Goal: Task Accomplishment & Management: Manage account settings

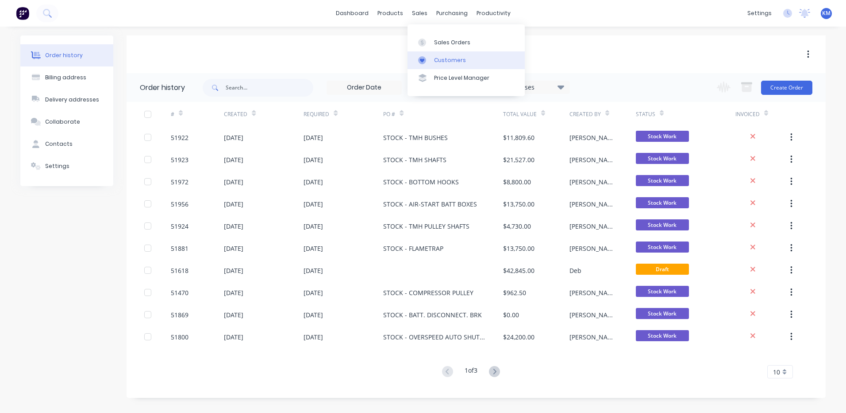
click at [443, 57] on div "Customers" at bounding box center [450, 60] width 32 height 8
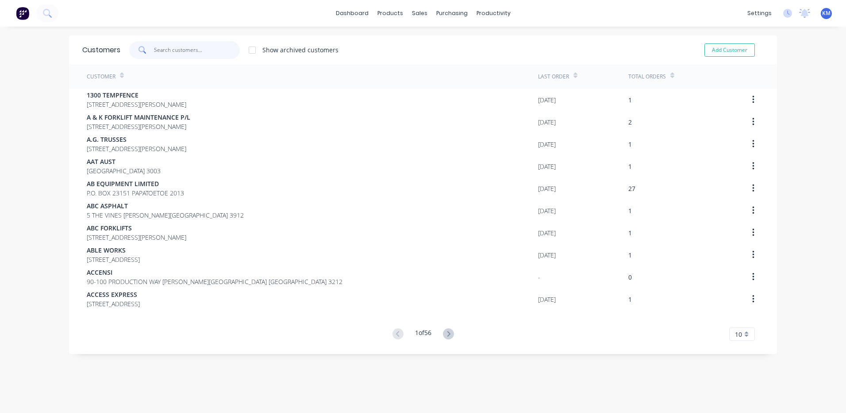
click at [162, 50] on input "text" at bounding box center [197, 50] width 86 height 18
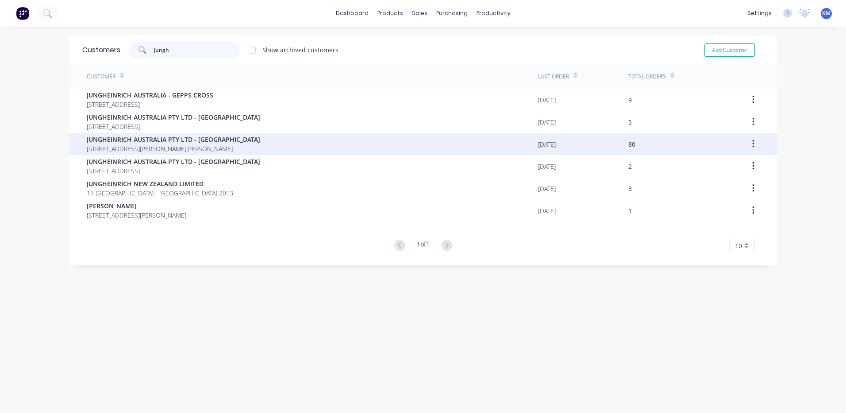
type input "jungh"
click at [226, 143] on span "JUNGHEINRICH AUSTRALIA PTY LTD - [GEOGRAPHIC_DATA]" at bounding box center [174, 139] width 174 height 9
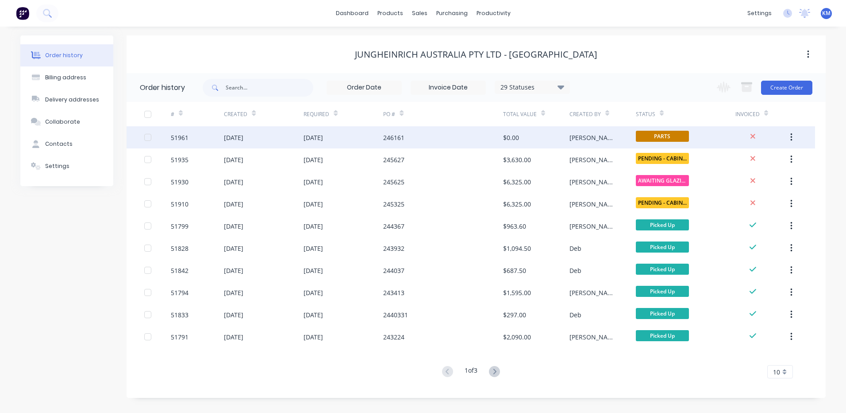
click at [292, 136] on div "[DATE]" at bounding box center [264, 137] width 80 height 22
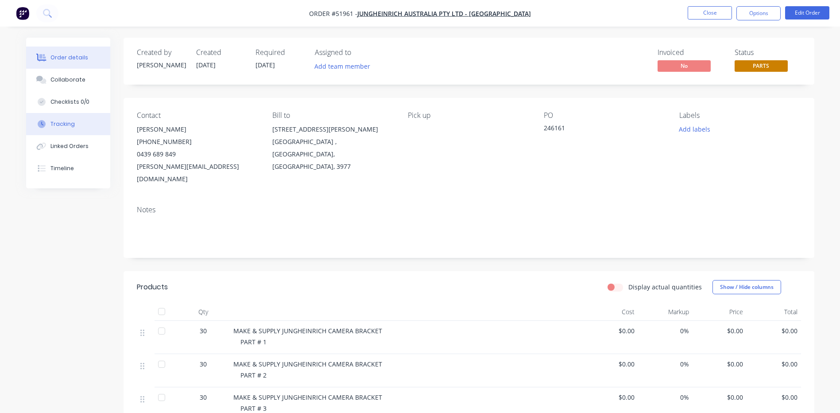
click at [74, 118] on button "Tracking" at bounding box center [68, 124] width 84 height 22
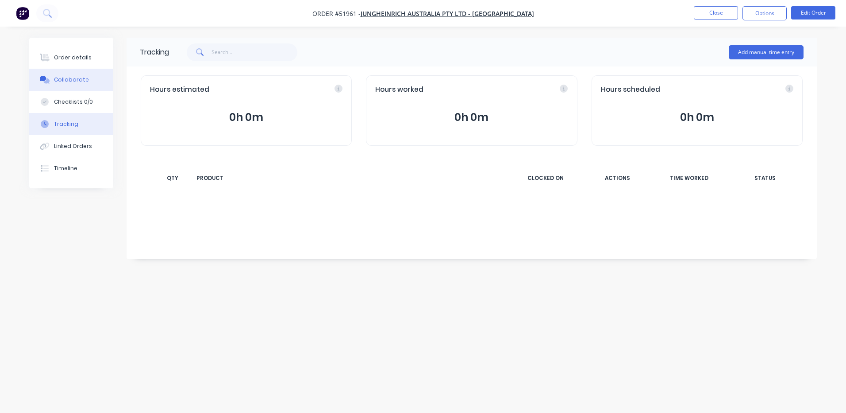
click at [89, 71] on button "Collaborate" at bounding box center [71, 80] width 84 height 22
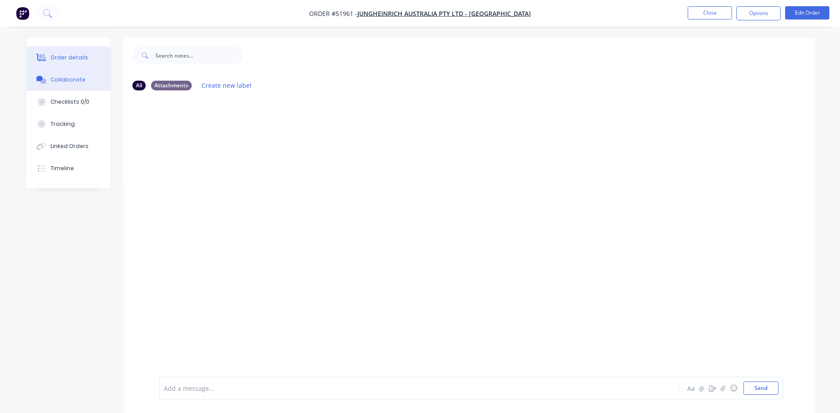
click at [69, 62] on button "Order details" at bounding box center [68, 57] width 84 height 22
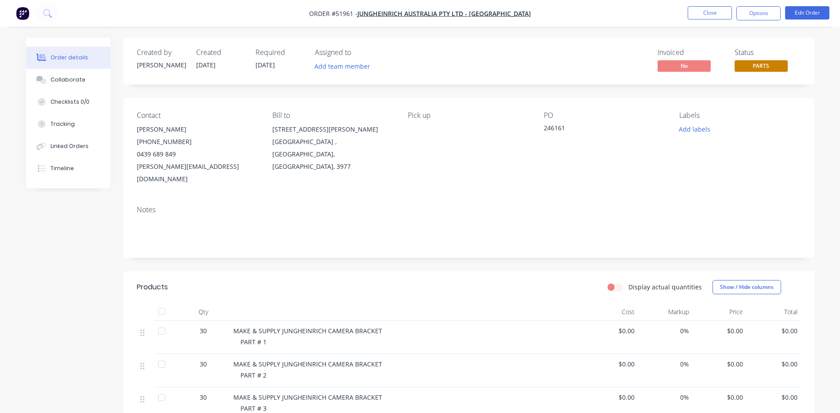
drag, startPoint x: 89, startPoint y: 85, endPoint x: 164, endPoint y: 83, distance: 75.3
click at [89, 85] on button "Collaborate" at bounding box center [68, 80] width 84 height 22
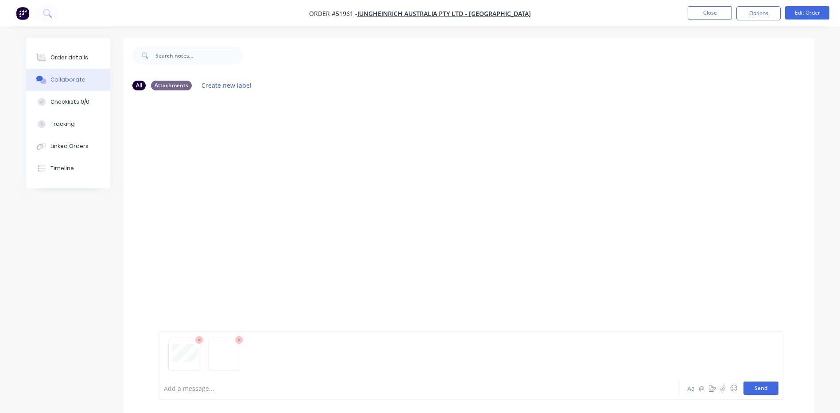
click at [760, 386] on button "Send" at bounding box center [760, 387] width 35 height 13
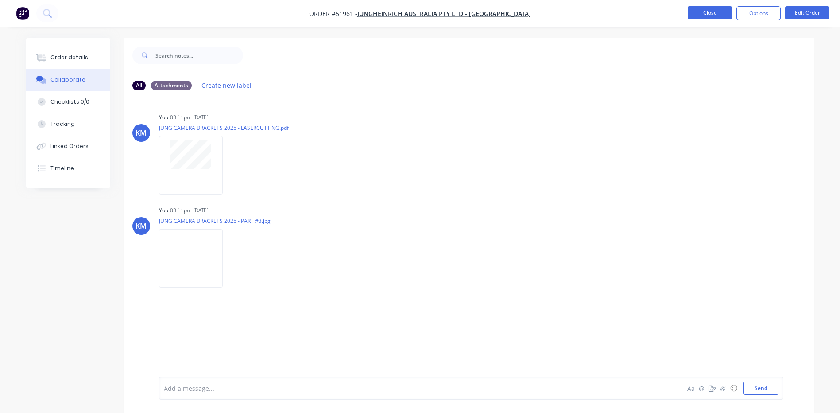
click at [722, 6] on button "Close" at bounding box center [709, 12] width 44 height 13
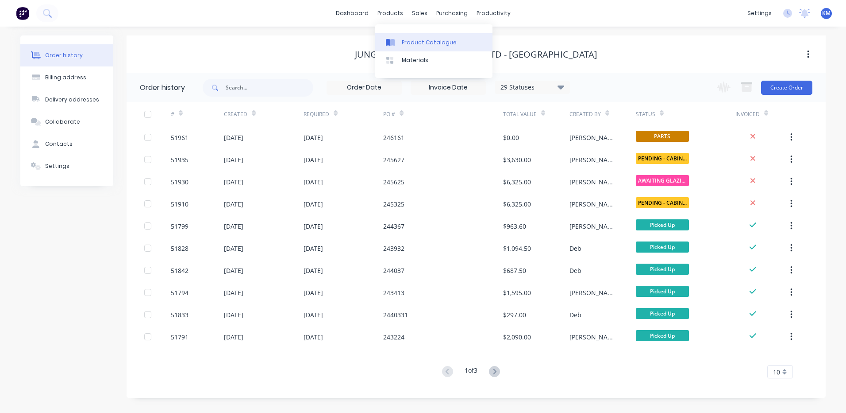
click at [412, 47] on link "Product Catalogue" at bounding box center [433, 42] width 117 height 18
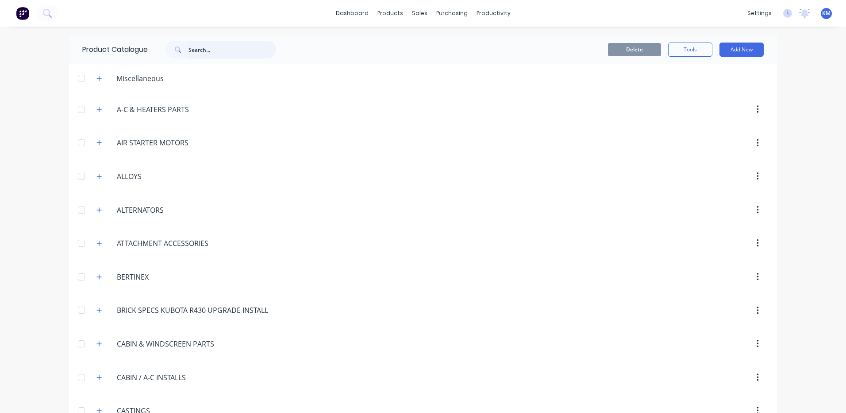
click at [196, 54] on input "text" at bounding box center [233, 50] width 88 height 18
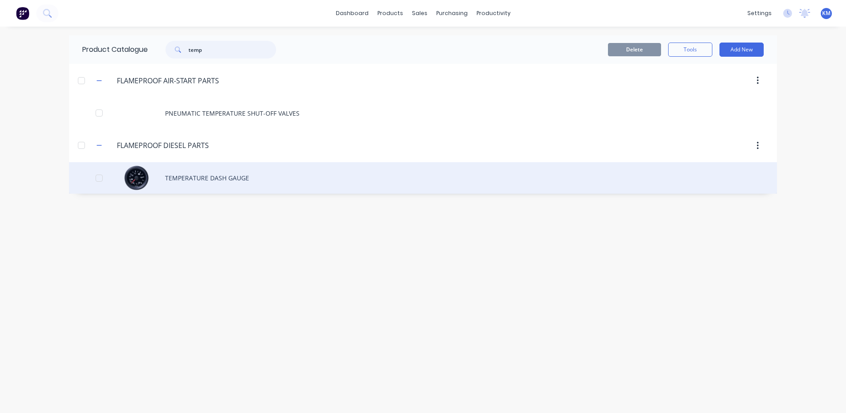
type input "temp"
click at [233, 172] on div "TEMPERATURE DASH GAUGE" at bounding box center [423, 177] width 708 height 31
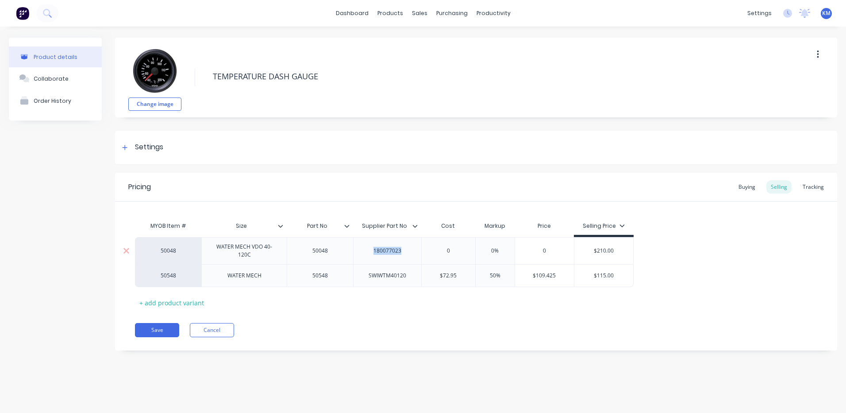
drag, startPoint x: 407, startPoint y: 250, endPoint x: 371, endPoint y: 251, distance: 35.4
click at [371, 251] on div "180077023" at bounding box center [388, 251] width 44 height 12
copy div "180077023"
type textarea "x"
click at [740, 185] on div "Buying" at bounding box center [747, 186] width 26 height 13
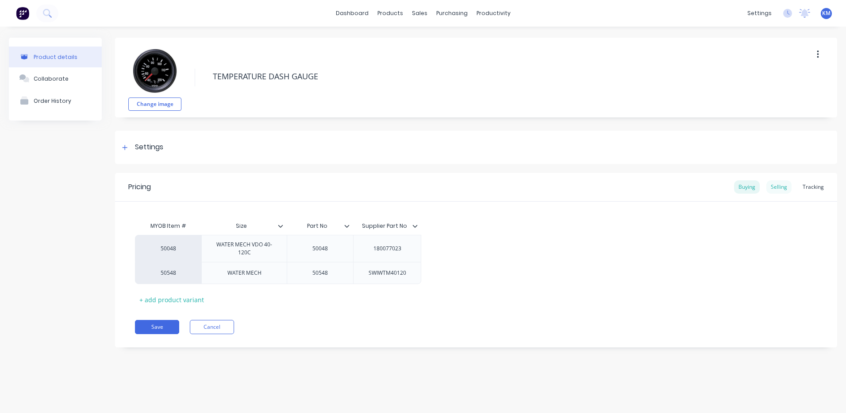
click at [776, 185] on div "Selling" at bounding box center [779, 186] width 25 height 13
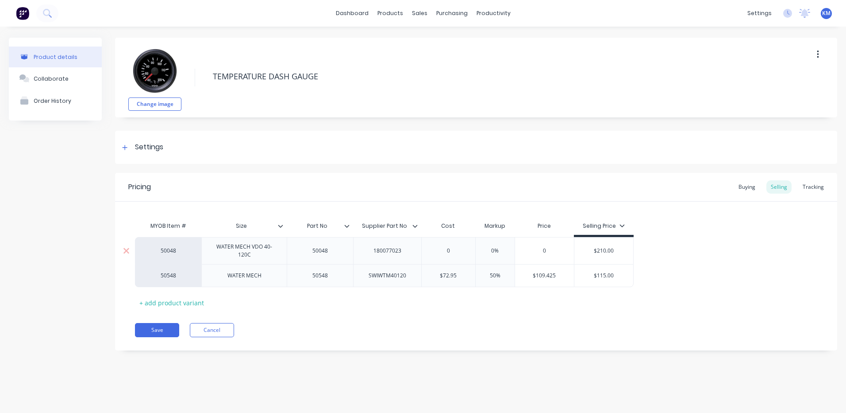
click at [441, 244] on div "0" at bounding box center [449, 250] width 54 height 22
type input "0"
click at [442, 245] on div "0" at bounding box center [449, 250] width 54 height 22
click at [446, 245] on div "0" at bounding box center [449, 250] width 54 height 22
click at [449, 246] on div "0" at bounding box center [449, 250] width 54 height 22
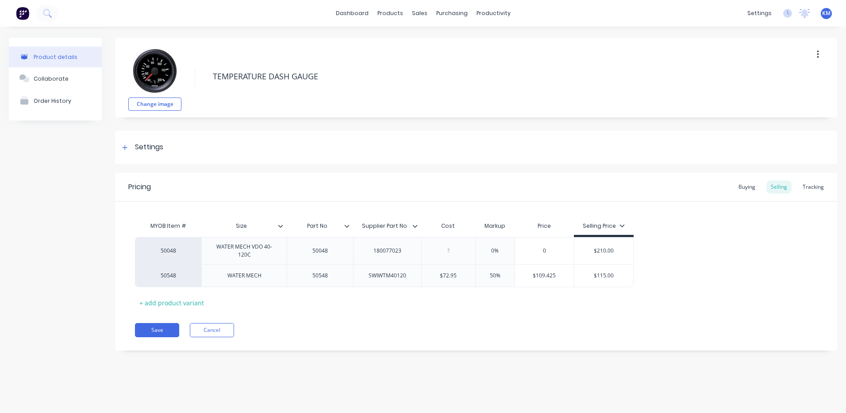
type textarea "x"
type input "12"
type textarea "x"
type input "121"
type input "5%"
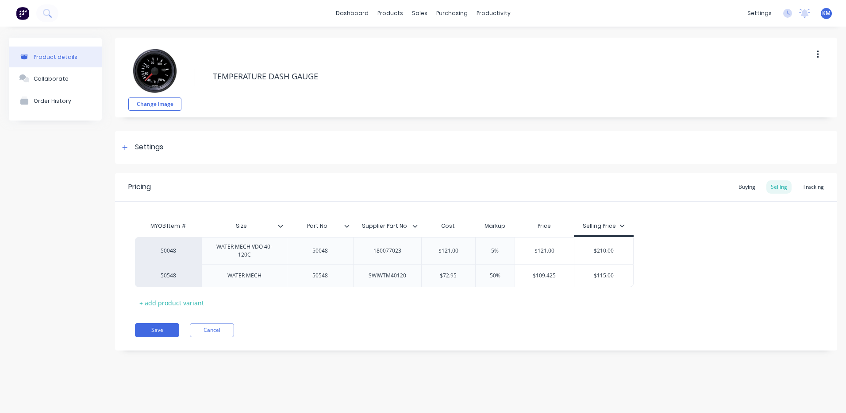
type textarea "x"
type input "50%"
click at [235, 355] on div "Change image TEMPERATURE DASH GAUGE Settings Product Options I buy this item I …" at bounding box center [476, 201] width 722 height 326
click at [171, 327] on button "Save" at bounding box center [157, 330] width 44 height 14
type textarea "x"
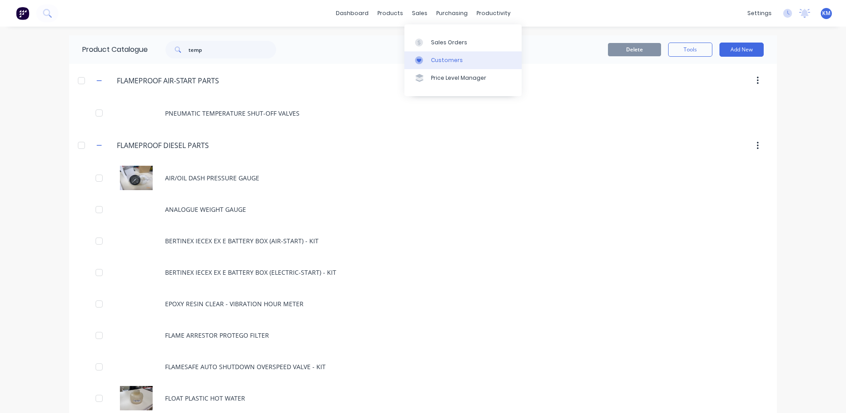
click at [421, 55] on link "Customers" at bounding box center [463, 60] width 117 height 18
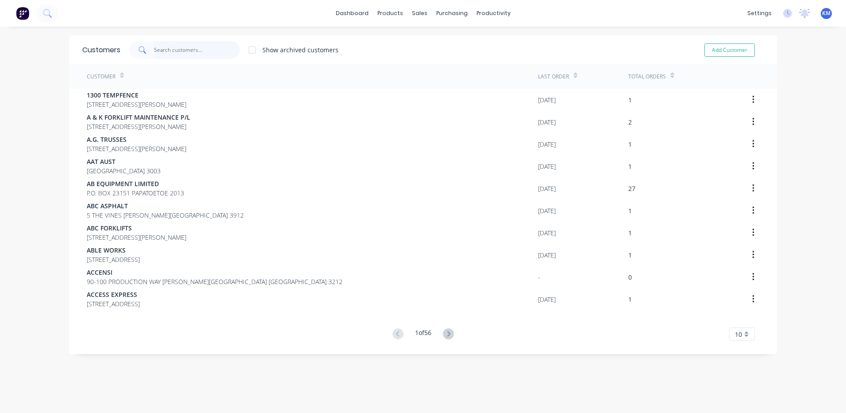
click at [186, 58] on input "text" at bounding box center [197, 50] width 86 height 18
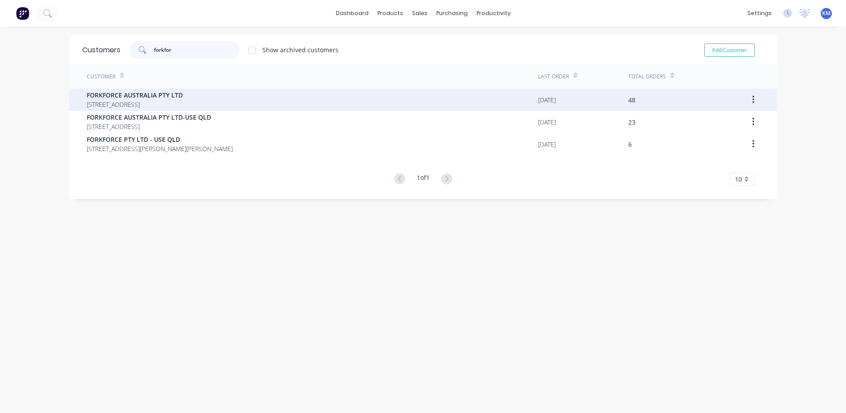
type input "forkfor"
click at [278, 97] on div "FORKFORCE AUSTRALIA PTY LTD 41 RADIUS DRIVE LARAPINTA Queensland Australia 4110" at bounding box center [313, 100] width 452 height 22
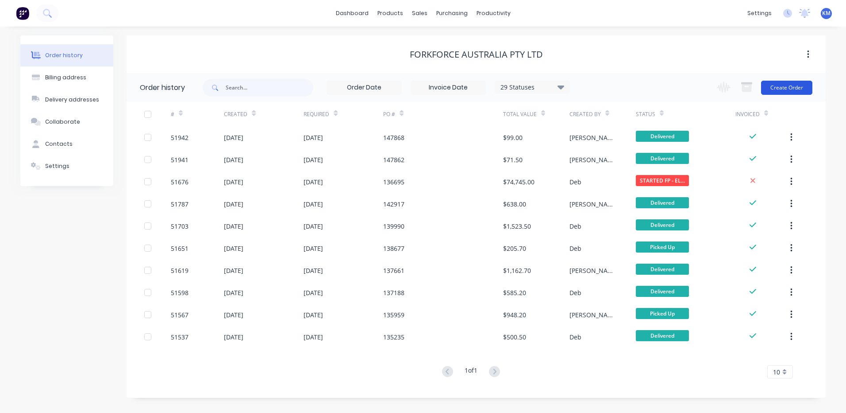
click at [803, 84] on button "Create Order" at bounding box center [786, 88] width 51 height 14
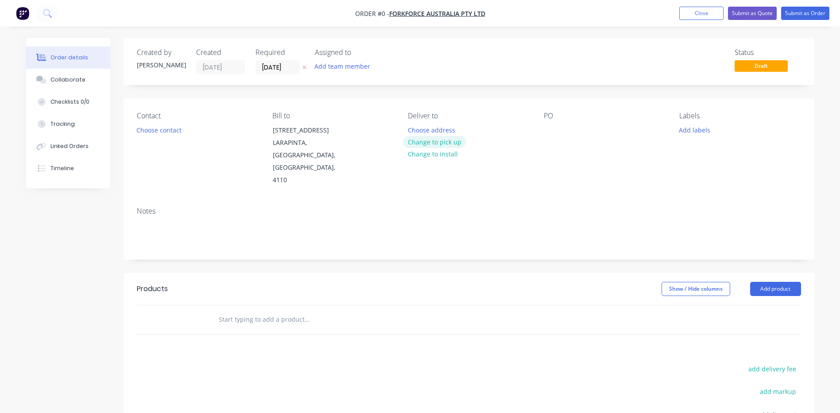
click at [430, 140] on button "Change to pick up" at bounding box center [434, 142] width 63 height 12
click at [150, 135] on button "Choose contact" at bounding box center [158, 130] width 54 height 12
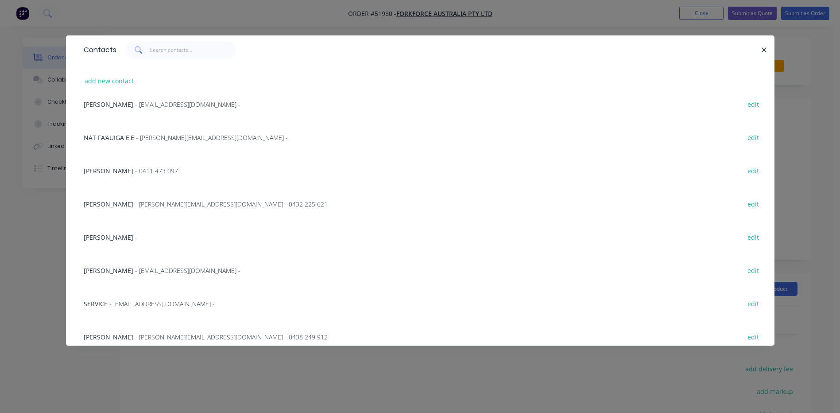
scroll to position [284, 0]
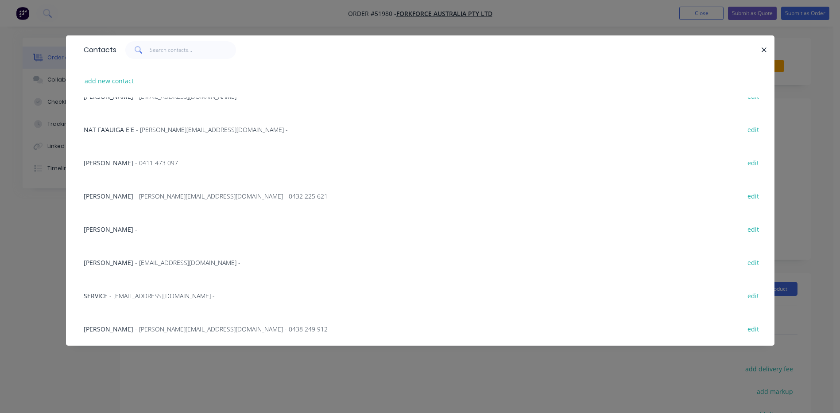
click at [185, 161] on div "DANIEL - 0411 473 097 edit" at bounding box center [420, 162] width 682 height 33
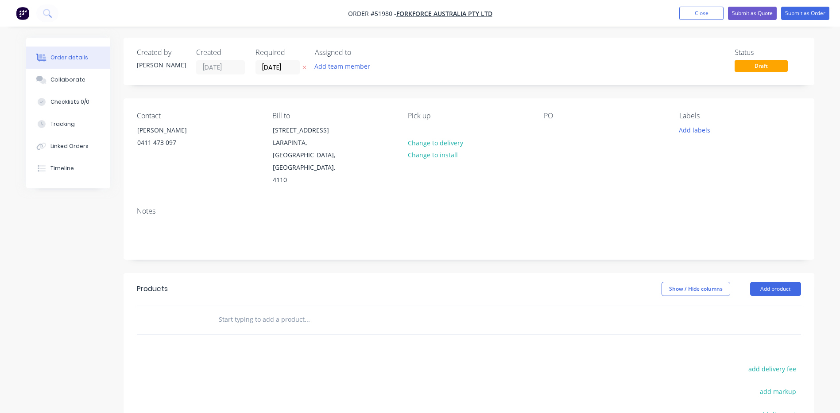
click at [559, 131] on div "PO" at bounding box center [604, 149] width 121 height 75
click at [551, 131] on div at bounding box center [551, 130] width 14 height 13
click at [550, 127] on div at bounding box center [551, 130] width 14 height 13
click at [497, 243] on div "Created by Kyle Created 15/08/25 Required 15/08/25 Assigned to Add team member …" at bounding box center [469, 292] width 691 height 509
click at [764, 282] on button "Add product" at bounding box center [775, 289] width 51 height 14
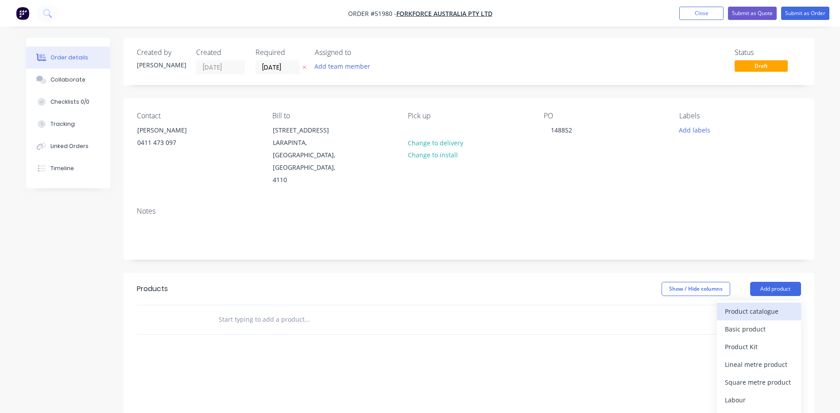
click at [751, 305] on div "Product catalogue" at bounding box center [759, 311] width 68 height 13
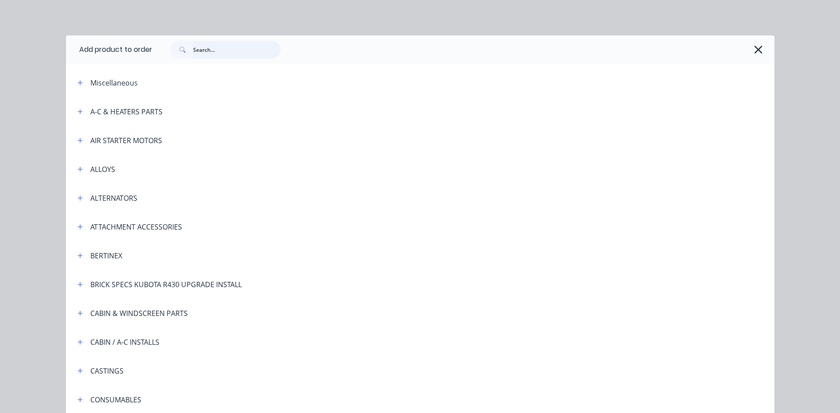
click at [215, 49] on input "text" at bounding box center [237, 50] width 88 height 18
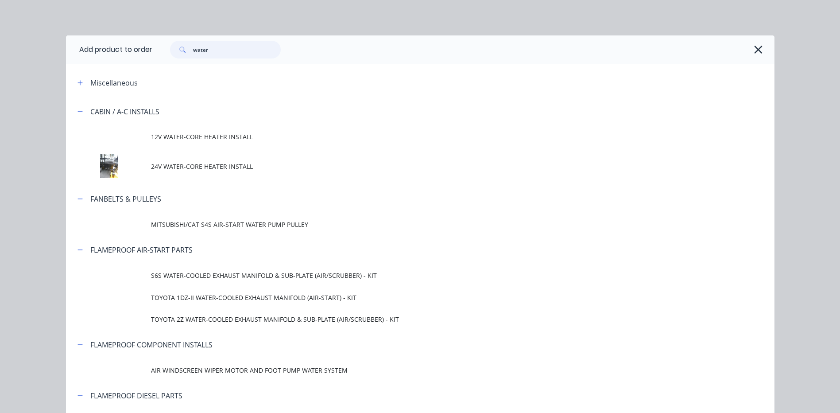
click at [204, 46] on input "water" at bounding box center [237, 50] width 88 height 18
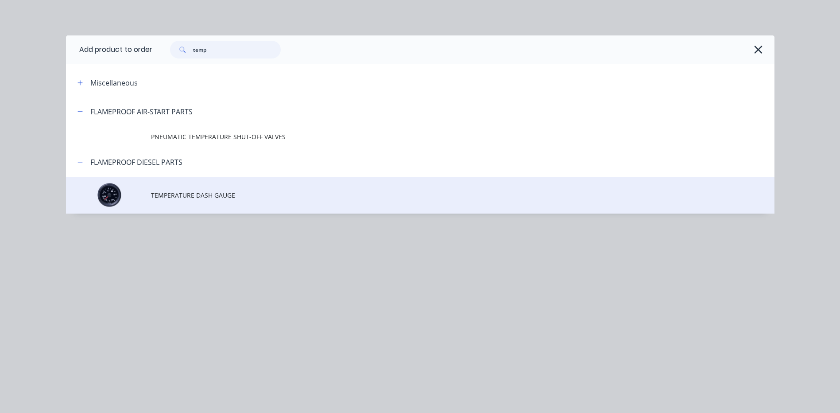
type input "temp"
click at [224, 189] on td "TEMPERATURE DASH GAUGE" at bounding box center [462, 195] width 623 height 37
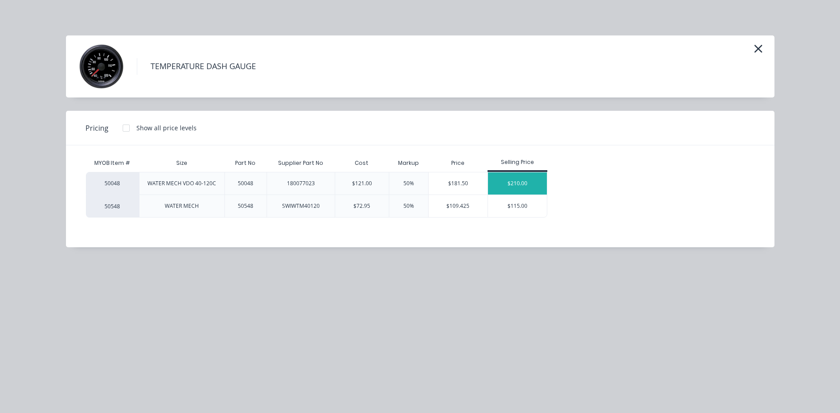
click at [533, 188] on div "$210.00" at bounding box center [517, 183] width 59 height 22
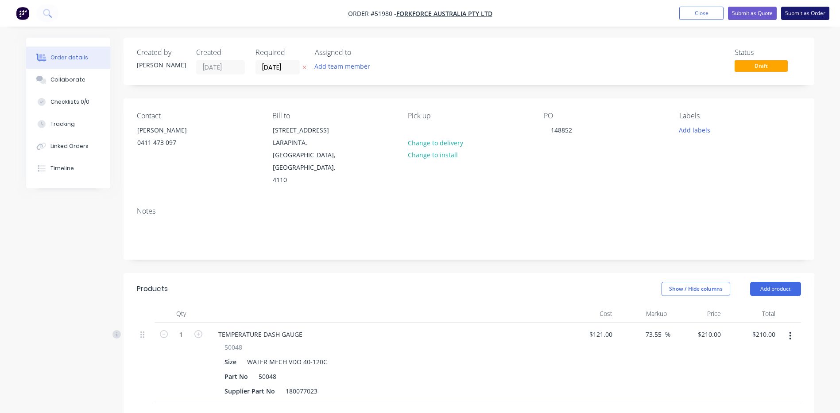
click at [792, 15] on button "Submit as Order" at bounding box center [805, 13] width 48 height 13
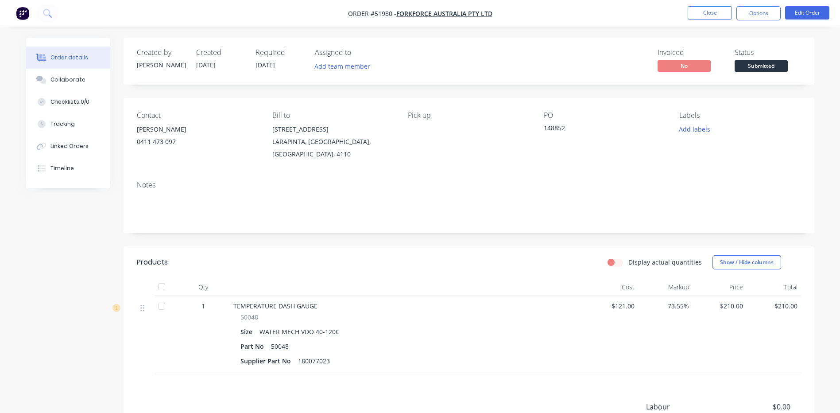
click at [751, 66] on span "Submitted" at bounding box center [760, 65] width 53 height 11
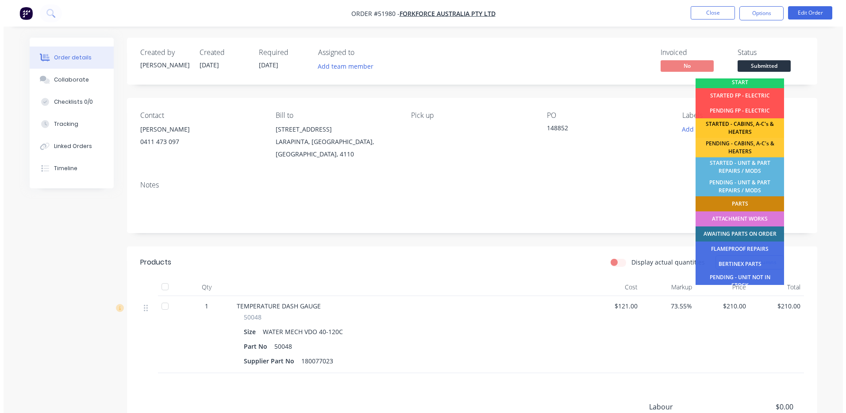
scroll to position [175, 0]
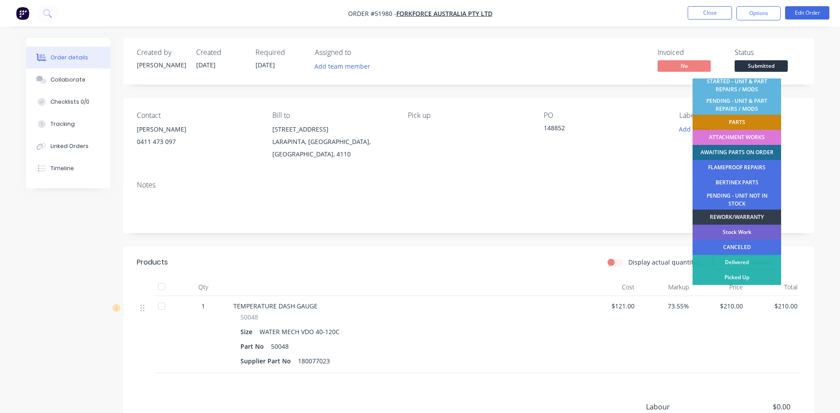
click at [736, 150] on div "AWAITING PARTS ON ORDER" at bounding box center [736, 152] width 89 height 15
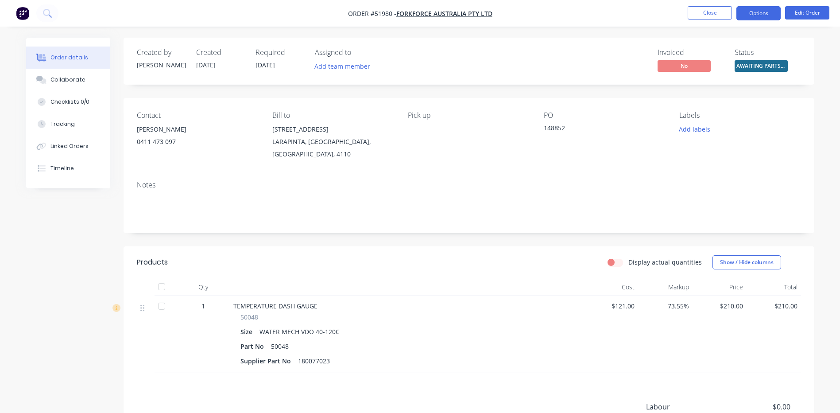
click at [746, 9] on button "Options" at bounding box center [758, 13] width 44 height 14
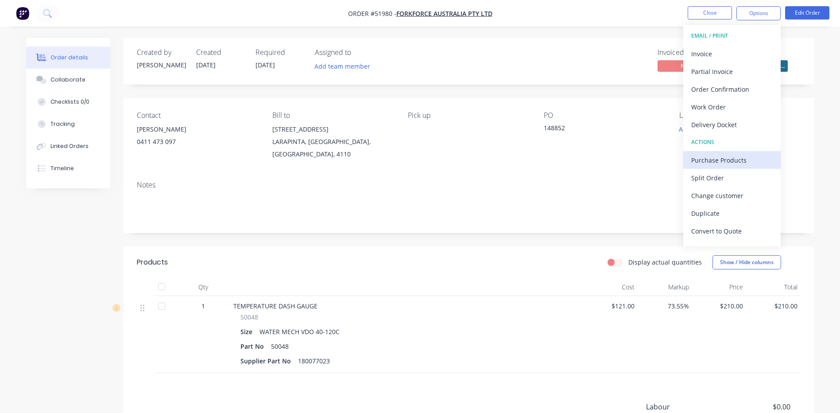
click at [734, 162] on div "Purchase Products" at bounding box center [731, 160] width 81 height 13
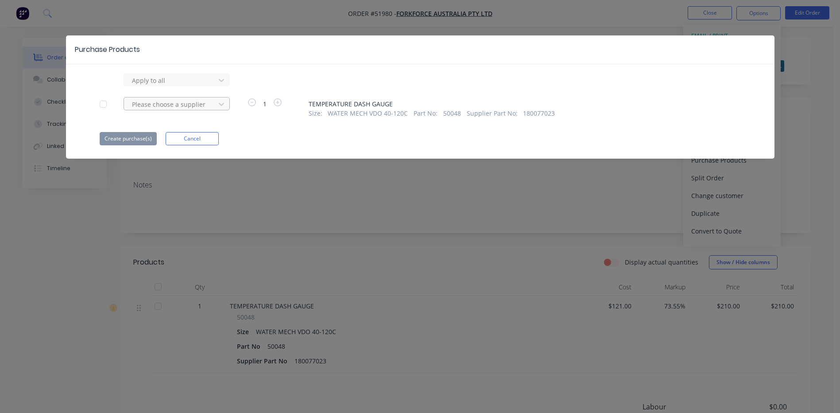
click at [160, 86] on div at bounding box center [171, 80] width 80 height 11
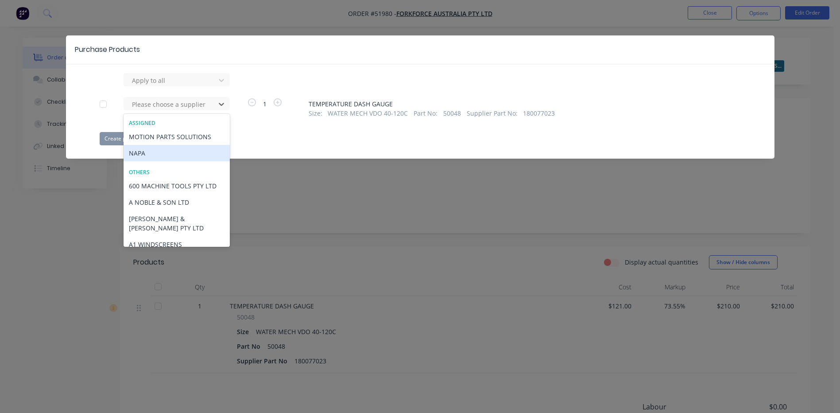
click at [155, 151] on div "NAPA" at bounding box center [177, 153] width 106 height 16
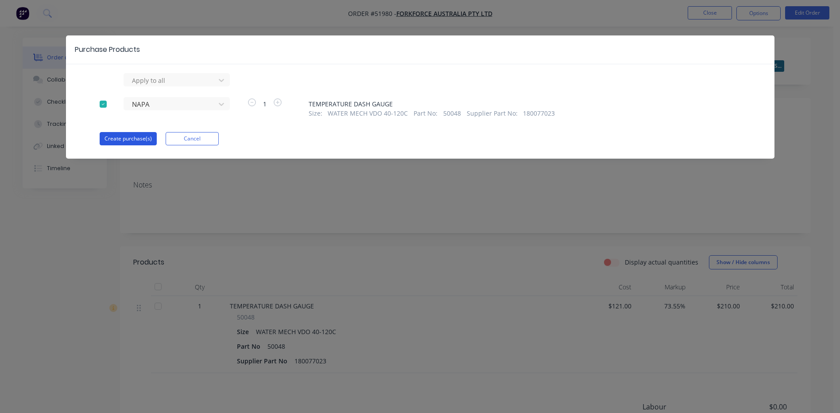
click at [135, 135] on button "Create purchase(s)" at bounding box center [128, 138] width 57 height 13
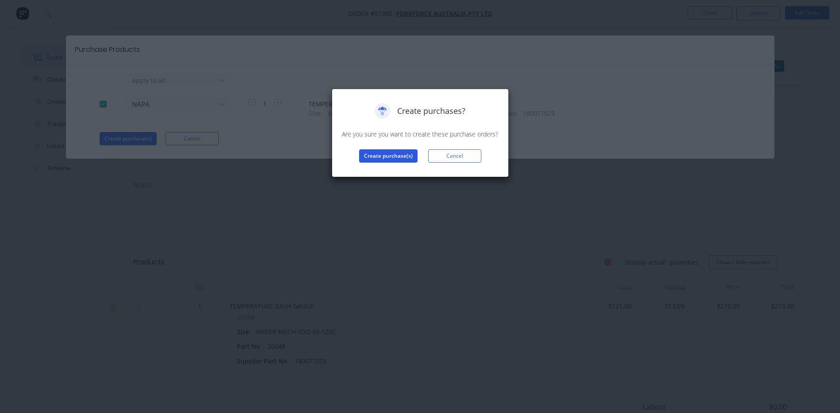
click at [405, 158] on button "Create purchase(s)" at bounding box center [388, 155] width 58 height 13
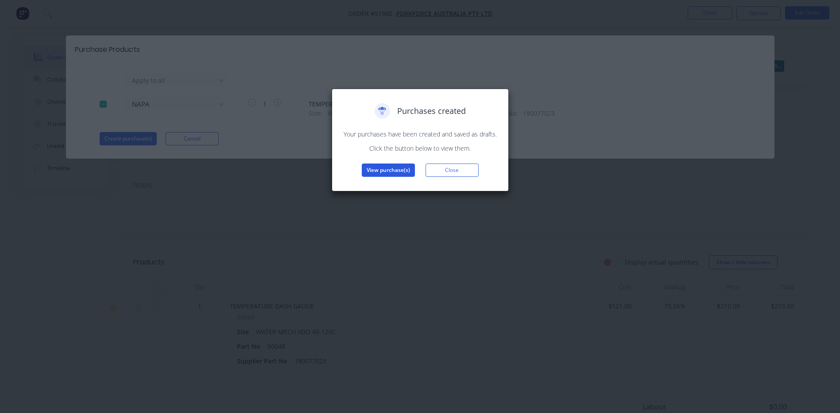
click at [378, 164] on button "View purchase(s)" at bounding box center [388, 169] width 53 height 13
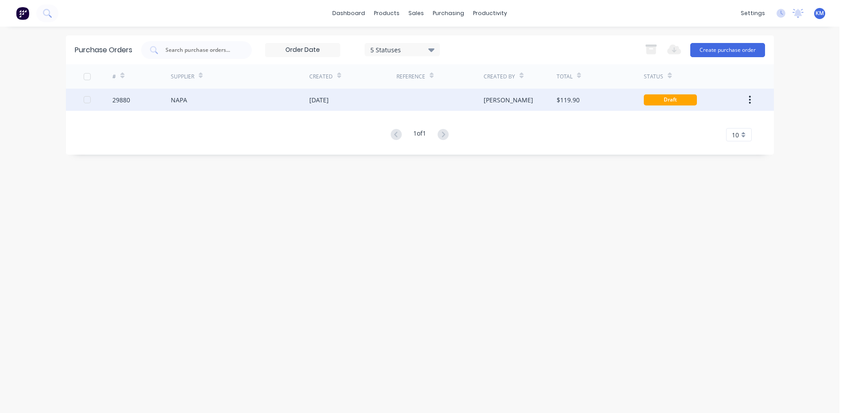
drag, startPoint x: 397, startPoint y: 101, endPoint x: 560, endPoint y: 101, distance: 162.9
click at [395, 102] on div "29880 NAPA 15 Aug 2025 Kyle $119.90 Draft" at bounding box center [420, 100] width 708 height 22
click at [429, 93] on div at bounding box center [440, 100] width 87 height 22
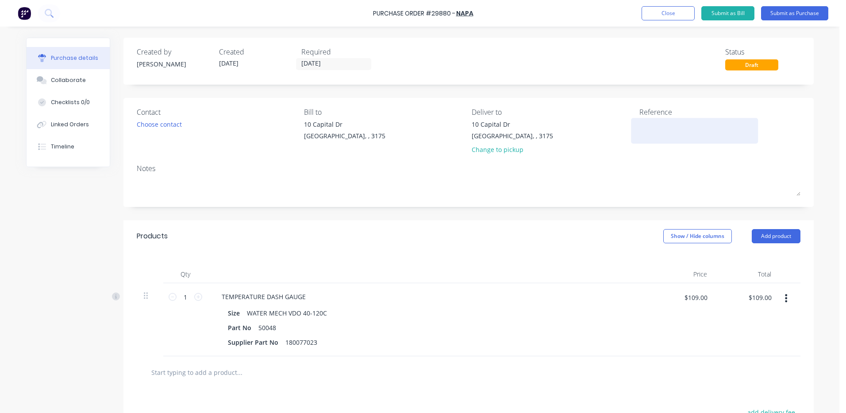
click at [667, 128] on textarea at bounding box center [695, 130] width 111 height 20
type textarea "F"
type textarea "TEMP GAUGE"
type textarea "x"
type textarea "TEMP GAUGE"
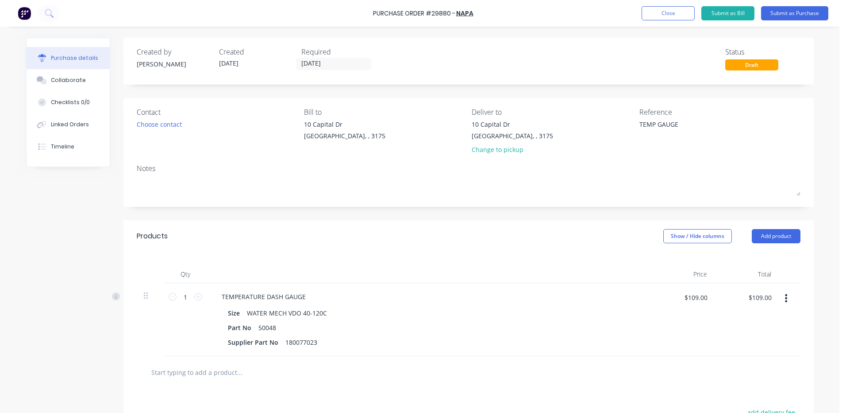
click at [774, 20] on div "Purchase Order #29880 - NAPA Add product Close Submit as Bill Submit as Purchase" at bounding box center [423, 13] width 846 height 27
click at [776, 15] on button "Submit as Purchase" at bounding box center [794, 13] width 67 height 14
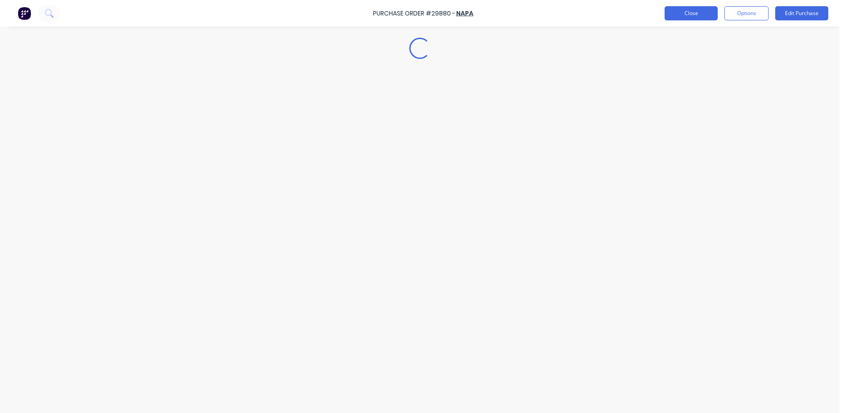
type textarea "x"
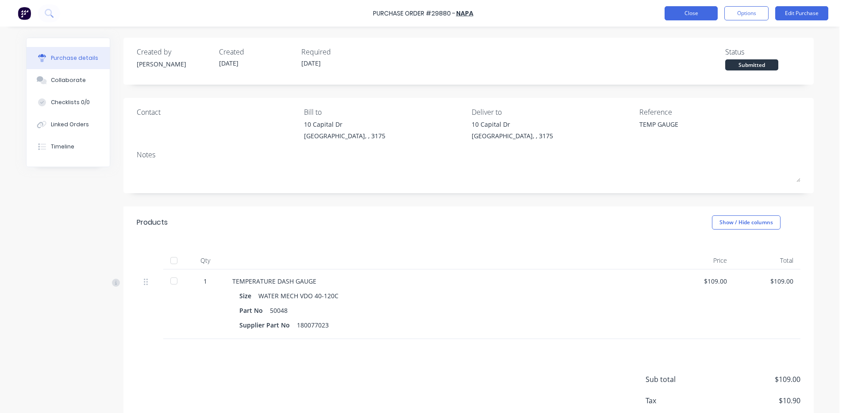
click at [697, 13] on button "Close" at bounding box center [691, 13] width 53 height 14
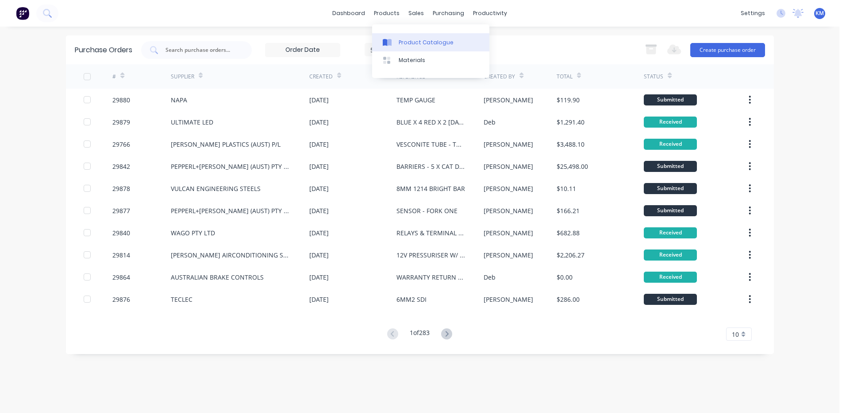
click at [396, 33] on link "Product Catalogue" at bounding box center [430, 42] width 117 height 18
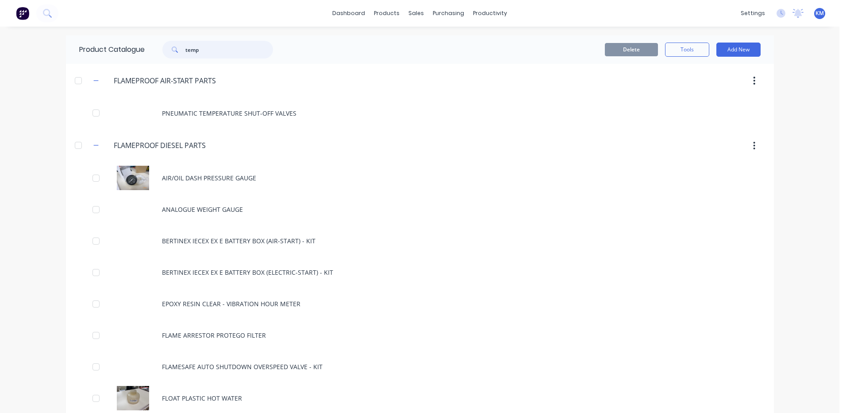
click at [189, 52] on input "temp" at bounding box center [229, 50] width 88 height 18
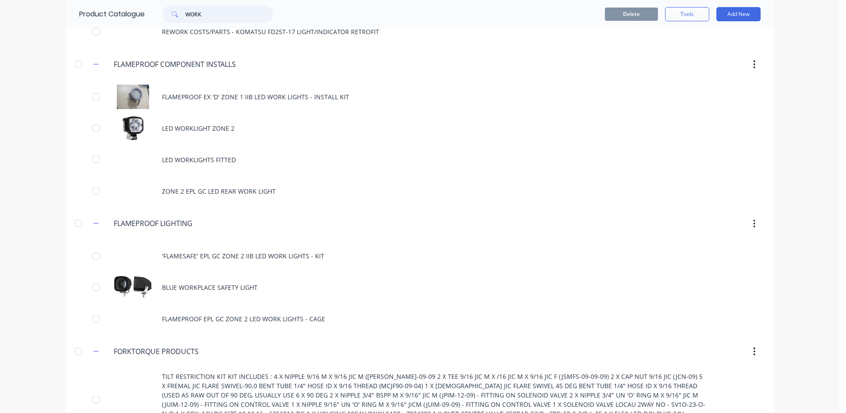
scroll to position [89, 0]
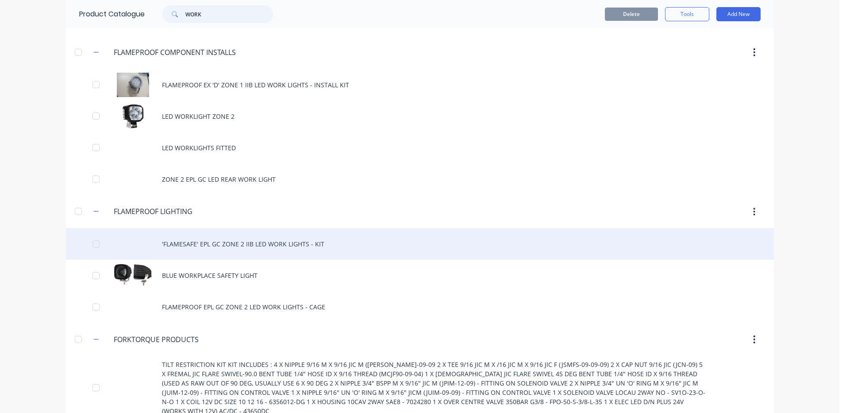
type input "WORK"
click at [259, 240] on div "'FLAMESAFE' EPL GC ZONE 2 IIB LED WORK LIGHTS - KIT" at bounding box center [420, 243] width 708 height 31
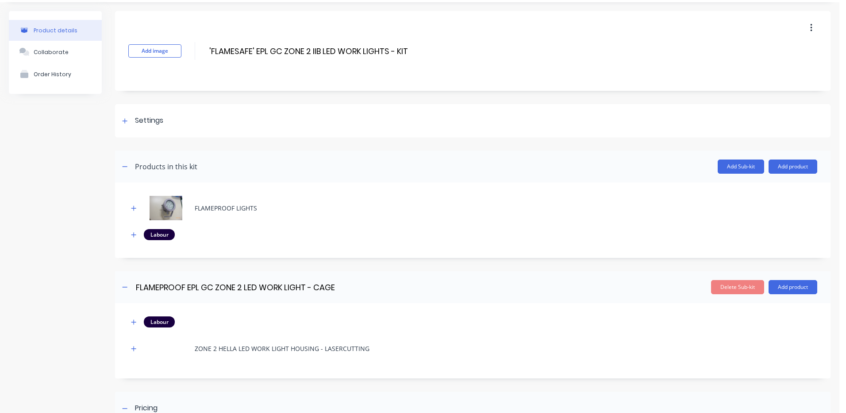
scroll to position [44, 0]
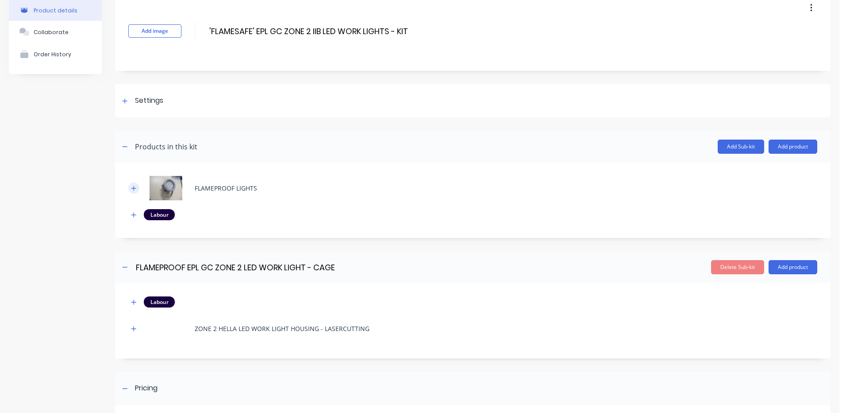
click at [138, 188] on button "button" at bounding box center [133, 187] width 11 height 11
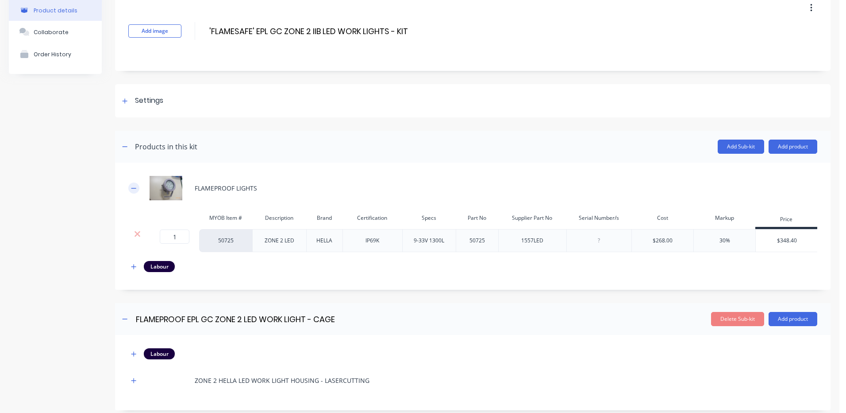
click at [135, 188] on icon "button" at bounding box center [133, 188] width 5 height 0
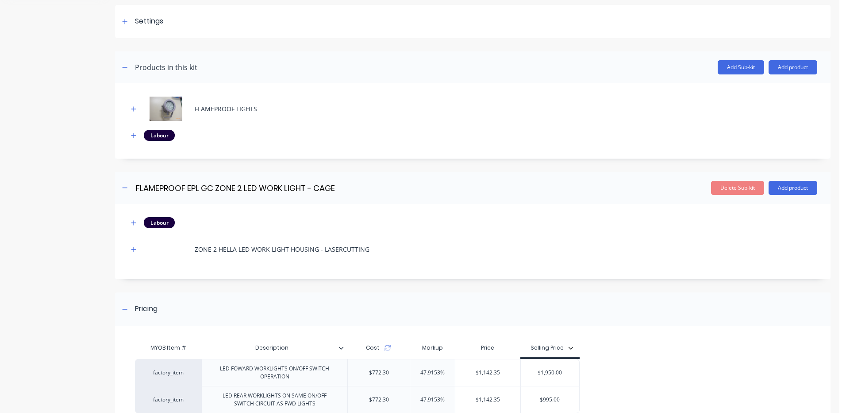
scroll to position [133, 0]
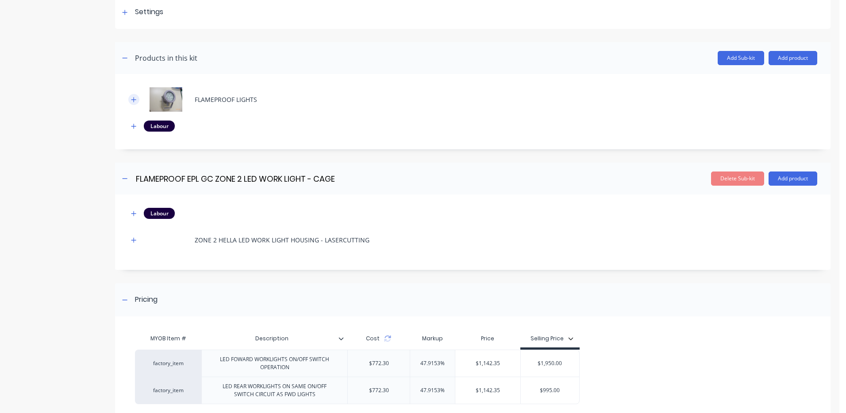
click at [136, 99] on icon "button" at bounding box center [133, 99] width 5 height 5
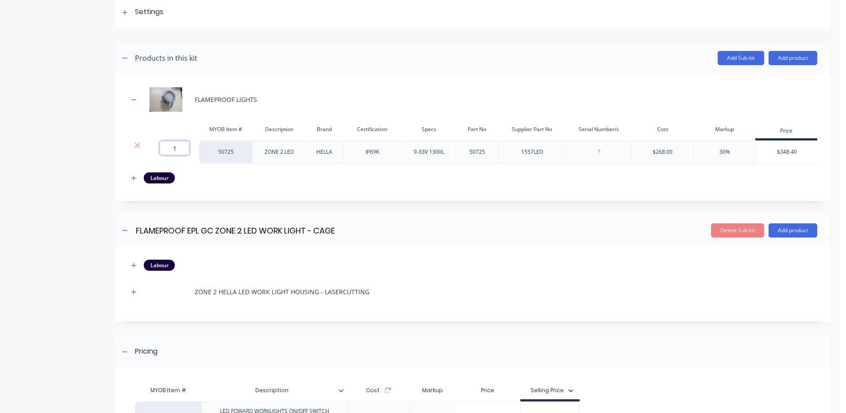
click at [183, 147] on input "1" at bounding box center [175, 148] width 30 height 14
type input "2"
click at [205, 218] on div "Add image 'FLAMESAFE' EPL GC ZONE 2 IIB LED WORK LIGHTS - KIT 'FLAMESAFE' EPL G…" at bounding box center [473, 218] width 716 height 630
drag, startPoint x: 139, startPoint y: 190, endPoint x: 135, endPoint y: 185, distance: 7.0
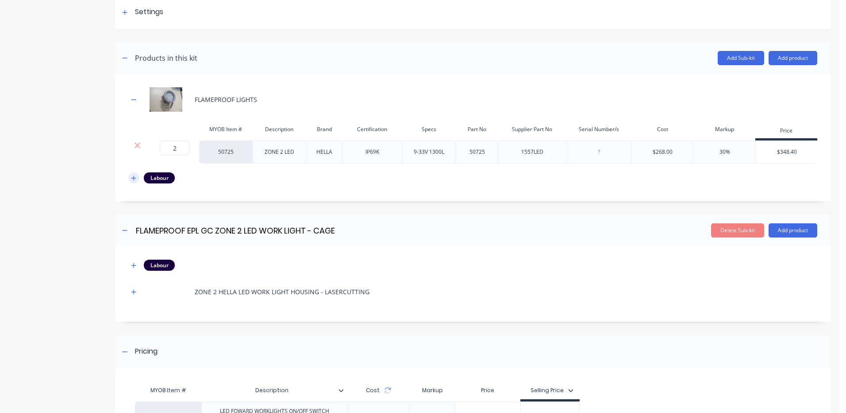
click at [137, 189] on div "FLAMEPROOF LIGHTS MYOB Item # Description Brand Certification Specs Part No Sup…" at bounding box center [472, 139] width 689 height 105
click at [135, 180] on icon "button" at bounding box center [133, 177] width 5 height 5
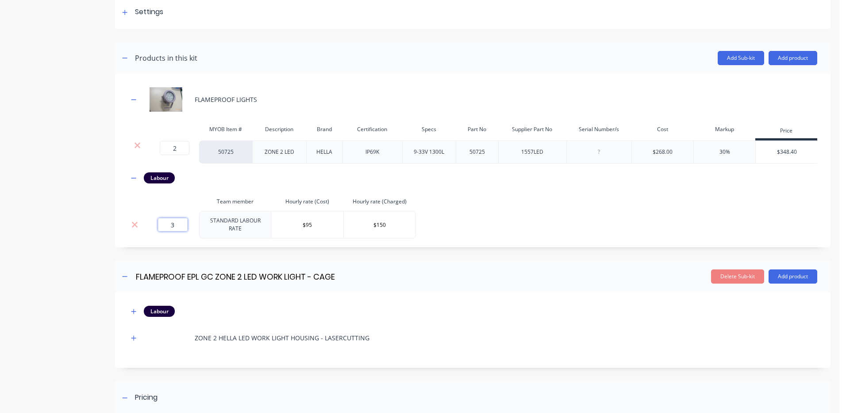
click at [169, 228] on input "3" at bounding box center [173, 224] width 30 height 13
type input "6"
click at [174, 256] on div "Add image 'FLAMESAFE' EPL GC ZONE 2 IIB LED WORK LIGHTS - KIT 'FLAMESAFE' EPL G…" at bounding box center [473, 241] width 716 height 676
click at [131, 312] on icon "button" at bounding box center [133, 311] width 5 height 6
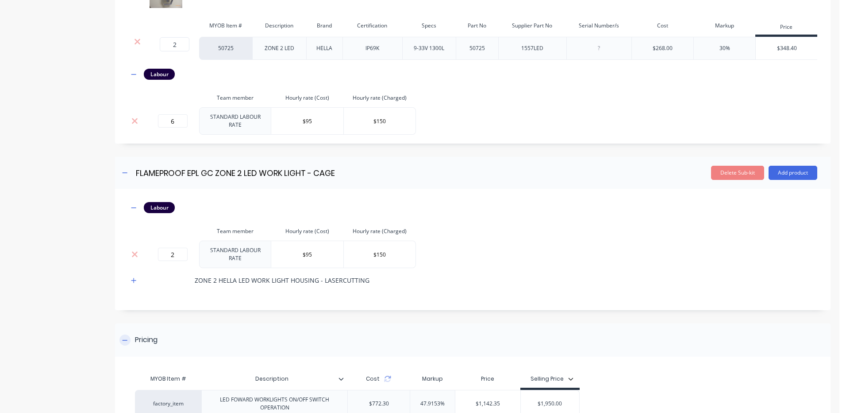
scroll to position [266, 0]
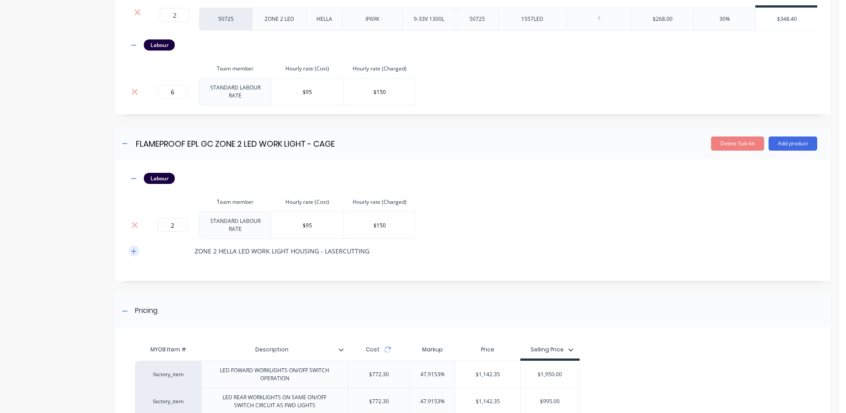
click at [132, 255] on button "button" at bounding box center [133, 250] width 11 height 11
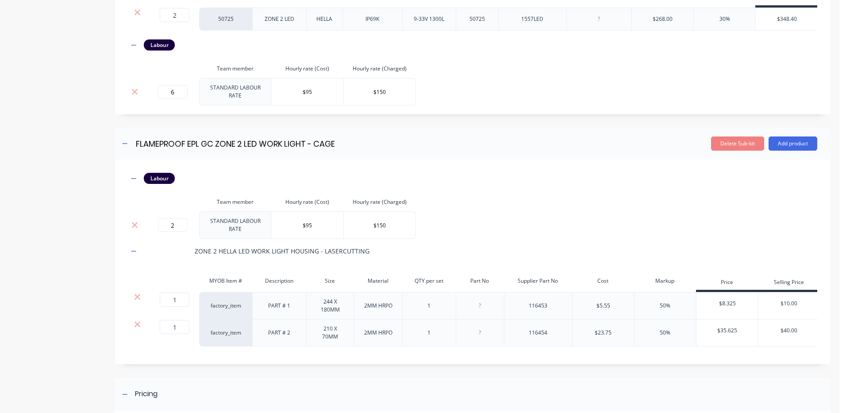
click at [166, 276] on div at bounding box center [172, 281] width 53 height 18
click at [180, 303] on input "1" at bounding box center [175, 299] width 30 height 14
type input "2"
click at [178, 329] on input "1" at bounding box center [175, 327] width 30 height 14
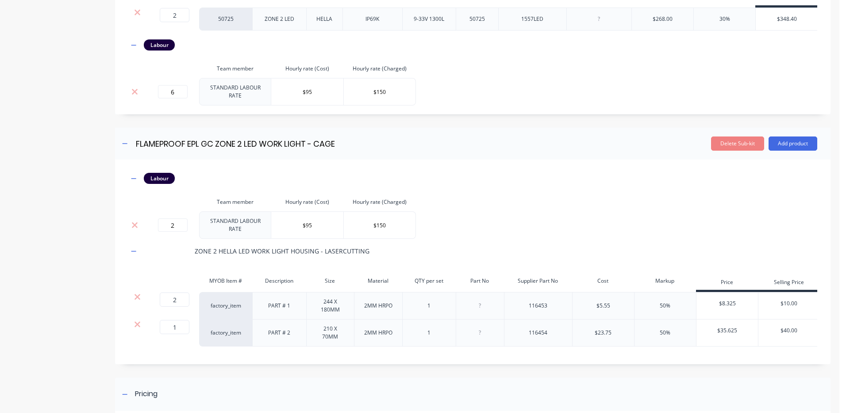
type input "2"
click at [176, 225] on input "2" at bounding box center [173, 224] width 30 height 13
type input "4"
click at [188, 211] on th at bounding box center [172, 202] width 53 height 19
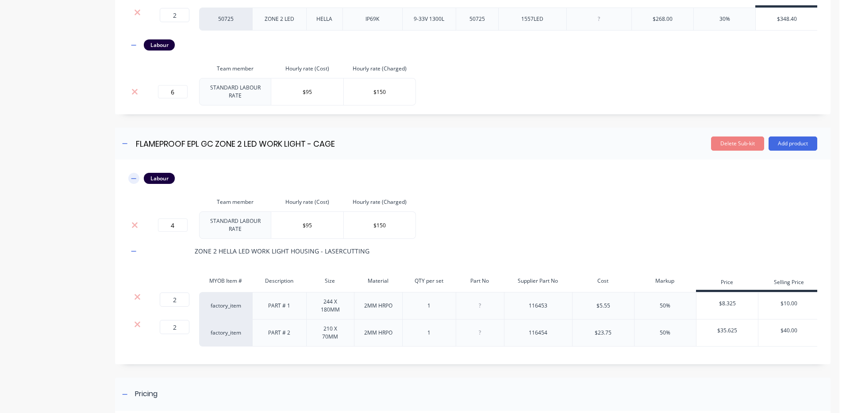
click at [131, 182] on icon "button" at bounding box center [133, 178] width 5 height 6
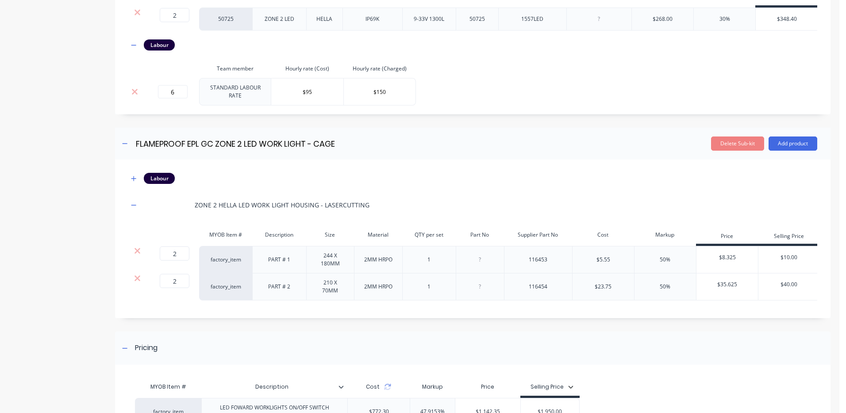
scroll to position [398, 0]
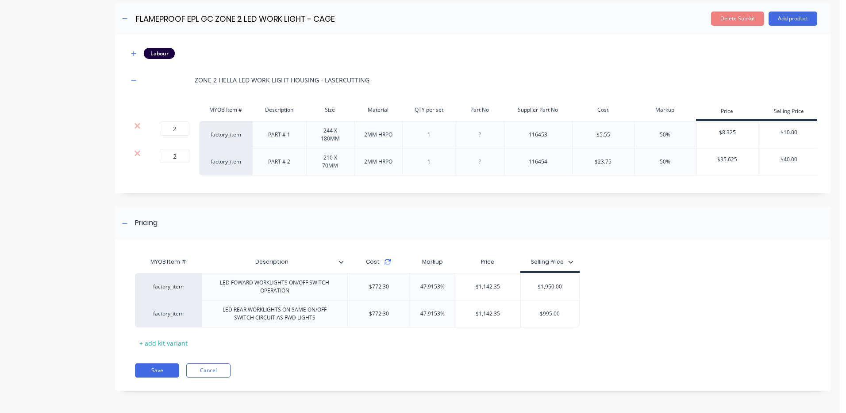
click at [386, 265] on icon at bounding box center [388, 263] width 6 height 3
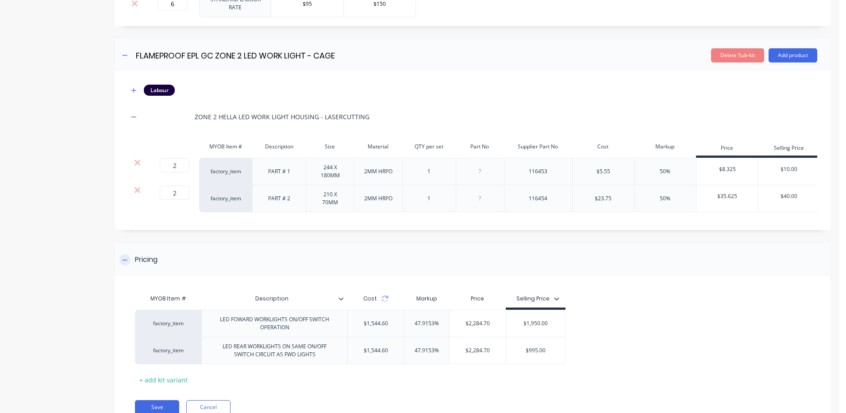
scroll to position [354, 0]
click at [410, 289] on div "Pricing MYOB Item # Description Cost Markup Price Selling Price factory_item LE…" at bounding box center [473, 335] width 716 height 184
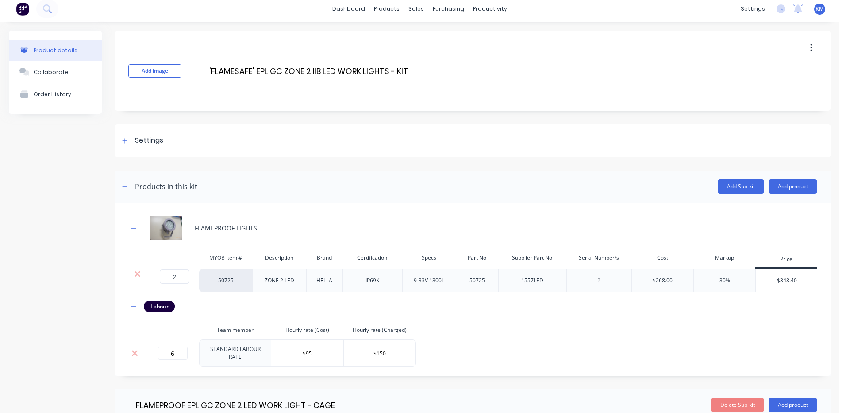
scroll to position [0, 0]
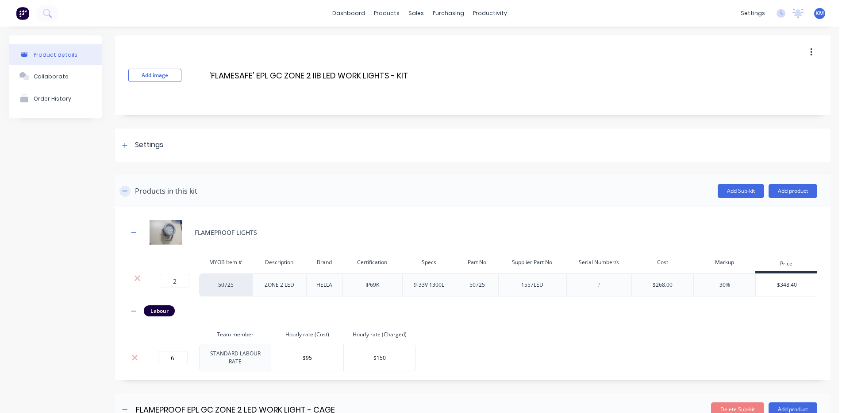
click at [123, 190] on icon "button" at bounding box center [124, 191] width 5 height 6
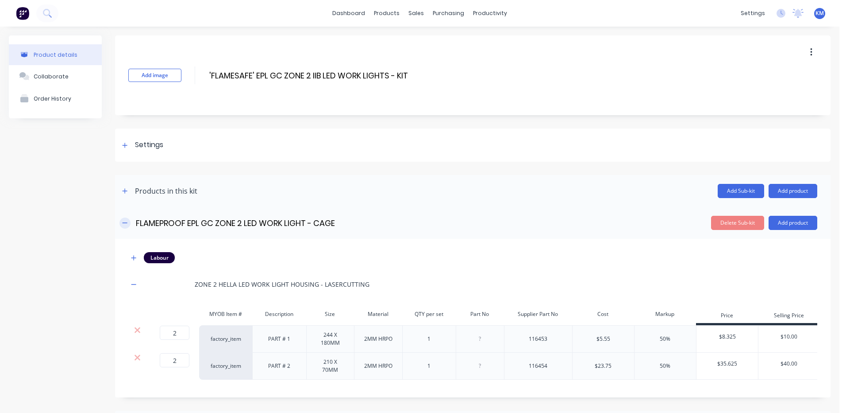
click at [129, 223] on button "button" at bounding box center [125, 222] width 11 height 11
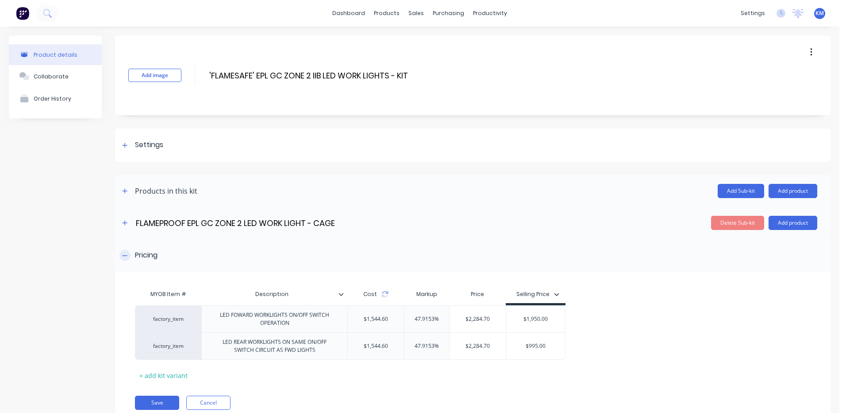
scroll to position [32, 0]
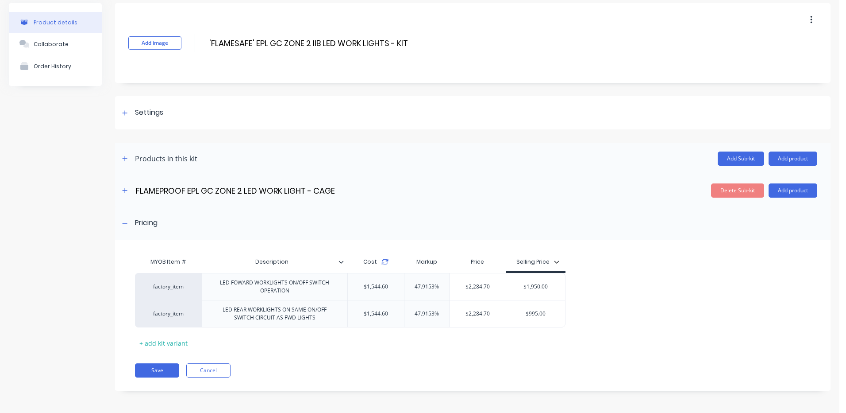
click at [383, 260] on icon at bounding box center [385, 261] width 7 height 7
click at [124, 157] on icon "button" at bounding box center [124, 158] width 5 height 6
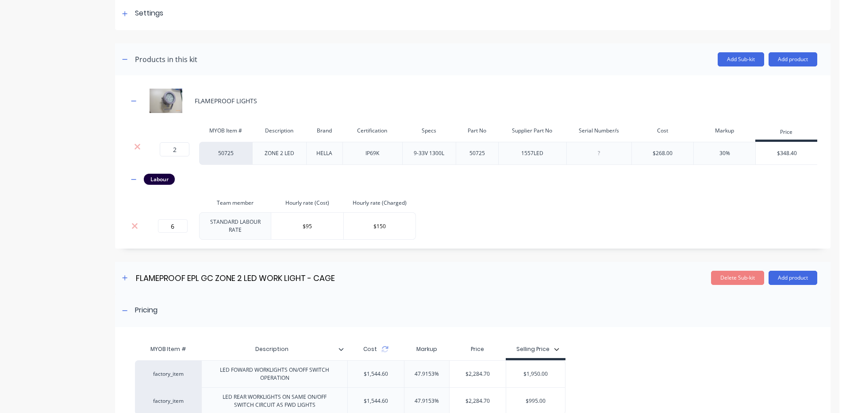
scroll to position [223, 0]
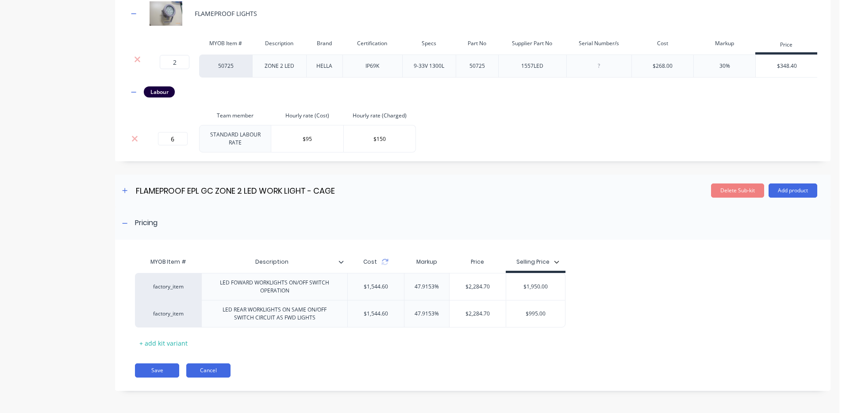
click at [214, 371] on button "Cancel" at bounding box center [208, 370] width 44 height 14
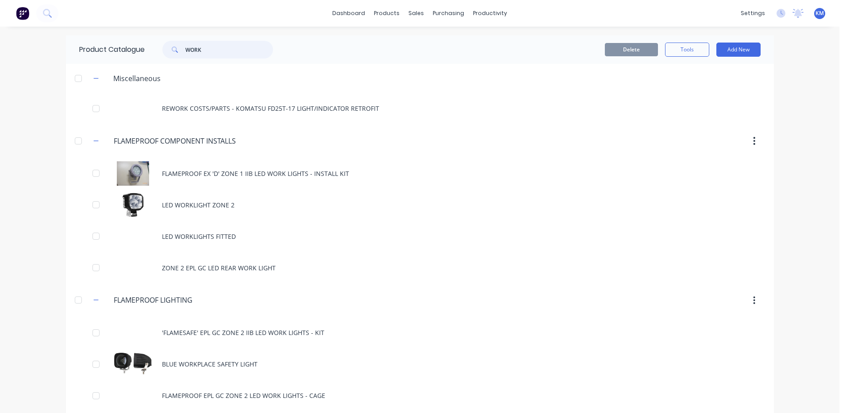
drag, startPoint x: 224, startPoint y: 50, endPoint x: 182, endPoint y: 46, distance: 41.8
click at [182, 46] on div "WORK" at bounding box center [217, 50] width 111 height 18
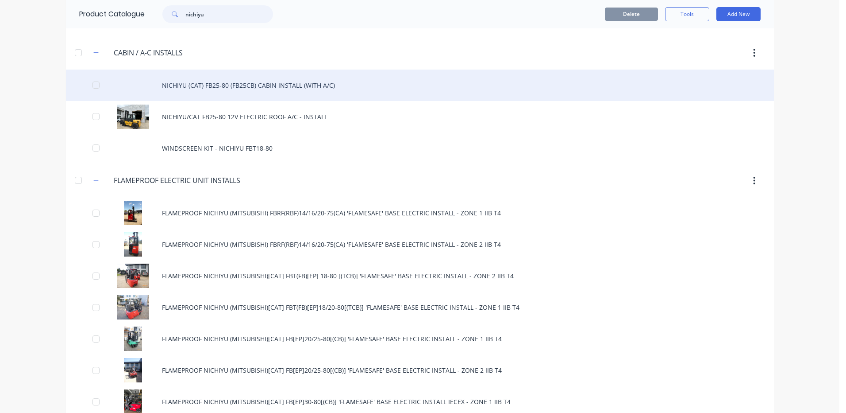
scroll to position [89, 0]
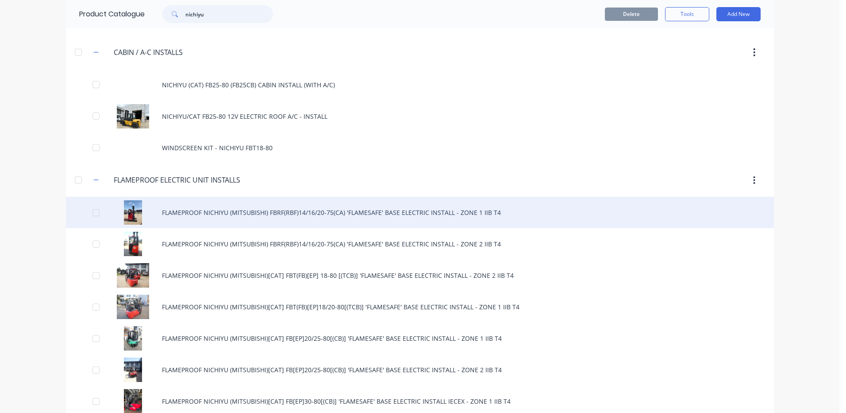
type input "nichiyu"
click at [295, 216] on div "FLAMEPROOF NICHIYU (MITSUBISHI) FBRF(RBF)14/16/20-75(CA) 'FLAMESAFE' BASE ELECT…" at bounding box center [420, 212] width 708 height 31
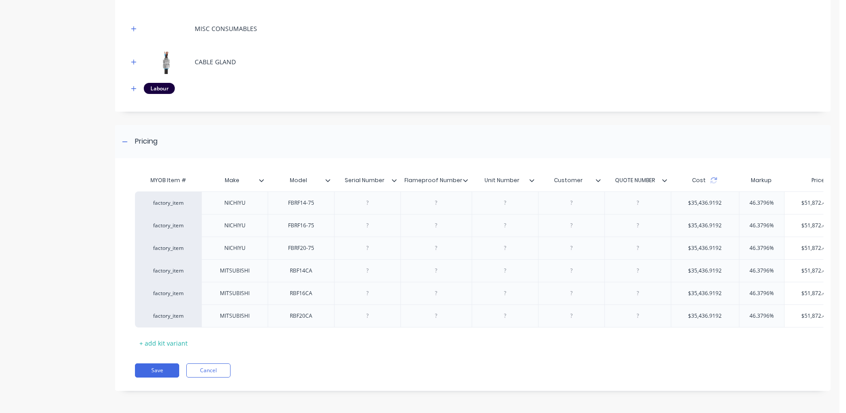
scroll to position [0, 95]
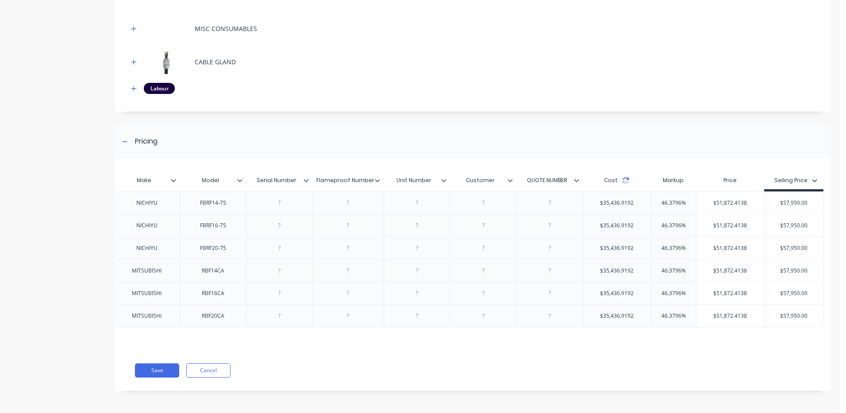
click at [622, 177] on icon at bounding box center [625, 180] width 7 height 7
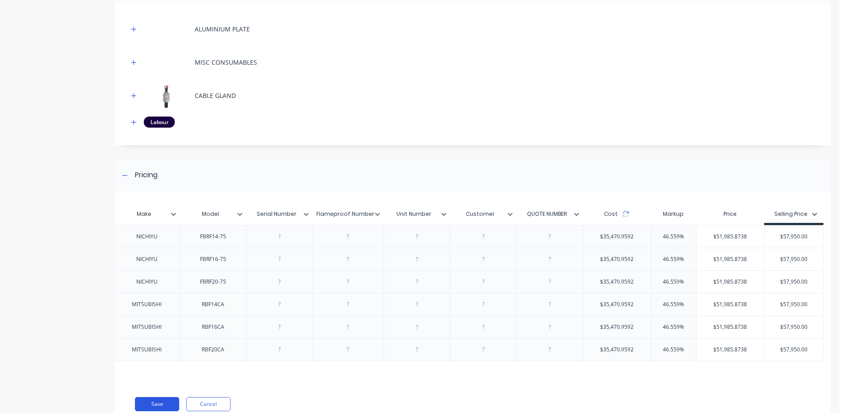
scroll to position [1555, 0]
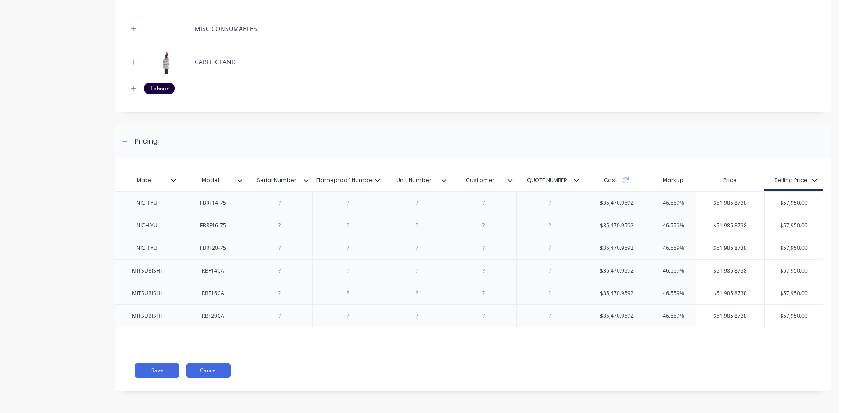
click at [203, 367] on button "Cancel" at bounding box center [208, 370] width 44 height 14
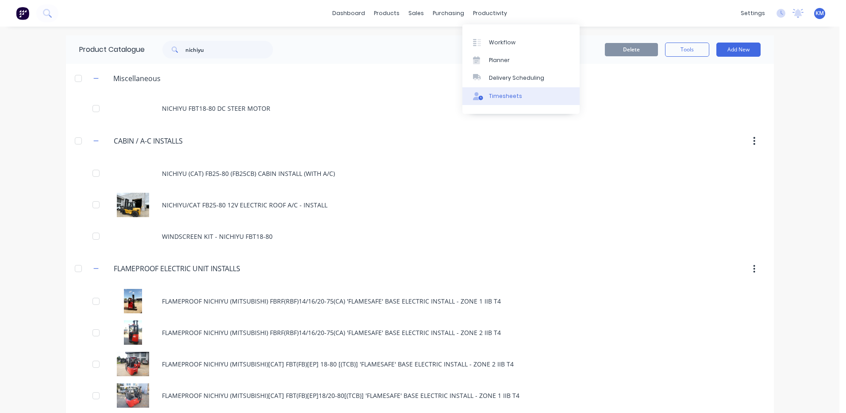
click at [512, 89] on link "Timesheets" at bounding box center [521, 96] width 117 height 18
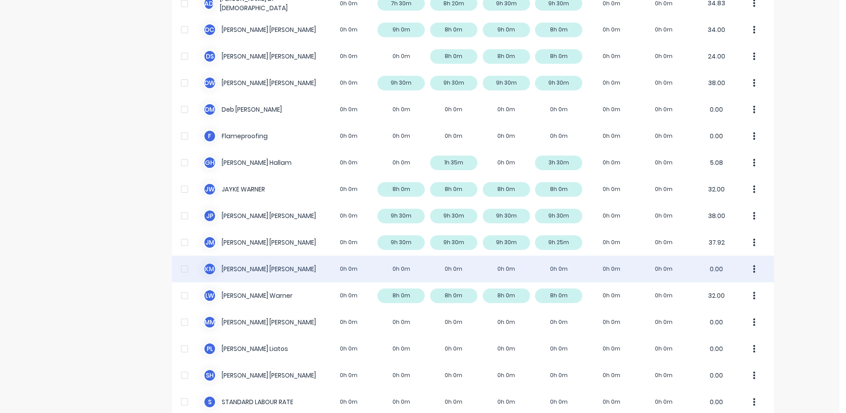
scroll to position [251, 0]
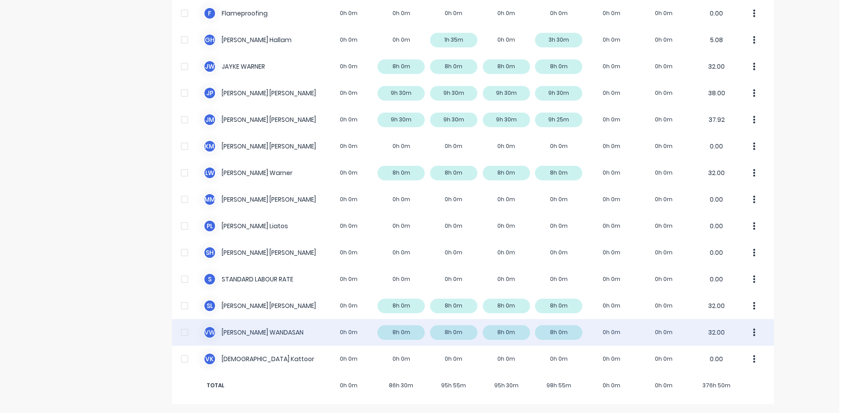
click at [351, 342] on div "V W VINCENT WANDASAN 0h 0m 8h 0m 8h 0m 8h 0m 8h 0m 0h 0m 0h 0m 32.00" at bounding box center [473, 332] width 602 height 27
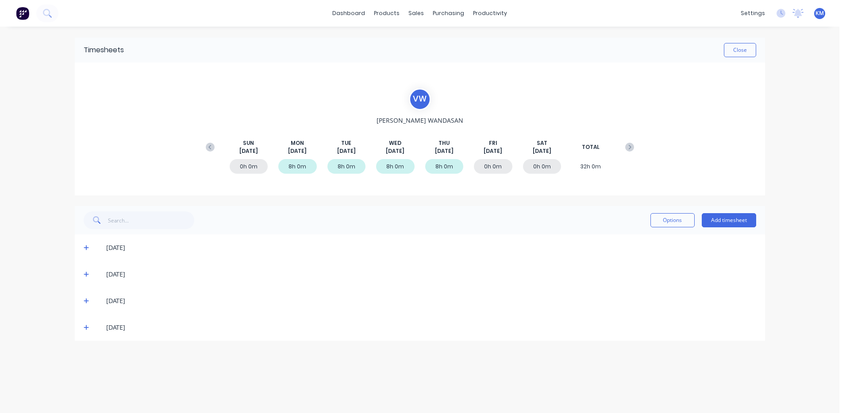
drag, startPoint x: 86, startPoint y: 328, endPoint x: 208, endPoint y: 277, distance: 132.0
click at [86, 327] on icon at bounding box center [86, 327] width 5 height 5
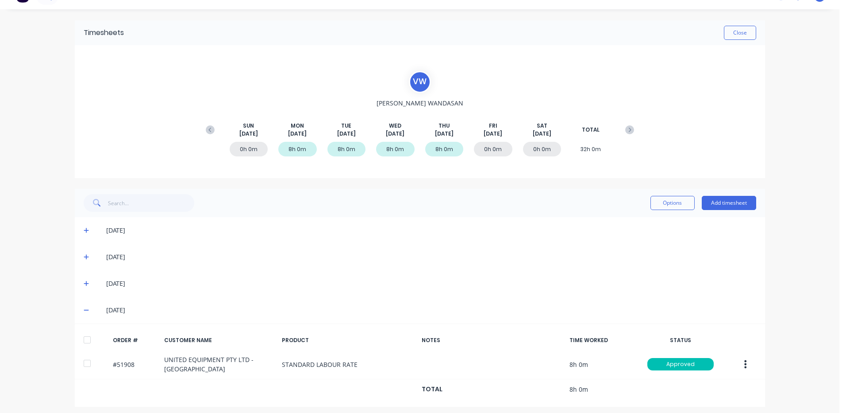
scroll to position [22, 0]
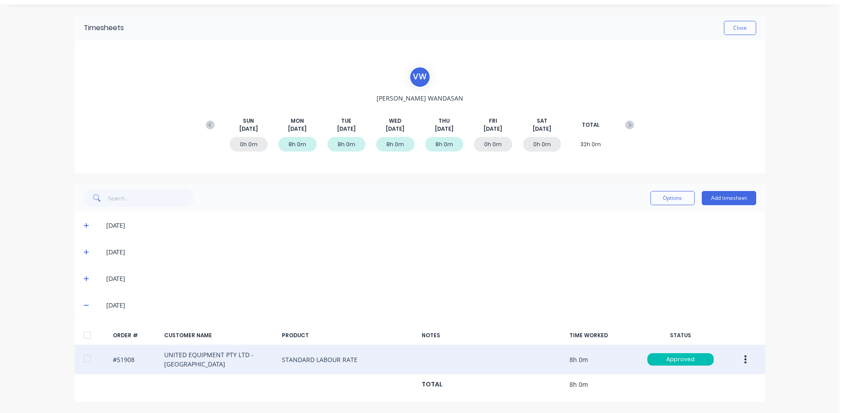
click at [749, 357] on button "button" at bounding box center [745, 359] width 21 height 16
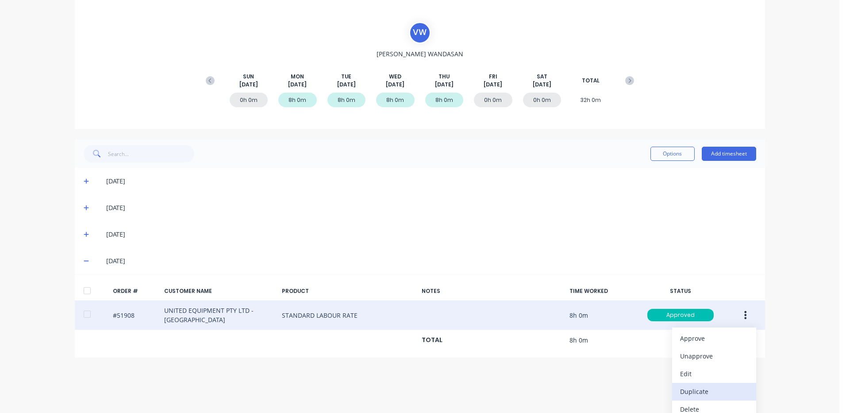
click at [711, 383] on button "Duplicate" at bounding box center [714, 391] width 84 height 18
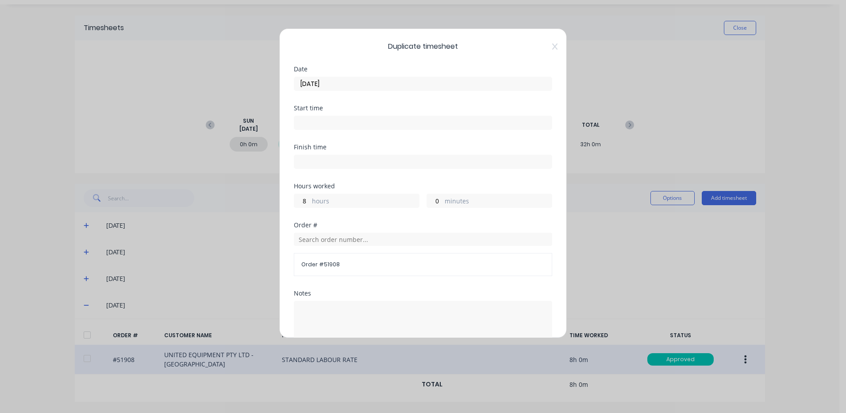
click at [400, 78] on input "14/08/2025" at bounding box center [423, 83] width 258 height 13
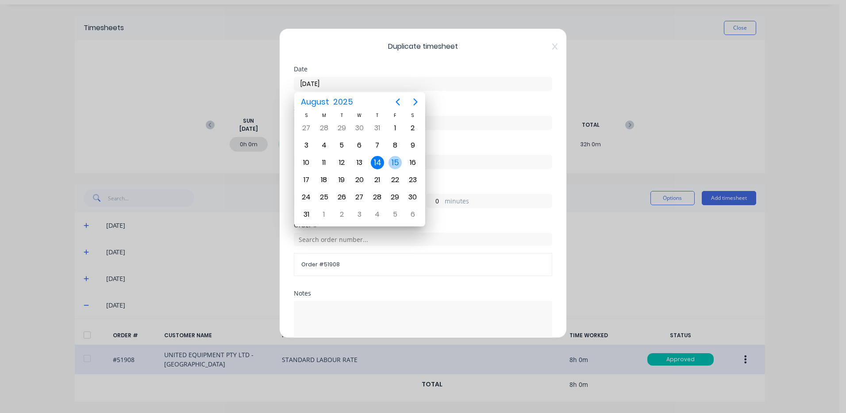
click at [392, 159] on div "15" at bounding box center [395, 162] width 13 height 13
type input "15/08/2025"
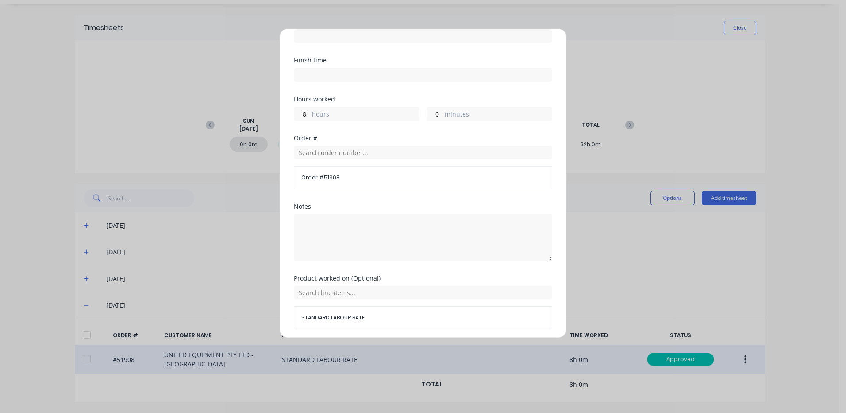
scroll to position [119, 0]
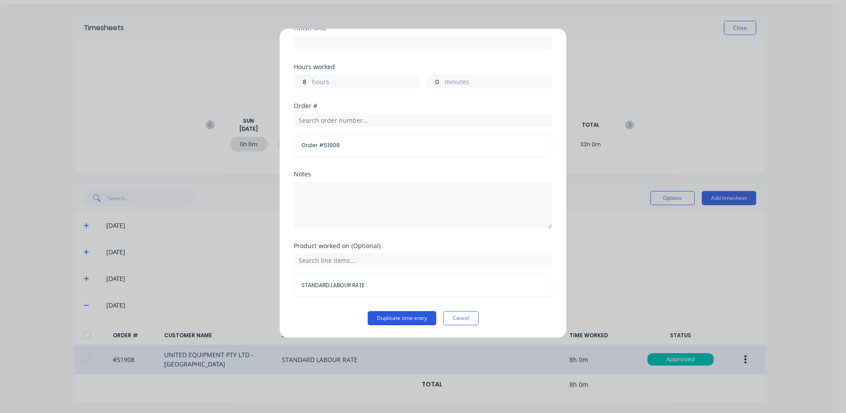
click at [418, 313] on button "Duplicate time entry" at bounding box center [402, 318] width 69 height 14
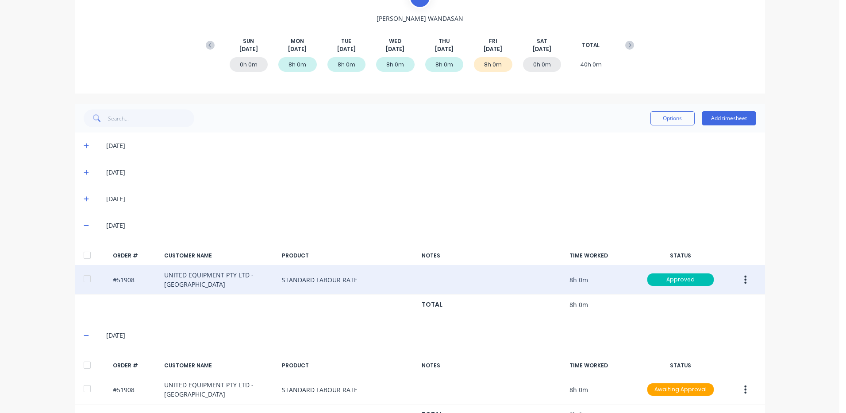
scroll to position [132, 0]
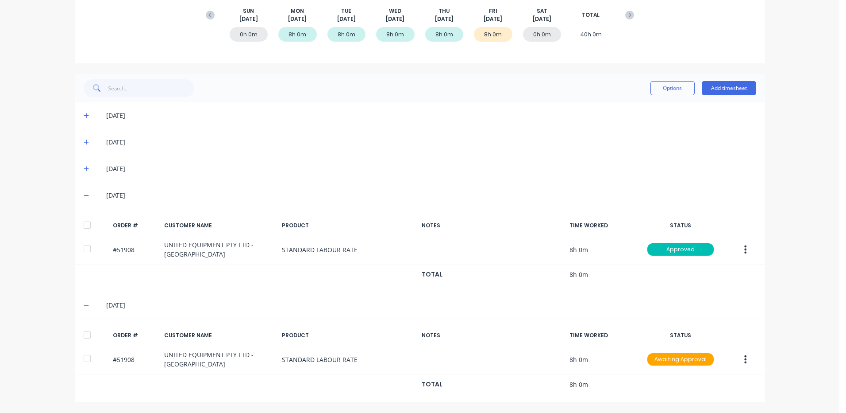
click at [85, 336] on div at bounding box center [87, 335] width 18 height 18
click at [654, 81] on button "Options" at bounding box center [673, 88] width 44 height 14
click at [657, 107] on div "Approve" at bounding box center [653, 110] width 68 height 13
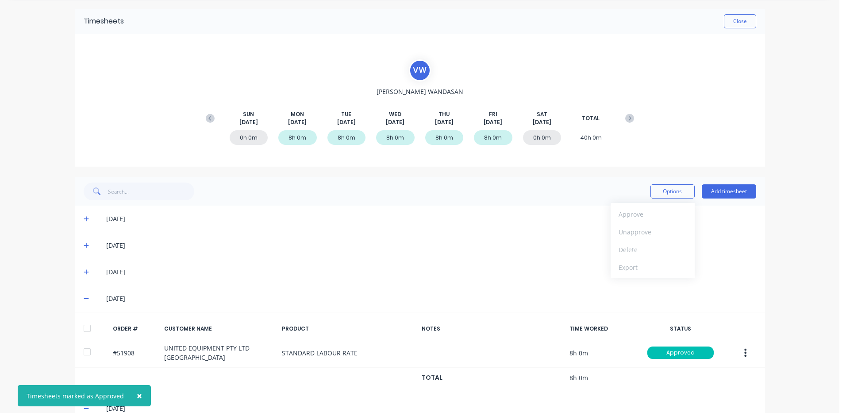
scroll to position [0, 0]
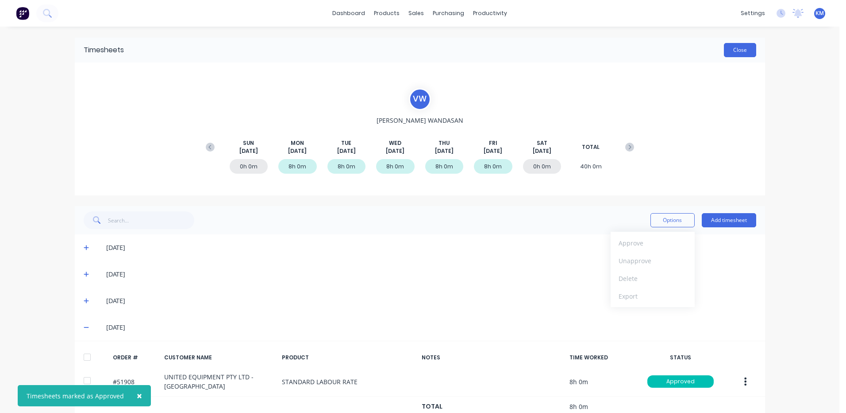
click at [745, 48] on button "Close" at bounding box center [740, 50] width 32 height 14
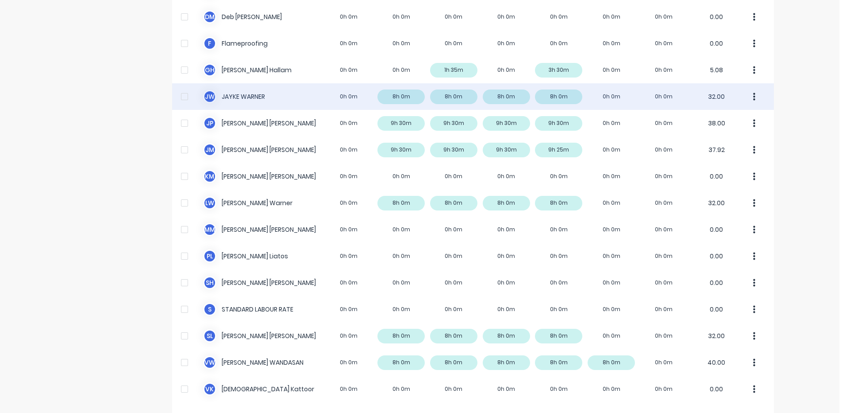
scroll to position [221, 0]
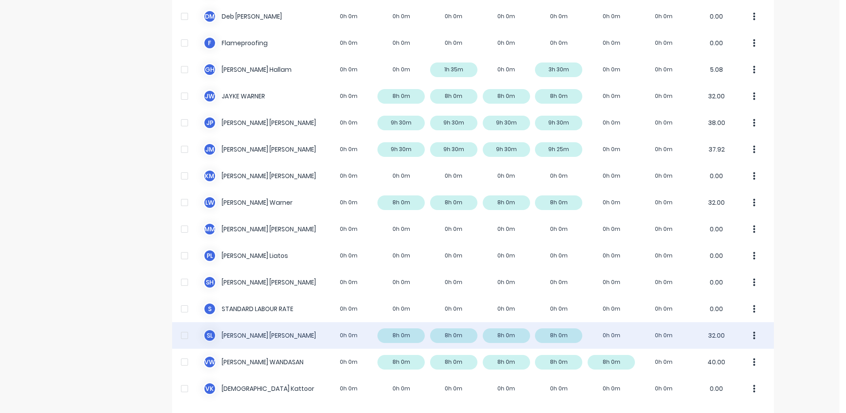
click at [328, 325] on div "S L Steve Loschiavo 0h 0m 8h 0m 8h 0m 8h 0m 8h 0m 0h 0m 0h 0m 32.00" at bounding box center [473, 335] width 602 height 27
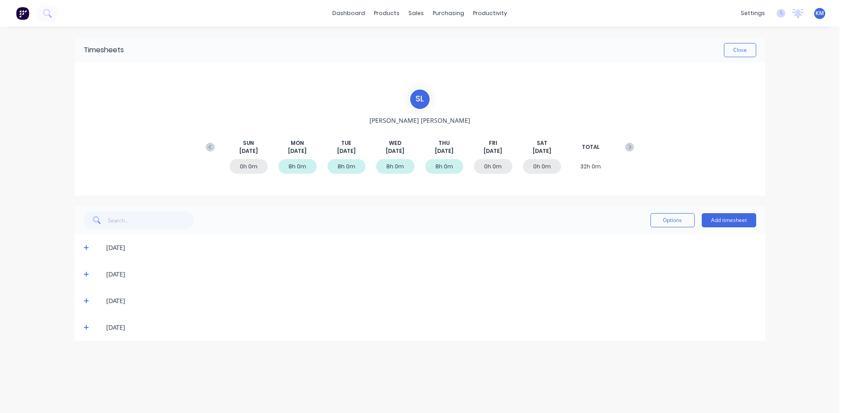
click at [87, 330] on icon at bounding box center [87, 327] width 6 height 6
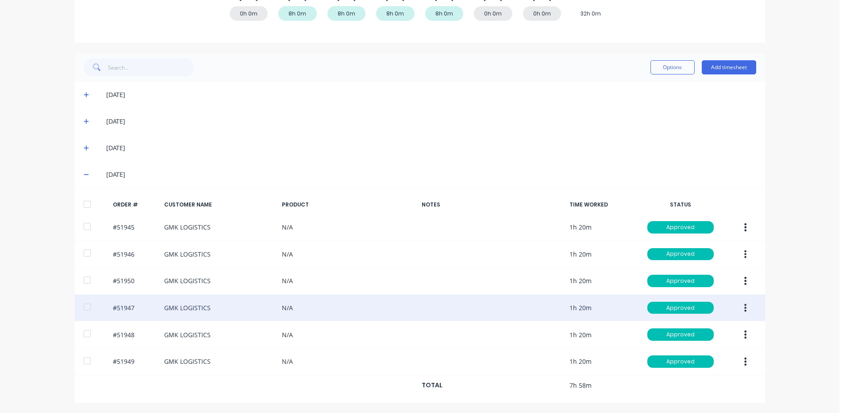
scroll to position [154, 0]
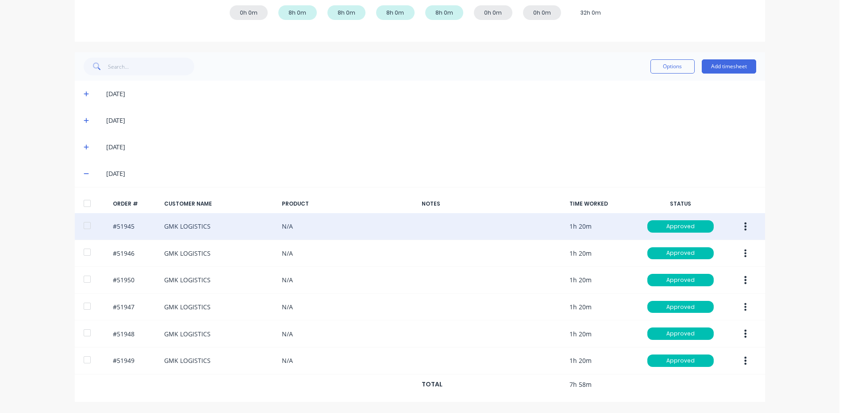
click at [735, 224] on button "button" at bounding box center [745, 226] width 21 height 16
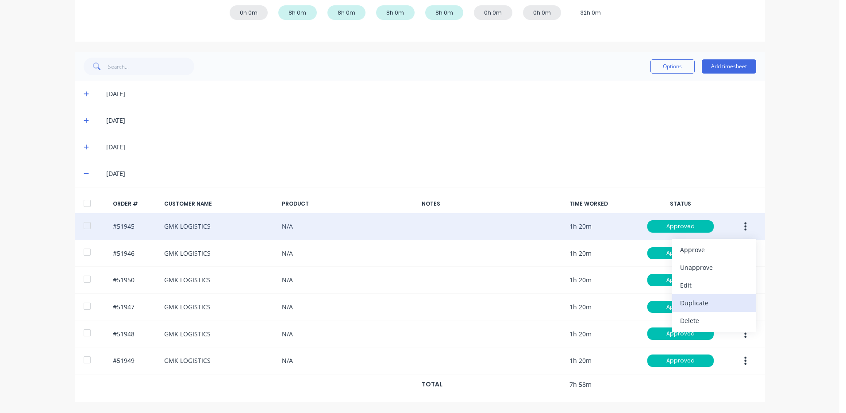
click at [711, 299] on div "Duplicate" at bounding box center [714, 302] width 68 height 13
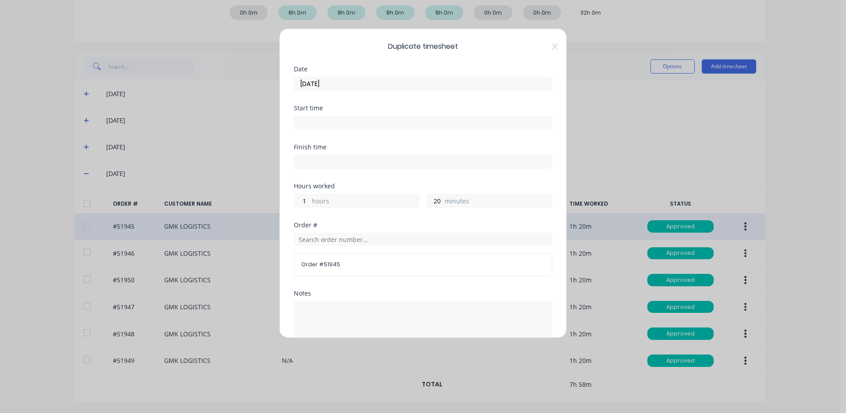
click at [444, 85] on input "14/08/2025" at bounding box center [423, 83] width 258 height 13
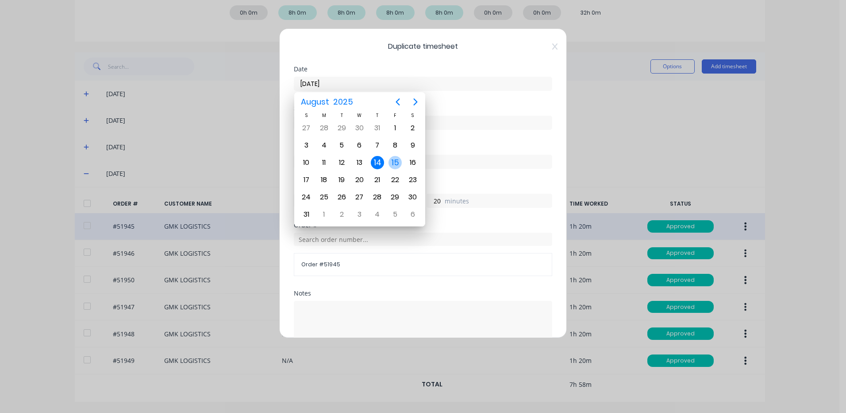
click at [402, 166] on div "15" at bounding box center [395, 162] width 18 height 17
type input "15/08/2025"
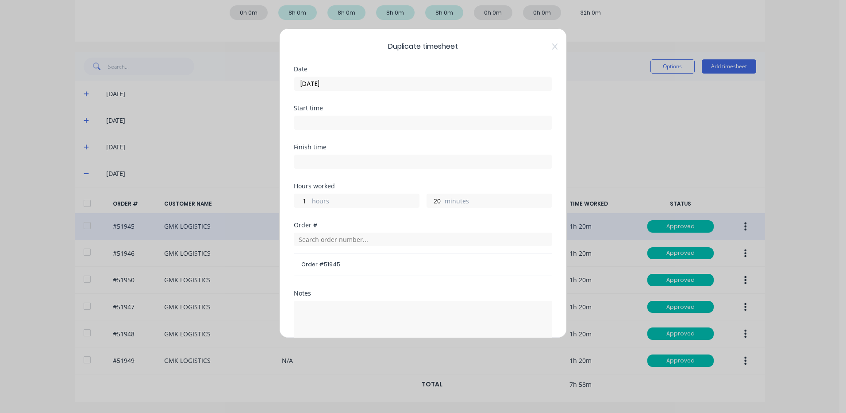
scroll to position [119, 0]
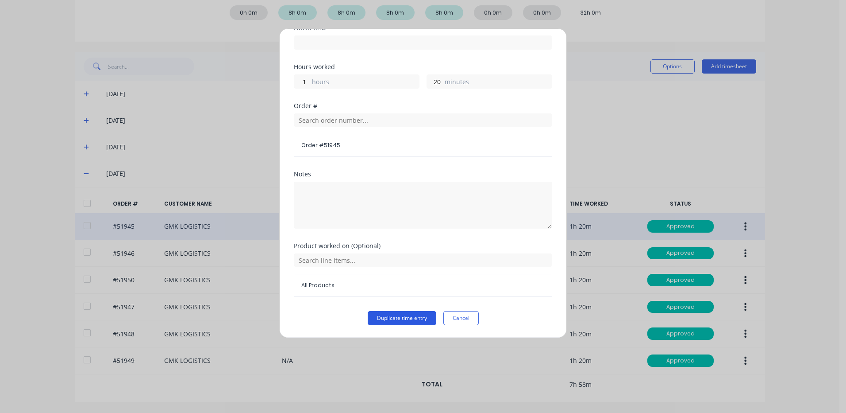
click at [383, 319] on button "Duplicate time entry" at bounding box center [402, 318] width 69 height 14
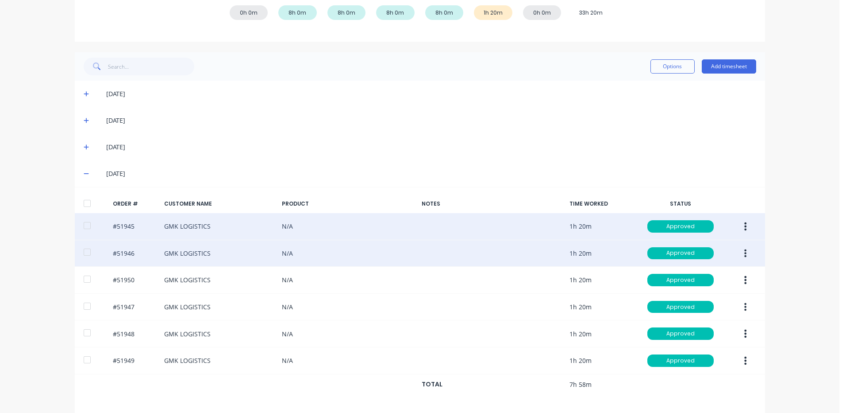
click at [745, 251] on icon "button" at bounding box center [746, 253] width 2 height 10
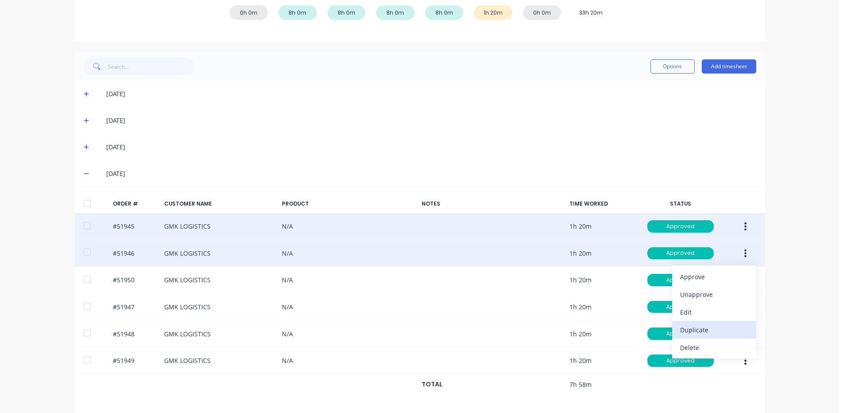
click at [697, 322] on button "Duplicate" at bounding box center [714, 330] width 84 height 18
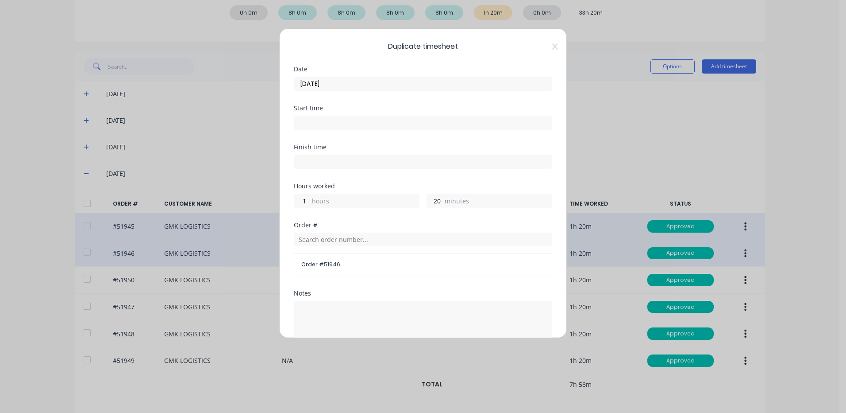
click at [400, 82] on input "14/08/2025" at bounding box center [423, 83] width 258 height 13
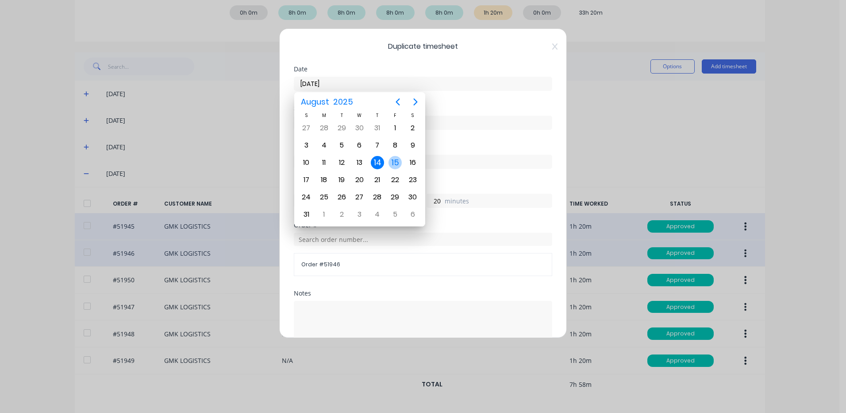
click at [401, 160] on div "15" at bounding box center [395, 162] width 13 height 13
type input "15/08/2025"
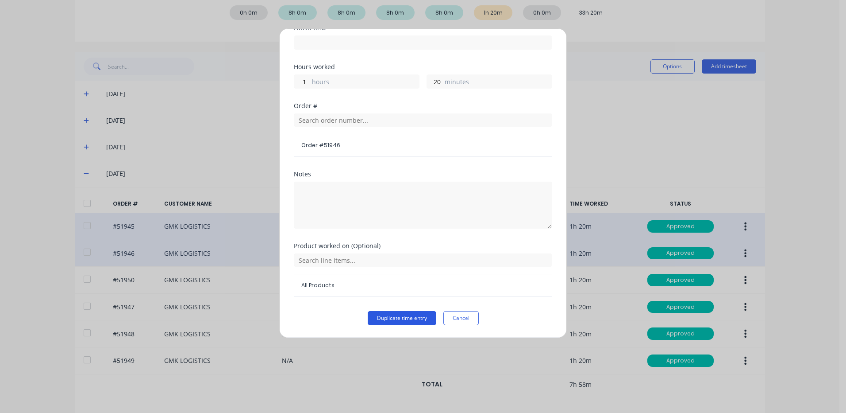
click at [402, 317] on button "Duplicate time entry" at bounding box center [402, 318] width 69 height 14
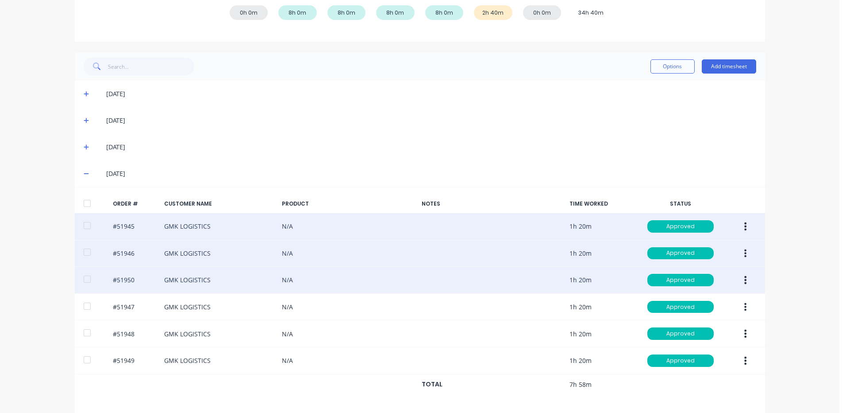
drag, startPoint x: 742, startPoint y: 276, endPoint x: 730, endPoint y: 286, distance: 15.8
click at [745, 277] on icon "button" at bounding box center [746, 280] width 2 height 8
click at [693, 351] on div "Duplicate" at bounding box center [714, 356] width 68 height 13
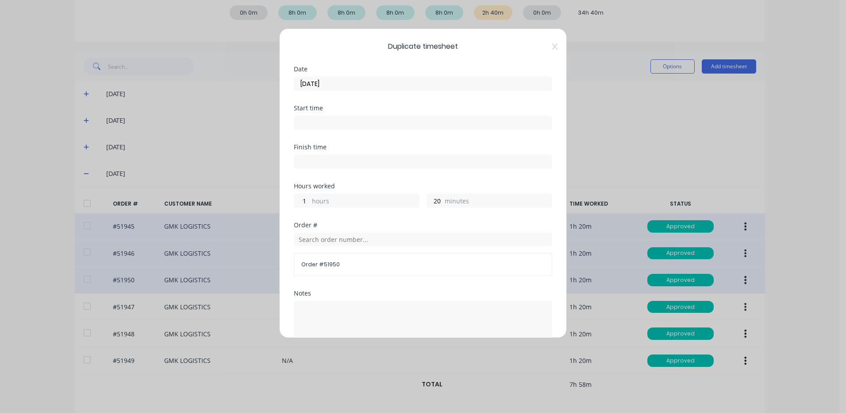
click at [375, 87] on input "14/08/2025" at bounding box center [423, 83] width 258 height 13
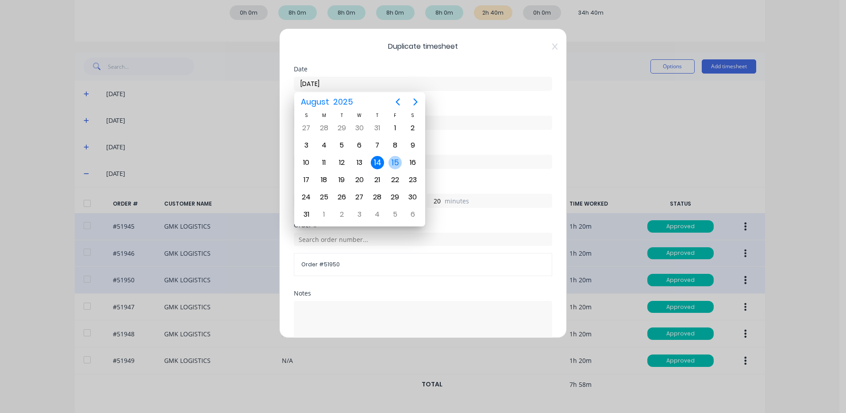
click at [398, 162] on div "15" at bounding box center [395, 162] width 13 height 13
type input "15/08/2025"
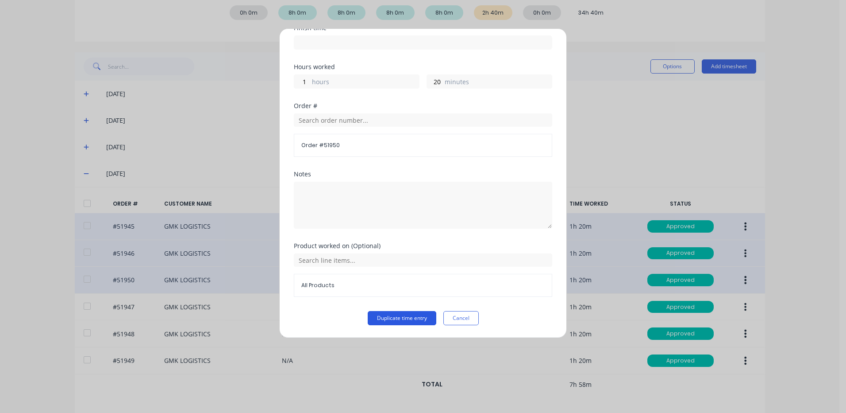
click at [371, 313] on button "Duplicate time entry" at bounding box center [402, 318] width 69 height 14
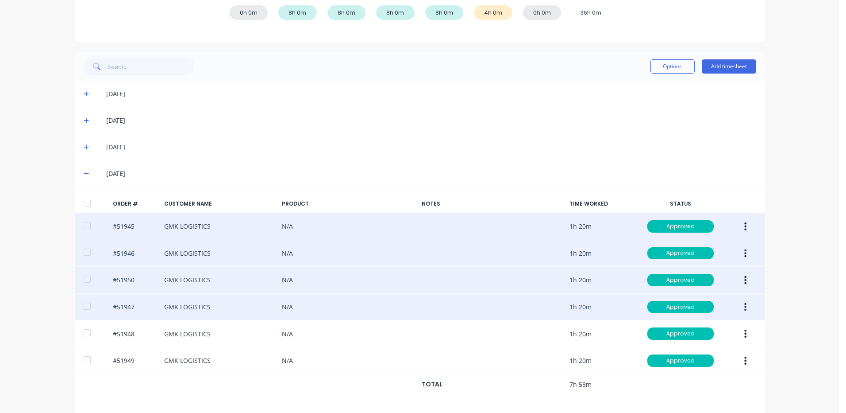
click at [740, 302] on button "button" at bounding box center [745, 307] width 21 height 16
click at [702, 375] on button "Duplicate" at bounding box center [714, 383] width 84 height 18
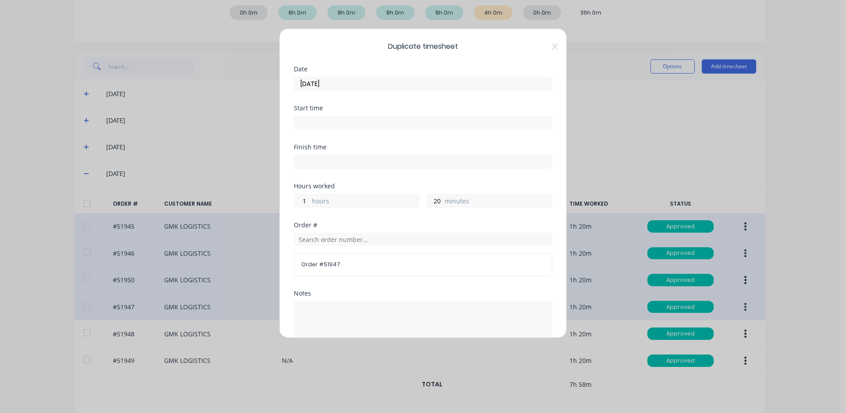
click at [355, 83] on input "14/08/2025" at bounding box center [423, 83] width 258 height 13
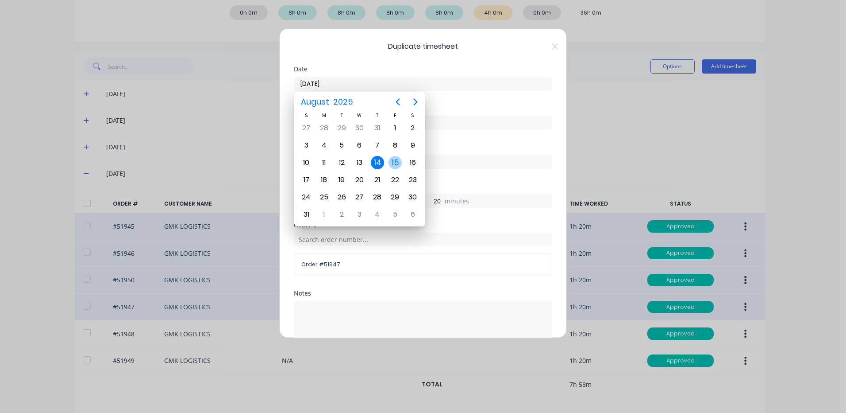
click at [397, 157] on div "15" at bounding box center [395, 162] width 13 height 13
type input "15/08/2025"
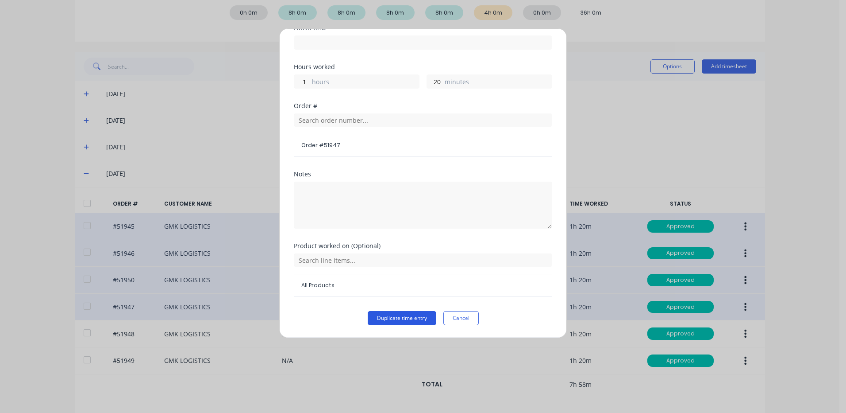
click at [394, 315] on button "Duplicate time entry" at bounding box center [402, 318] width 69 height 14
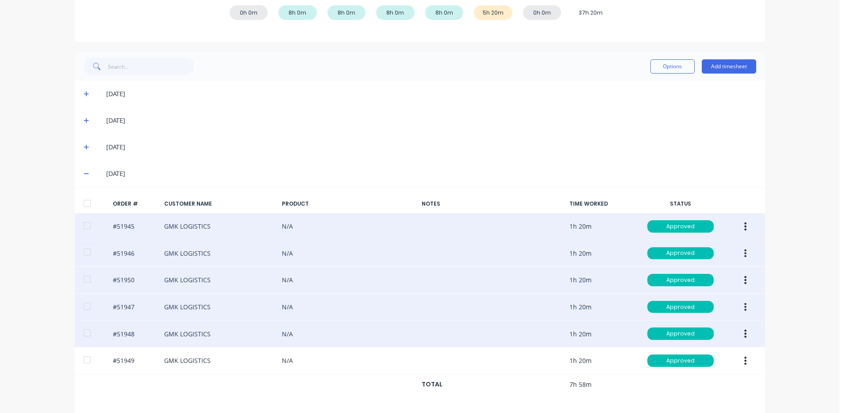
click at [745, 331] on icon "button" at bounding box center [746, 333] width 2 height 10
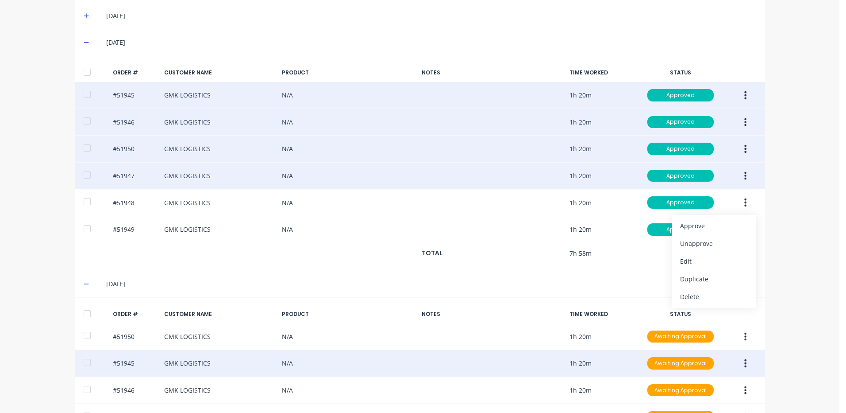
scroll to position [286, 0]
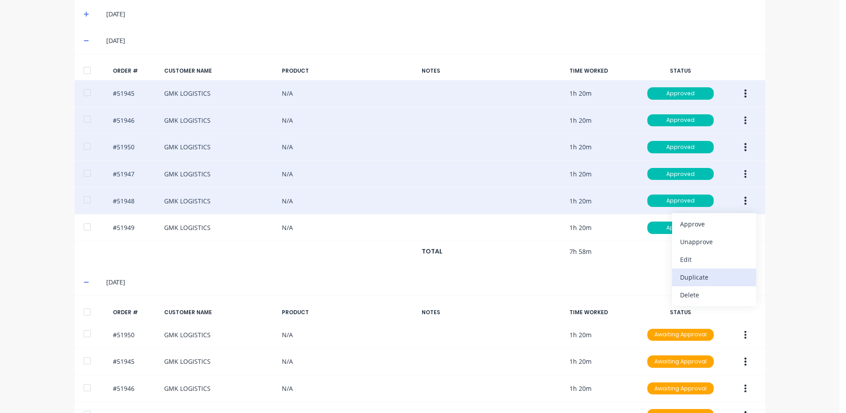
click at [713, 278] on div "Duplicate" at bounding box center [714, 276] width 68 height 13
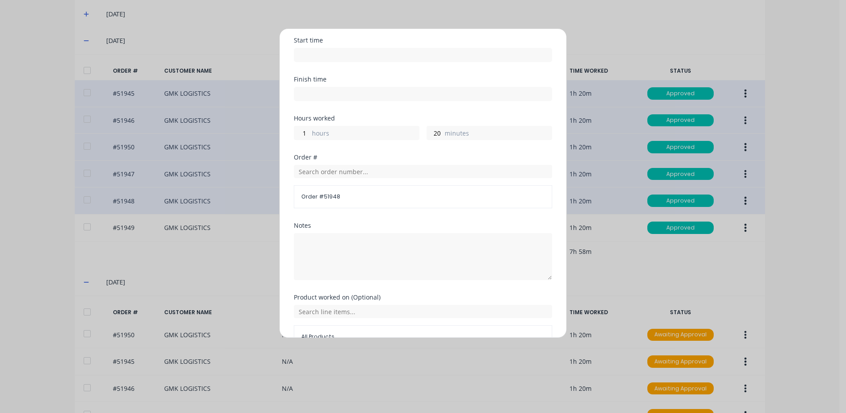
scroll to position [0, 0]
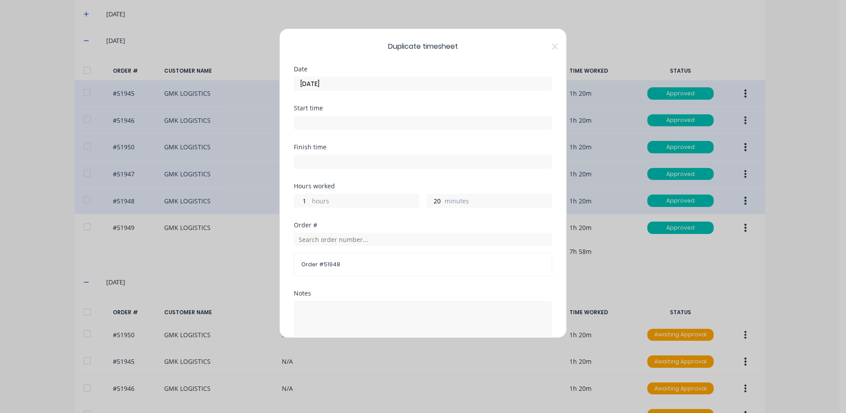
click at [365, 80] on input "14/08/2025" at bounding box center [423, 83] width 258 height 13
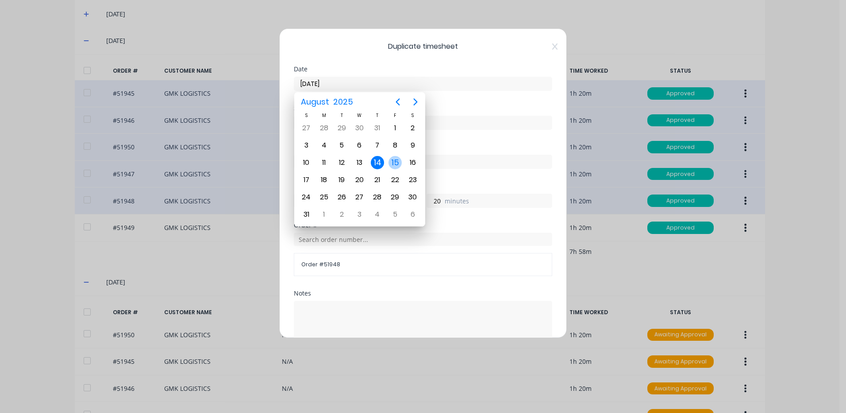
click at [394, 162] on div "15" at bounding box center [395, 162] width 13 height 13
type input "15/08/2025"
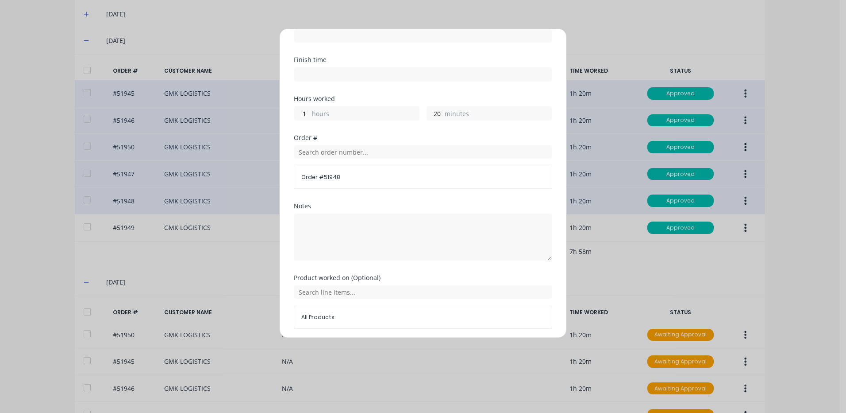
scroll to position [119, 0]
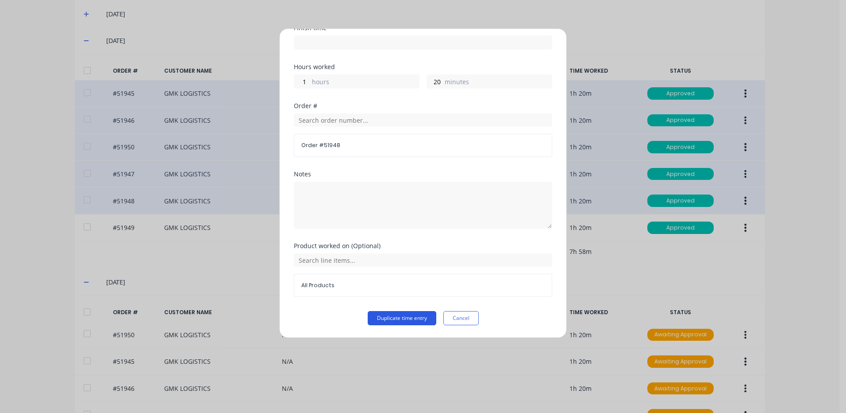
click at [385, 319] on button "Duplicate time entry" at bounding box center [402, 318] width 69 height 14
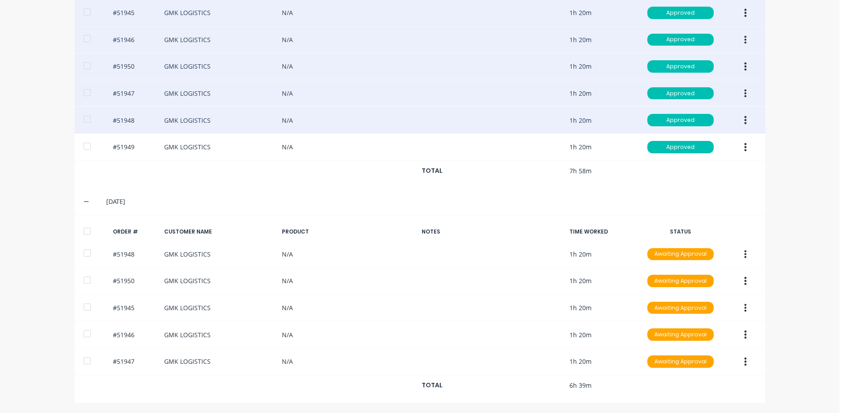
scroll to position [368, 0]
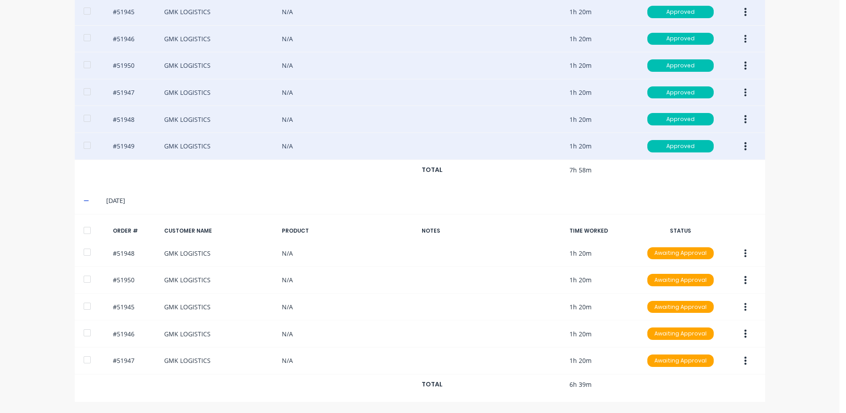
click at [745, 142] on button "button" at bounding box center [745, 146] width 21 height 16
click at [696, 225] on div "Duplicate" at bounding box center [714, 222] width 68 height 13
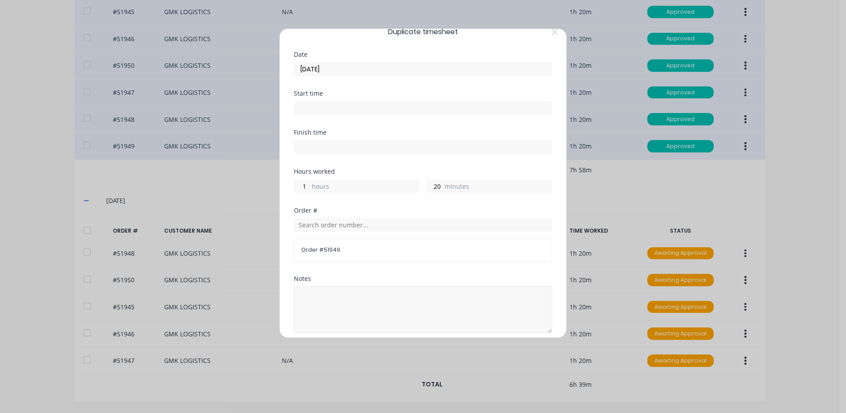
scroll to position [0, 0]
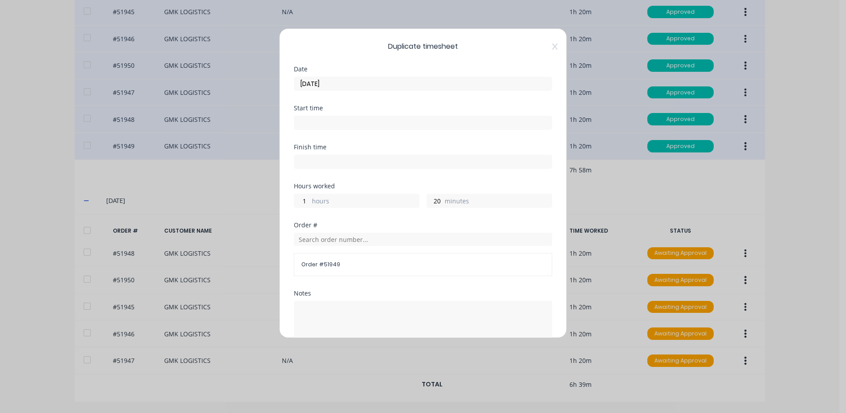
click at [431, 82] on input "14/08/2025" at bounding box center [423, 83] width 258 height 13
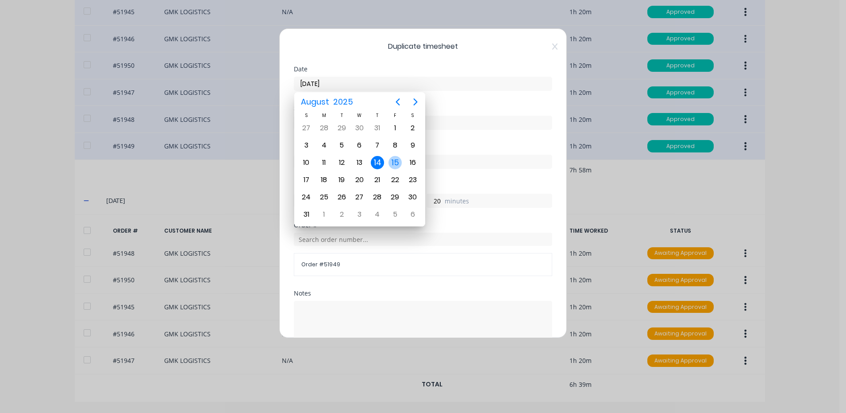
click at [398, 159] on div "15" at bounding box center [395, 162] width 13 height 13
type input "15/08/2025"
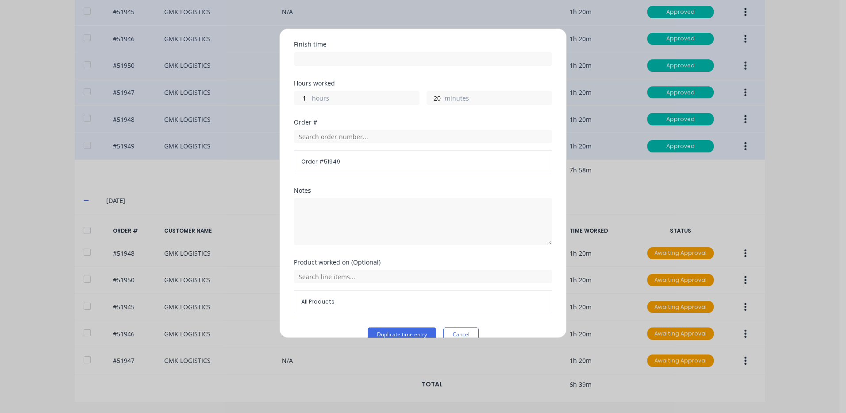
scroll to position [119, 0]
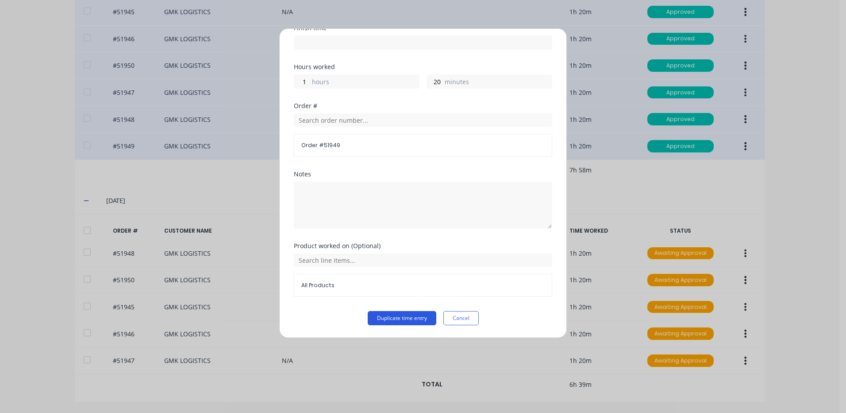
click at [416, 319] on button "Duplicate time entry" at bounding box center [402, 318] width 69 height 14
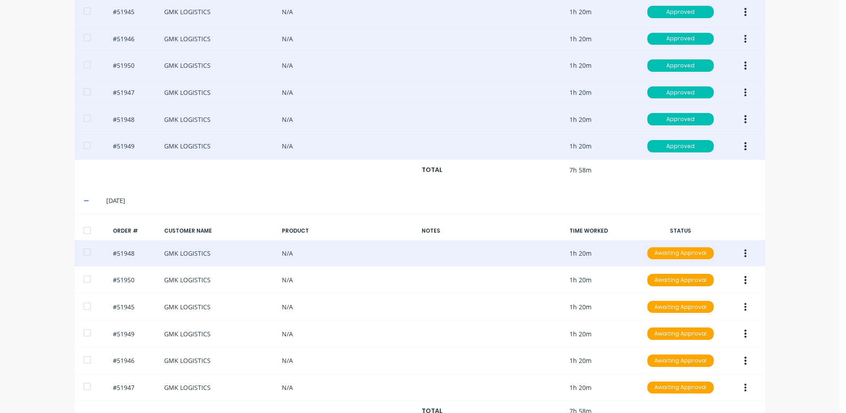
scroll to position [394, 0]
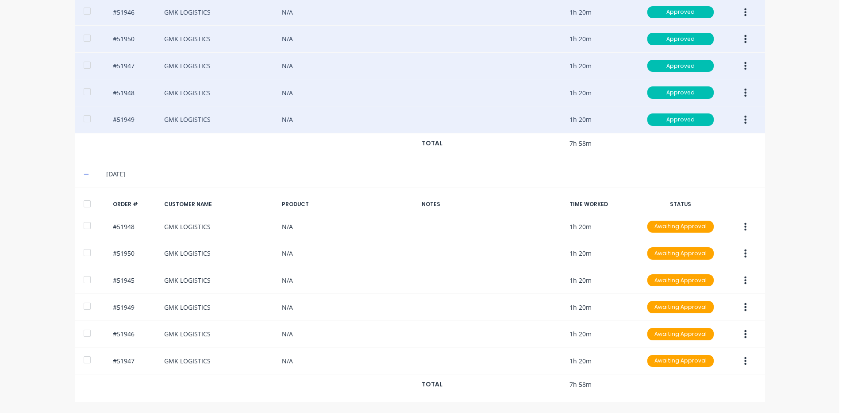
click at [84, 203] on div at bounding box center [87, 204] width 18 height 18
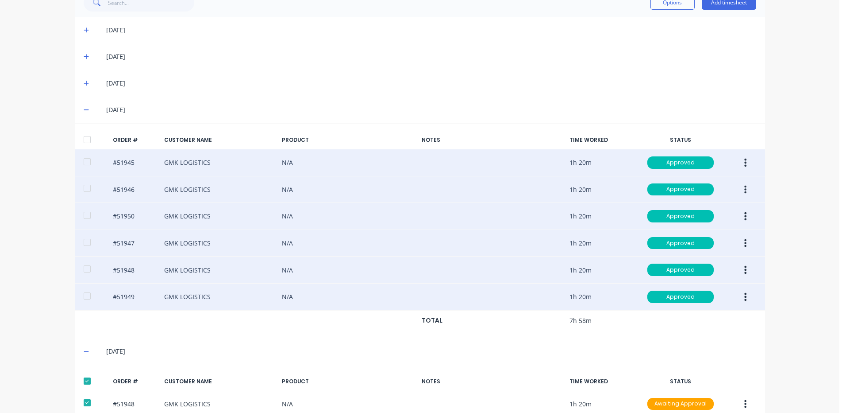
scroll to position [173, 0]
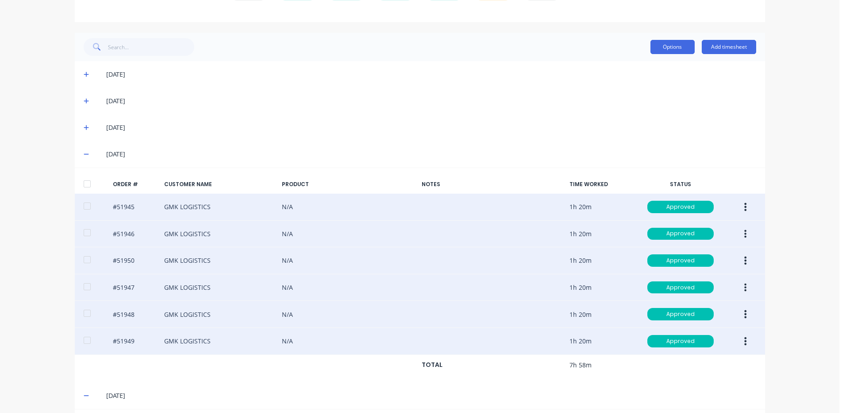
click at [679, 50] on button "Options" at bounding box center [673, 47] width 44 height 14
click at [641, 69] on div "Approve" at bounding box center [653, 69] width 68 height 13
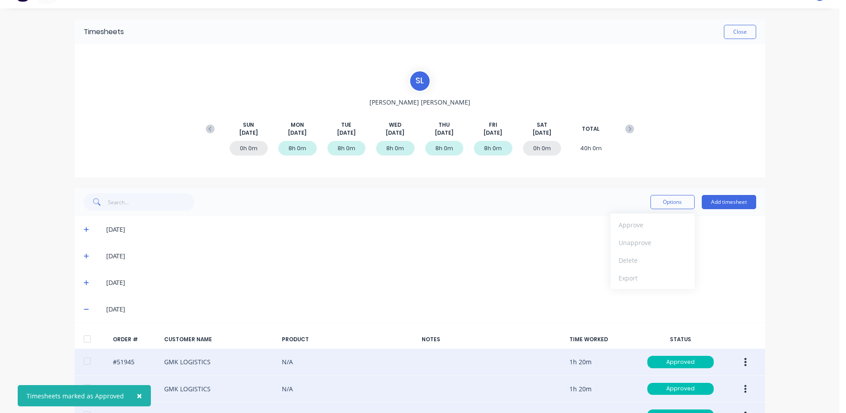
scroll to position [0, 0]
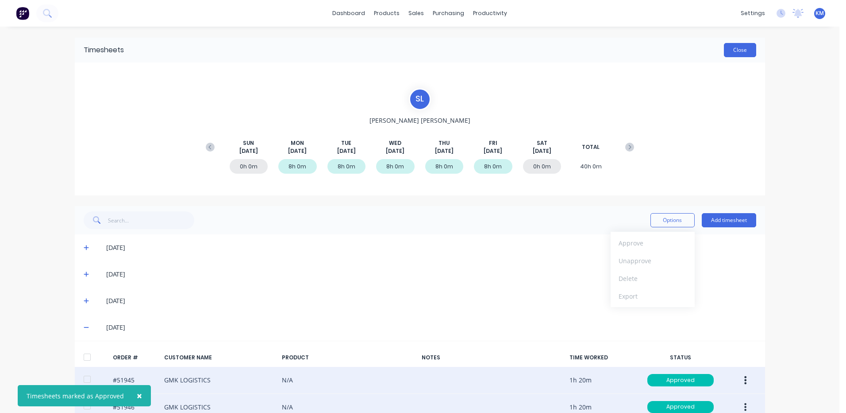
click at [736, 48] on button "Close" at bounding box center [740, 50] width 32 height 14
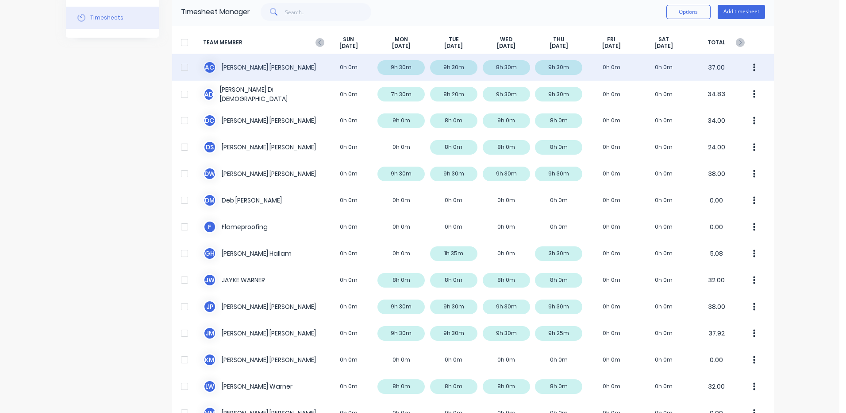
scroll to position [30, 0]
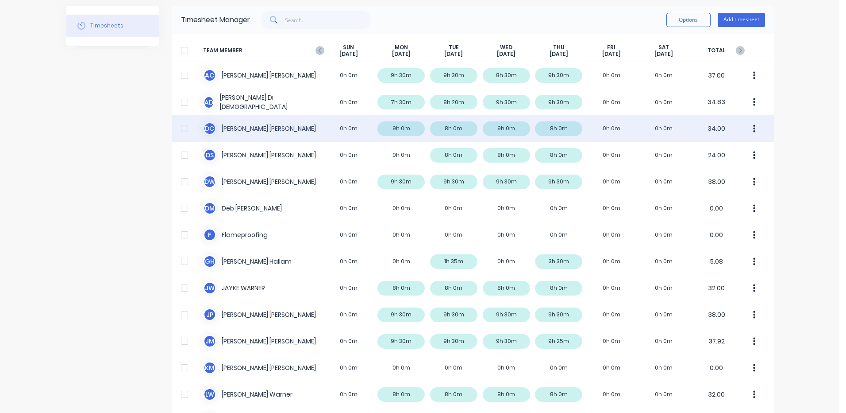
click at [296, 120] on div "D C DANIEL CAMPBELL 0h 0m 9h 0m 8h 0m 9h 0m 8h 0m 0h 0m 0h 0m 34.00" at bounding box center [473, 128] width 602 height 27
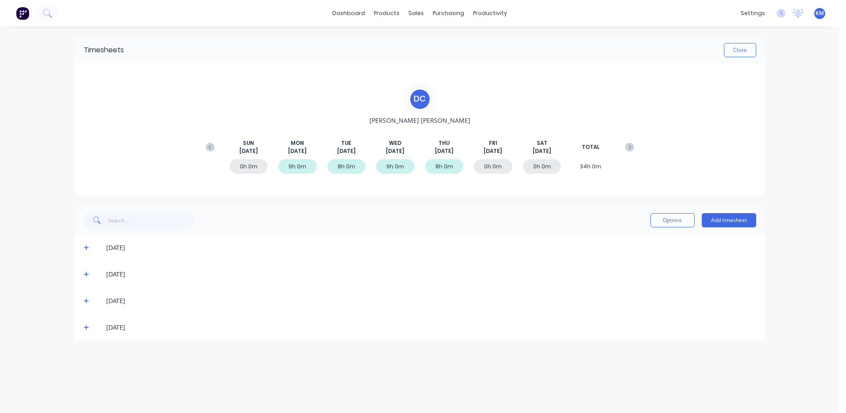
click at [86, 327] on icon at bounding box center [86, 327] width 5 height 5
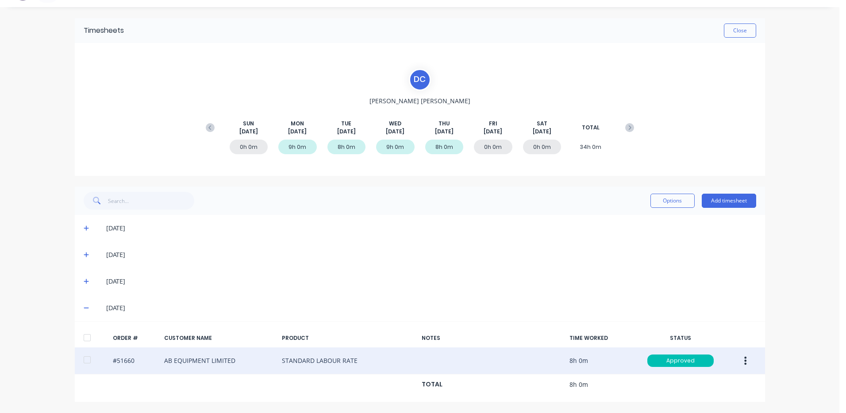
click at [745, 359] on icon "button" at bounding box center [746, 360] width 2 height 10
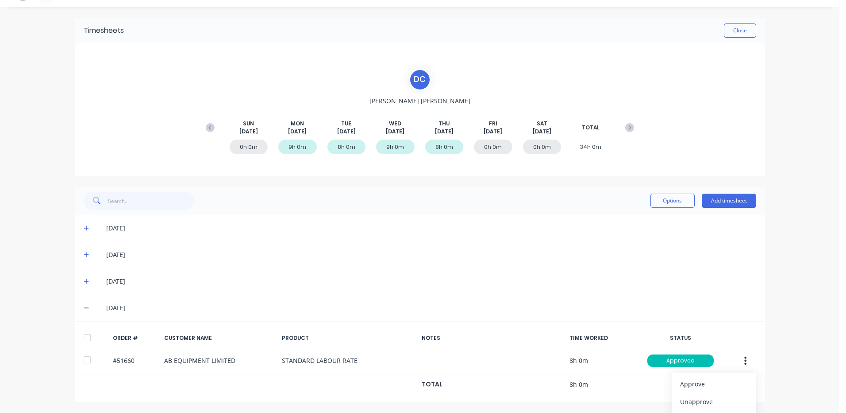
scroll to position [73, 0]
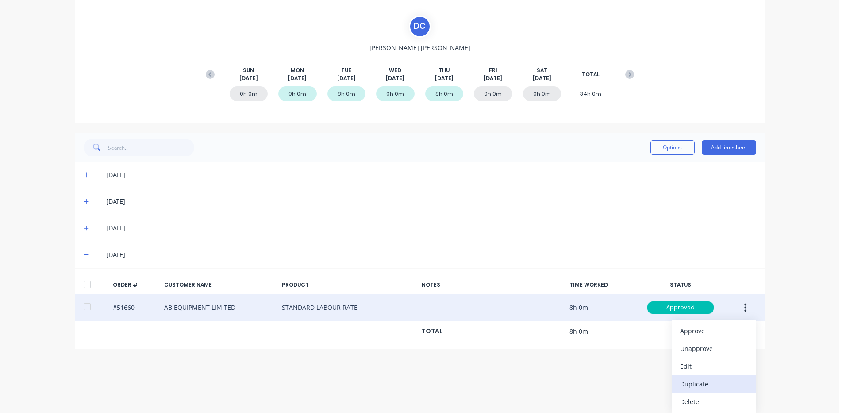
click at [695, 382] on div "Duplicate" at bounding box center [714, 383] width 68 height 13
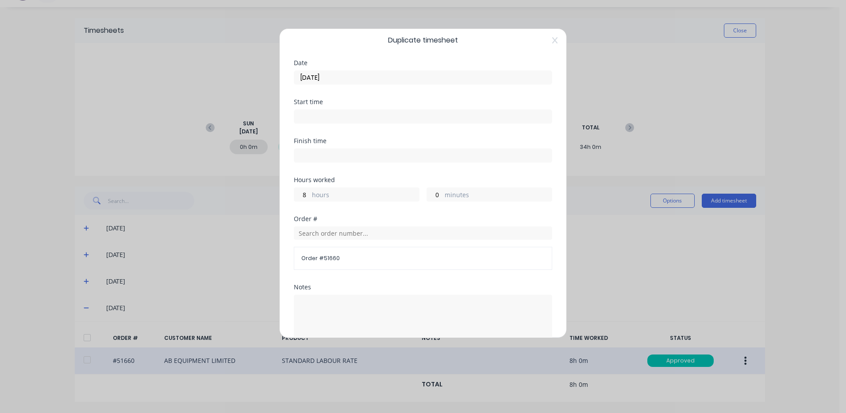
scroll to position [0, 0]
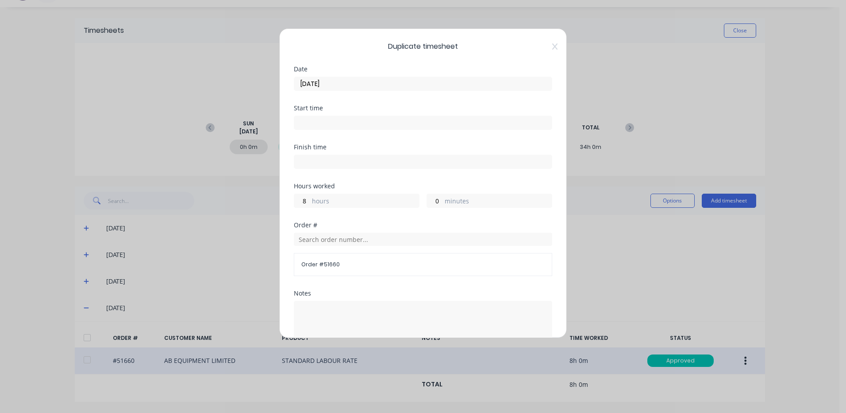
click at [406, 78] on input "14/08/2025" at bounding box center [423, 83] width 258 height 13
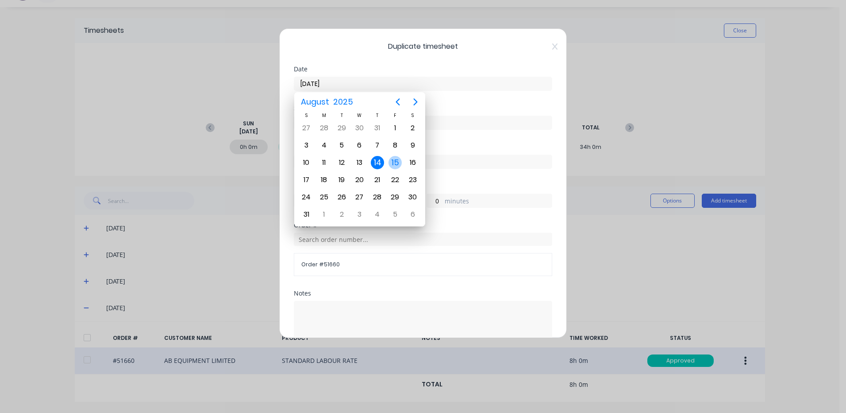
click at [398, 167] on div "15" at bounding box center [395, 162] width 13 height 13
type input "15/08/2025"
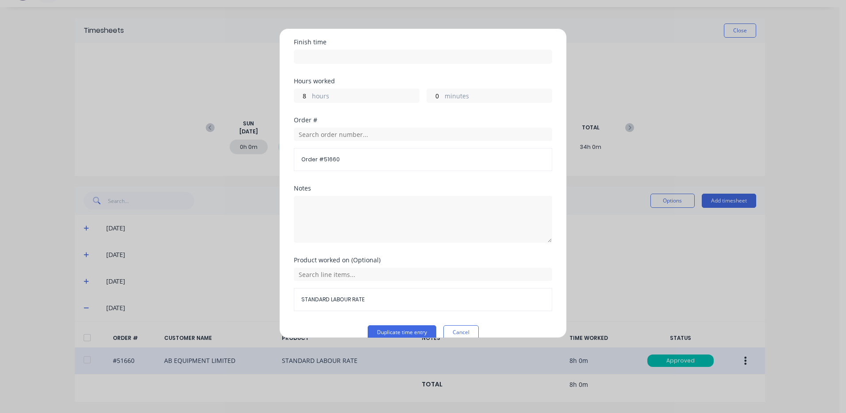
scroll to position [119, 0]
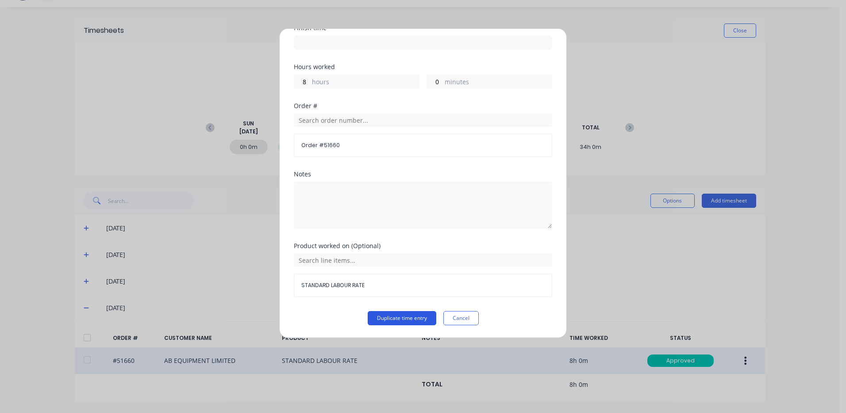
click at [386, 319] on button "Duplicate time entry" at bounding box center [402, 318] width 69 height 14
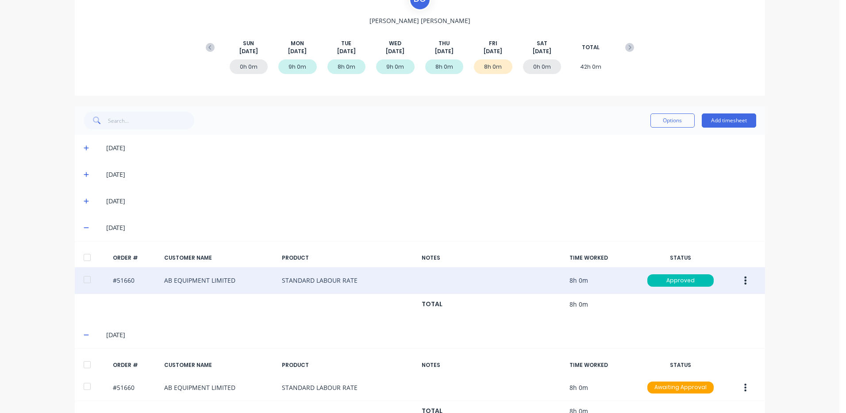
scroll to position [126, 0]
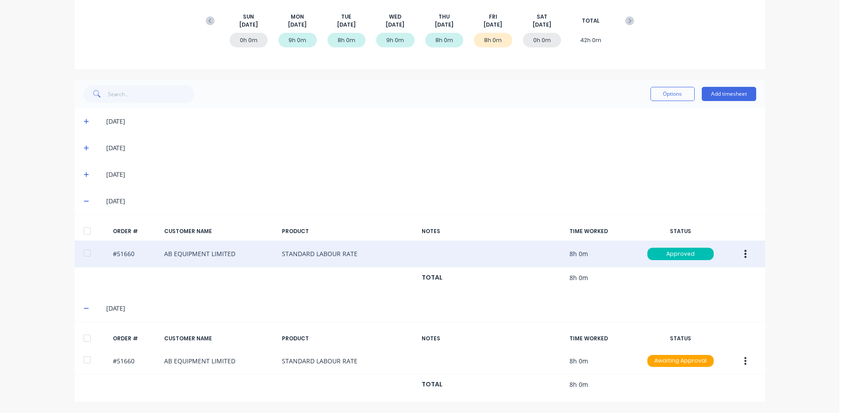
click at [83, 338] on div at bounding box center [87, 338] width 18 height 18
click at [668, 85] on div "Options Add timesheet" at bounding box center [704, 94] width 106 height 18
click at [664, 103] on div "Options Add timesheet" at bounding box center [420, 94] width 691 height 28
click at [672, 88] on div "Options Add timesheet" at bounding box center [420, 94] width 691 height 28
click at [653, 117] on div "11/08/25" at bounding box center [431, 121] width 650 height 10
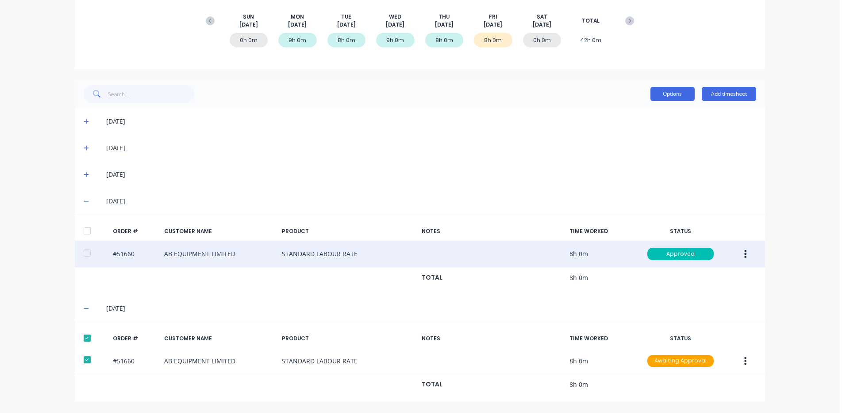
click at [670, 99] on button "Options" at bounding box center [673, 94] width 44 height 14
click at [651, 117] on div "Approve" at bounding box center [653, 116] width 68 height 13
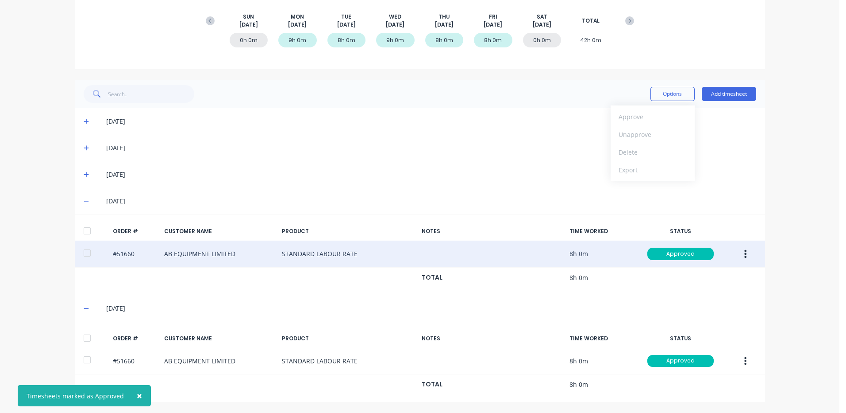
scroll to position [0, 0]
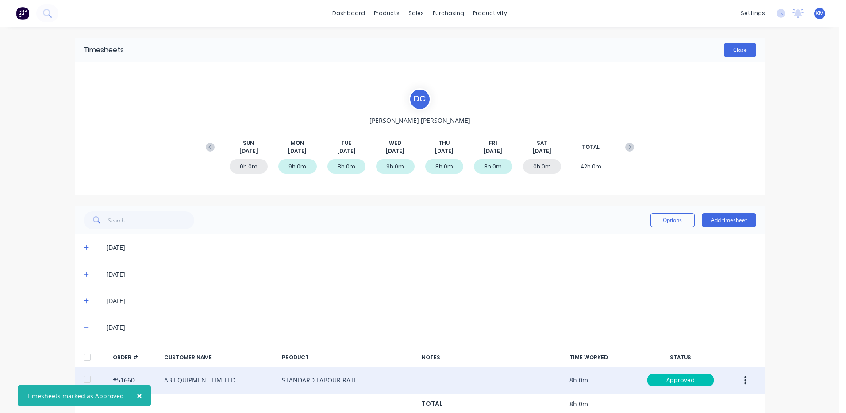
click at [747, 54] on button "Close" at bounding box center [740, 50] width 32 height 14
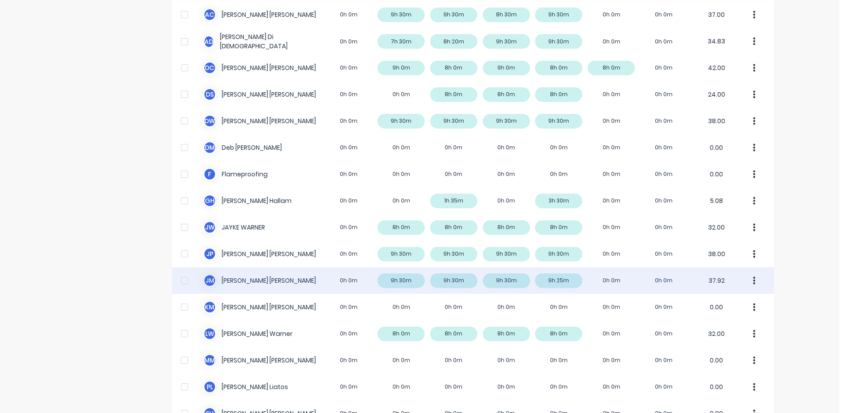
scroll to position [177, 0]
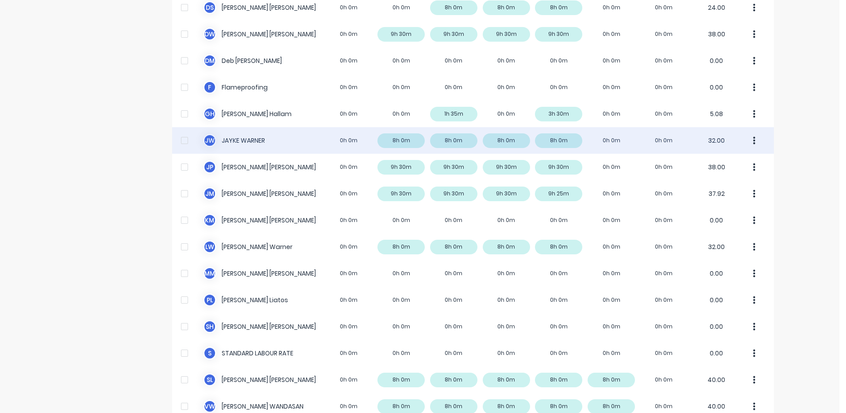
click at [292, 146] on div "J W JAYKE WARNER 0h 0m 8h 0m 8h 0m 8h 0m 8h 0m 0h 0m 0h 0m 32.00" at bounding box center [473, 140] width 602 height 27
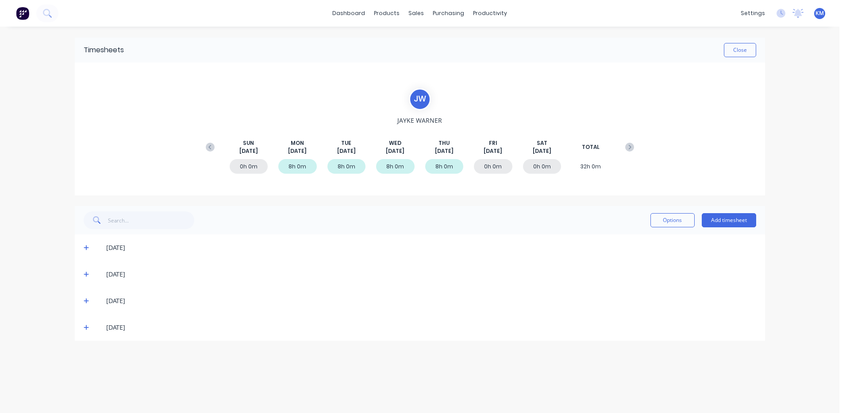
click at [84, 326] on icon at bounding box center [87, 327] width 6 height 6
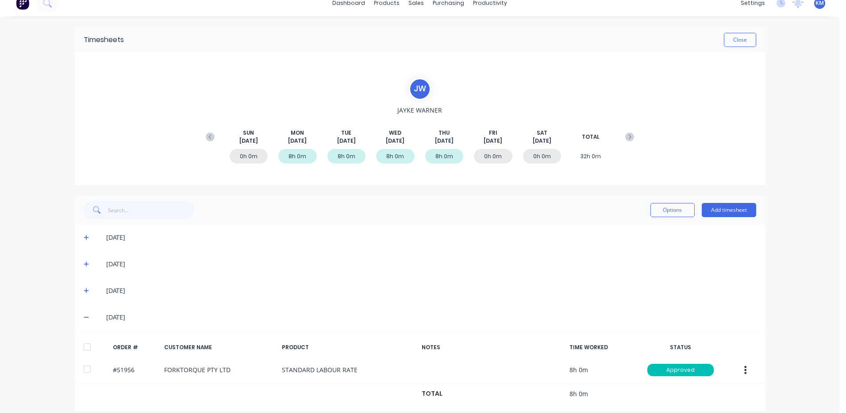
scroll to position [19, 0]
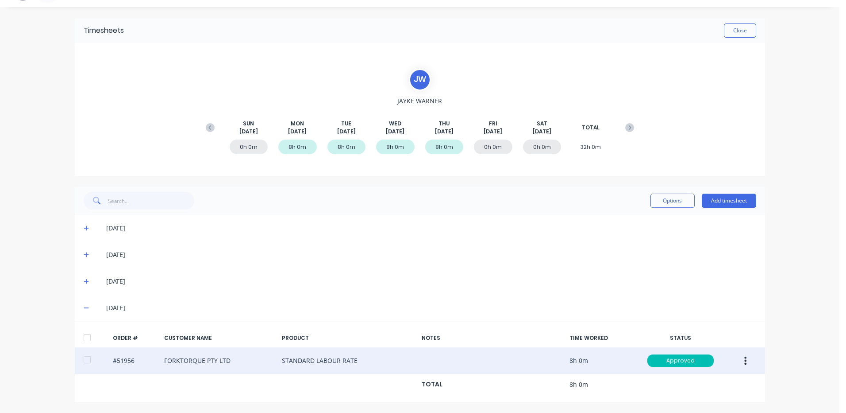
click at [731, 355] on div "#51956 FORKTORQUE PTY LTD STANDARD LABOUR RATE 8h 0m Approved" at bounding box center [420, 360] width 691 height 27
click at [747, 356] on button "button" at bounding box center [745, 360] width 21 height 16
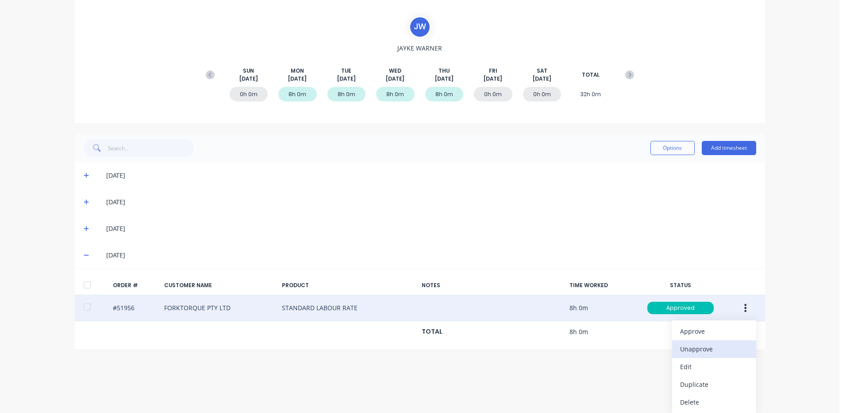
scroll to position [73, 0]
click at [709, 379] on div "Duplicate" at bounding box center [714, 383] width 68 height 13
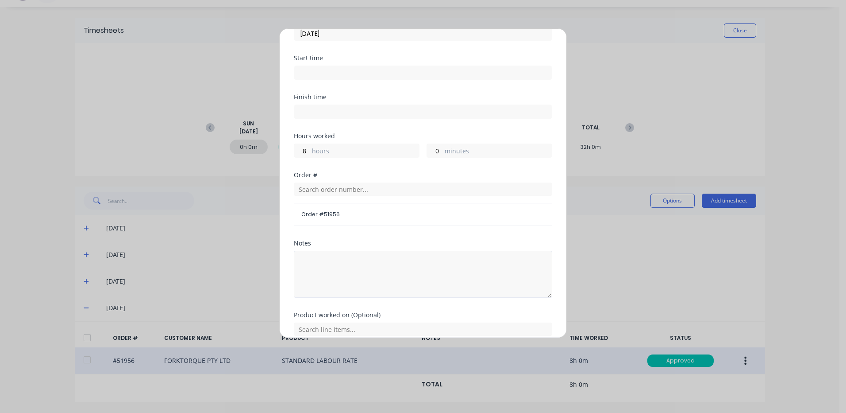
scroll to position [119, 0]
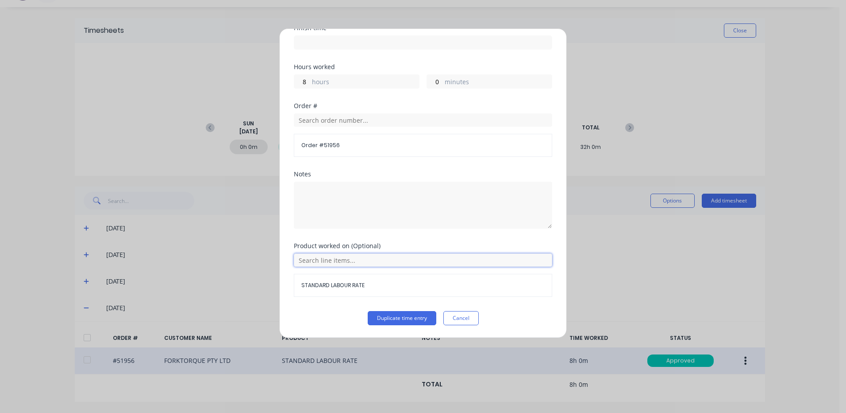
click at [365, 258] on input "text" at bounding box center [423, 259] width 259 height 13
click at [365, 179] on div "Notes" at bounding box center [423, 200] width 259 height 58
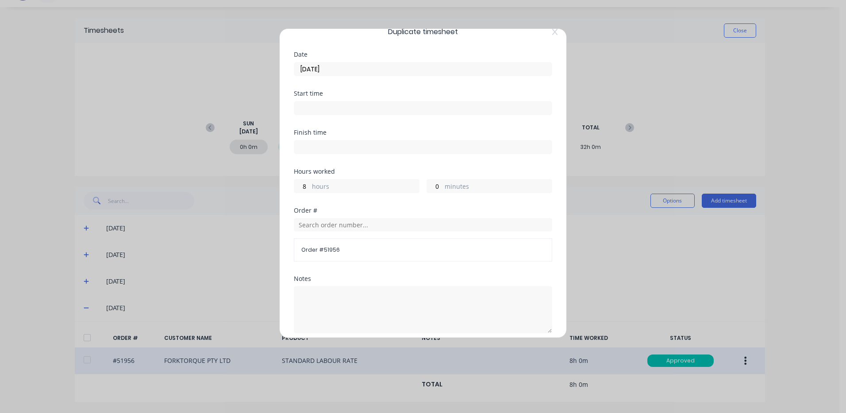
scroll to position [0, 0]
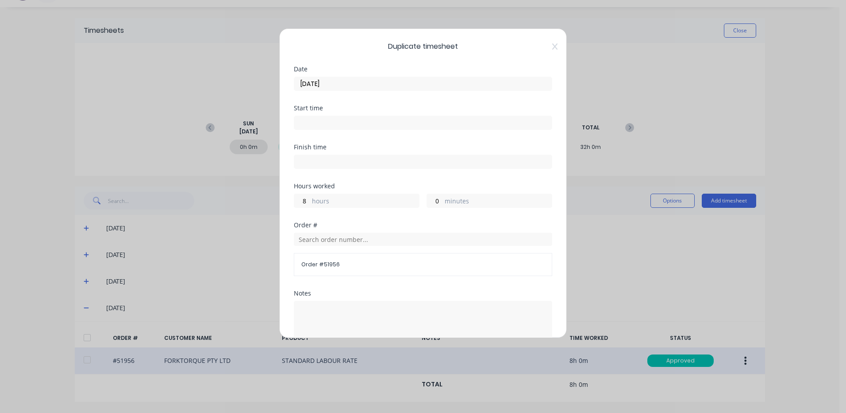
click at [390, 82] on input "14/08/2025" at bounding box center [423, 83] width 258 height 13
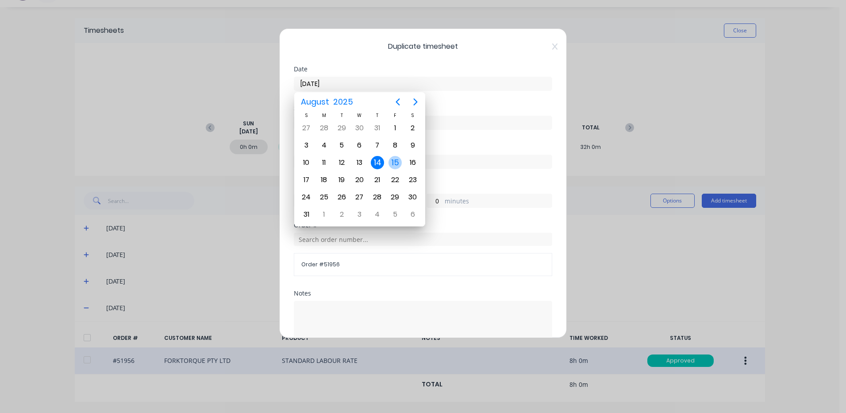
click at [395, 167] on div "15" at bounding box center [395, 162] width 13 height 13
type input "15/08/2025"
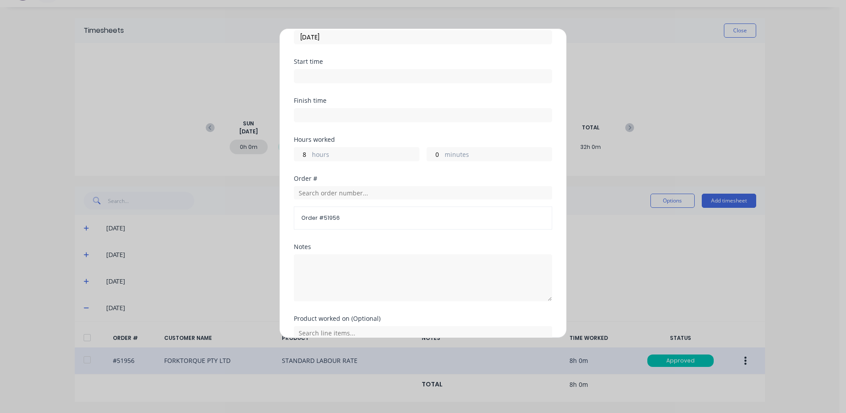
scroll to position [119, 0]
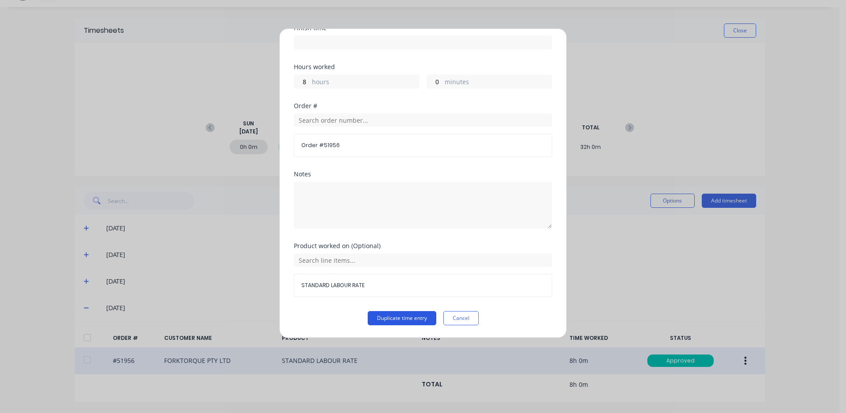
click at [414, 315] on button "Duplicate time entry" at bounding box center [402, 318] width 69 height 14
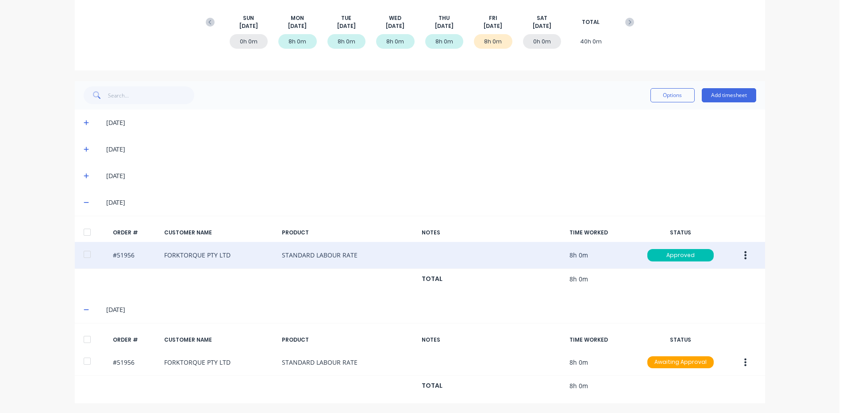
scroll to position [126, 0]
click at [87, 338] on div at bounding box center [87, 338] width 18 height 18
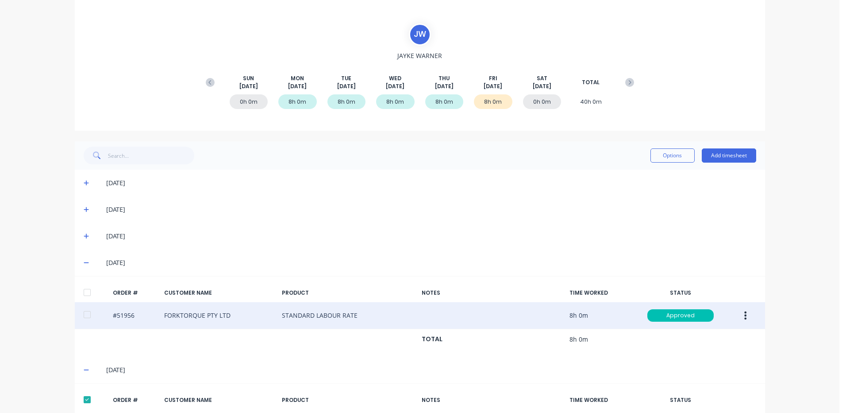
scroll to position [0, 0]
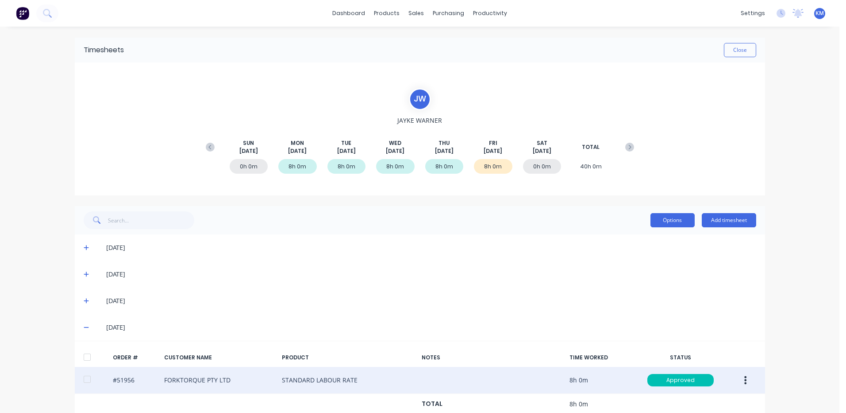
click at [664, 216] on button "Options" at bounding box center [673, 220] width 44 height 14
click at [658, 237] on div "Approve" at bounding box center [653, 242] width 68 height 13
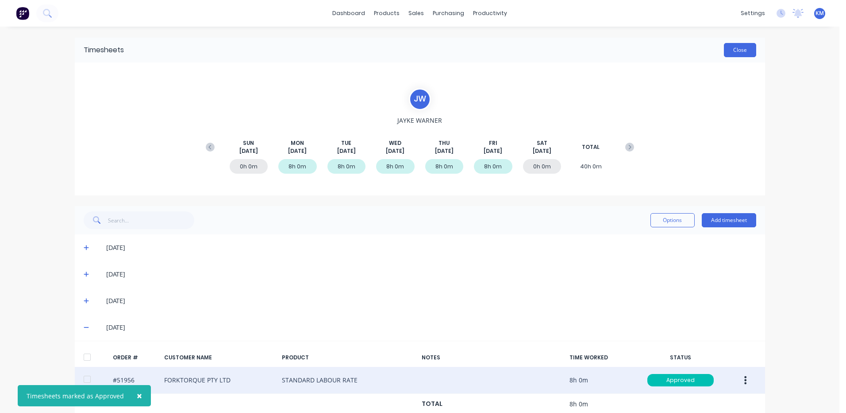
click at [729, 48] on button "Close" at bounding box center [740, 50] width 32 height 14
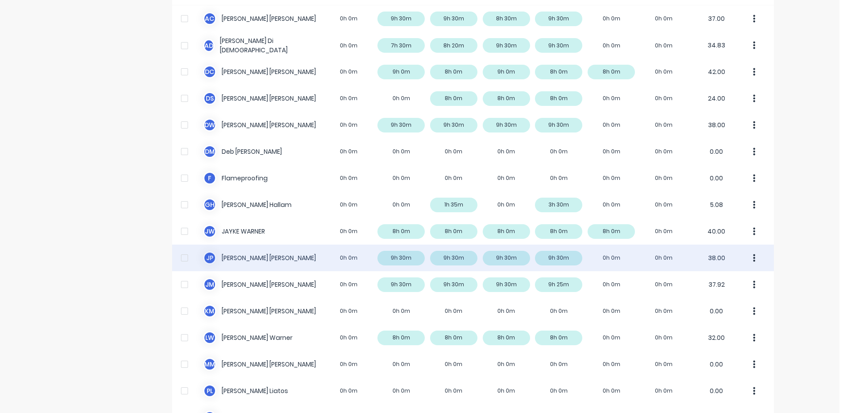
scroll to position [221, 0]
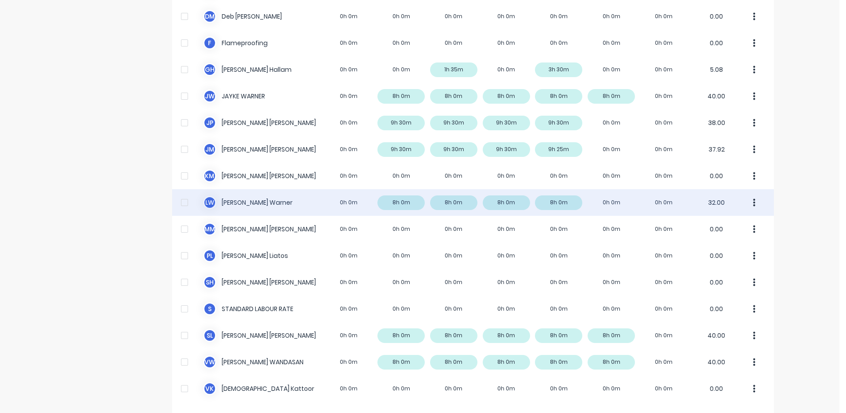
click at [576, 212] on div "L W Luke Warner 0h 0m 8h 0m 8h 0m 8h 0m 8h 0m 0h 0m 0h 0m 32.00" at bounding box center [473, 202] width 602 height 27
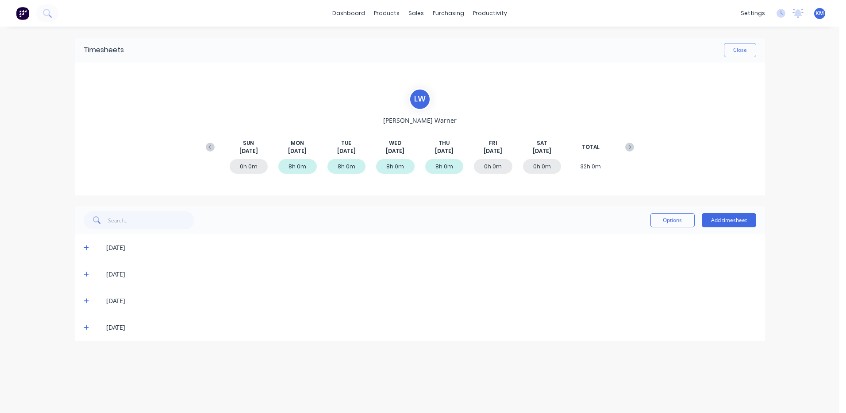
drag, startPoint x: 88, startPoint y: 324, endPoint x: 108, endPoint y: 324, distance: 20.4
click at [88, 324] on span at bounding box center [88, 327] width 9 height 9
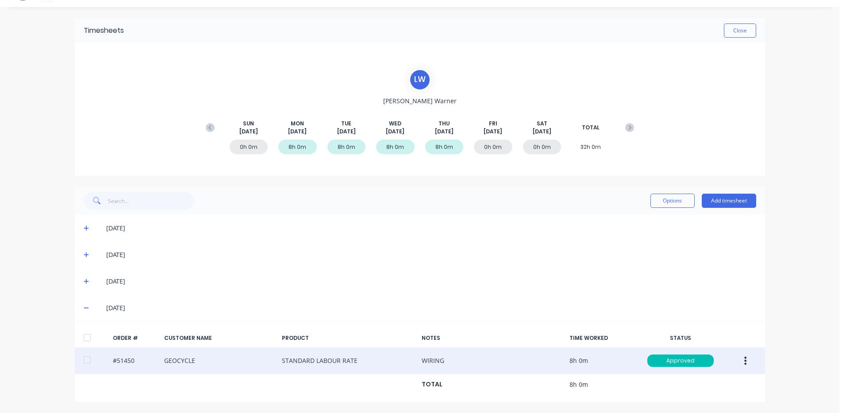
click at [738, 358] on button "button" at bounding box center [745, 360] width 21 height 16
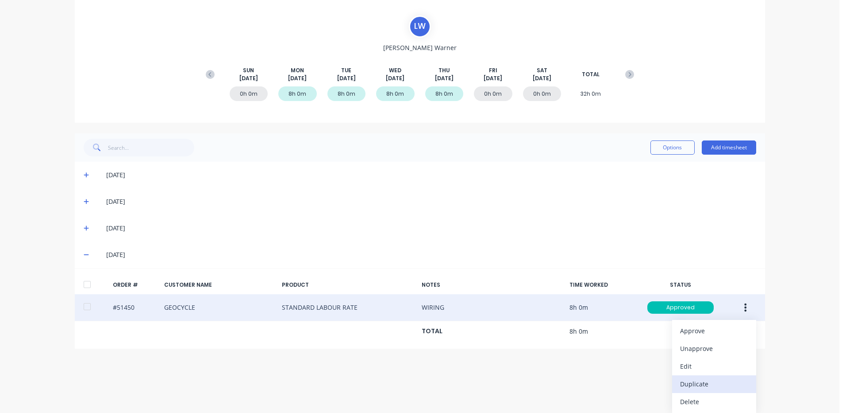
click at [702, 382] on div "Duplicate" at bounding box center [714, 383] width 68 height 13
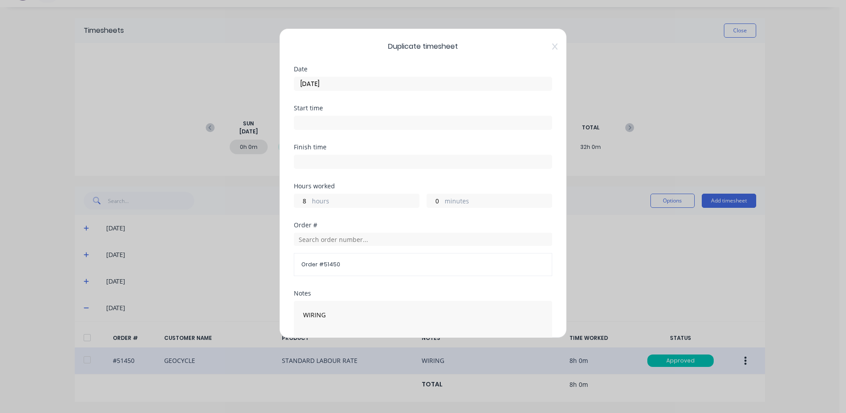
click at [377, 81] on input "14/08/2025" at bounding box center [423, 83] width 258 height 13
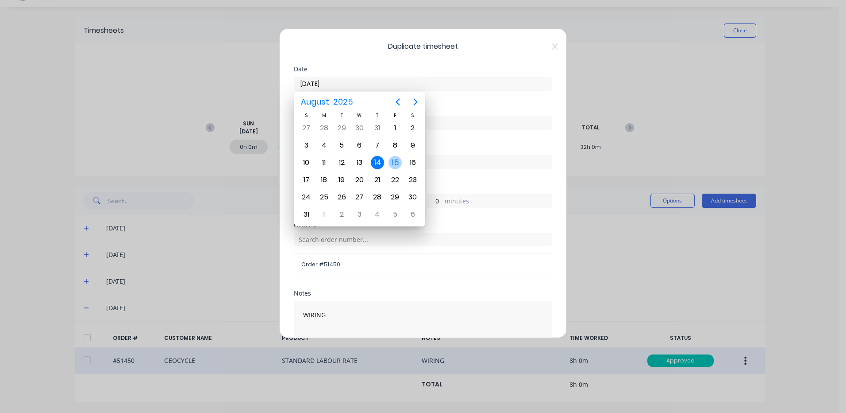
click at [390, 158] on div "15" at bounding box center [395, 162] width 13 height 13
type input "15/08/2025"
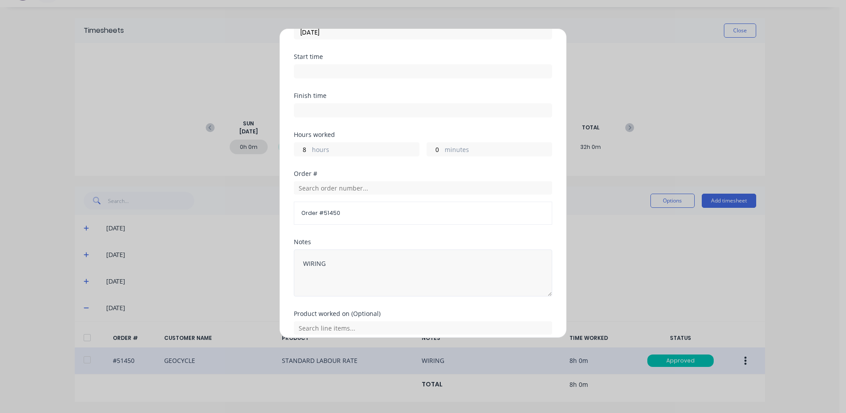
scroll to position [119, 0]
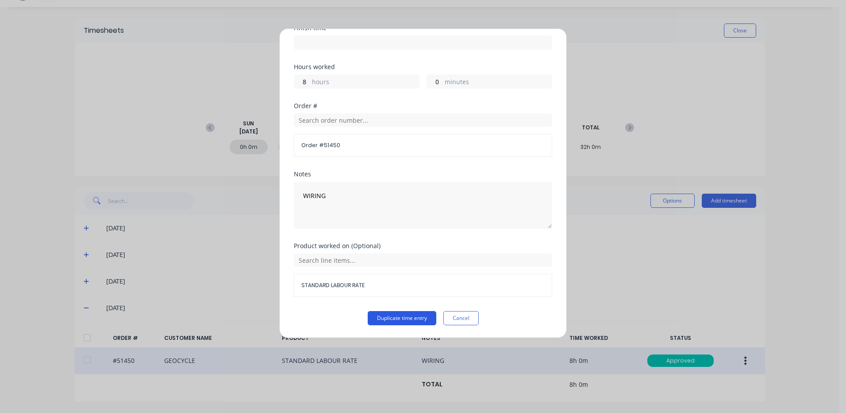
click at [395, 316] on button "Duplicate time entry" at bounding box center [402, 318] width 69 height 14
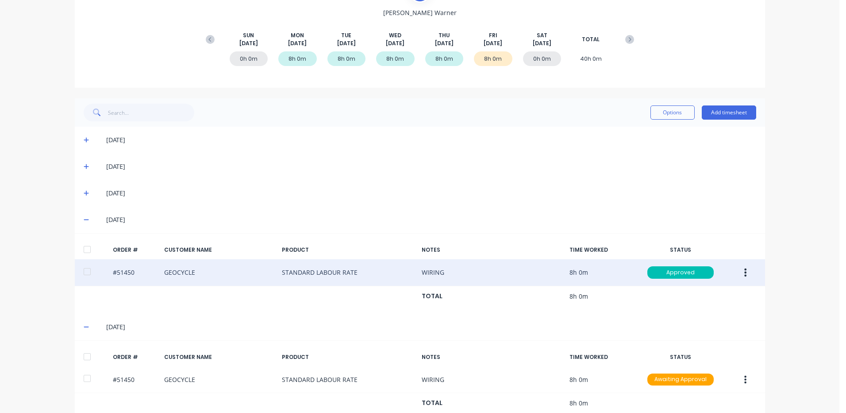
scroll to position [126, 0]
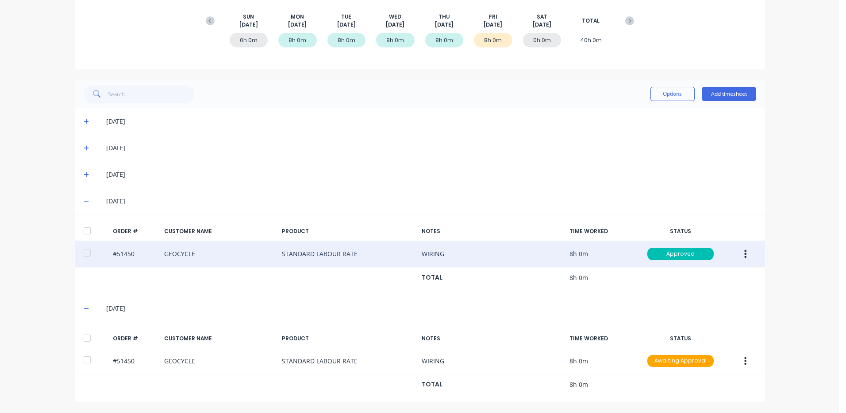
click at [88, 336] on div at bounding box center [87, 338] width 18 height 18
click at [664, 97] on button "Options" at bounding box center [673, 94] width 44 height 14
click at [657, 115] on div "Approve" at bounding box center [653, 116] width 68 height 13
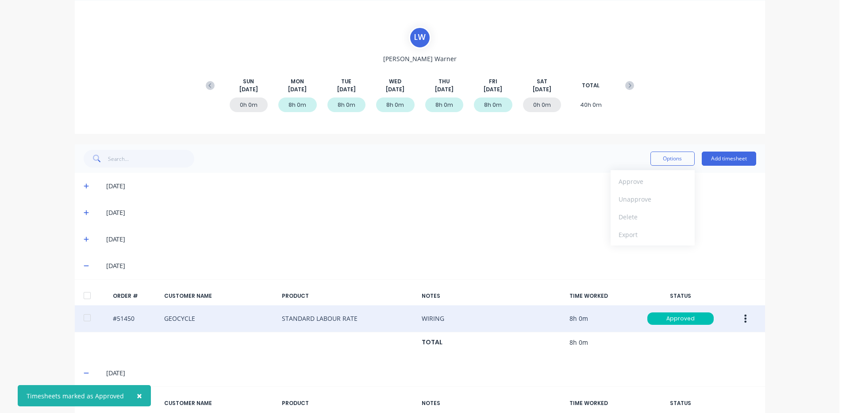
scroll to position [0, 0]
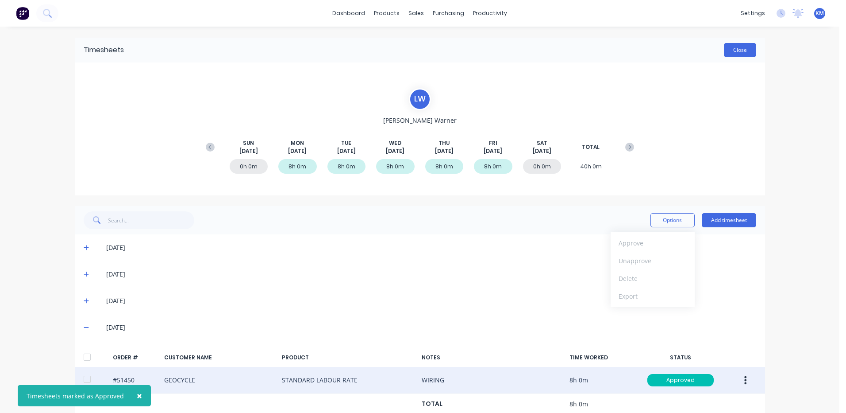
click at [726, 52] on button "Close" at bounding box center [740, 50] width 32 height 14
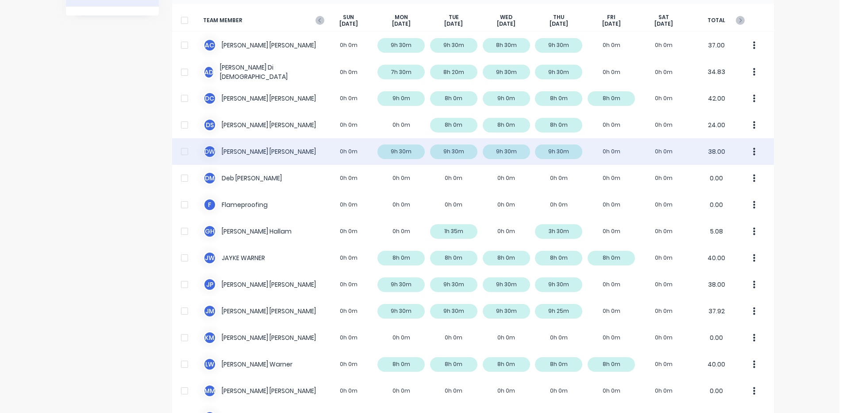
scroll to position [44, 0]
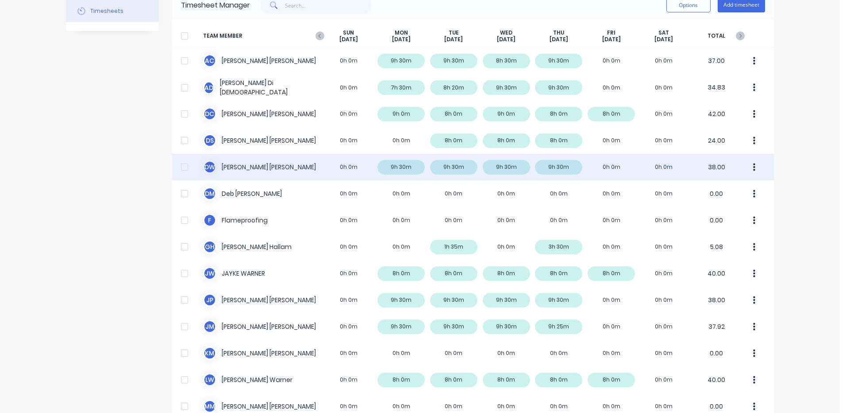
click at [493, 167] on div "D W David Waddy 0h 0m 9h 30m 9h 30m 9h 30m 9h 30m 0h 0m 0h 0m 38.00" at bounding box center [473, 167] width 602 height 27
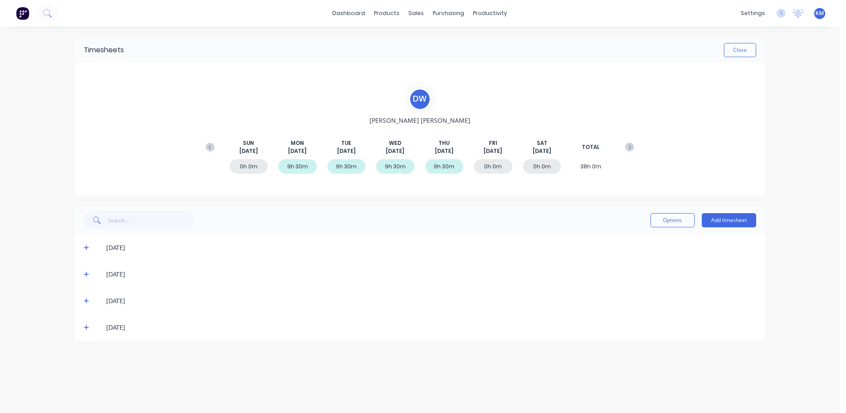
click at [85, 328] on icon at bounding box center [87, 327] width 6 height 6
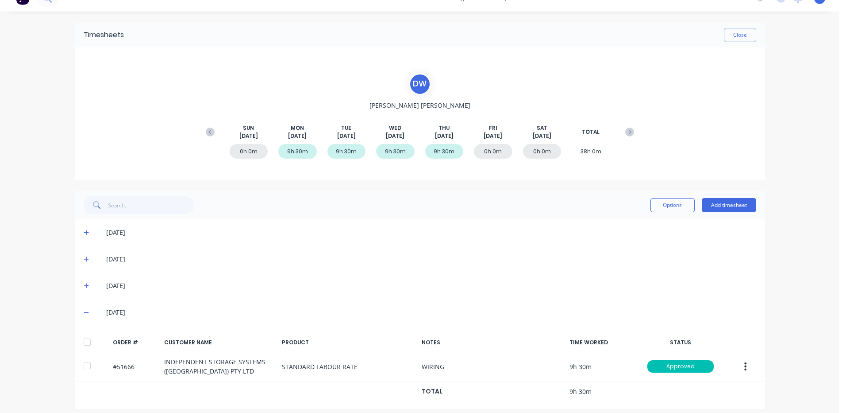
scroll to position [22, 0]
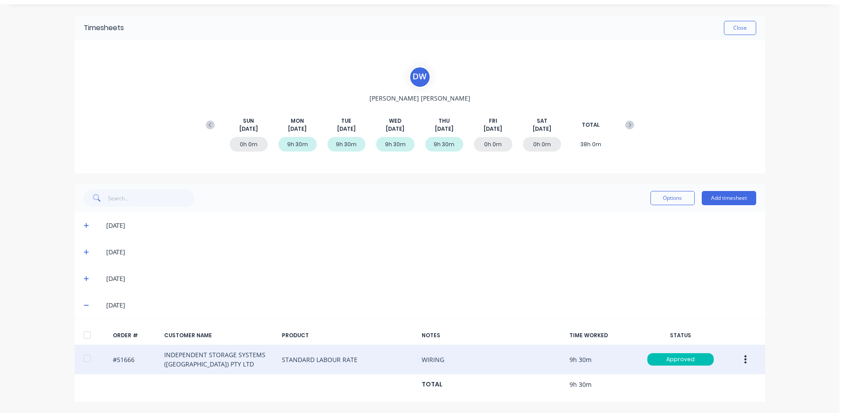
click at [747, 359] on button "button" at bounding box center [745, 359] width 21 height 16
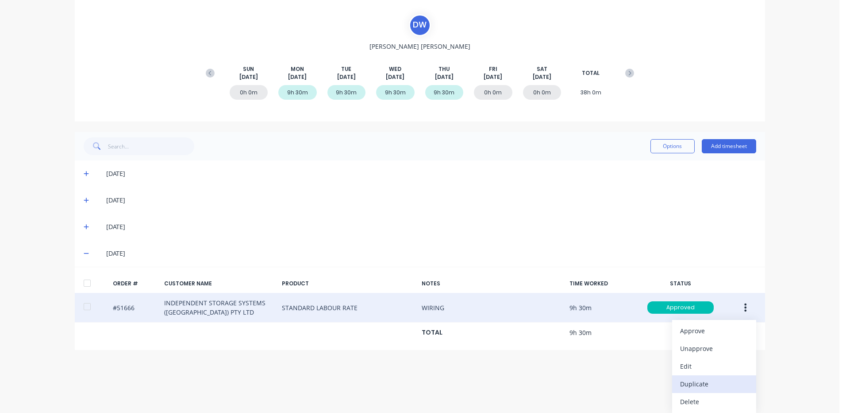
click at [705, 383] on div "Duplicate" at bounding box center [714, 383] width 68 height 13
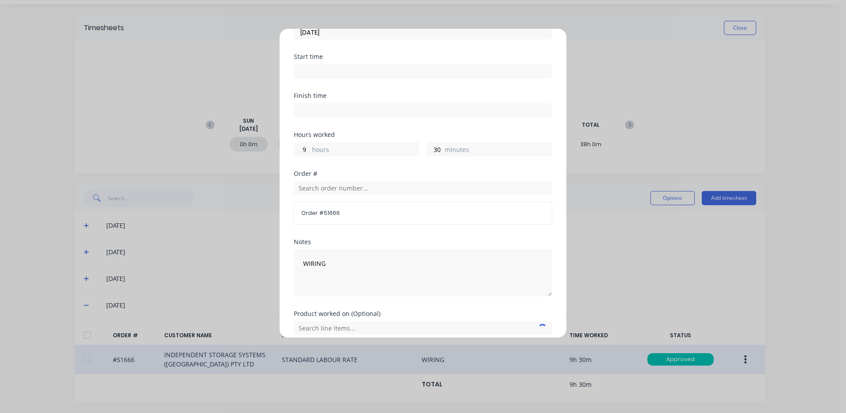
scroll to position [0, 0]
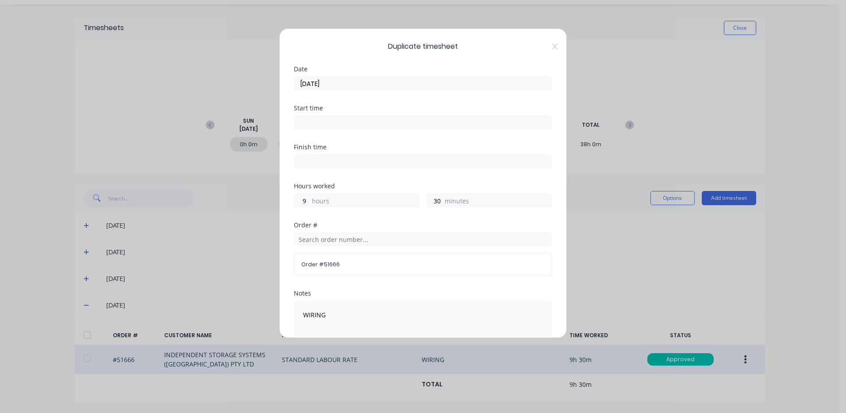
click at [425, 83] on input "14/08/2025" at bounding box center [423, 83] width 258 height 13
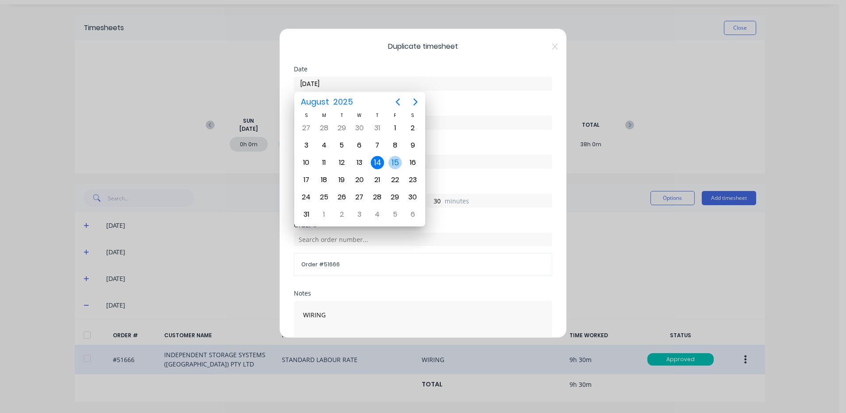
click at [393, 162] on div "15" at bounding box center [395, 162] width 13 height 13
type input "15/08/2025"
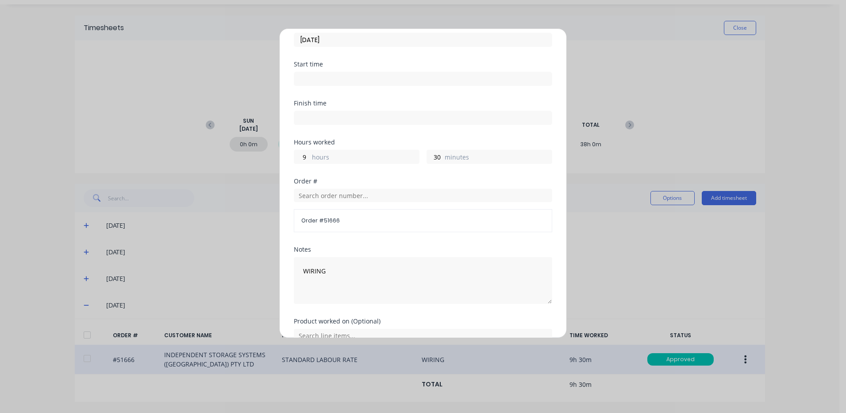
scroll to position [119, 0]
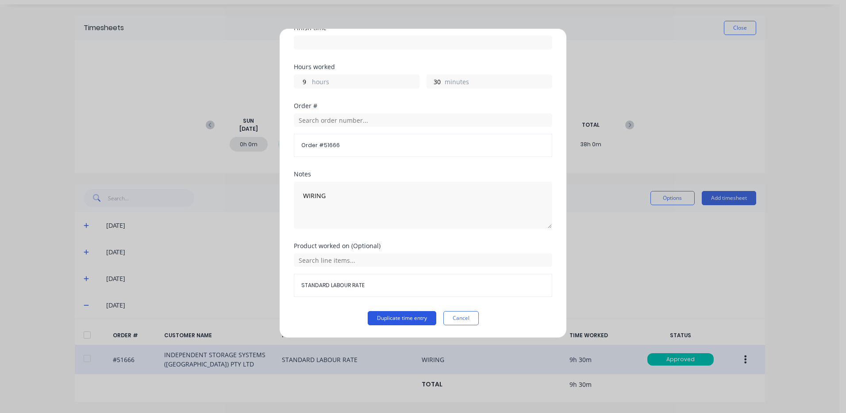
click at [406, 316] on button "Duplicate time entry" at bounding box center [402, 318] width 69 height 14
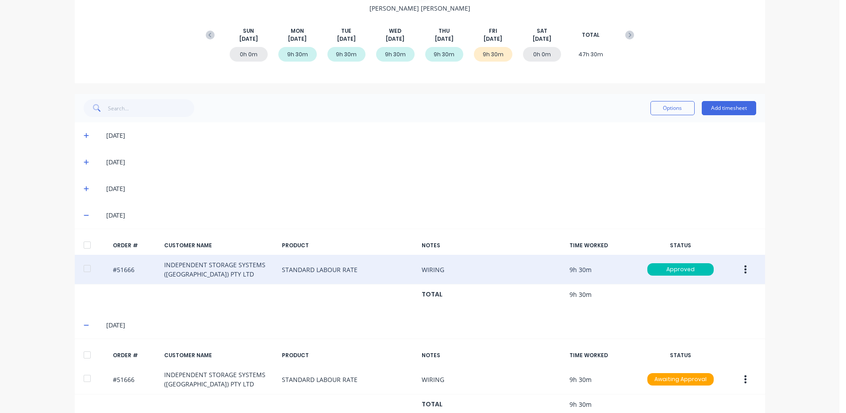
scroll to position [132, 0]
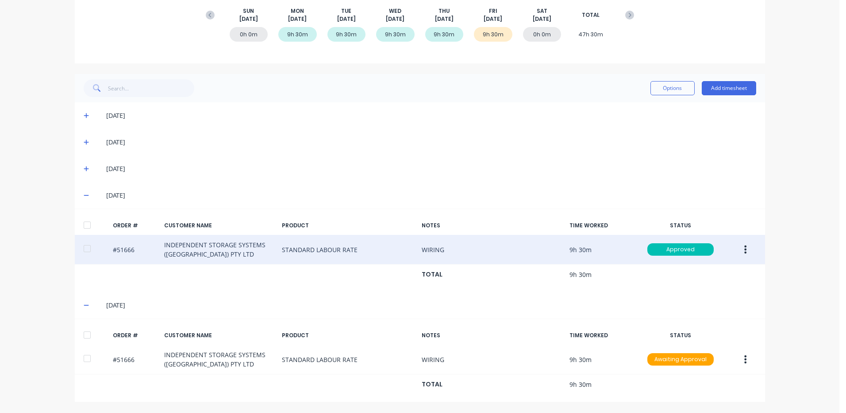
click at [84, 325] on div "ORDER # CUSTOMER NAME PRODUCT NOTES TIME WORKED STATUS #51666 INDEPENDENT STORA…" at bounding box center [420, 359] width 691 height 83
drag, startPoint x: 85, startPoint y: 336, endPoint x: 119, endPoint y: 289, distance: 58.4
click at [85, 334] on div at bounding box center [87, 335] width 18 height 18
click at [662, 91] on button "Options" at bounding box center [673, 88] width 44 height 14
click at [647, 119] on button "Approve" at bounding box center [653, 111] width 84 height 18
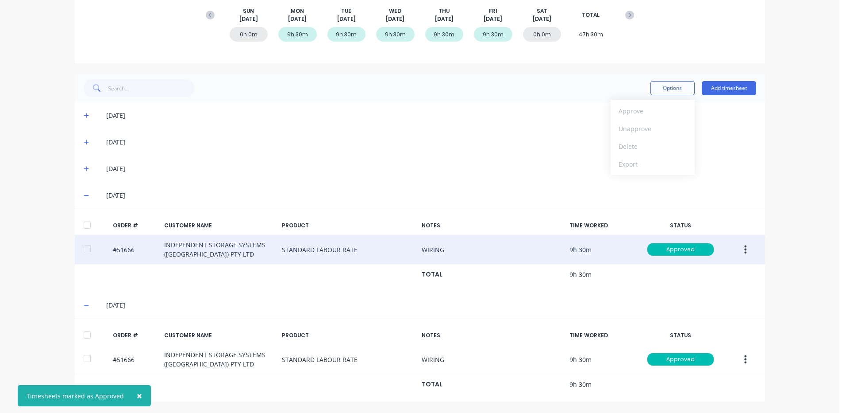
scroll to position [0, 0]
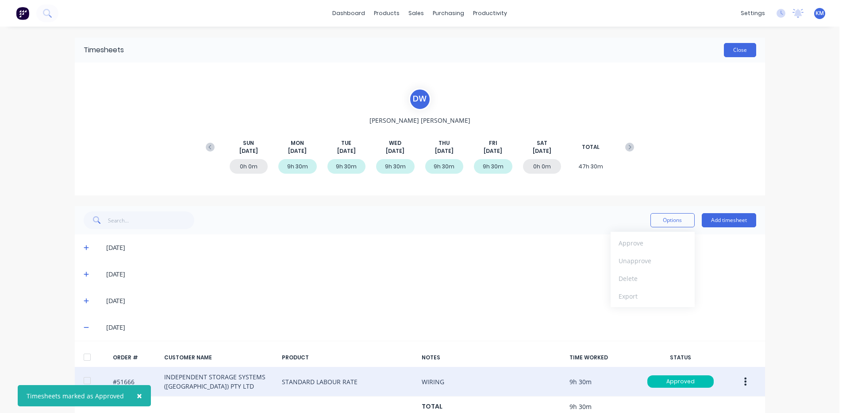
click at [744, 50] on button "Close" at bounding box center [740, 50] width 32 height 14
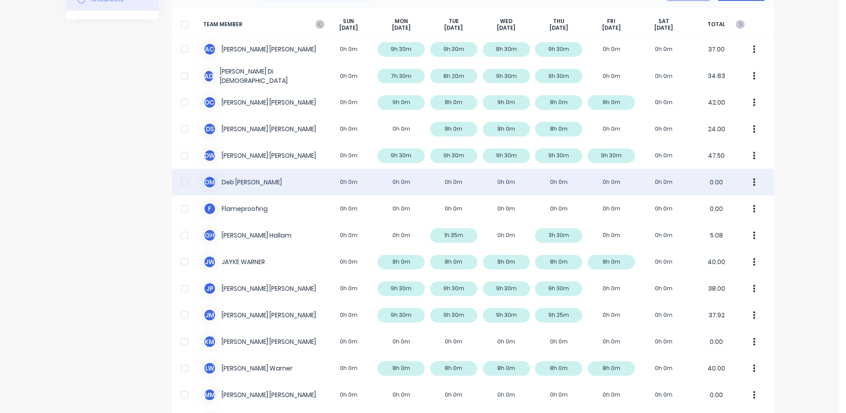
scroll to position [89, 0]
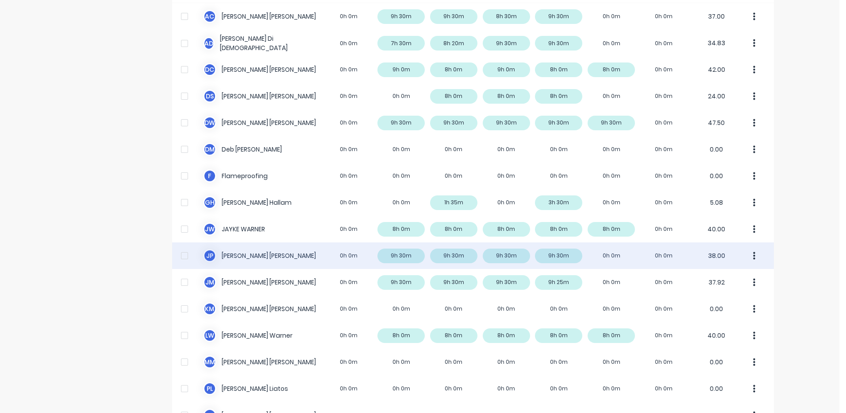
click at [462, 248] on div "J P Jigar Panchal 0h 0m 9h 30m 9h 30m 9h 30m 9h 30m 0h 0m 0h 0m 38.00" at bounding box center [473, 255] width 602 height 27
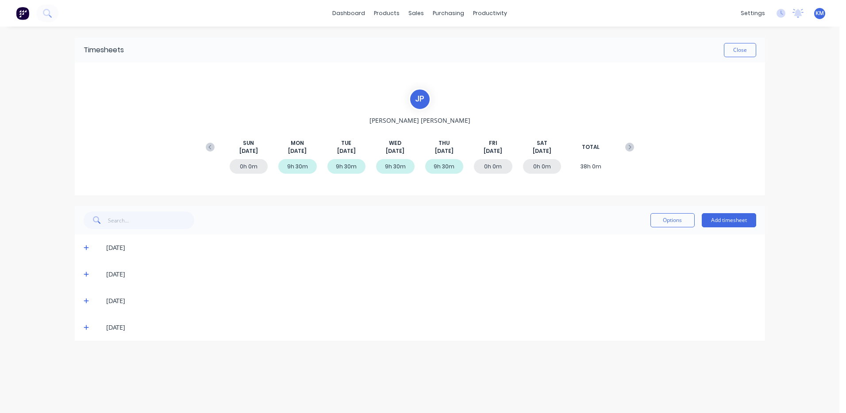
click at [84, 324] on icon at bounding box center [87, 327] width 6 height 6
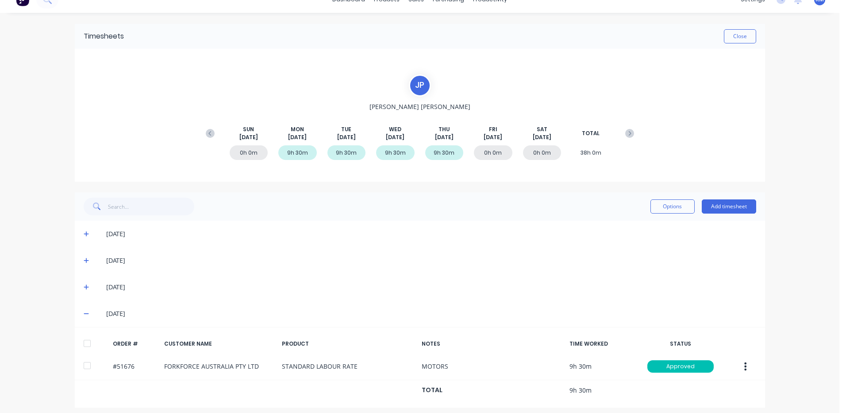
scroll to position [19, 0]
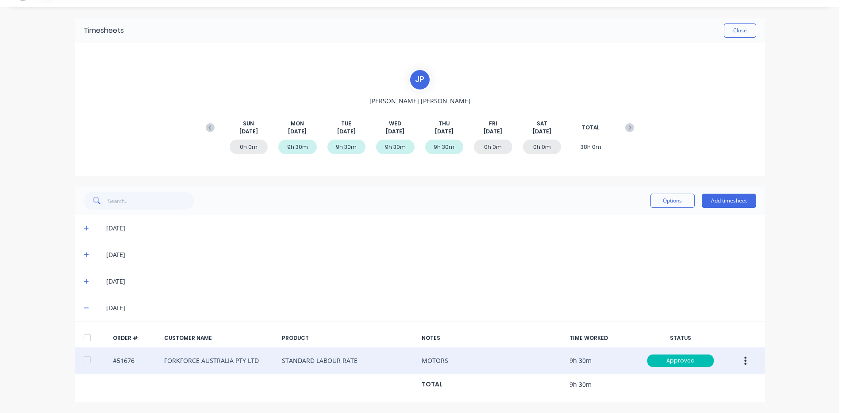
click at [739, 357] on button "button" at bounding box center [745, 360] width 21 height 16
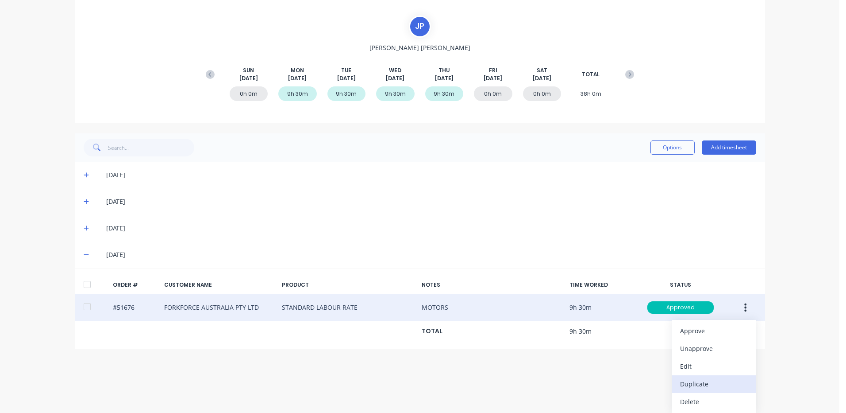
click at [707, 378] on div "Duplicate" at bounding box center [714, 383] width 68 height 13
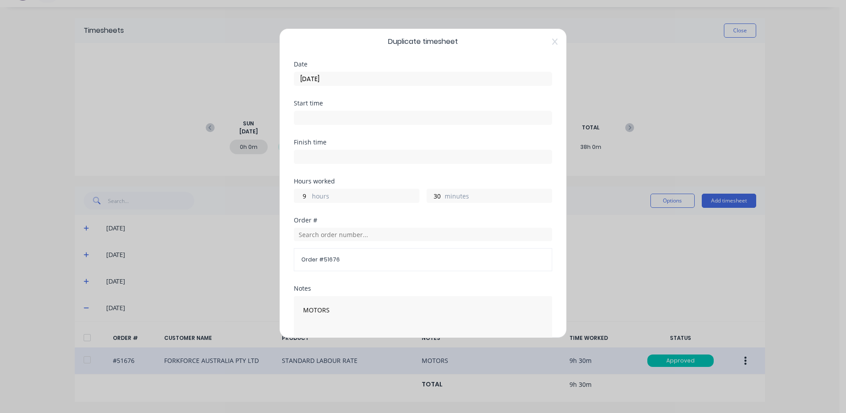
scroll to position [0, 0]
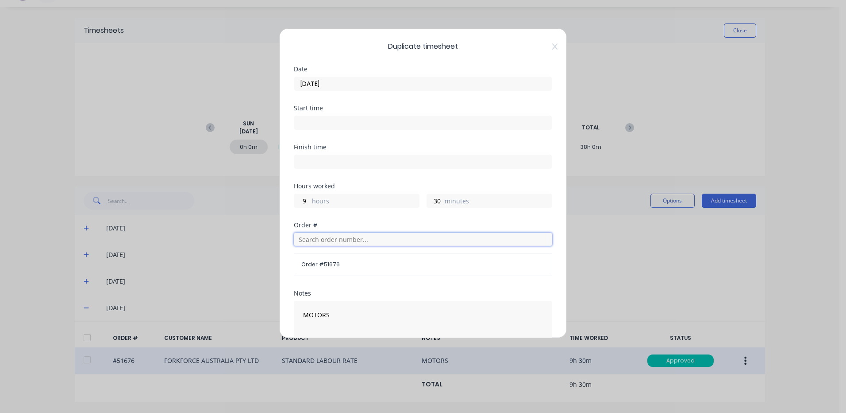
click at [351, 233] on input "text" at bounding box center [423, 238] width 259 height 13
click at [351, 200] on label "hours" at bounding box center [365, 201] width 107 height 11
click at [310, 200] on input "9" at bounding box center [301, 200] width 15 height 13
click at [351, 200] on label "hours" at bounding box center [365, 201] width 107 height 11
click at [310, 200] on input "9" at bounding box center [301, 200] width 15 height 13
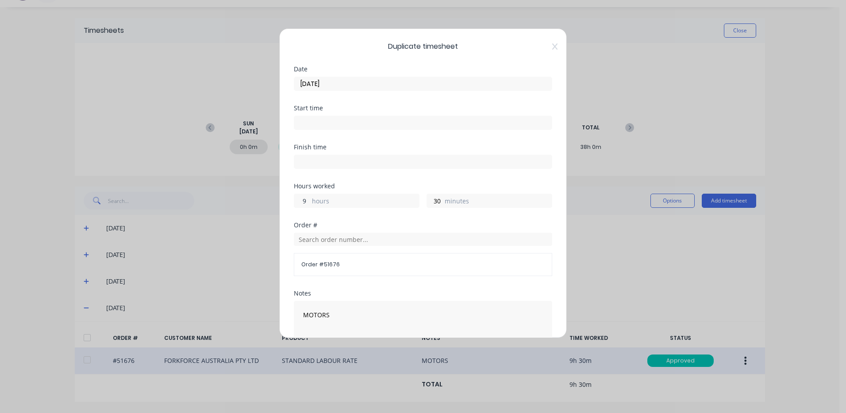
click at [308, 200] on input "9" at bounding box center [301, 200] width 15 height 13
type input "5"
type input "15"
click at [337, 185] on div "Hours worked" at bounding box center [423, 186] width 259 height 6
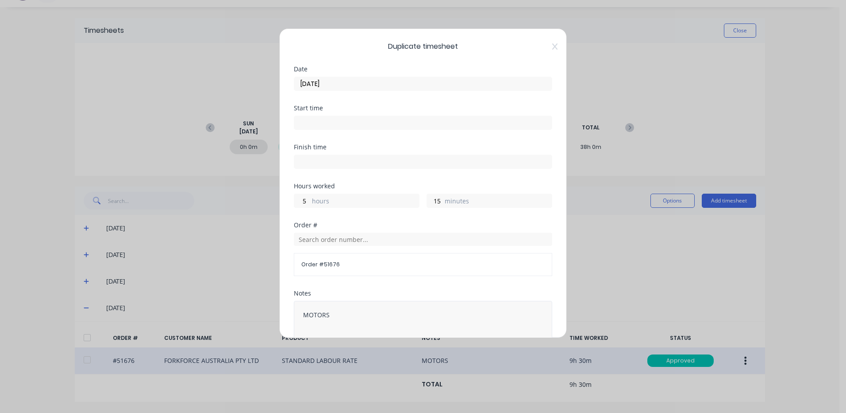
scroll to position [119, 0]
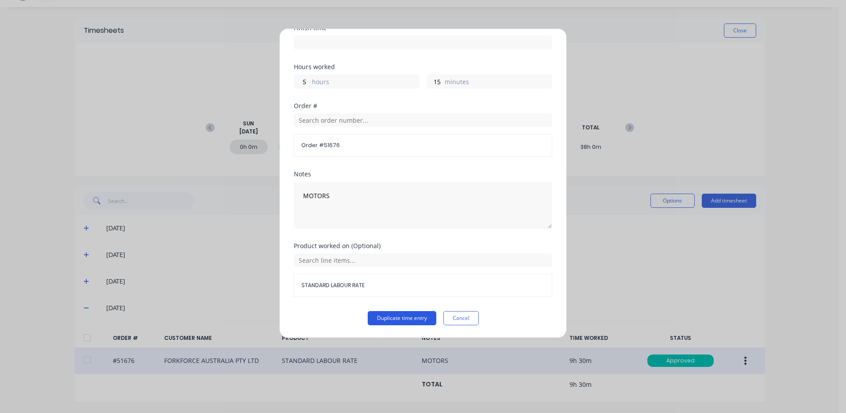
click at [408, 312] on button "Duplicate time entry" at bounding box center [402, 318] width 69 height 14
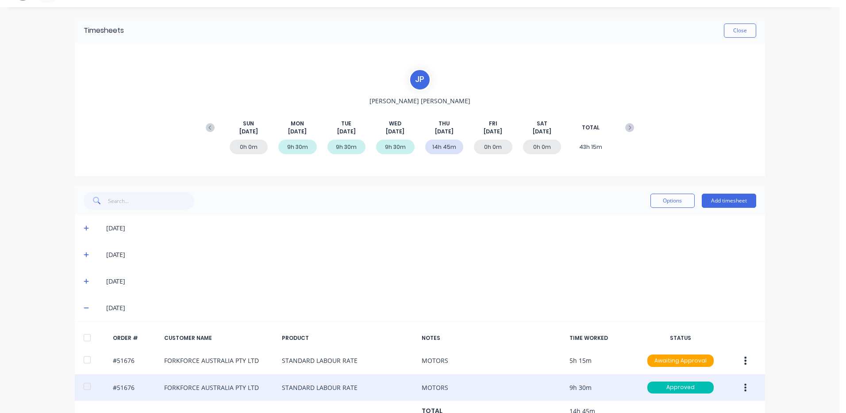
scroll to position [46, 0]
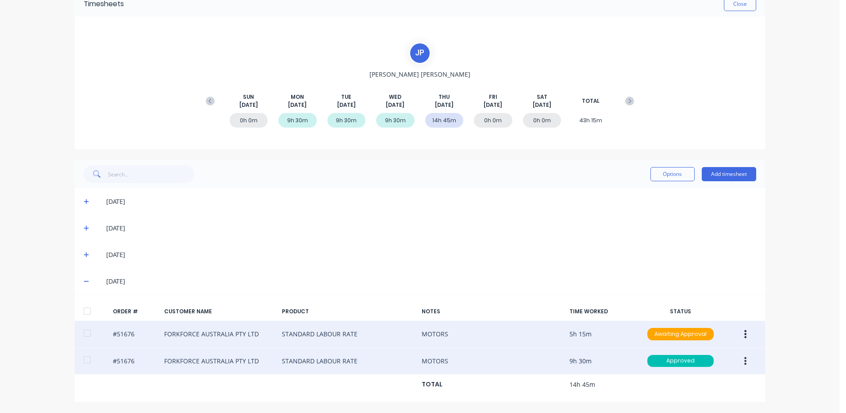
click at [745, 333] on icon "button" at bounding box center [746, 334] width 2 height 8
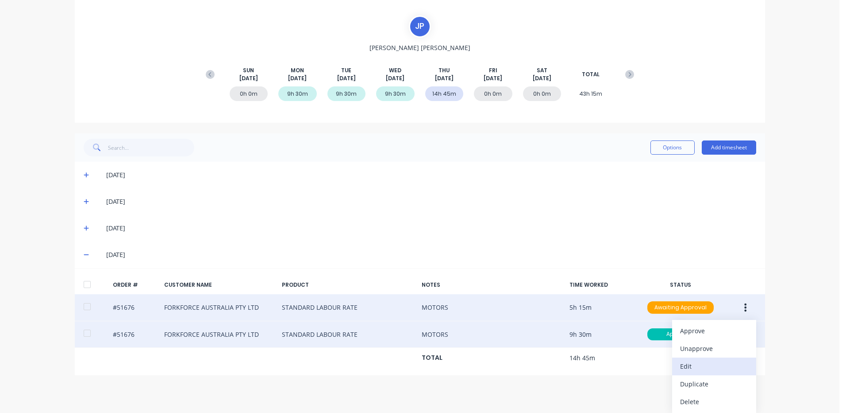
click at [708, 363] on div "Edit" at bounding box center [714, 365] width 68 height 13
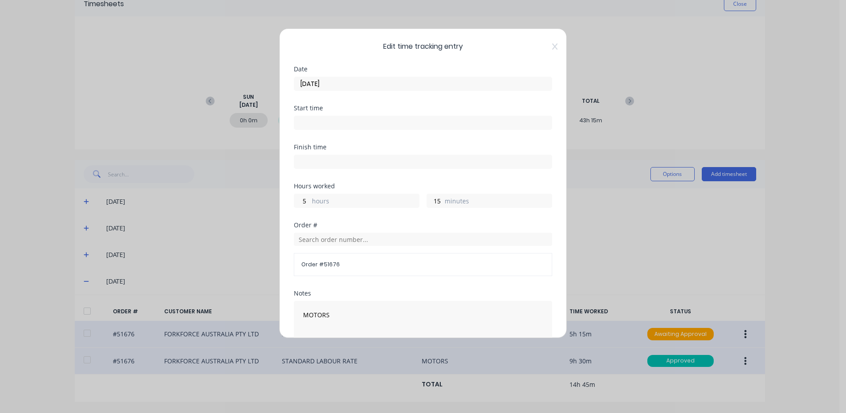
click at [398, 84] on input "14/08/2025" at bounding box center [423, 83] width 258 height 13
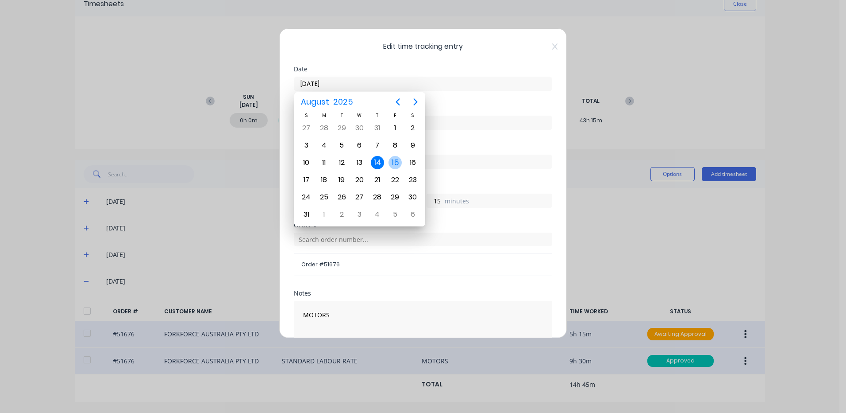
click at [399, 163] on div "15" at bounding box center [395, 162] width 13 height 13
type input "15/08/2025"
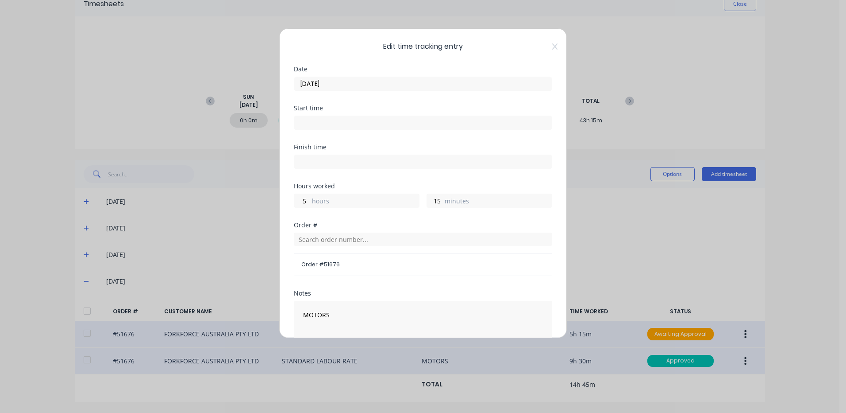
scroll to position [119, 0]
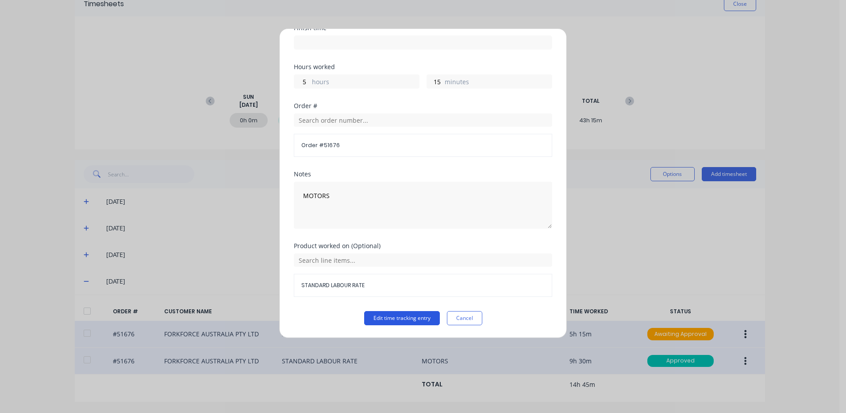
click at [403, 316] on button "Edit time tracking entry" at bounding box center [402, 318] width 76 height 14
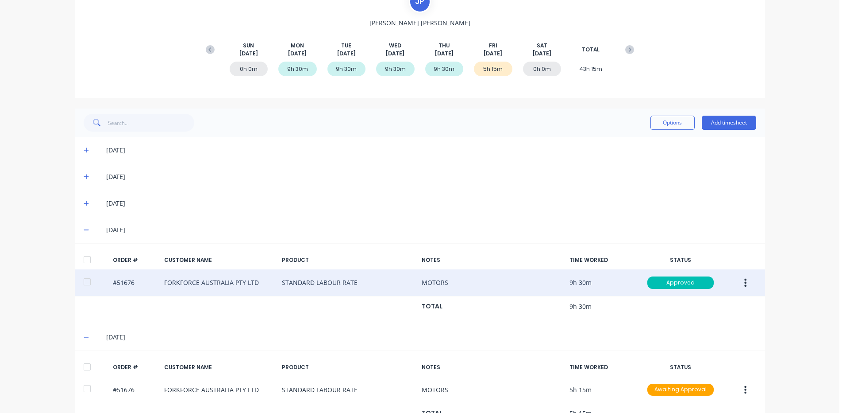
scroll to position [126, 0]
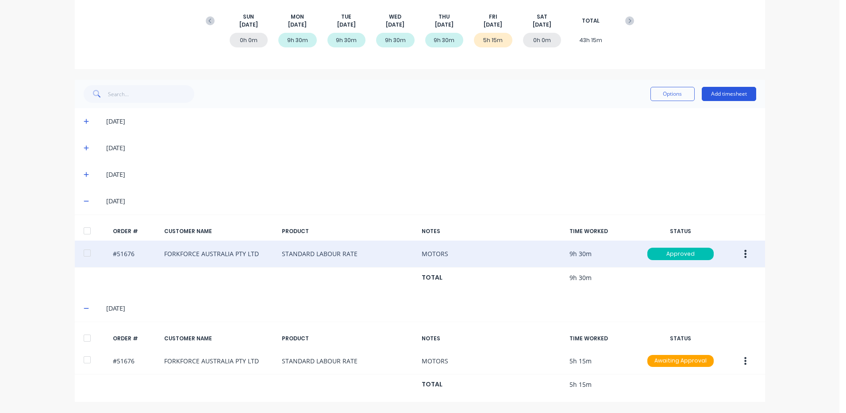
click at [722, 93] on button "Add timesheet" at bounding box center [729, 94] width 54 height 14
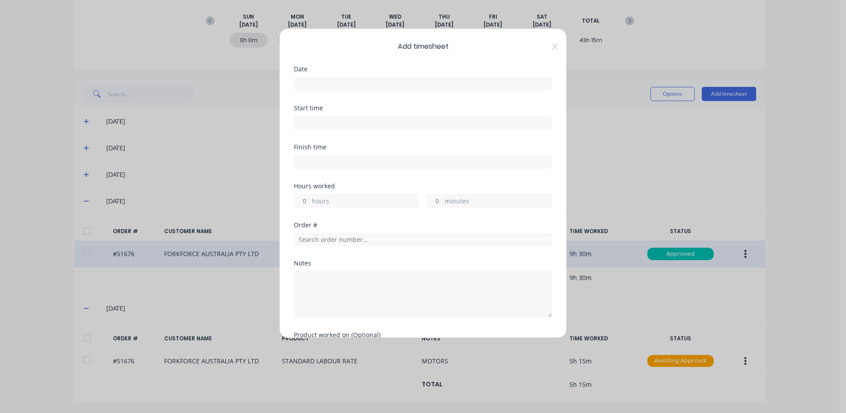
drag, startPoint x: 364, startPoint y: 84, endPoint x: 367, endPoint y: 88, distance: 4.8
click at [364, 85] on input at bounding box center [423, 83] width 258 height 13
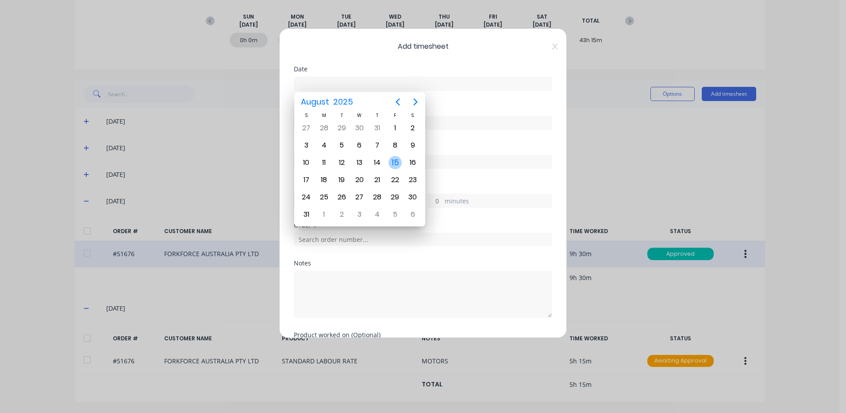
click at [392, 163] on div "15" at bounding box center [395, 162] width 13 height 13
type input "15/08/2025"
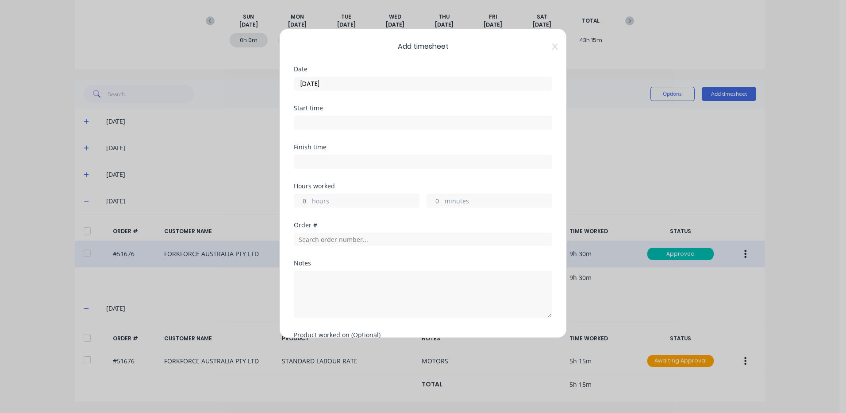
click at [365, 198] on label "hours" at bounding box center [365, 201] width 107 height 11
click at [310, 198] on input "hours" at bounding box center [301, 200] width 15 height 13
type input "1"
type input "45"
click at [375, 237] on input "text" at bounding box center [423, 238] width 259 height 13
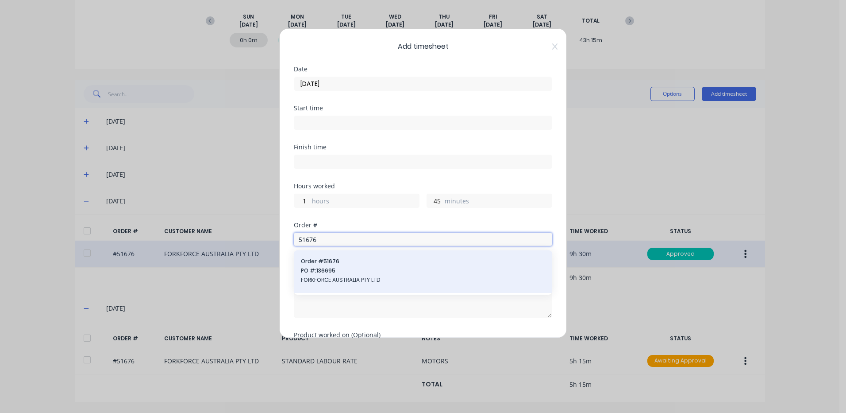
type input "51676"
click at [342, 263] on span "Order # 51676" at bounding box center [423, 261] width 244 height 8
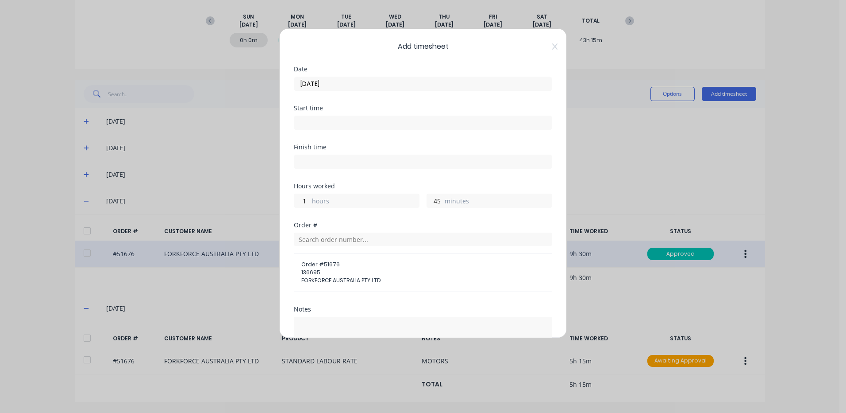
scroll to position [105, 0]
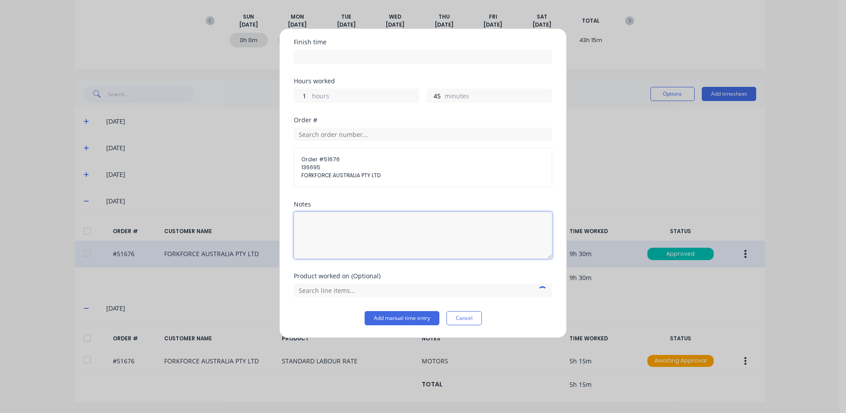
click at [372, 235] on textarea at bounding box center [423, 235] width 259 height 47
type textarea "GRIND BOX"
click at [345, 287] on input "text" at bounding box center [423, 289] width 259 height 13
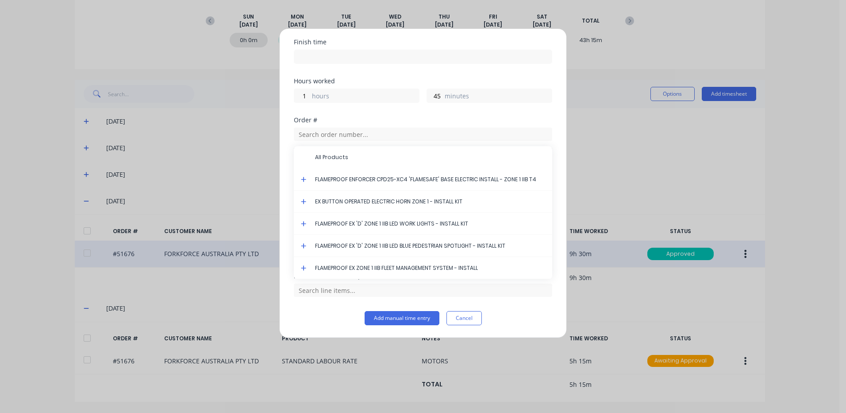
click at [302, 177] on icon at bounding box center [304, 179] width 6 height 6
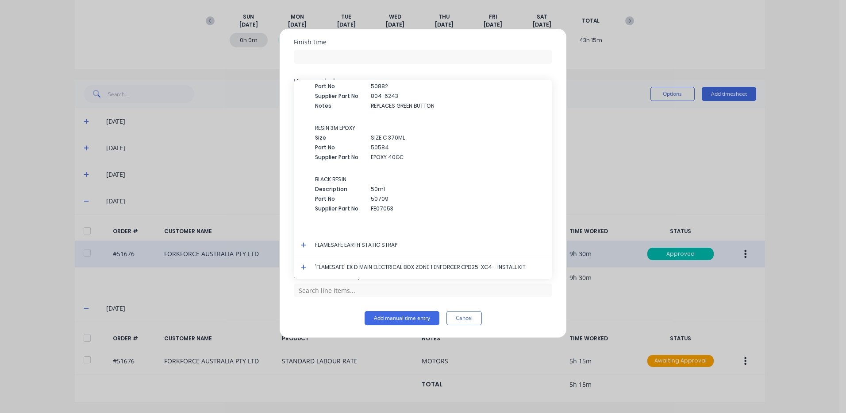
scroll to position [1647, 0]
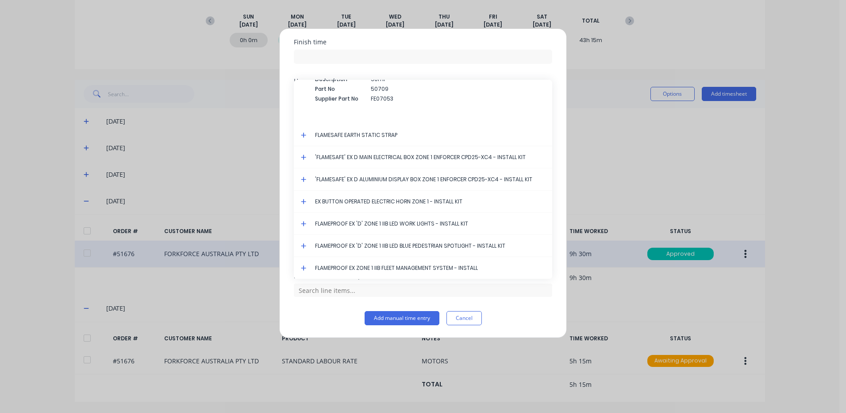
click at [302, 155] on icon at bounding box center [304, 157] width 6 height 6
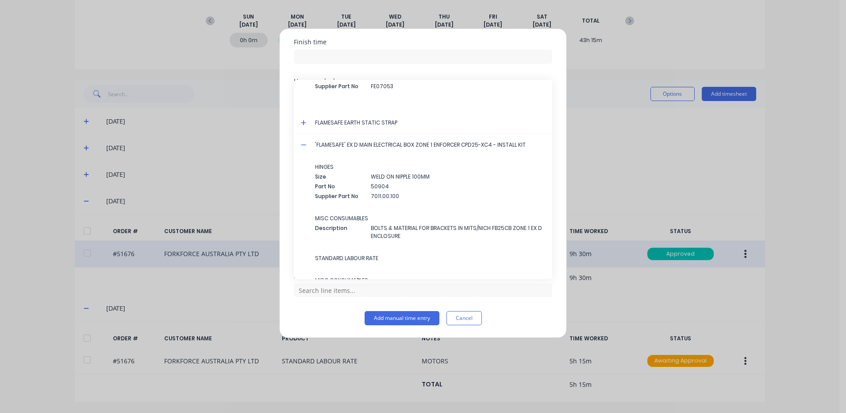
scroll to position [1748, 0]
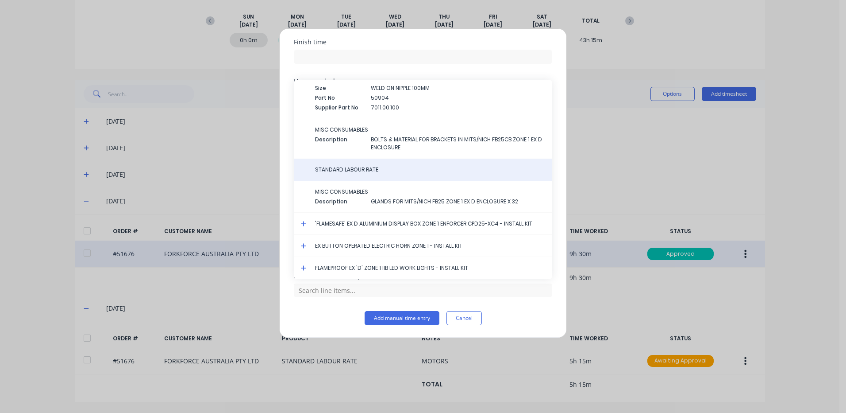
click at [365, 170] on span "STANDARD LABOUR RATE" at bounding box center [430, 170] width 230 height 8
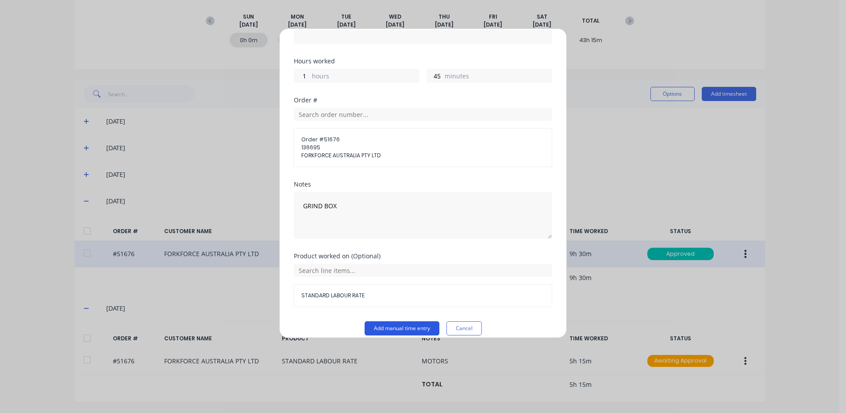
scroll to position [135, 0]
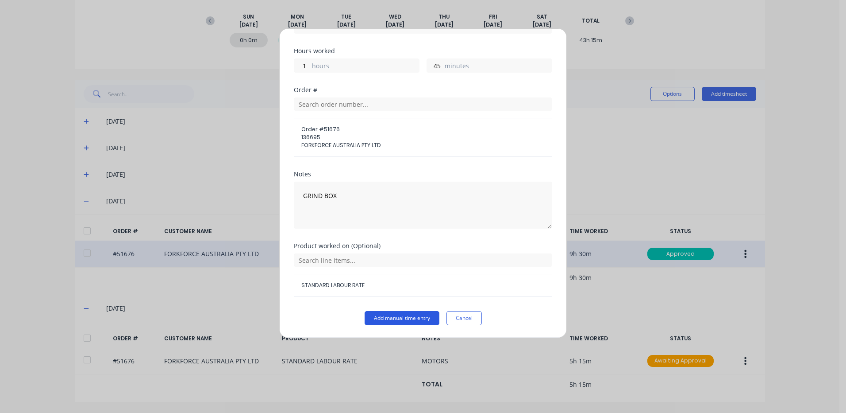
click at [403, 313] on button "Add manual time entry" at bounding box center [402, 318] width 75 height 14
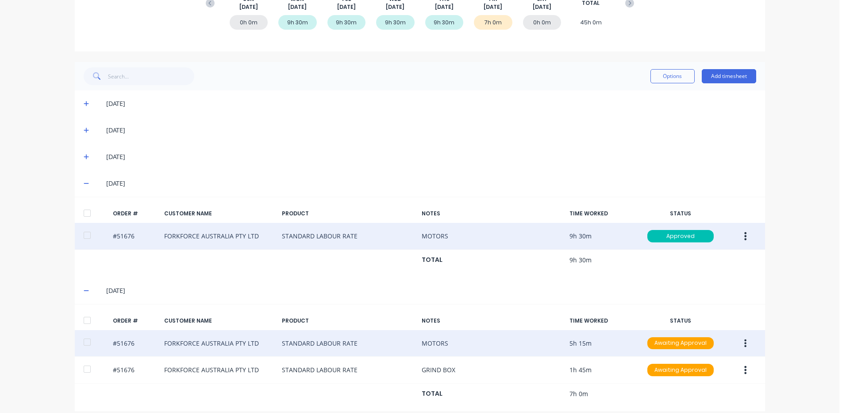
scroll to position [153, 0]
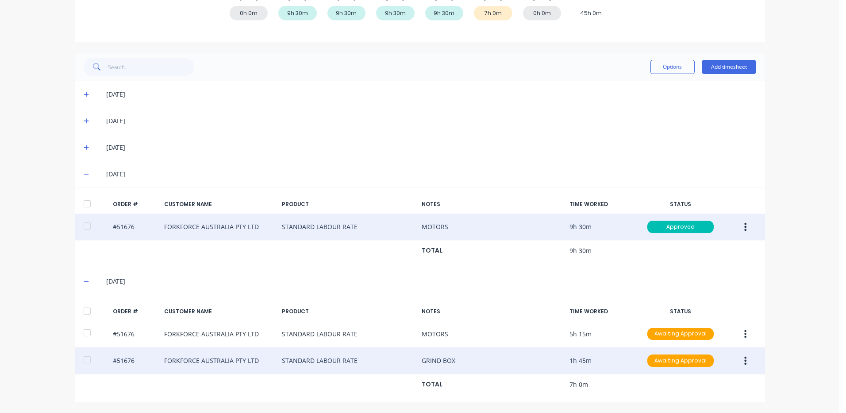
click at [744, 360] on button "button" at bounding box center [745, 360] width 21 height 16
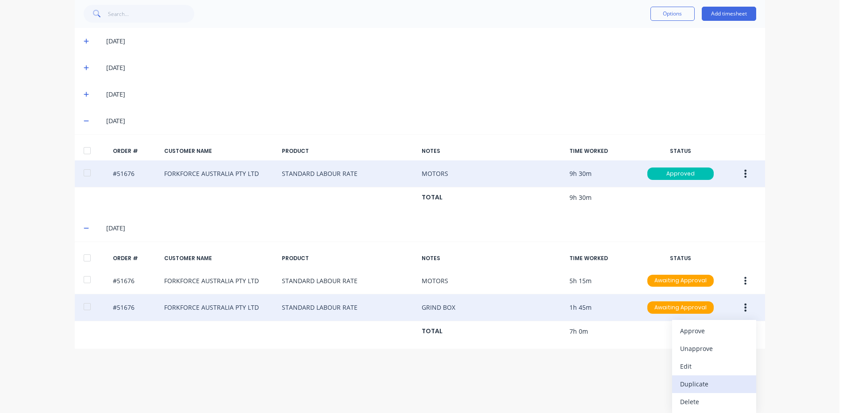
click at [700, 387] on div "Duplicate" at bounding box center [714, 383] width 68 height 13
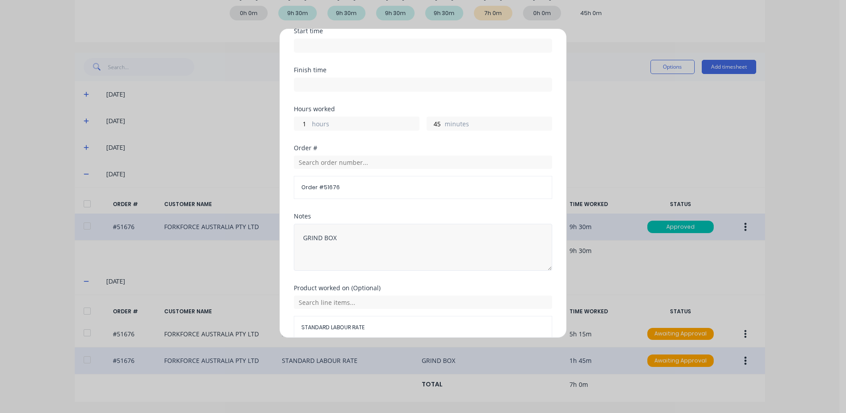
scroll to position [89, 0]
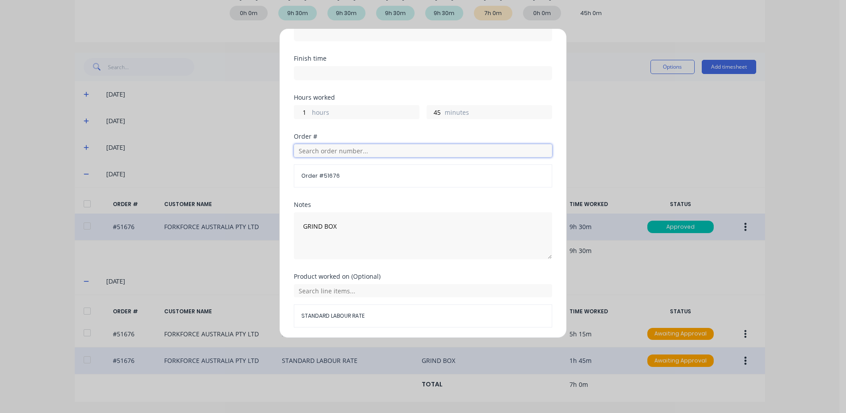
click at [367, 150] on input "text" at bounding box center [423, 150] width 259 height 13
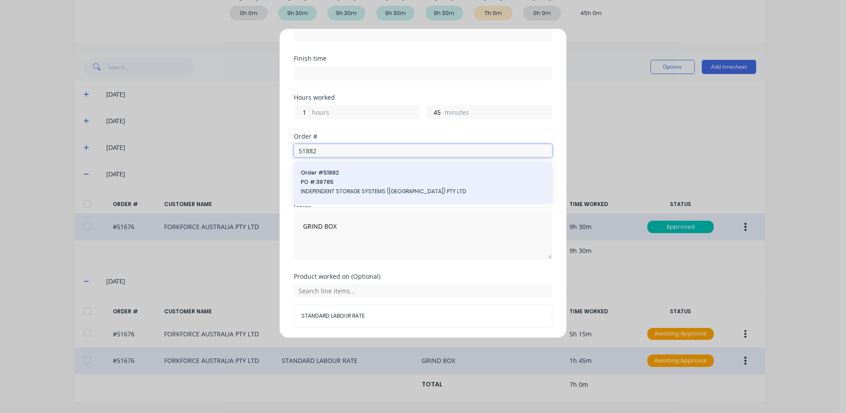
type input "51882"
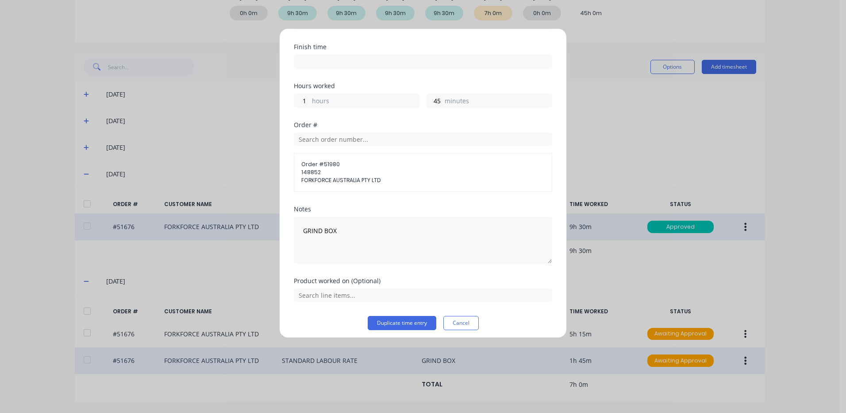
scroll to position [105, 0]
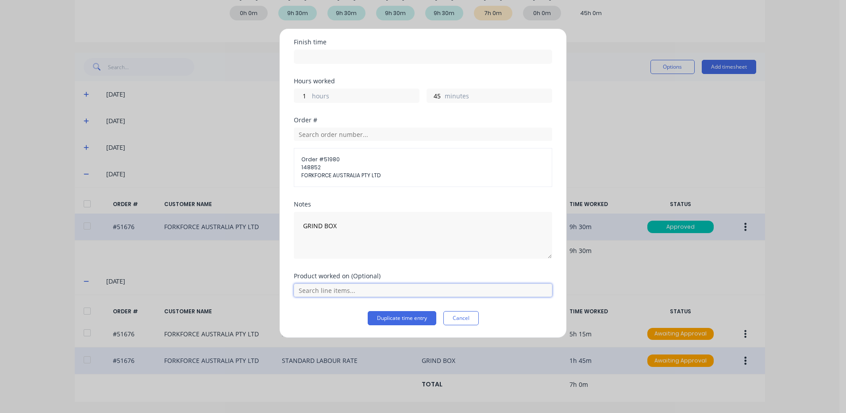
click at [393, 289] on input "text" at bounding box center [423, 289] width 259 height 13
click at [355, 188] on div "Order # Order # 51980 148852 FORKFORCE AUSTRALIA PTY LTD" at bounding box center [423, 159] width 259 height 84
click at [372, 135] on input "text" at bounding box center [423, 133] width 259 height 13
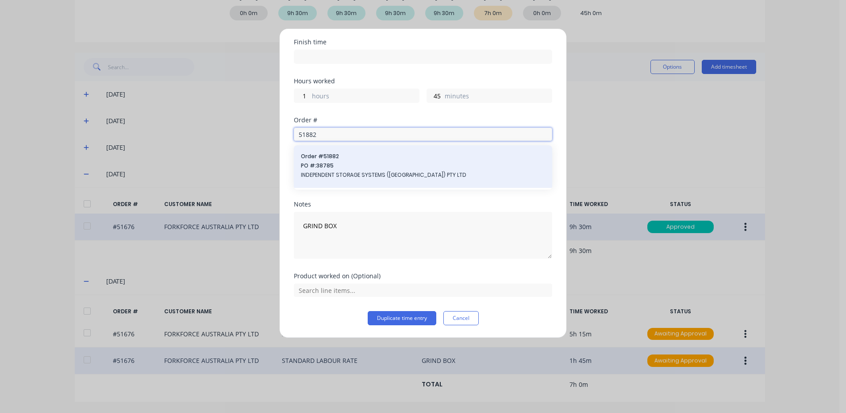
type input "51882"
click at [372, 166] on span "PO #: 38785" at bounding box center [423, 166] width 244 height 8
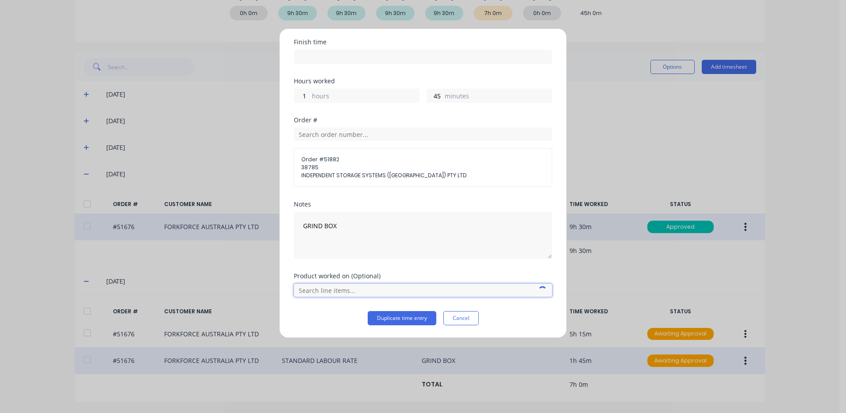
click at [363, 290] on input "text" at bounding box center [423, 289] width 259 height 13
click at [304, 267] on icon at bounding box center [303, 267] width 5 height 5
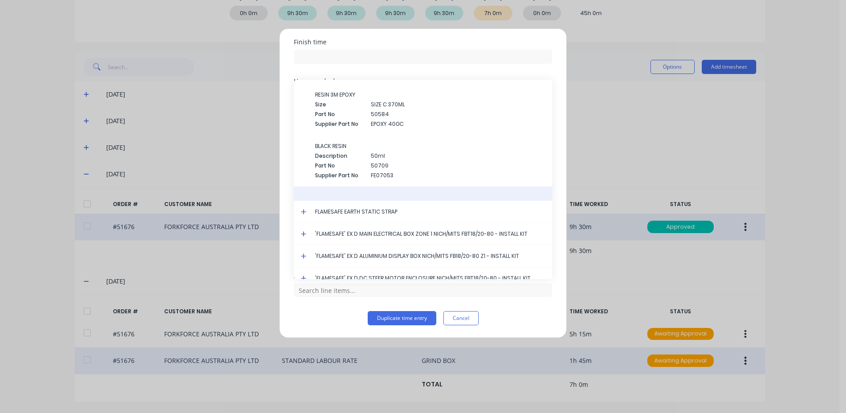
scroll to position [1580, 0]
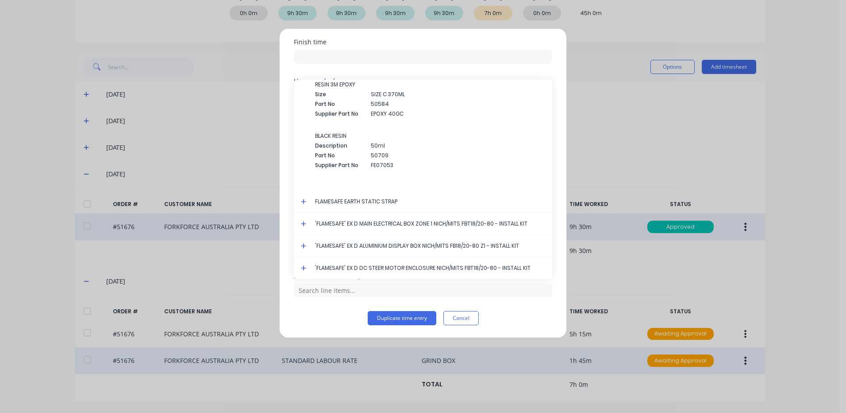
click at [303, 223] on icon at bounding box center [304, 223] width 6 height 6
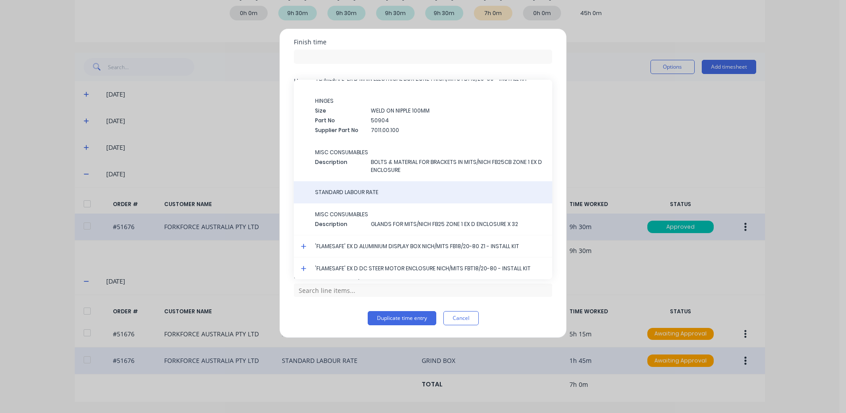
scroll to position [1726, 0]
click at [396, 196] on div "STANDARD LABOUR RATE" at bounding box center [423, 192] width 259 height 22
click at [351, 187] on div "STANDARD LABOUR RATE" at bounding box center [423, 192] width 259 height 22
click at [367, 189] on span "STANDARD LABOUR RATE" at bounding box center [430, 192] width 230 height 8
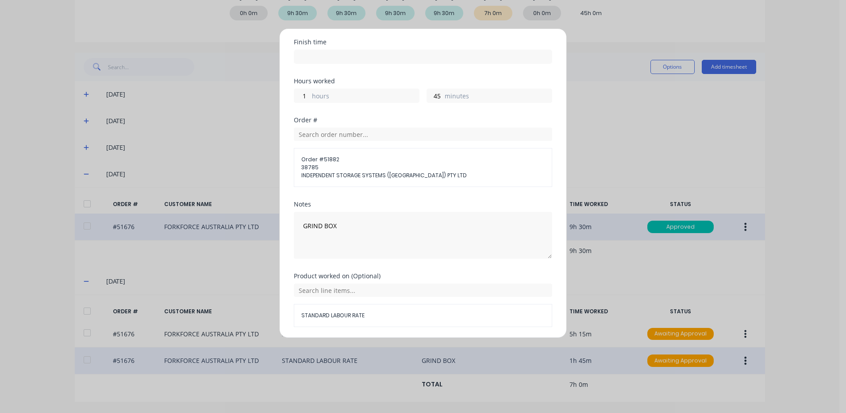
scroll to position [135, 0]
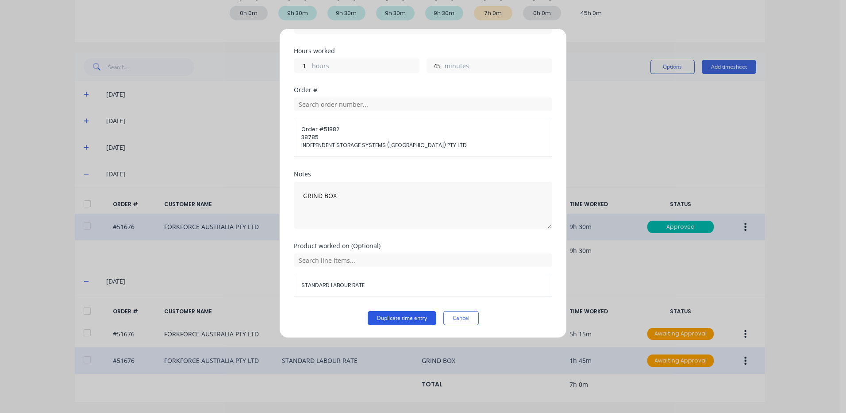
click at [387, 315] on button "Duplicate time entry" at bounding box center [402, 318] width 69 height 14
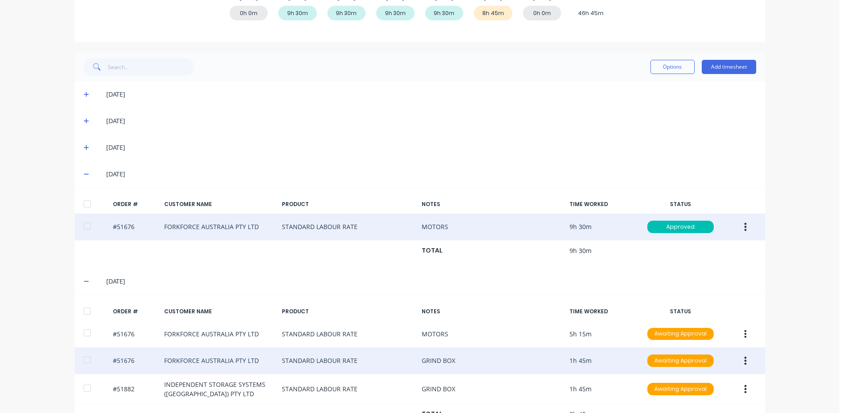
scroll to position [183, 0]
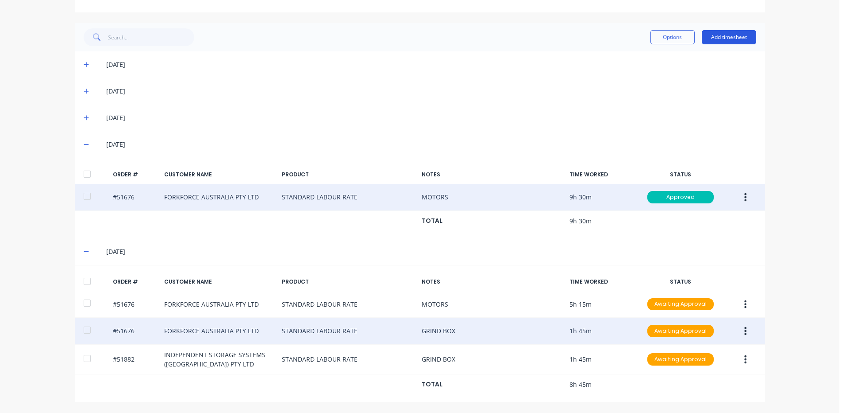
click at [717, 33] on button "Add timesheet" at bounding box center [729, 37] width 54 height 14
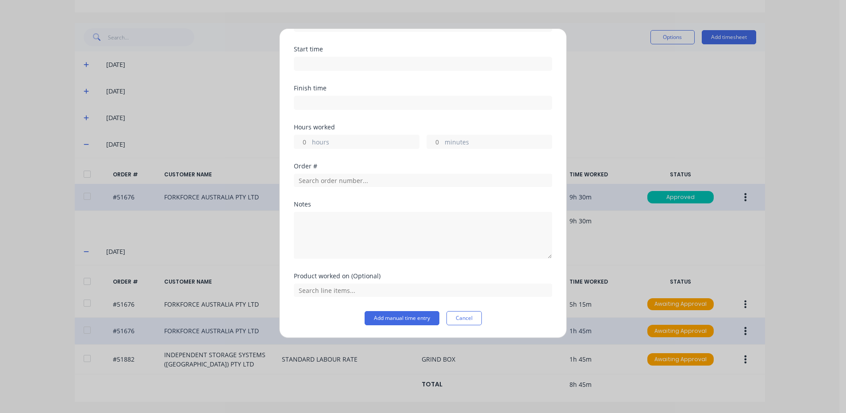
scroll to position [0, 0]
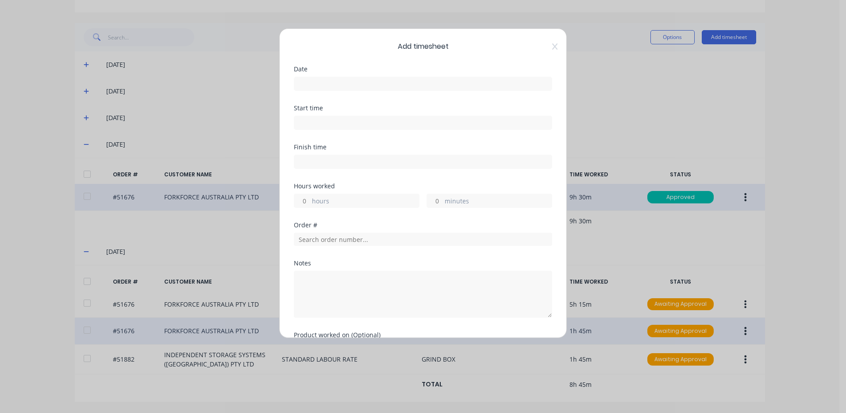
click at [409, 82] on input at bounding box center [423, 83] width 258 height 13
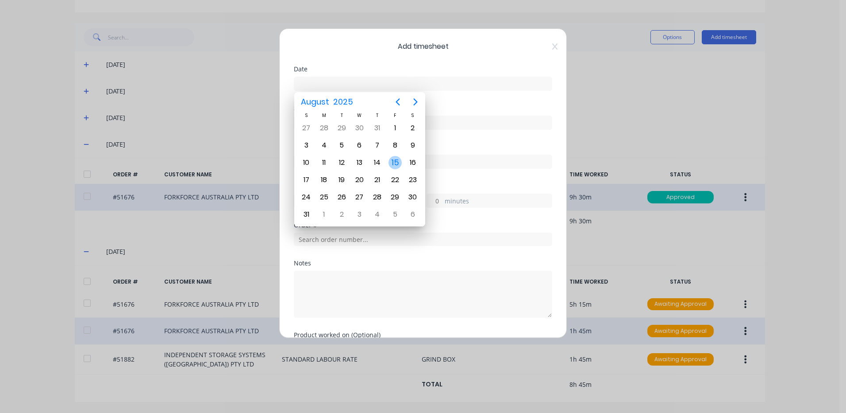
click at [394, 164] on div "15" at bounding box center [395, 162] width 13 height 13
type input "15/08/2025"
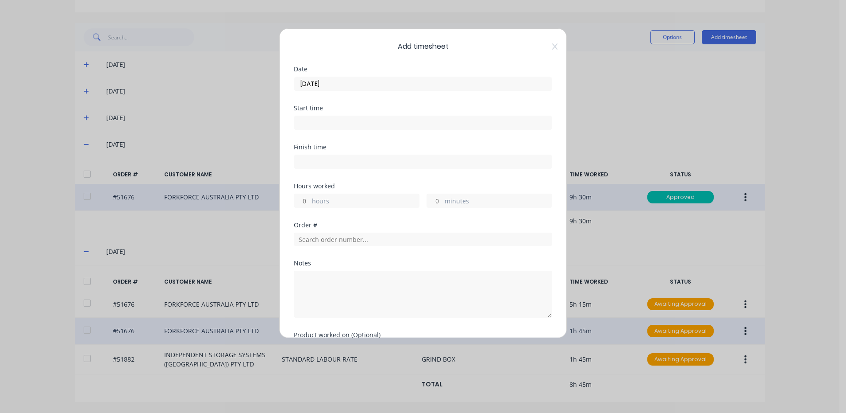
click at [364, 202] on label "hours" at bounding box center [365, 201] width 107 height 11
click at [310, 202] on input "hours" at bounding box center [301, 200] width 15 height 13
click at [453, 205] on label "minutes" at bounding box center [498, 201] width 107 height 11
click at [443, 205] on input "minutes" at bounding box center [434, 200] width 15 height 13
type input "45"
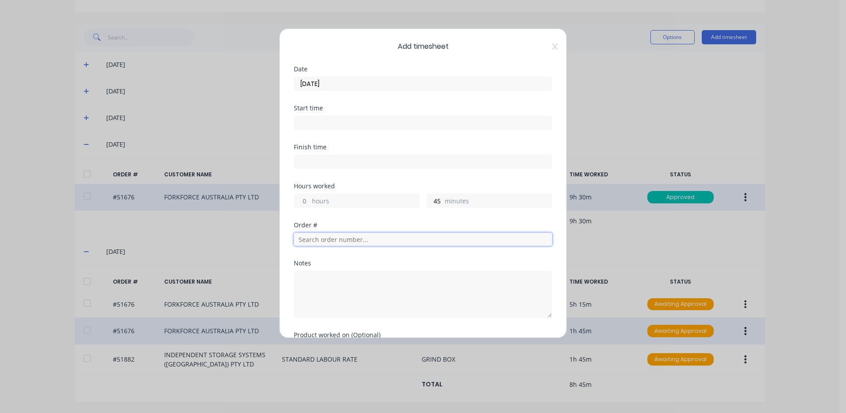
click at [402, 235] on input "text" at bounding box center [423, 238] width 259 height 13
type input "51961"
click at [368, 223] on div "Order #" at bounding box center [423, 225] width 259 height 6
click at [360, 242] on input "51961" at bounding box center [423, 238] width 259 height 13
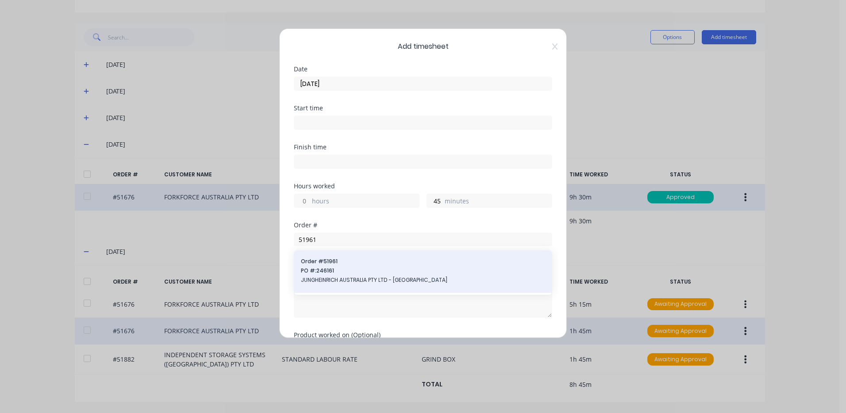
click at [346, 274] on span "PO #: 246161" at bounding box center [423, 270] width 244 height 8
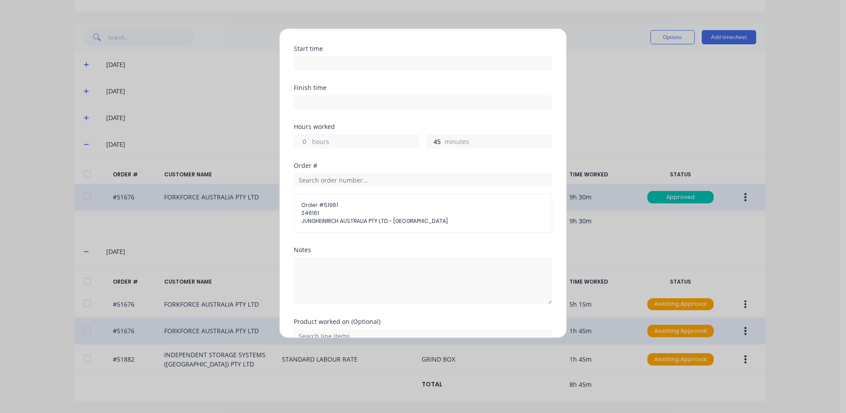
scroll to position [105, 0]
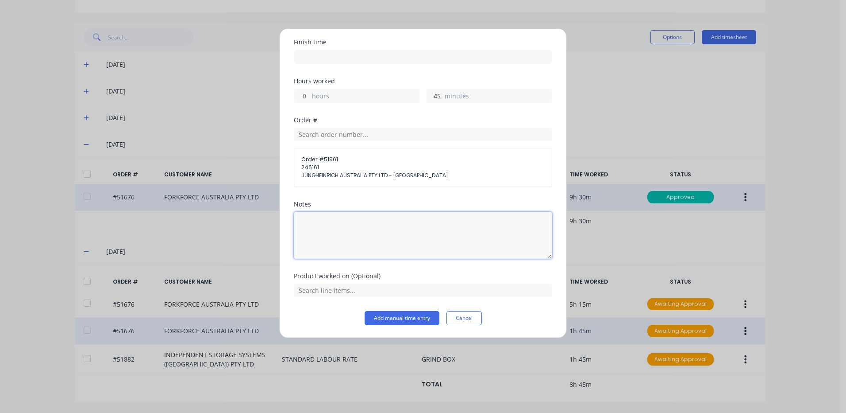
click at [350, 246] on textarea at bounding box center [423, 235] width 259 height 47
type textarea "FOLD"
click at [395, 320] on button "Add manual time entry" at bounding box center [402, 318] width 75 height 14
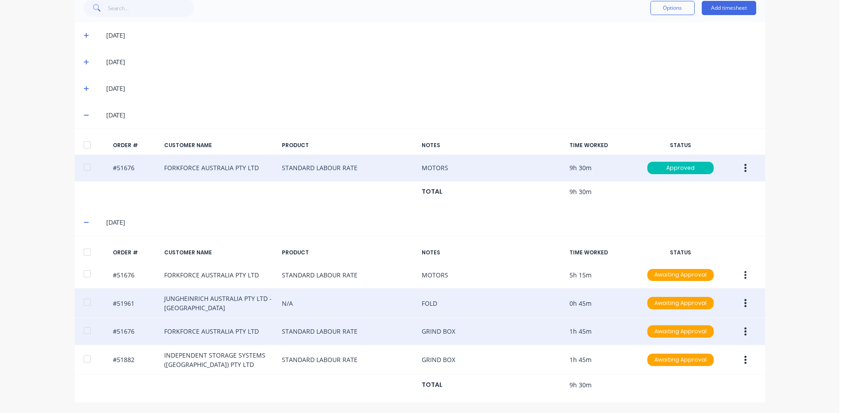
scroll to position [212, 0]
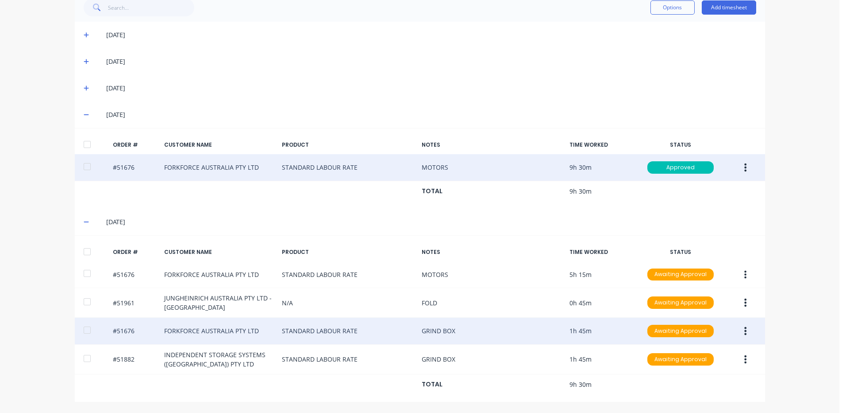
click at [85, 258] on div at bounding box center [87, 252] width 18 height 18
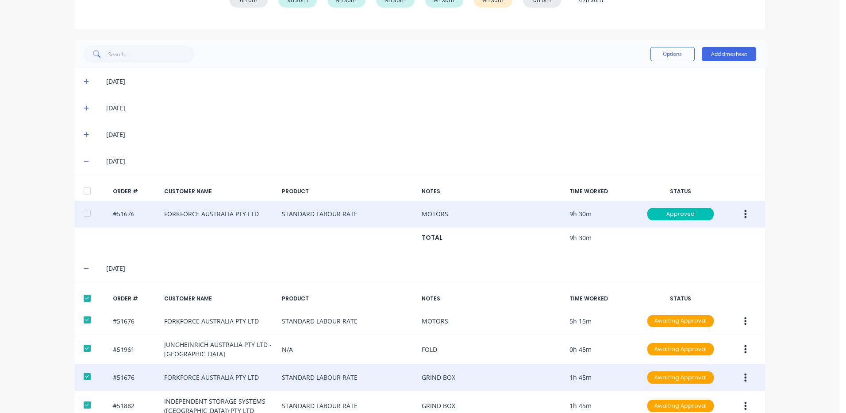
scroll to position [124, 0]
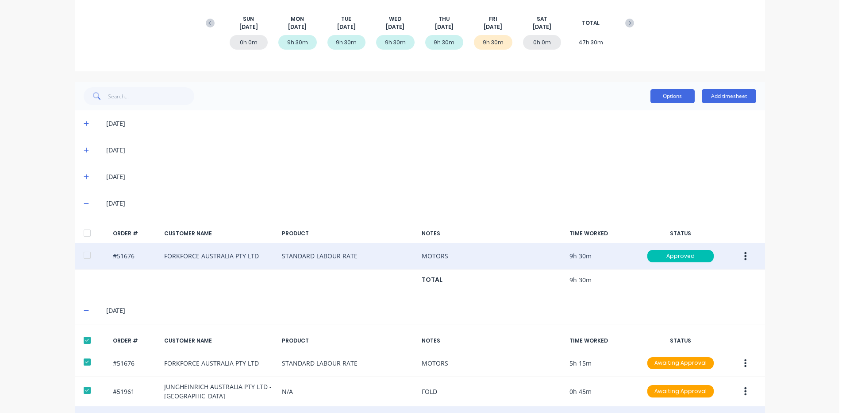
click at [675, 94] on button "Options" at bounding box center [673, 96] width 44 height 14
click at [664, 112] on button "Approve" at bounding box center [653, 119] width 84 height 18
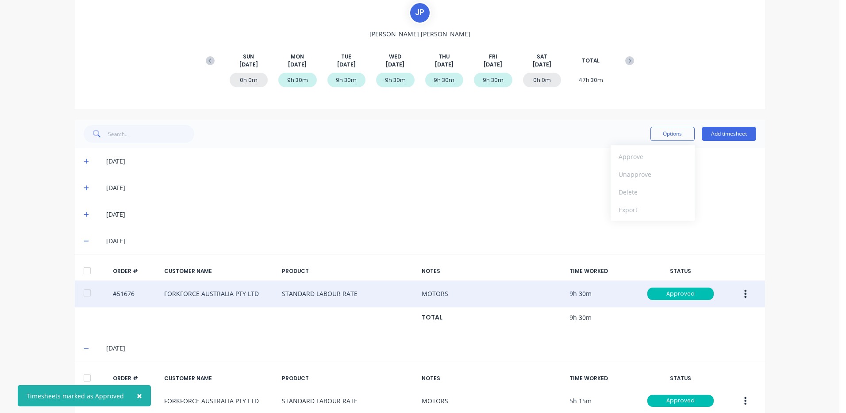
scroll to position [35, 0]
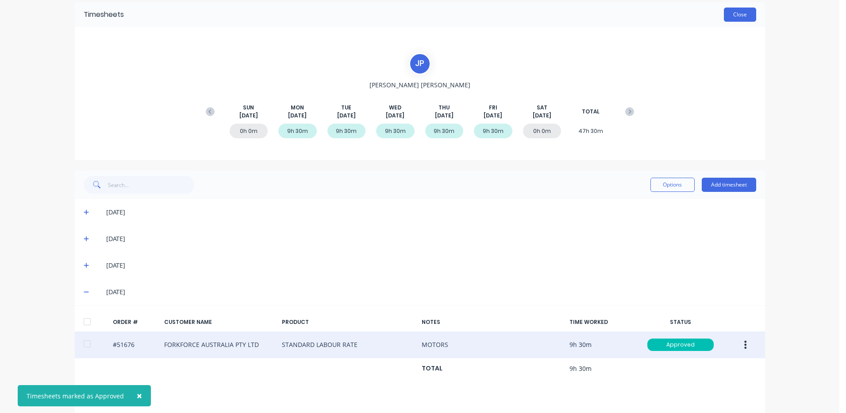
click at [752, 19] on button "Close" at bounding box center [740, 15] width 32 height 14
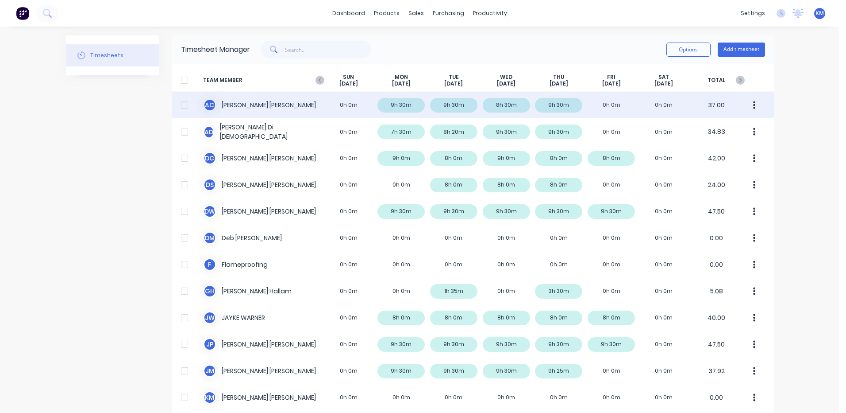
click at [594, 101] on div "A C Andrew Cavanagh 0h 0m 9h 30m 9h 30m 8h 30m 9h 30m 0h 0m 0h 0m 37.00" at bounding box center [473, 105] width 602 height 27
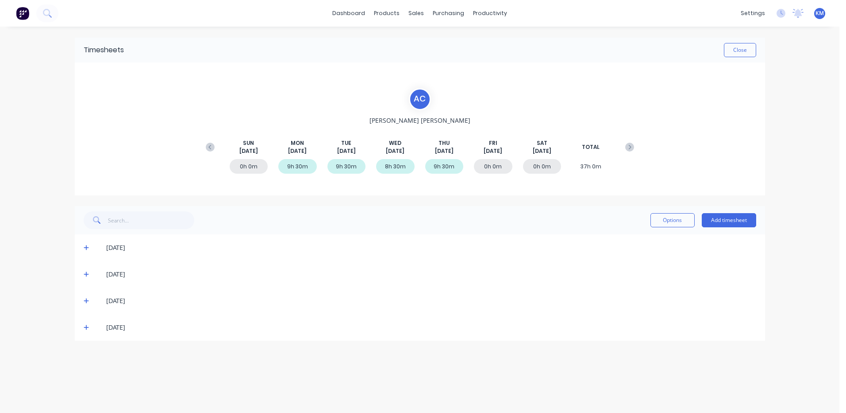
click at [84, 328] on icon at bounding box center [87, 327] width 6 height 6
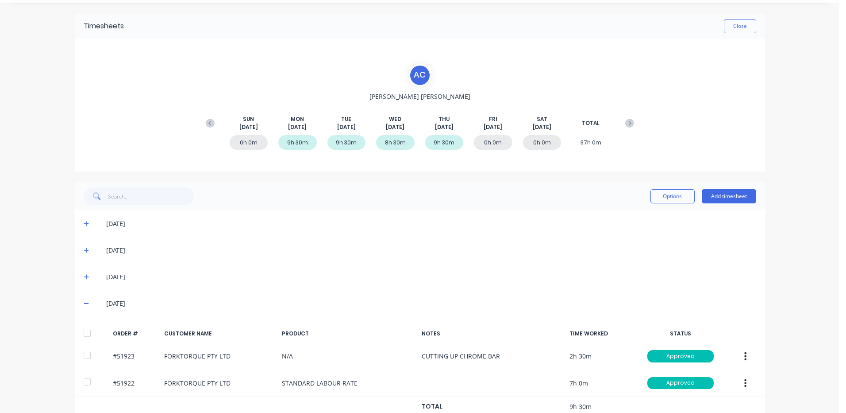
scroll to position [46, 0]
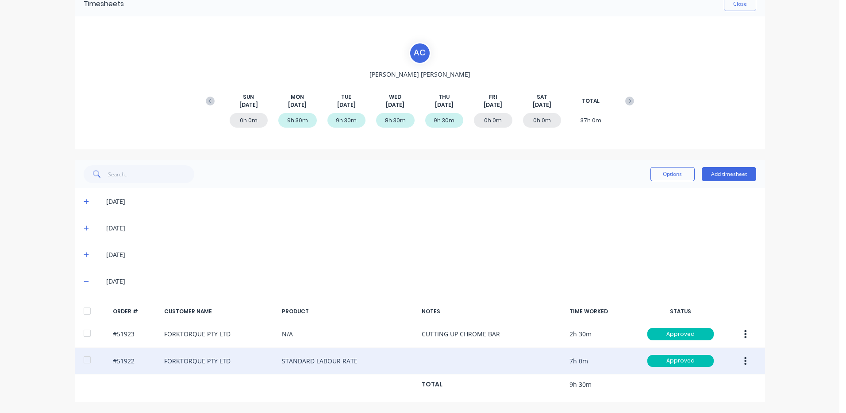
click at [750, 355] on button "button" at bounding box center [745, 361] width 21 height 16
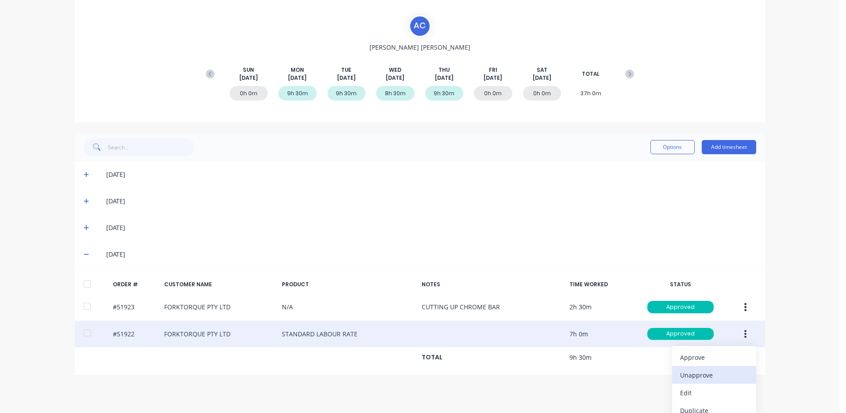
scroll to position [99, 0]
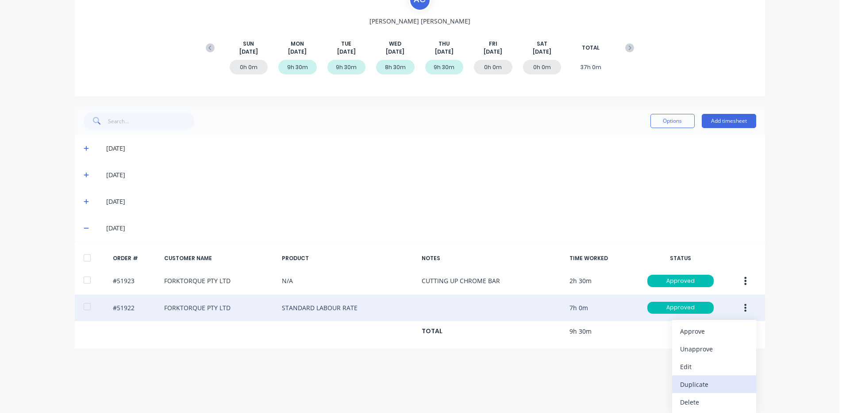
click at [703, 381] on div "Duplicate" at bounding box center [714, 384] width 68 height 13
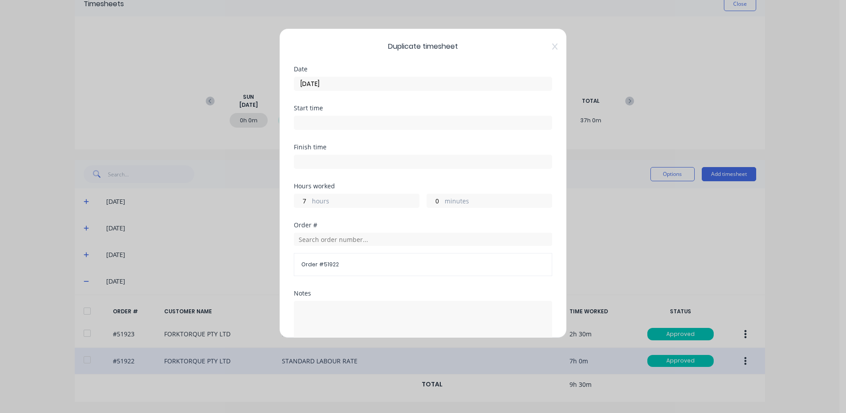
click at [371, 87] on input "14/08/2025" at bounding box center [423, 83] width 258 height 13
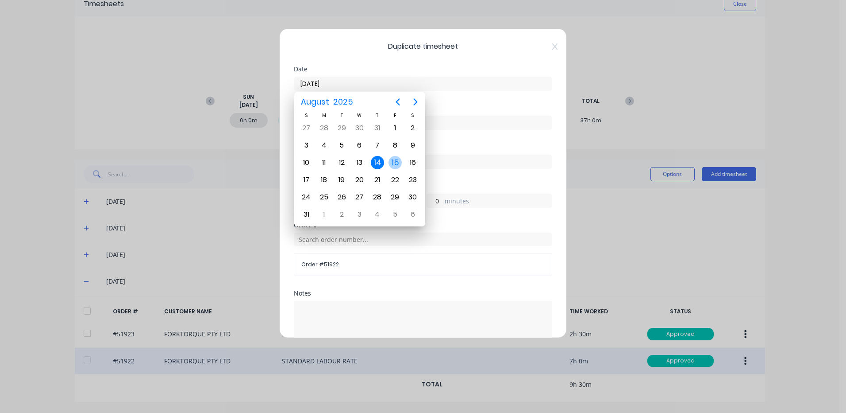
click at [395, 163] on div "15" at bounding box center [395, 162] width 13 height 13
type input "15/08/2025"
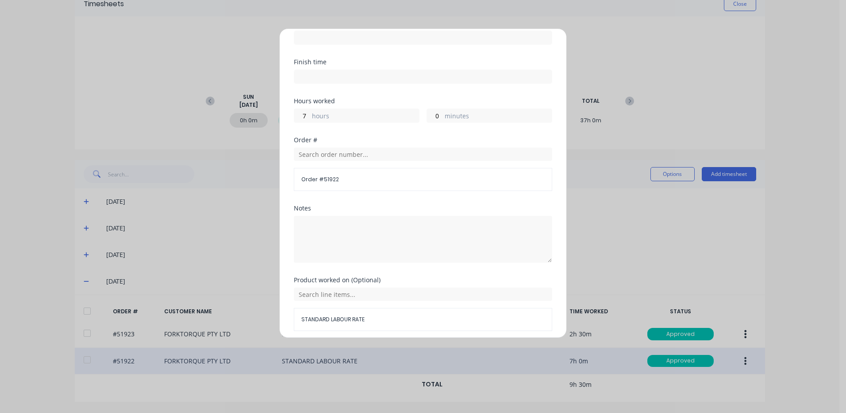
scroll to position [89, 0]
click at [309, 114] on input "7" at bounding box center [301, 111] width 15 height 13
type input "6"
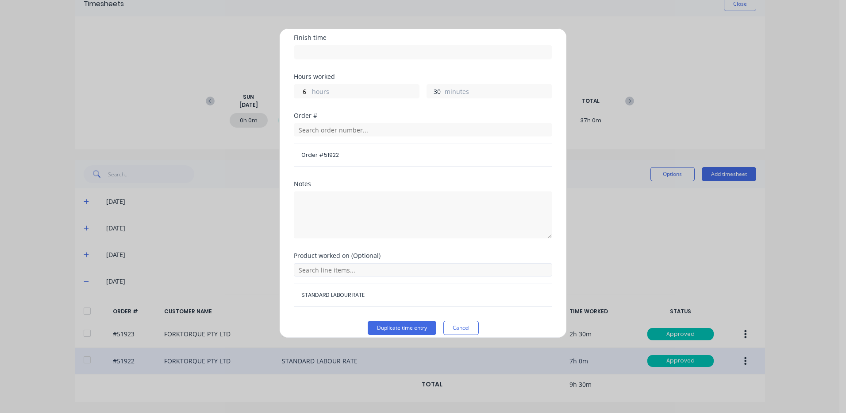
scroll to position [119, 0]
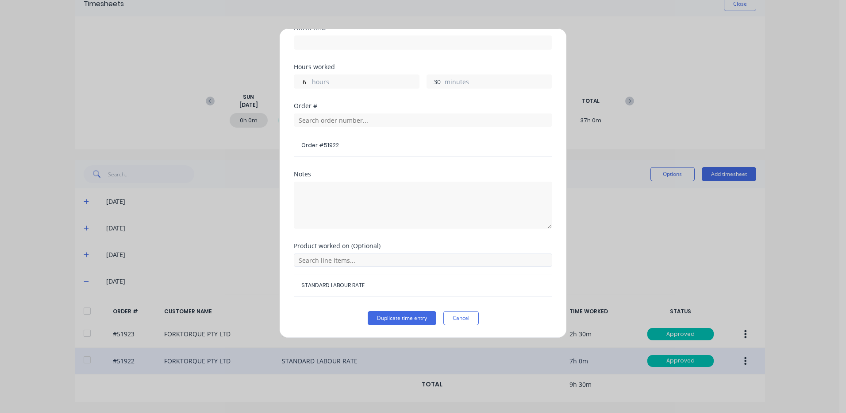
type input "30"
click at [354, 254] on input "text" at bounding box center [423, 259] width 259 height 13
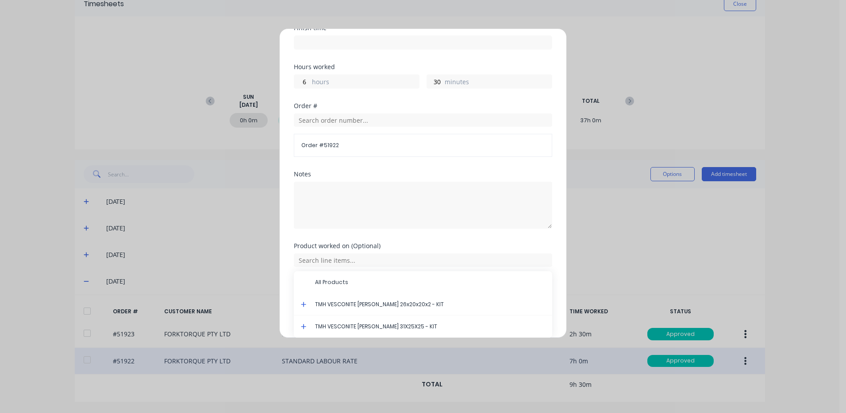
click at [303, 303] on icon at bounding box center [304, 304] width 6 height 6
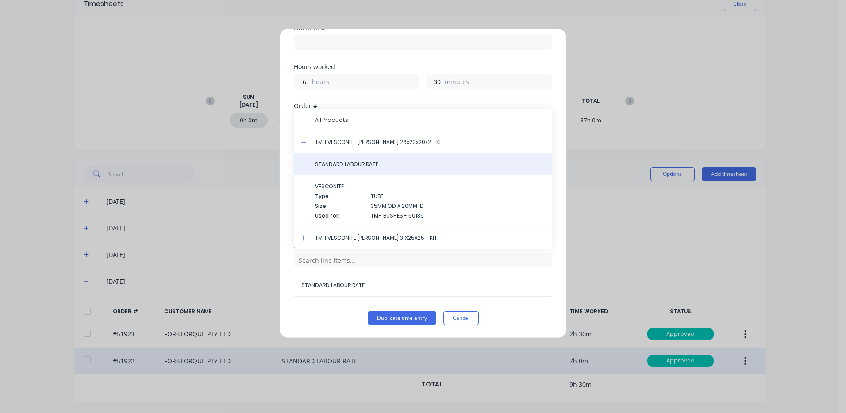
click at [358, 170] on div "STANDARD LABOUR RATE" at bounding box center [423, 164] width 259 height 22
click at [371, 163] on span "STANDARD LABOUR RATE" at bounding box center [430, 164] width 230 height 8
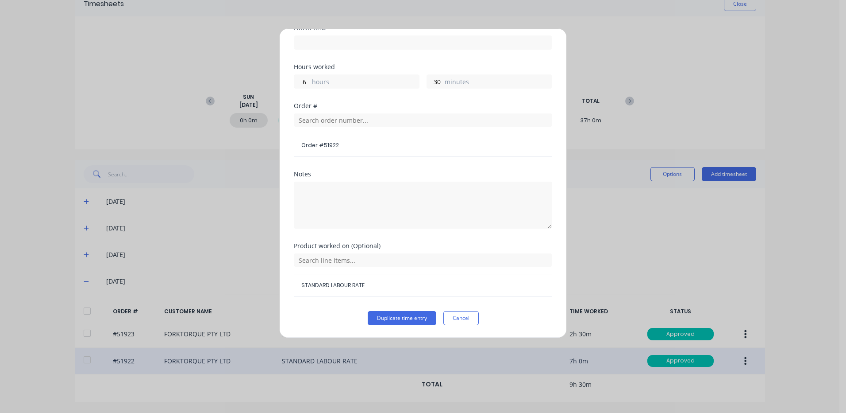
click at [388, 317] on button "Duplicate time entry" at bounding box center [402, 318] width 69 height 14
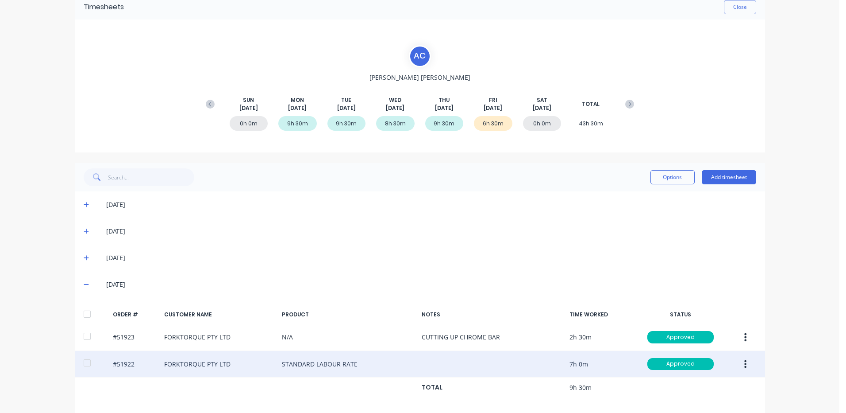
scroll to position [153, 0]
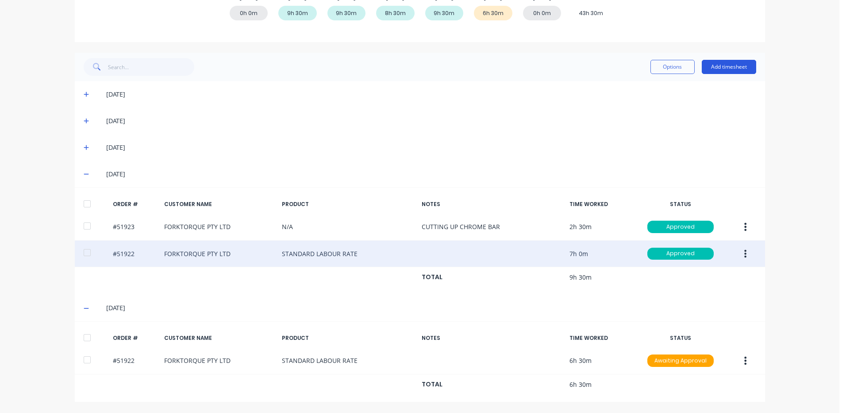
click at [722, 73] on button "Add timesheet" at bounding box center [729, 67] width 54 height 14
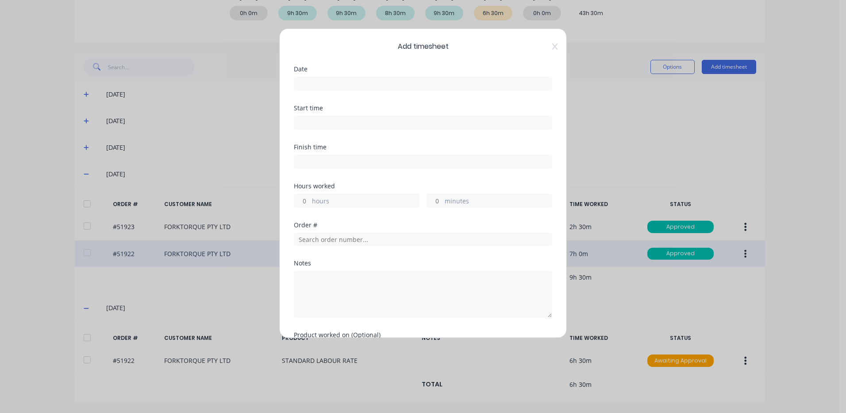
click at [434, 85] on input at bounding box center [423, 83] width 258 height 13
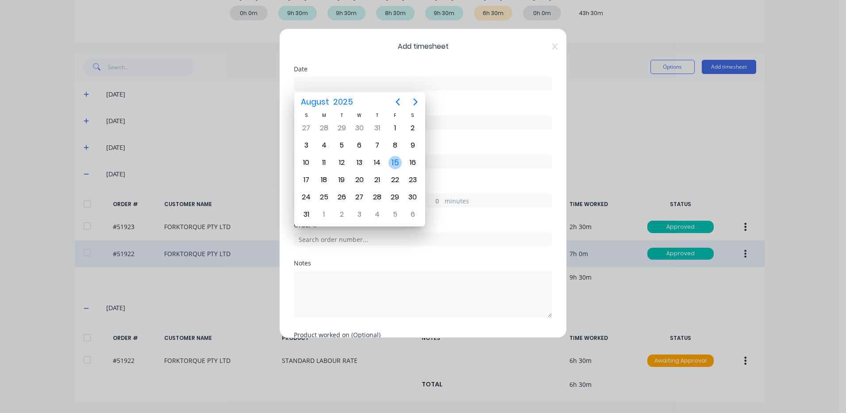
click at [394, 162] on div "15" at bounding box center [395, 162] width 13 height 13
type input "15/08/2025"
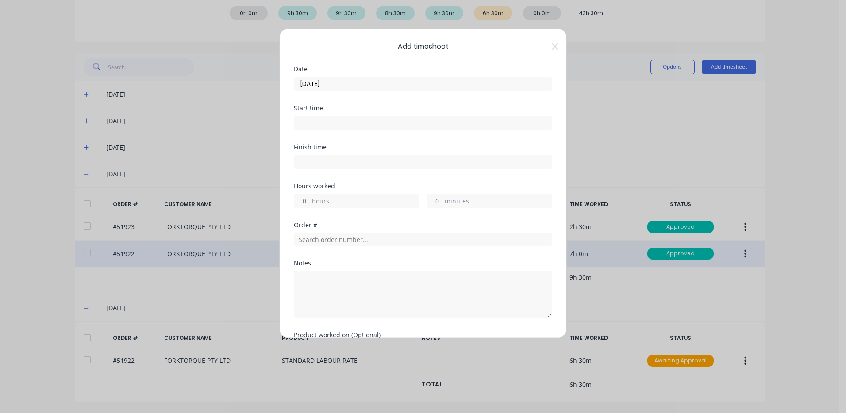
click at [381, 194] on div "hours" at bounding box center [357, 200] width 126 height 14
click at [360, 200] on label "hours" at bounding box center [365, 201] width 107 height 11
click at [310, 200] on input "hours" at bounding box center [301, 200] width 15 height 13
type input "3"
click at [397, 171] on div "Finish time" at bounding box center [423, 163] width 259 height 39
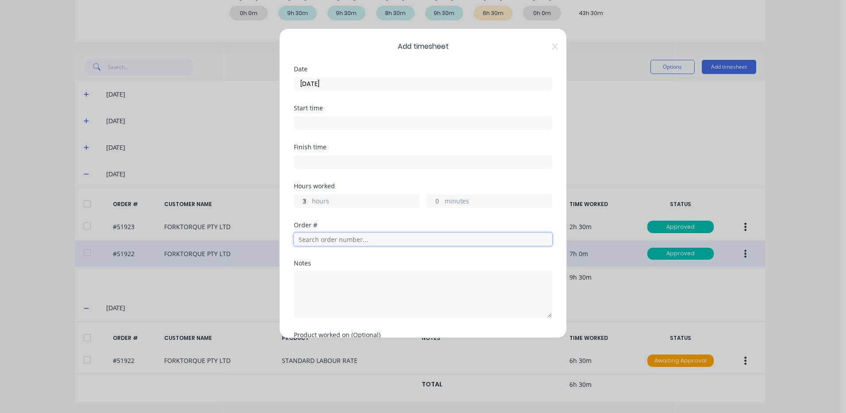
click at [364, 239] on input "text" at bounding box center [423, 238] width 259 height 13
click at [406, 261] on div "Notes" at bounding box center [423, 263] width 259 height 6
click at [379, 239] on input "51924" at bounding box center [423, 238] width 259 height 13
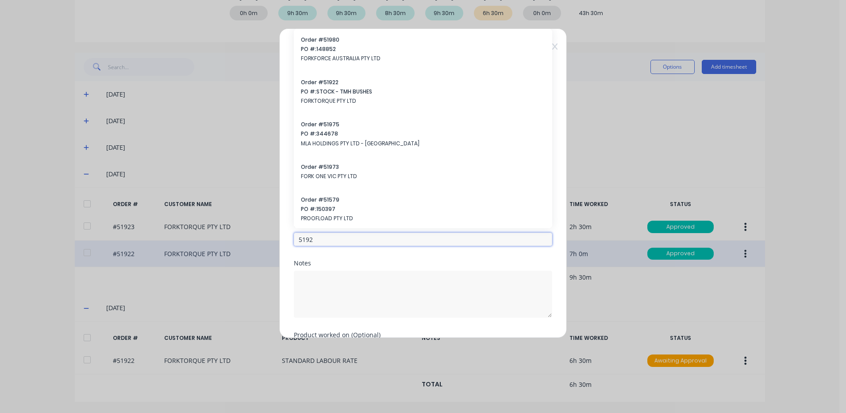
type input "51924"
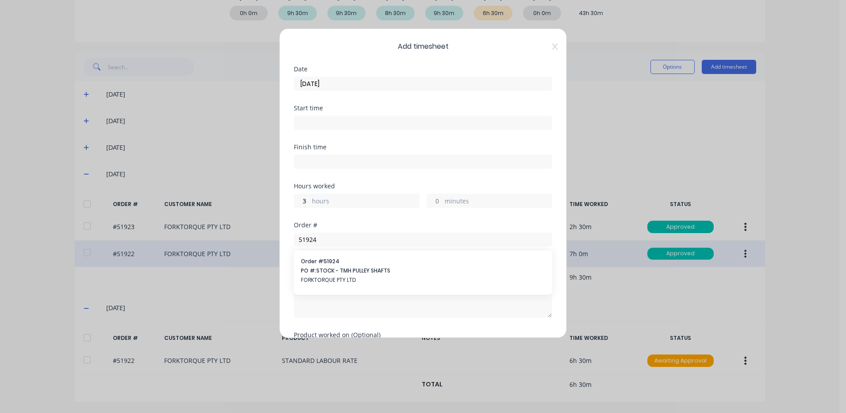
drag, startPoint x: 394, startPoint y: 255, endPoint x: 388, endPoint y: 248, distance: 9.1
click at [394, 255] on div "Order # 51924 PO #: STOCK - TMH PULLEY SHAFTS FORKTORQUE PTY LTD" at bounding box center [423, 271] width 259 height 42
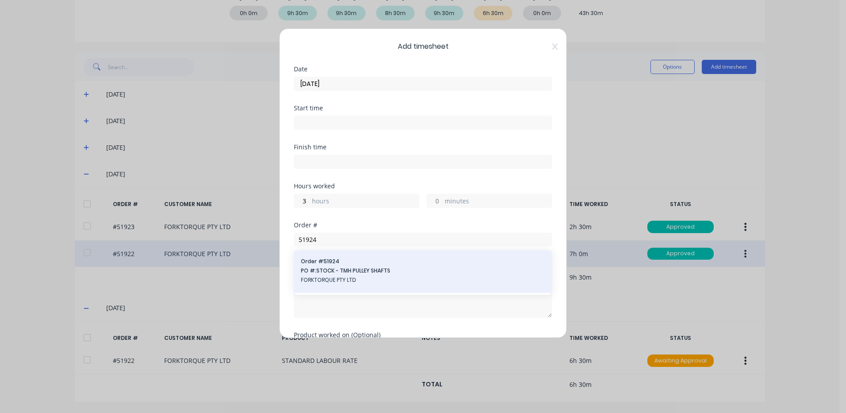
click at [347, 253] on div "Order # 51924 PO #: STOCK - TMH PULLEY SHAFTS FORKTORQUE PTY LTD" at bounding box center [423, 271] width 259 height 42
click at [355, 267] on span "PO #: STOCK - TMH PULLEY SHAFTS" at bounding box center [423, 270] width 244 height 8
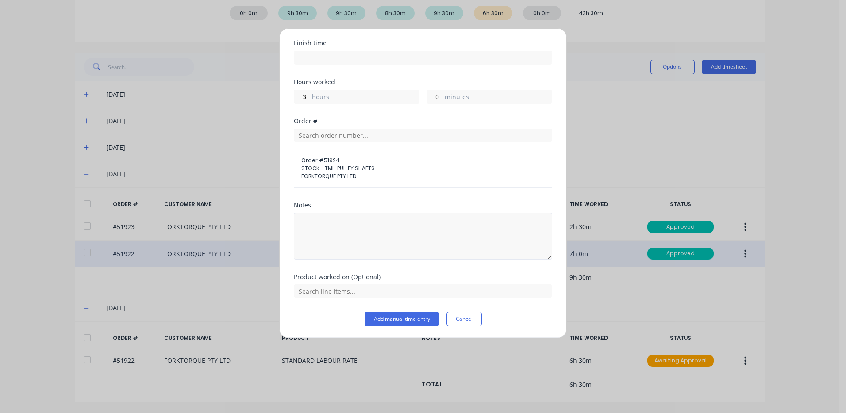
scroll to position [105, 0]
click at [391, 236] on textarea at bounding box center [423, 235] width 259 height 47
type textarea "CUT MATERIAL"
click at [404, 274] on div "Product worked on (Optional)" at bounding box center [423, 276] width 259 height 6
click at [415, 293] on input "text" at bounding box center [423, 289] width 259 height 13
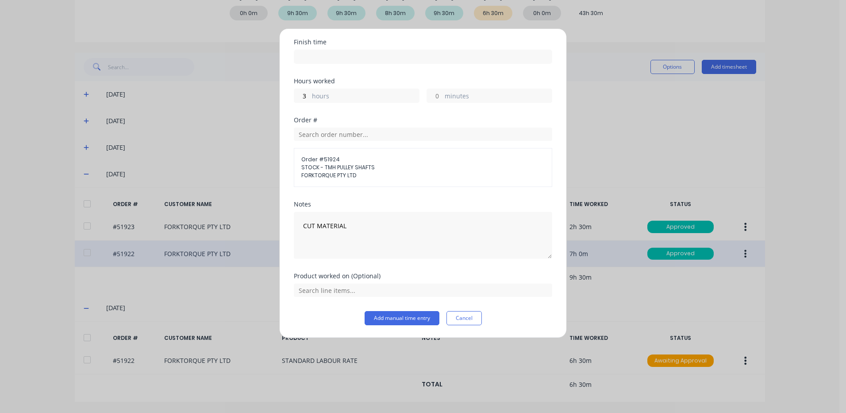
click at [421, 195] on div "Order # Order # 51924 STOCK - TMH PULLEY SHAFTS FORKTORQUE PTY LTD" at bounding box center [423, 159] width 259 height 84
click at [413, 318] on button "Add manual time entry" at bounding box center [402, 318] width 75 height 14
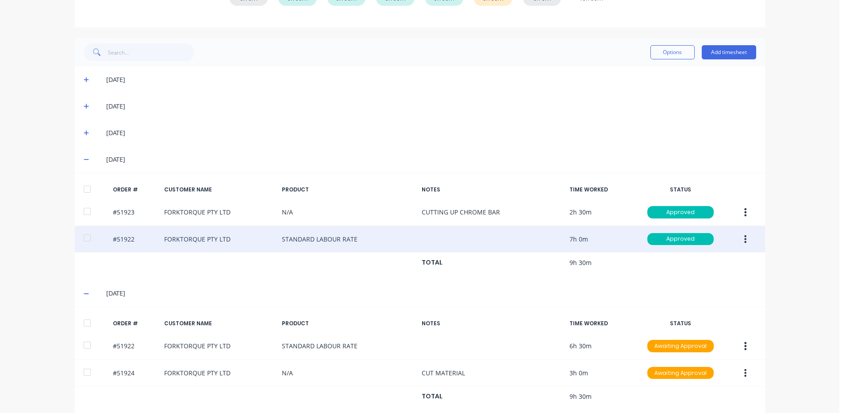
scroll to position [180, 0]
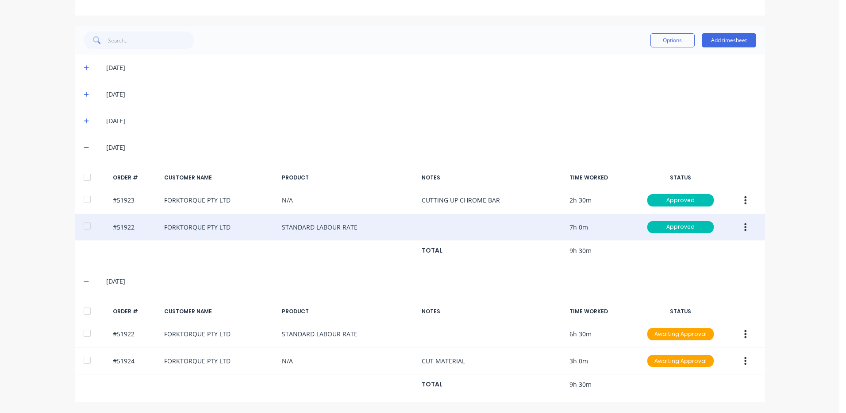
click at [84, 312] on div at bounding box center [87, 311] width 18 height 18
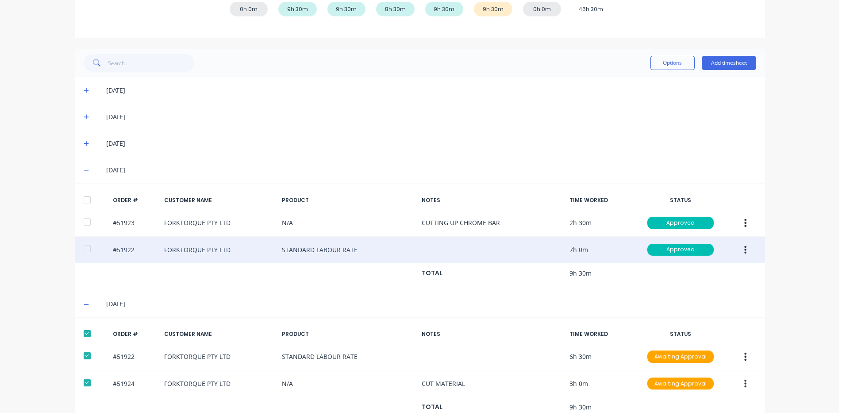
scroll to position [135, 0]
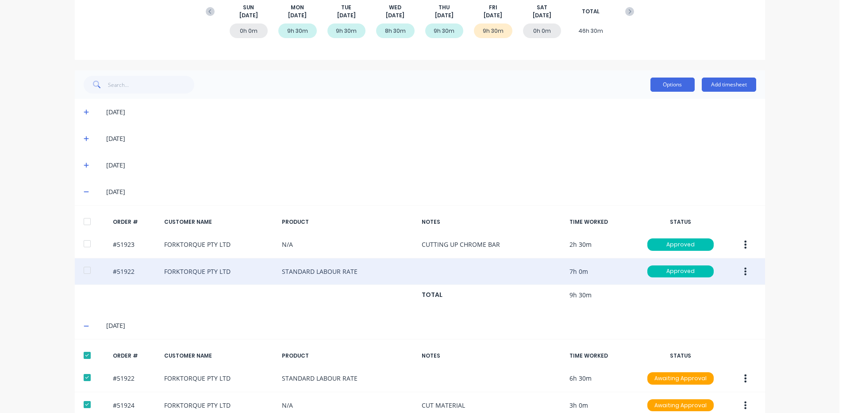
click at [664, 83] on button "Options" at bounding box center [673, 84] width 44 height 14
click at [658, 104] on div "Approve" at bounding box center [653, 107] width 68 height 13
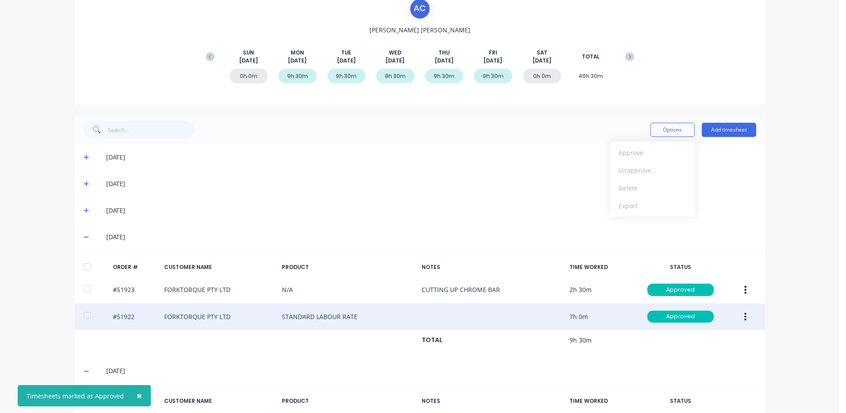
scroll to position [47, 0]
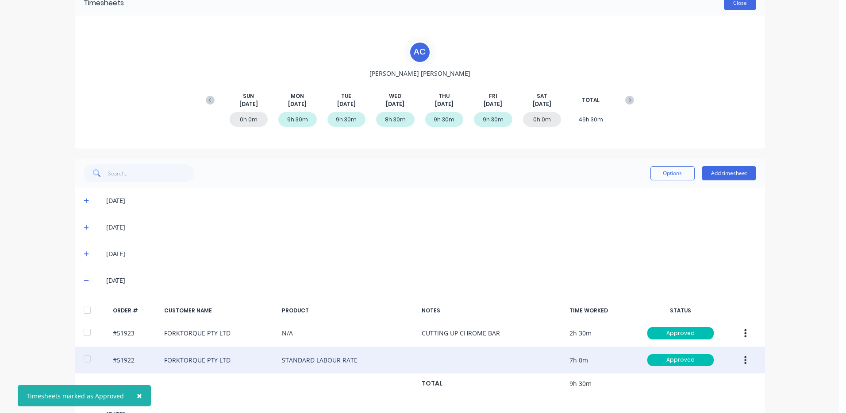
click at [743, 10] on button "Close" at bounding box center [740, 3] width 32 height 14
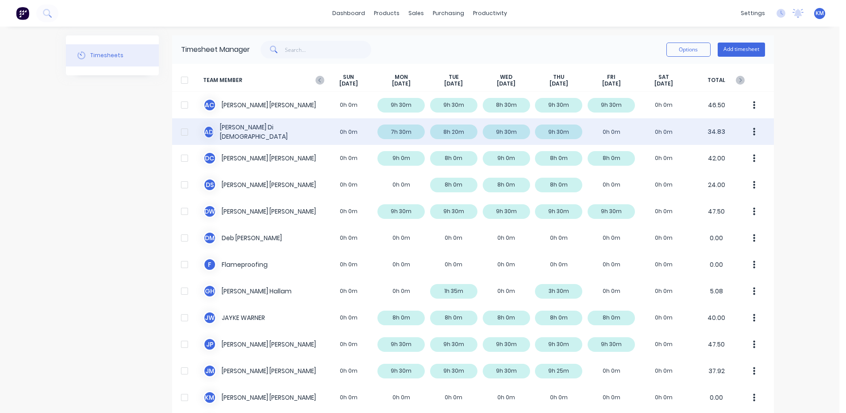
click at [587, 134] on div "A D Ashley Di Dio 0h 0m 7h 30m 8h 20m 9h 30m 9h 30m 0h 0m 0h 0m 34.83" at bounding box center [473, 131] width 602 height 27
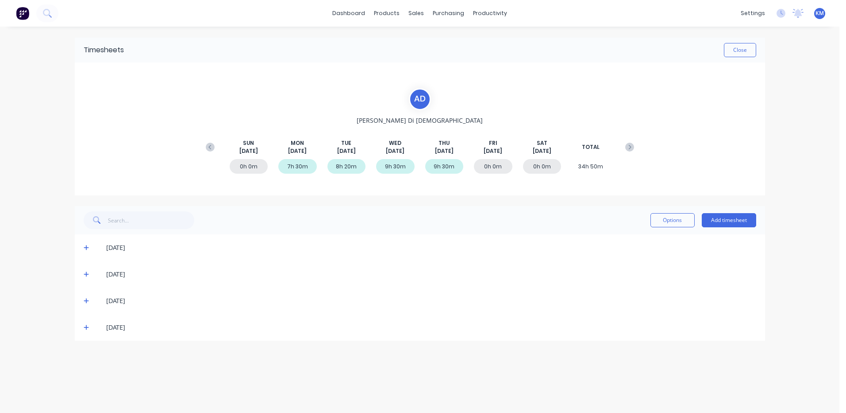
click at [88, 326] on icon at bounding box center [87, 327] width 6 height 6
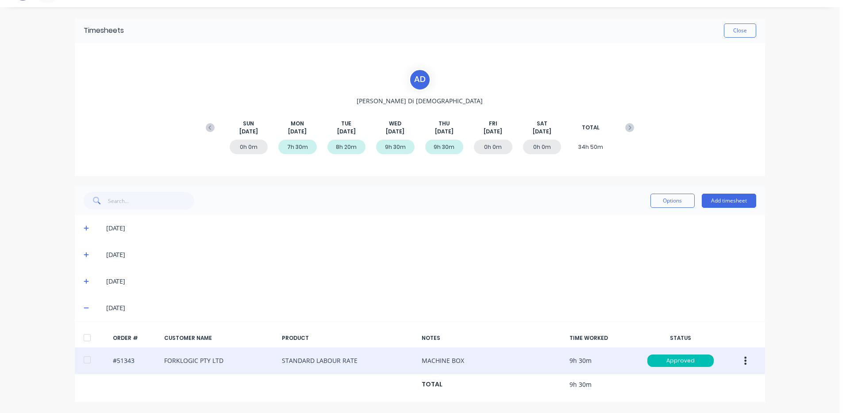
click at [745, 363] on icon "button" at bounding box center [746, 360] width 2 height 10
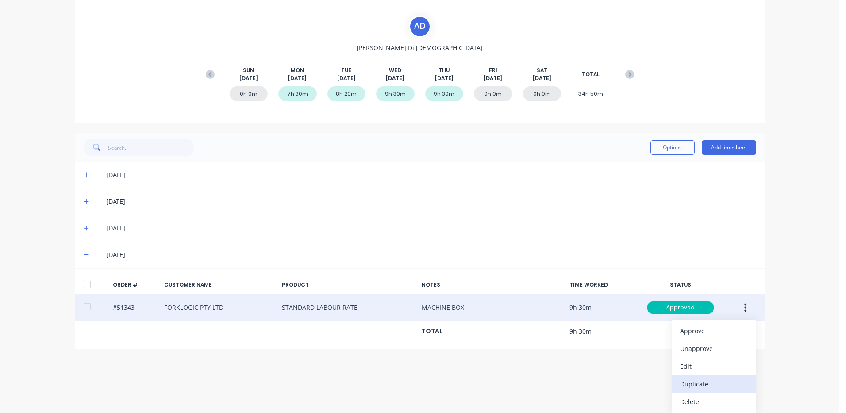
click at [715, 378] on div "Duplicate" at bounding box center [714, 383] width 68 height 13
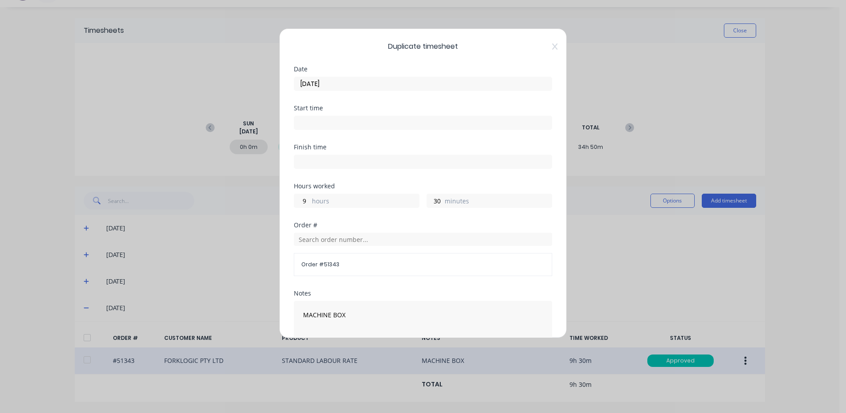
click at [420, 92] on div "Date 14/08/2025" at bounding box center [423, 85] width 259 height 39
click at [425, 88] on input "14/08/2025" at bounding box center [423, 83] width 258 height 13
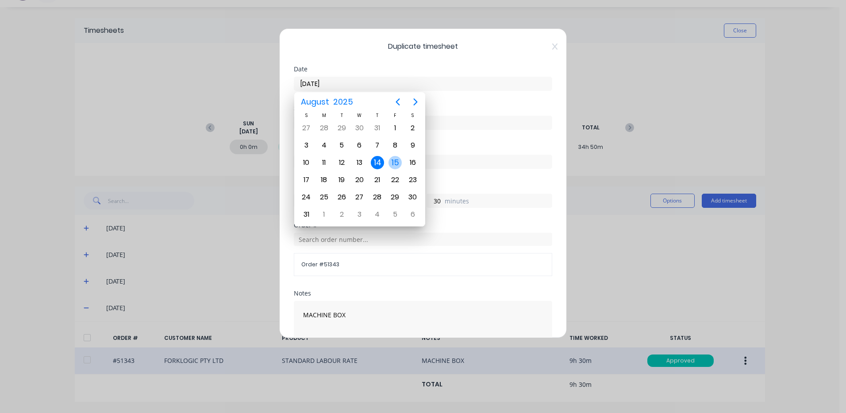
click at [393, 163] on div "15" at bounding box center [395, 162] width 13 height 13
type input "15/08/2025"
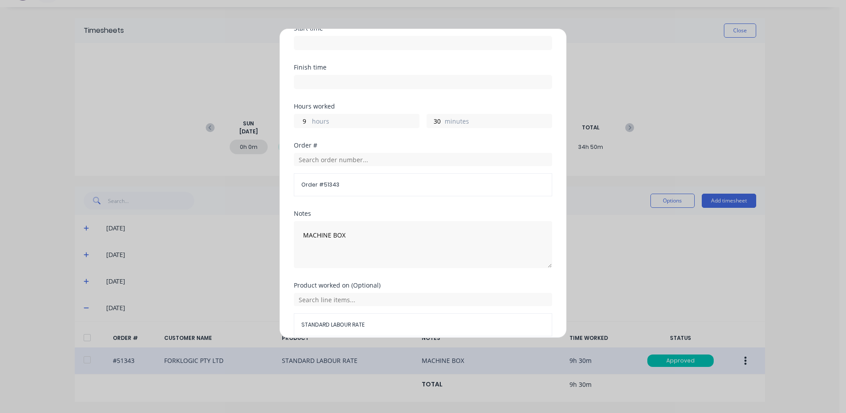
scroll to position [119, 0]
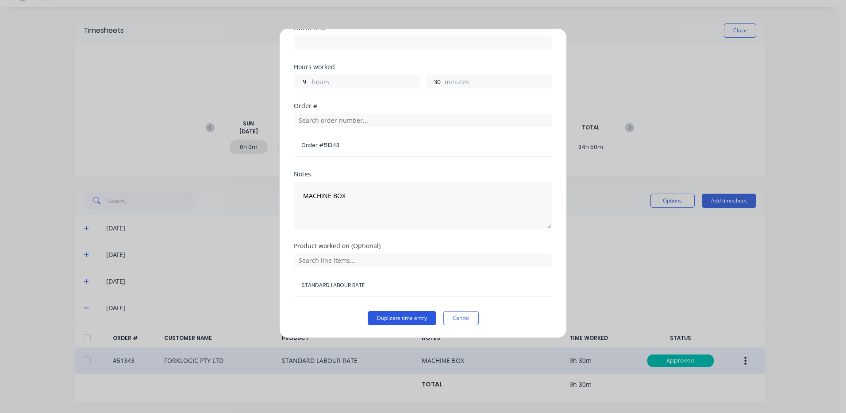
click at [379, 315] on button "Duplicate time entry" at bounding box center [402, 318] width 69 height 14
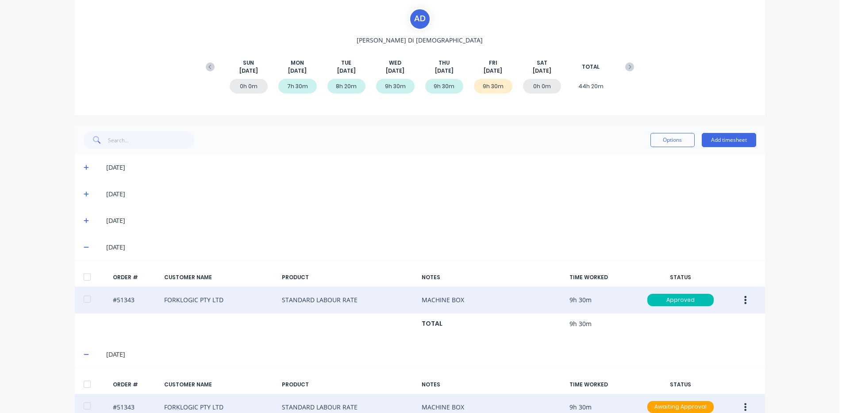
scroll to position [126, 0]
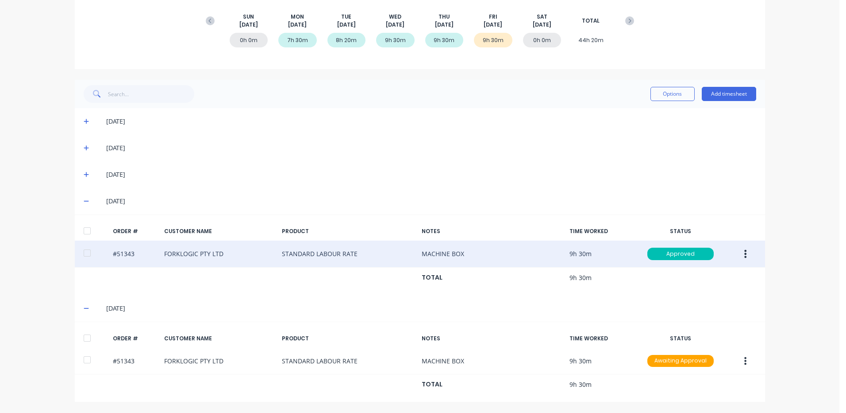
click at [90, 334] on div at bounding box center [87, 338] width 18 height 18
click at [668, 91] on button "Options" at bounding box center [673, 94] width 44 height 14
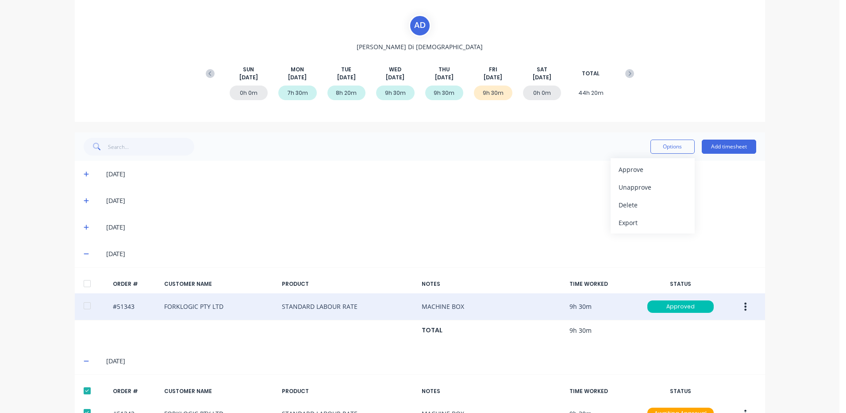
scroll to position [0, 0]
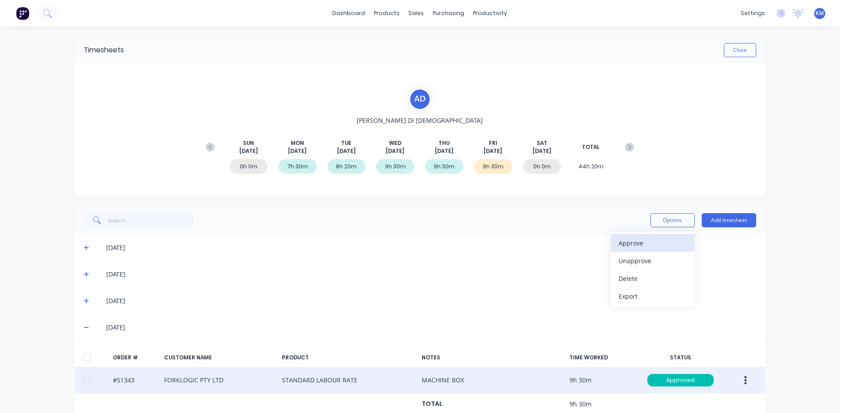
click at [637, 242] on div "Approve" at bounding box center [653, 242] width 68 height 13
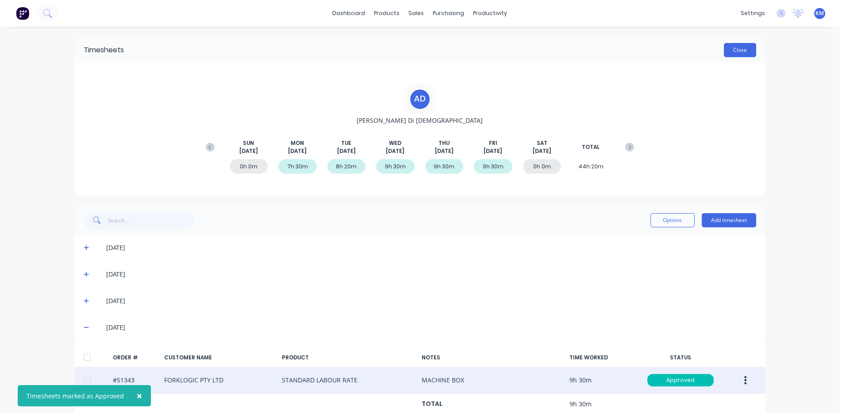
click at [740, 50] on button "Close" at bounding box center [740, 50] width 32 height 14
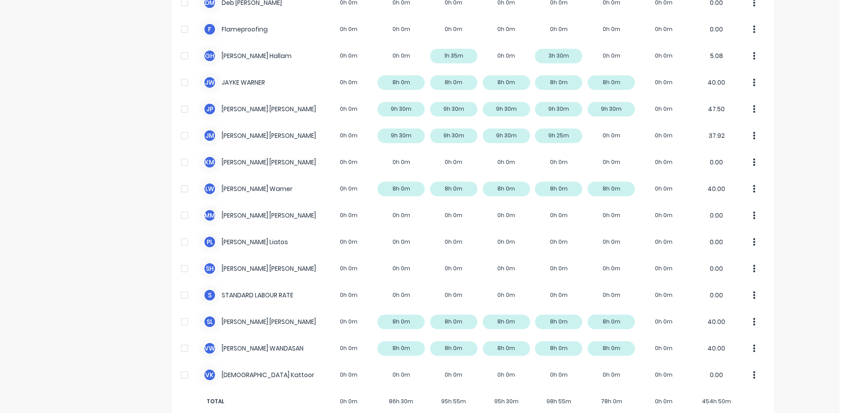
scroll to position [251, 0]
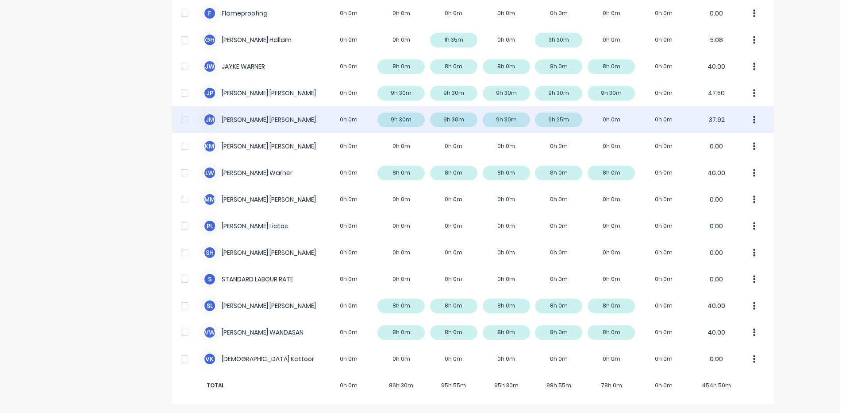
click at [590, 117] on div "J M Jim Morrison 0h 0m 9h 30m 9h 30m 9h 30m 9h 25m 0h 0m 0h 0m 37.92" at bounding box center [473, 119] width 602 height 27
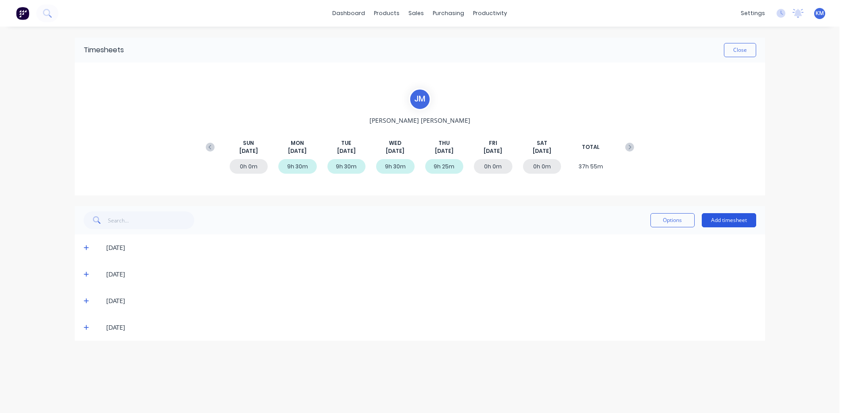
click at [716, 220] on button "Add timesheet" at bounding box center [729, 220] width 54 height 14
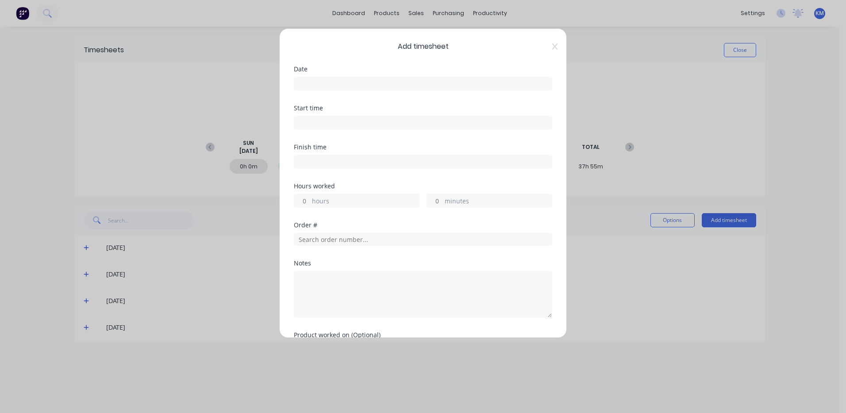
click at [405, 87] on input at bounding box center [423, 83] width 258 height 13
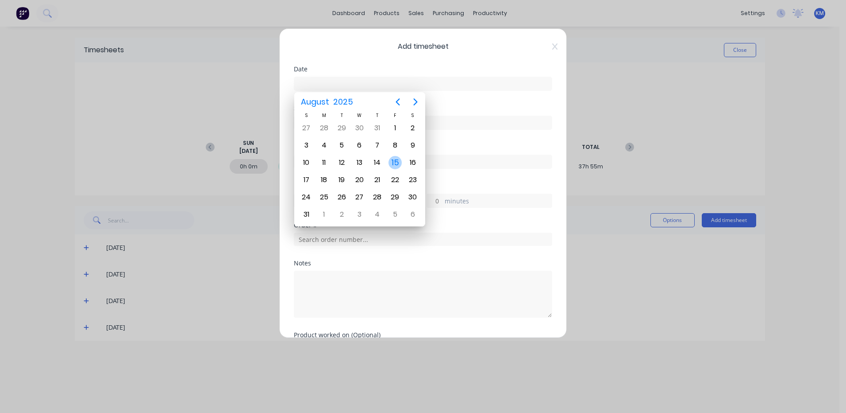
click at [392, 162] on div "15" at bounding box center [395, 162] width 13 height 13
type input "15/08/2025"
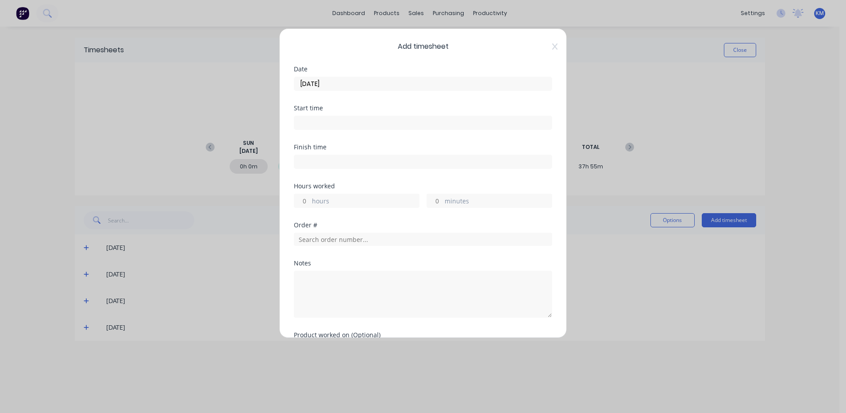
click at [361, 199] on label "hours" at bounding box center [365, 201] width 107 height 11
click at [310, 199] on input "hours" at bounding box center [301, 200] width 15 height 13
type input "6"
type input "30"
click at [363, 184] on div "Hours worked" at bounding box center [423, 186] width 259 height 6
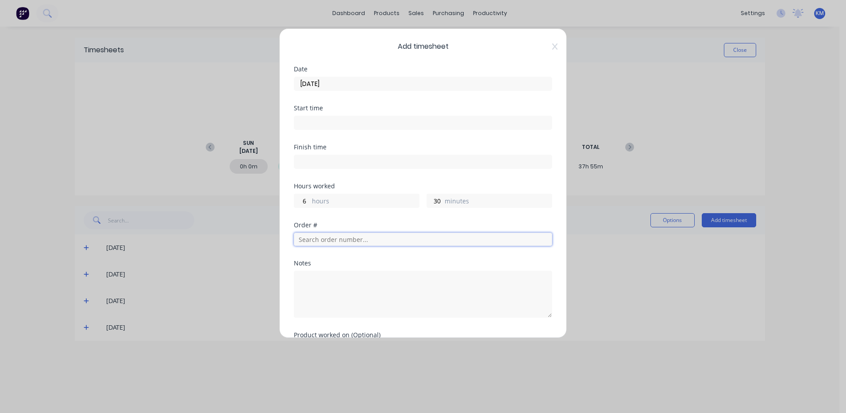
click at [372, 233] on input "text" at bounding box center [423, 238] width 259 height 13
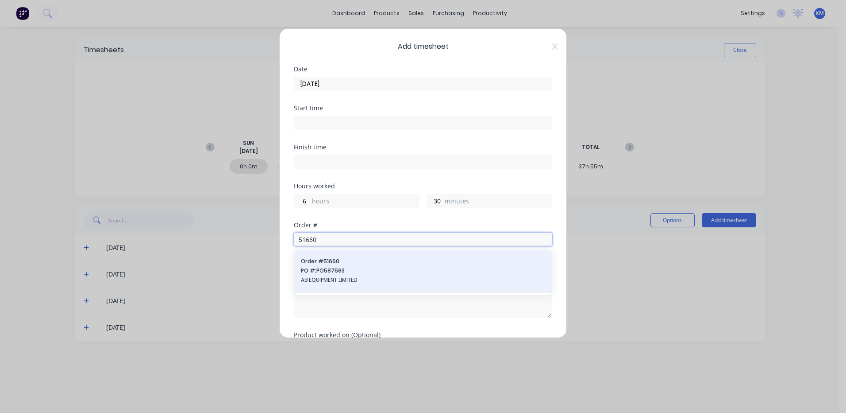
type input "51660"
click at [378, 273] on span "PO #: PO587563" at bounding box center [423, 270] width 244 height 8
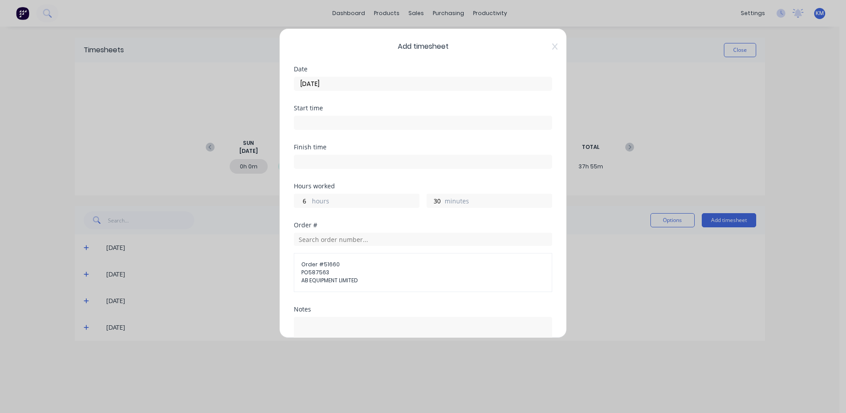
scroll to position [105, 0]
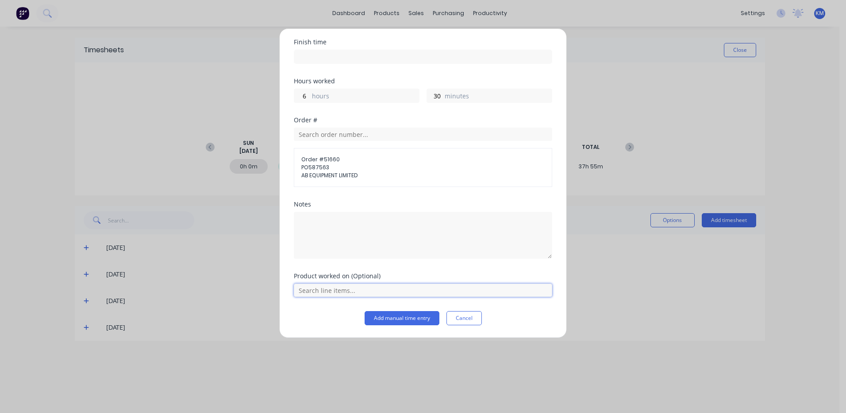
click at [357, 285] on input "text" at bounding box center [423, 289] width 259 height 13
click at [302, 258] on icon at bounding box center [304, 260] width 6 height 6
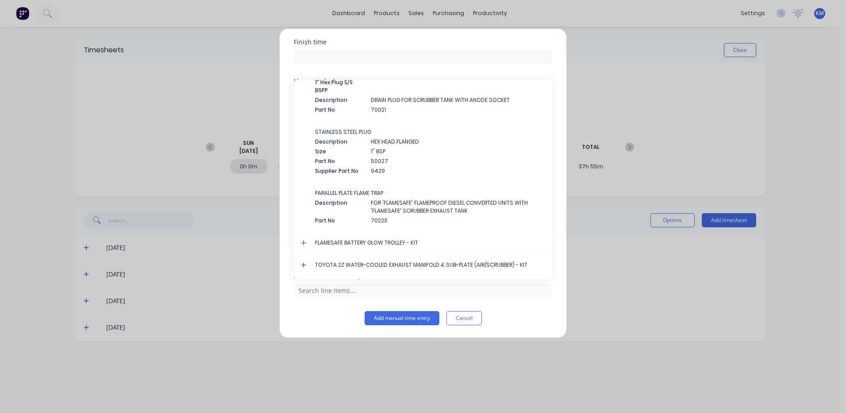
scroll to position [2381, 0]
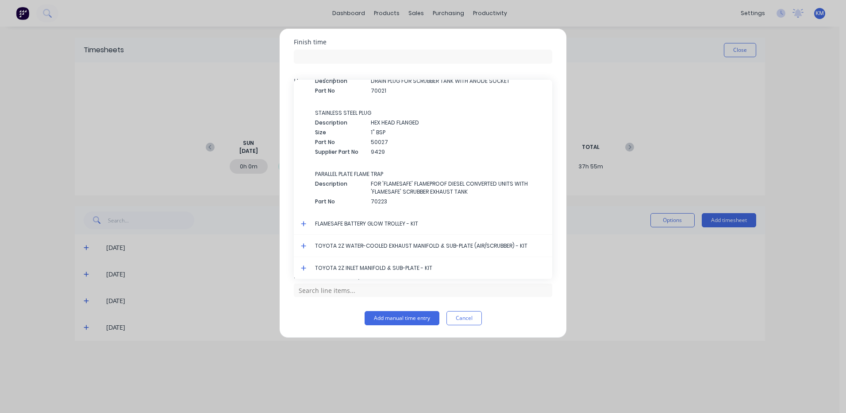
click at [304, 244] on icon at bounding box center [303, 245] width 5 height 5
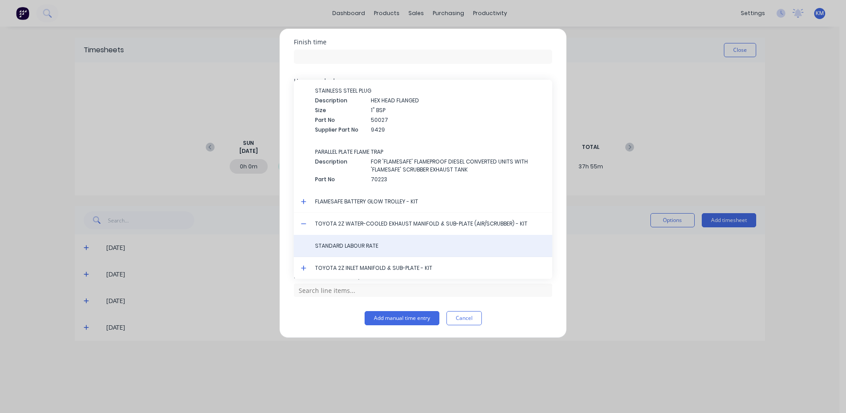
click at [384, 245] on span "STANDARD LABOUR RATE" at bounding box center [430, 246] width 230 height 8
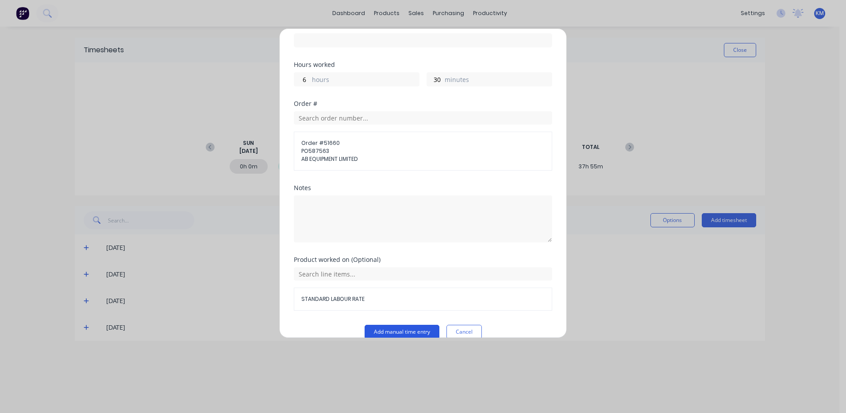
scroll to position [135, 0]
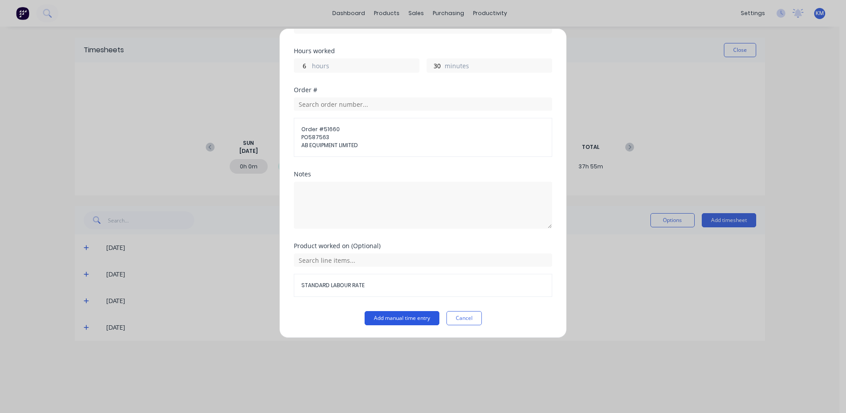
click at [395, 316] on button "Add manual time entry" at bounding box center [402, 318] width 75 height 14
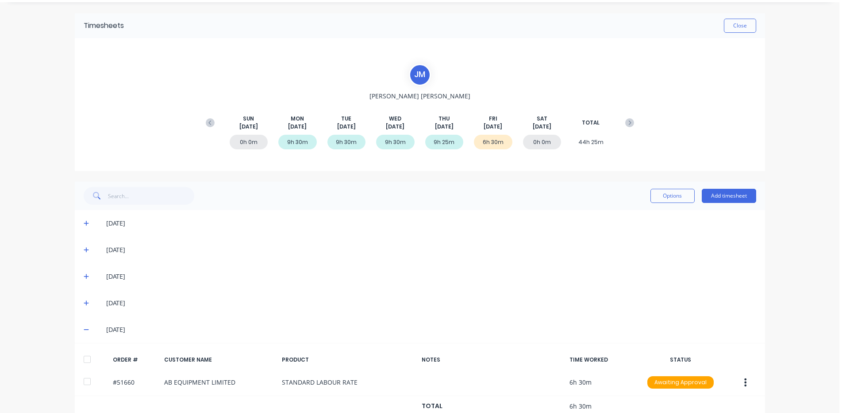
scroll to position [46, 0]
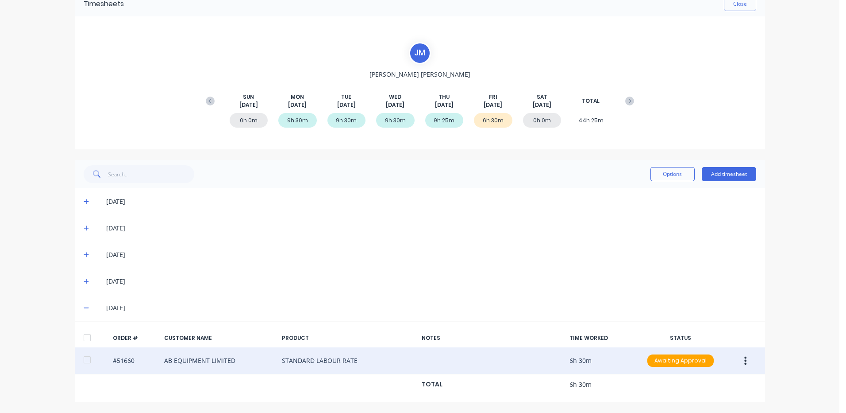
click at [749, 356] on button "button" at bounding box center [745, 360] width 21 height 16
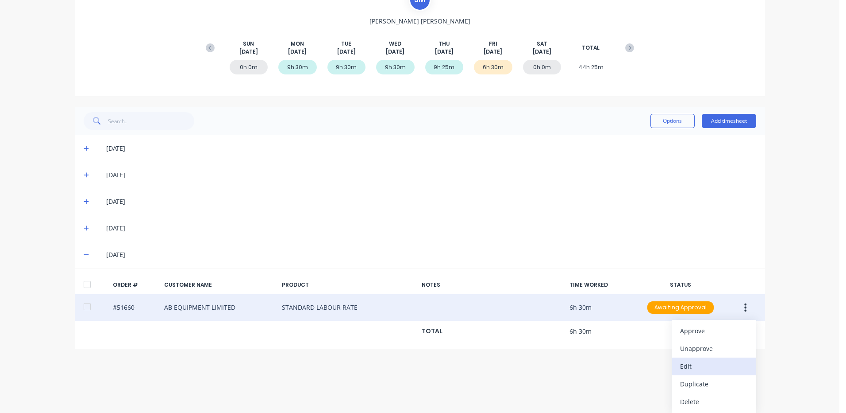
click at [686, 359] on div "Edit" at bounding box center [714, 365] width 68 height 13
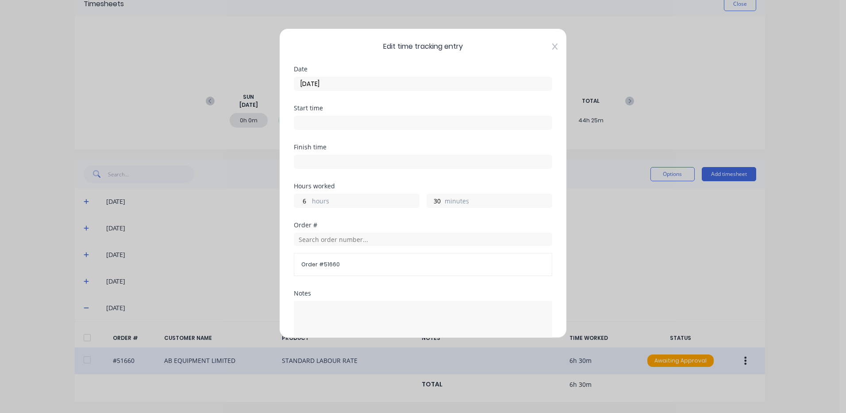
click at [552, 44] on icon at bounding box center [554, 46] width 5 height 6
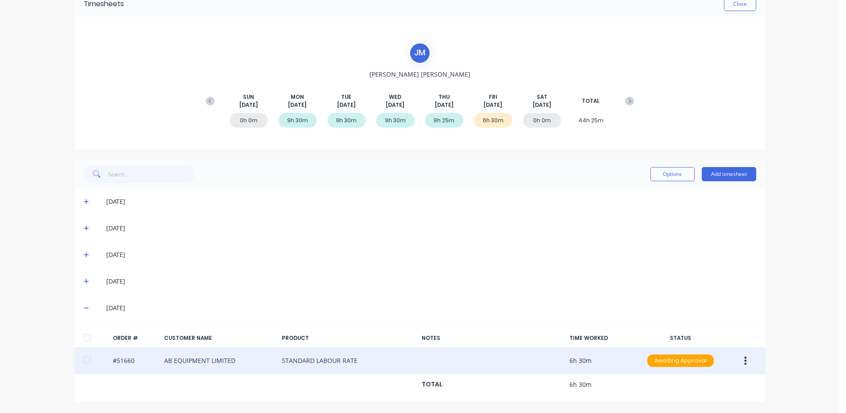
click at [749, 363] on button "button" at bounding box center [745, 360] width 21 height 16
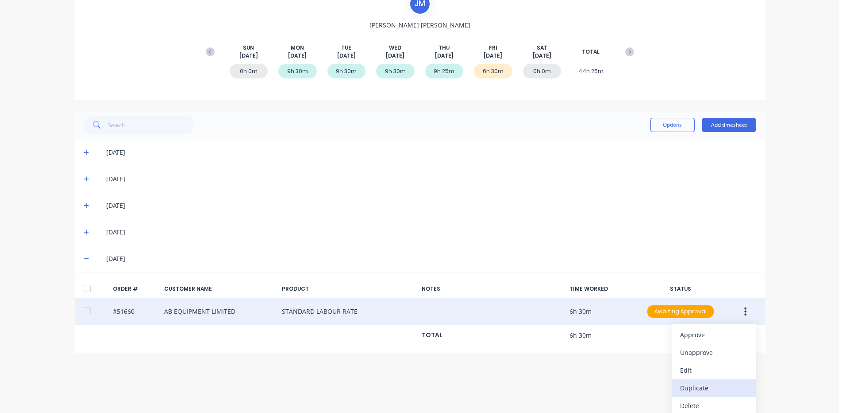
scroll to position [99, 0]
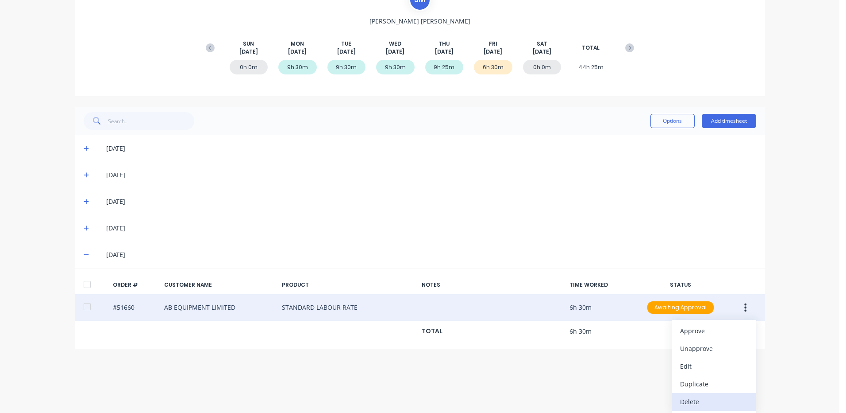
click at [691, 398] on div "Delete" at bounding box center [714, 401] width 68 height 13
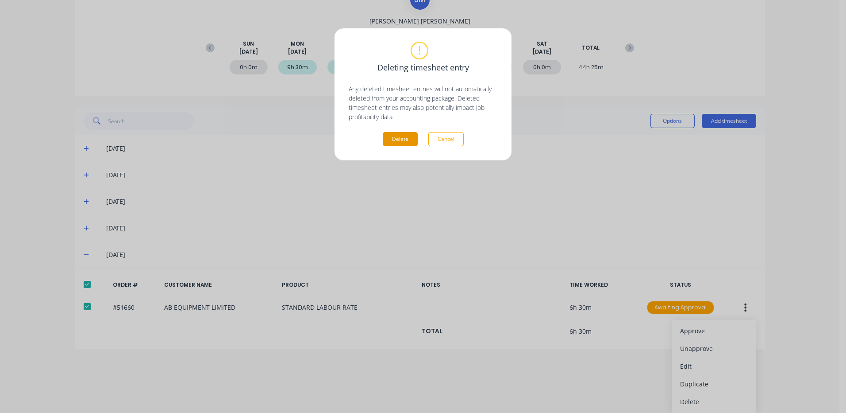
click at [406, 137] on button "Delete" at bounding box center [400, 139] width 35 height 14
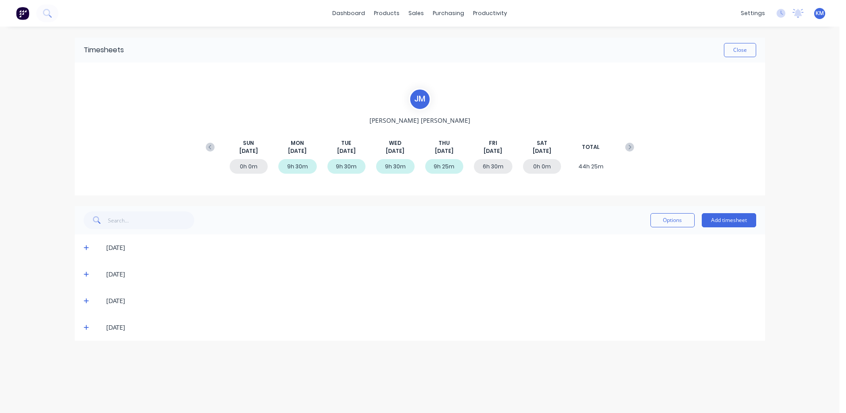
scroll to position [0, 0]
click at [740, 53] on button "Close" at bounding box center [740, 50] width 32 height 14
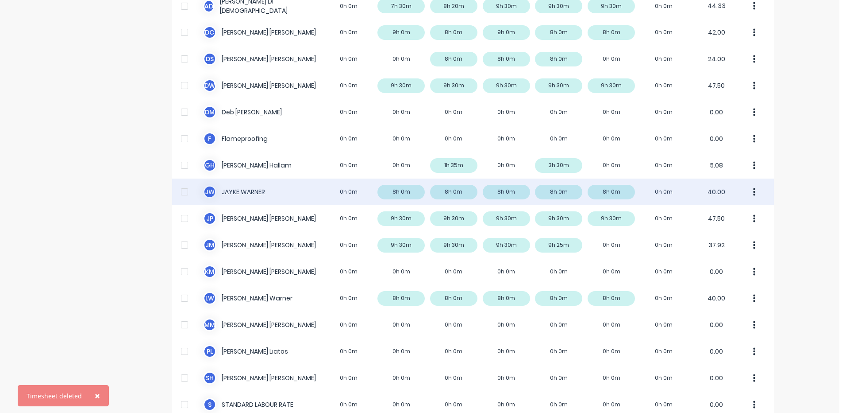
scroll to position [118, 0]
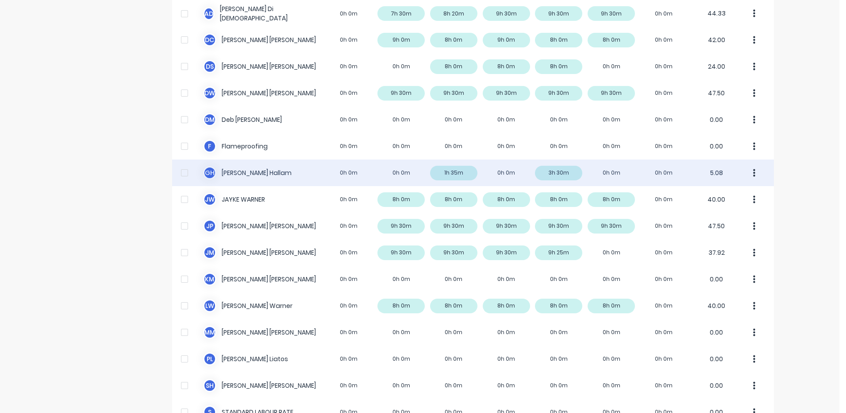
click at [580, 176] on div "G H Geoff Hallam 0h 0m 0h 0m 1h 35m 0h 0m 3h 30m 0h 0m 0h 0m 5.08" at bounding box center [473, 172] width 602 height 27
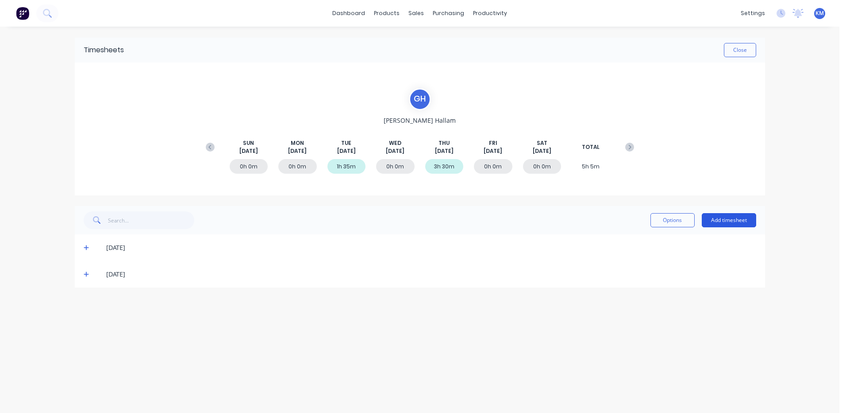
click at [719, 218] on button "Add timesheet" at bounding box center [729, 220] width 54 height 14
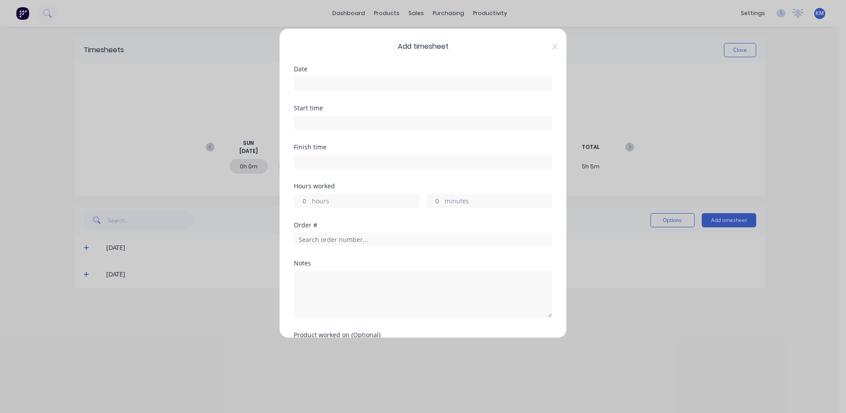
click at [441, 84] on input at bounding box center [423, 83] width 258 height 13
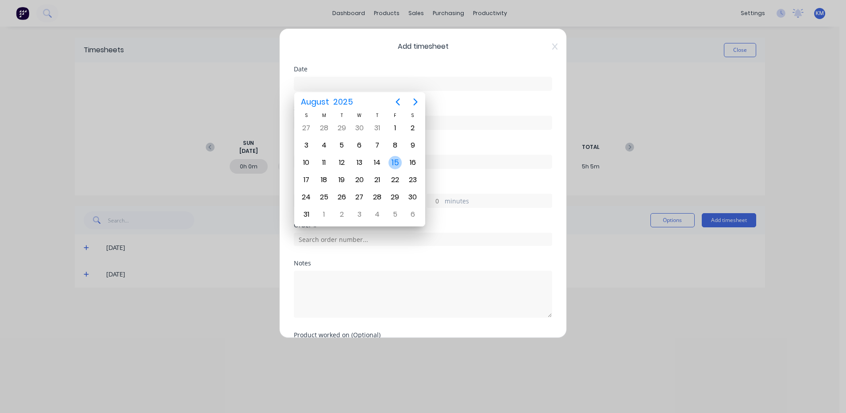
click at [392, 157] on div "15" at bounding box center [395, 162] width 13 height 13
type input "15/08/2025"
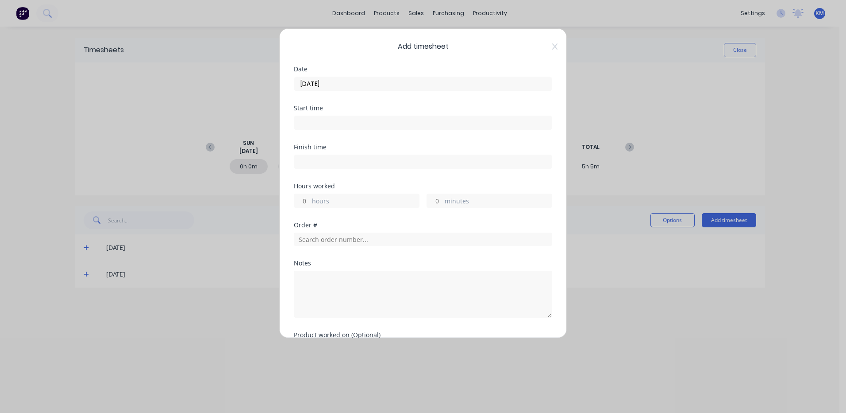
click at [351, 195] on div "hours" at bounding box center [357, 200] width 126 height 14
click at [348, 199] on label "hours" at bounding box center [365, 201] width 107 height 11
click at [310, 199] on input "hours" at bounding box center [301, 200] width 15 height 13
type input "3"
type input "6"
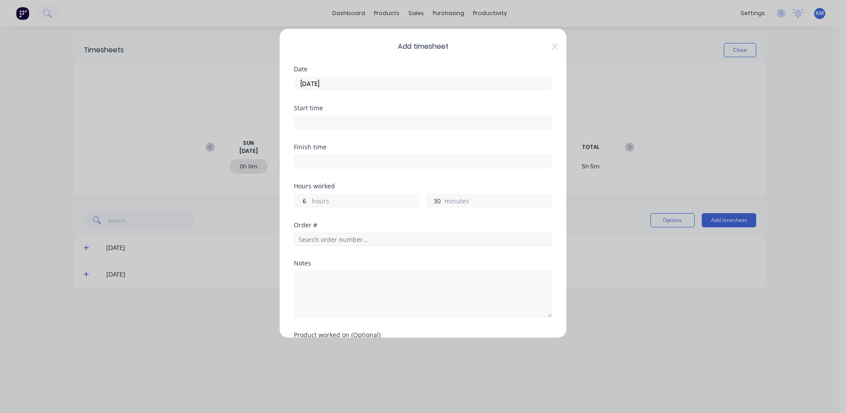
type input "30"
click at [362, 239] on input "text" at bounding box center [423, 238] width 259 height 13
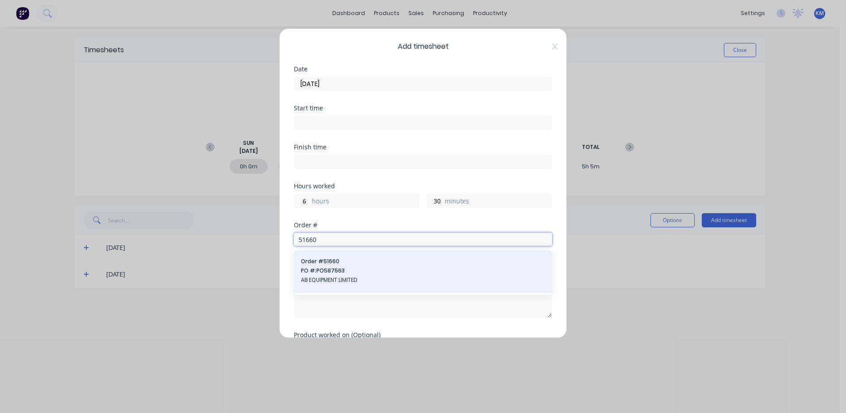
type input "51660"
click at [349, 267] on span "PO #: PO587563" at bounding box center [423, 270] width 244 height 8
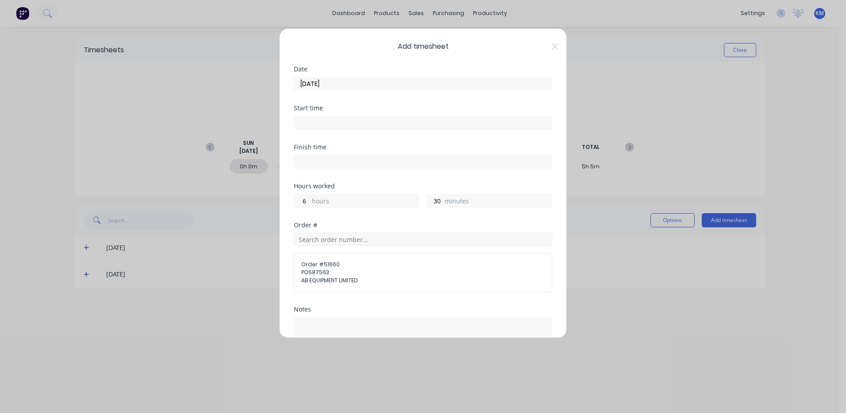
scroll to position [105, 0]
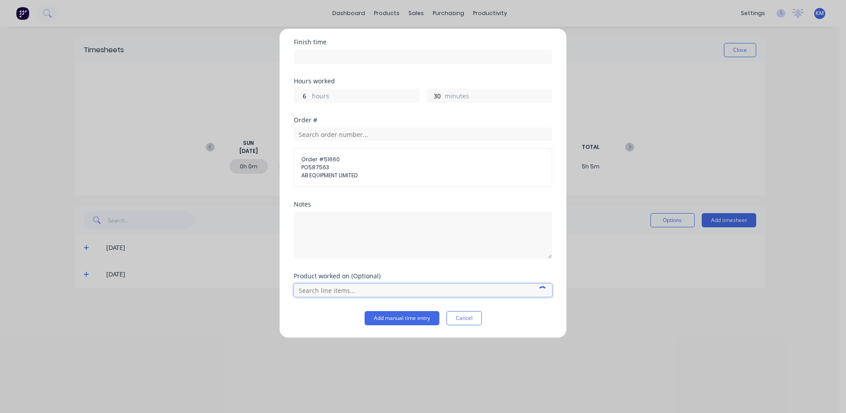
click at [361, 284] on input "text" at bounding box center [423, 289] width 259 height 13
click at [304, 258] on icon at bounding box center [303, 259] width 5 height 5
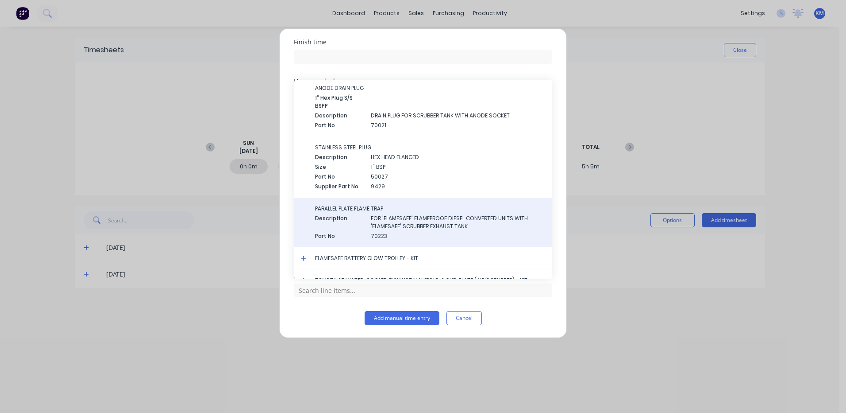
scroll to position [2381, 0]
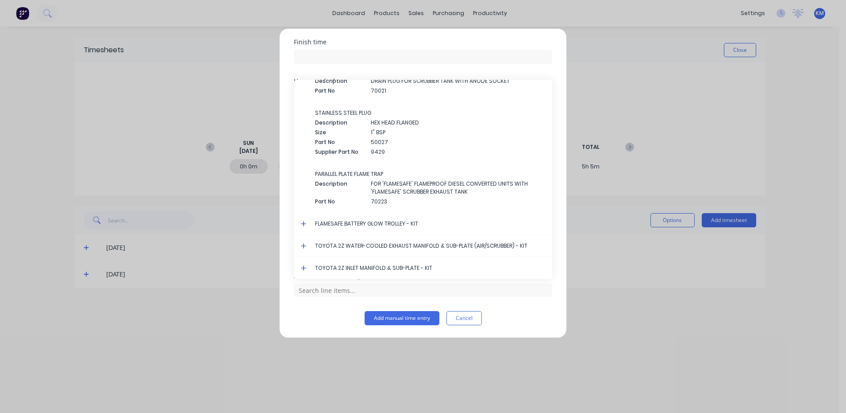
click at [304, 245] on icon at bounding box center [303, 245] width 5 height 5
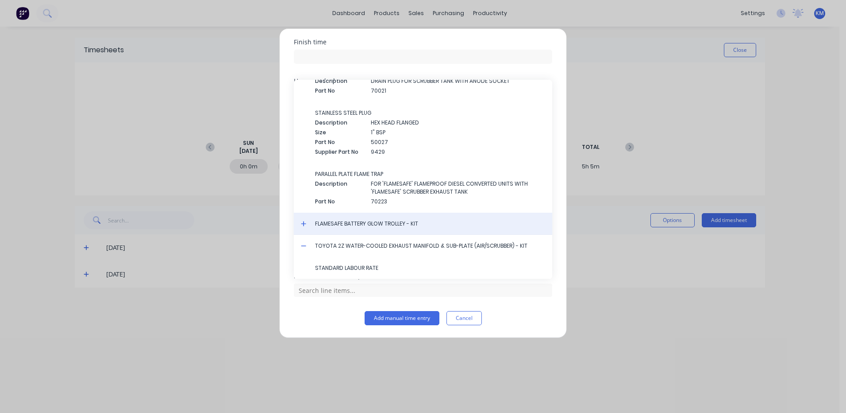
scroll to position [2403, 0]
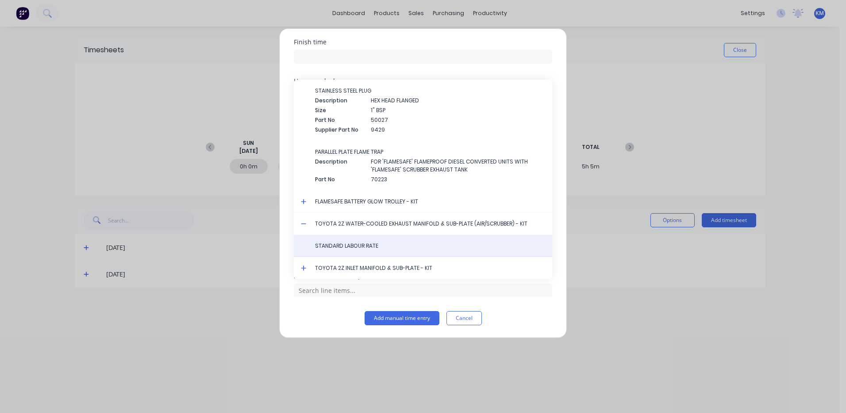
click at [369, 239] on div "STANDARD LABOUR RATE" at bounding box center [423, 246] width 259 height 22
click at [367, 247] on span "STANDARD LABOUR RATE" at bounding box center [430, 246] width 230 height 8
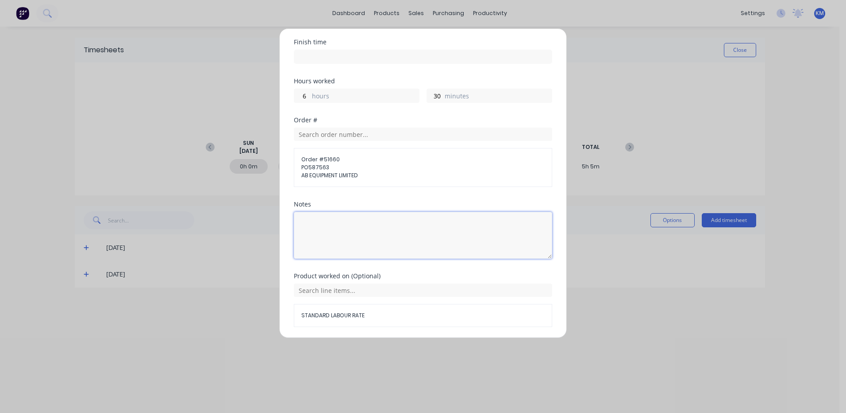
click at [359, 242] on textarea at bounding box center [423, 235] width 259 height 47
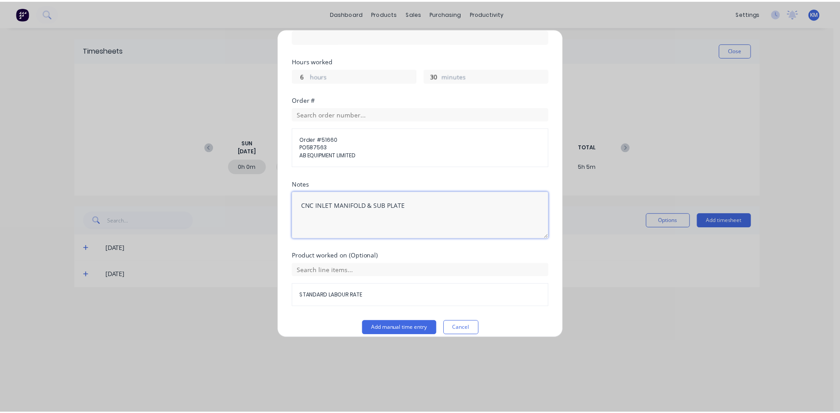
scroll to position [135, 0]
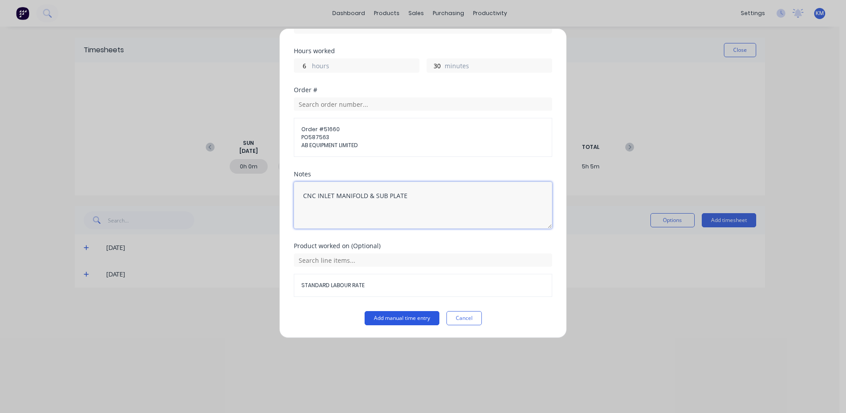
type textarea "CNC INLET MANIFOLD & SUB PLATE"
click at [408, 313] on button "Add manual time entry" at bounding box center [402, 318] width 75 height 14
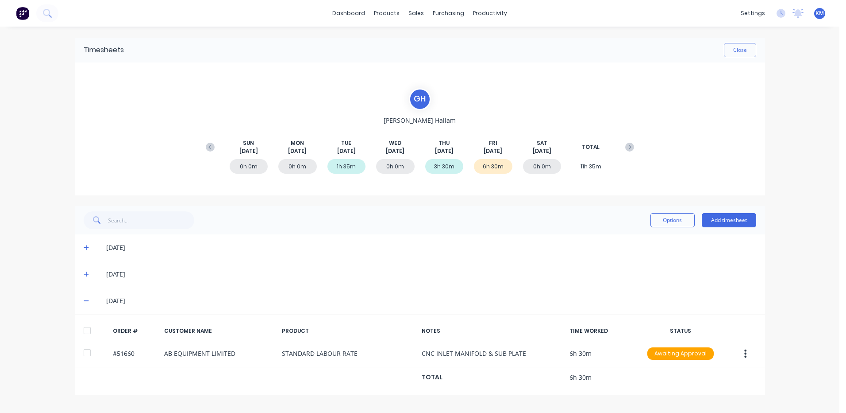
click at [88, 325] on div at bounding box center [87, 330] width 18 height 18
click at [682, 222] on button "Options" at bounding box center [673, 220] width 44 height 14
click at [664, 246] on div "Approve" at bounding box center [653, 242] width 68 height 13
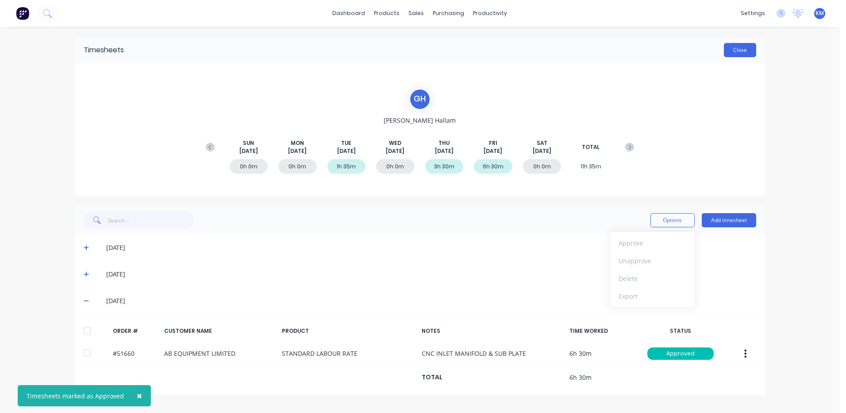
click at [740, 48] on button "Close" at bounding box center [740, 50] width 32 height 14
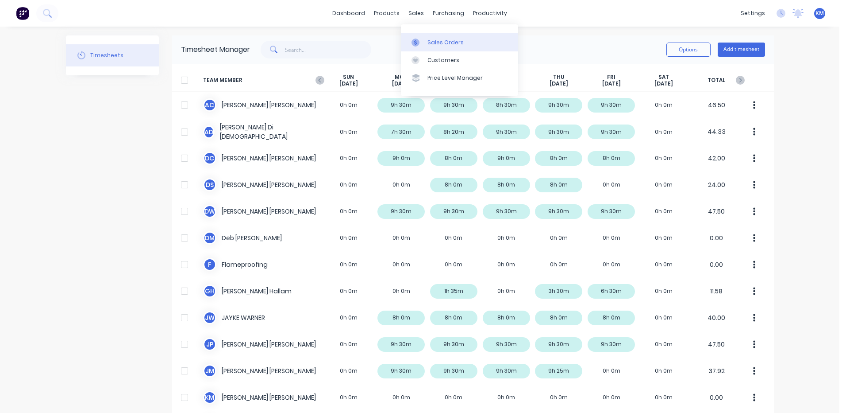
click at [425, 44] on div at bounding box center [418, 43] width 13 height 8
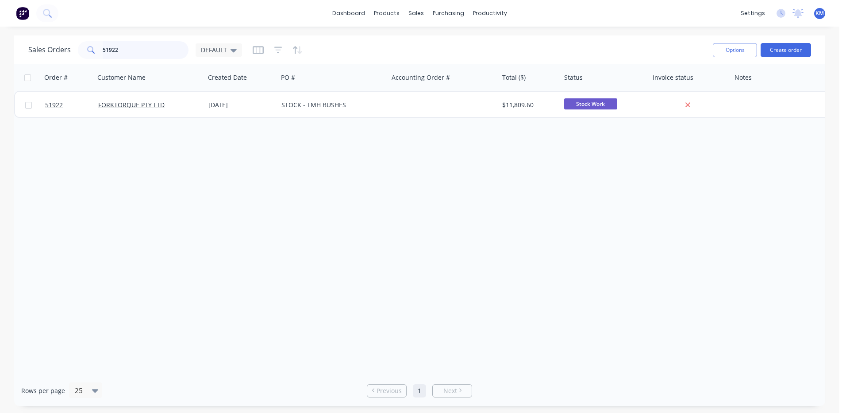
click at [159, 50] on input "51922" at bounding box center [146, 50] width 86 height 18
click at [133, 46] on input "51922" at bounding box center [146, 50] width 86 height 18
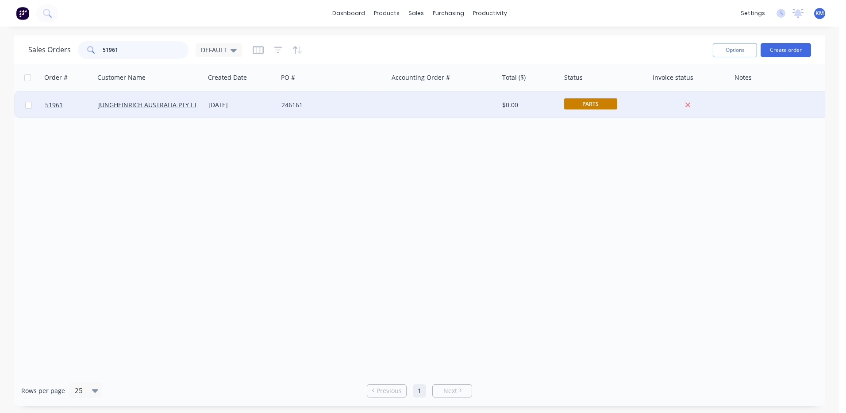
type input "51961"
click at [219, 102] on div "[DATE]" at bounding box center [242, 104] width 66 height 9
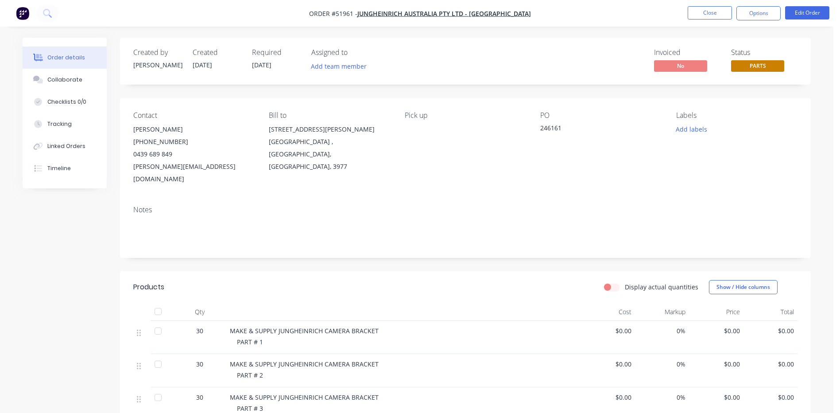
click at [750, 67] on span "PARTS" at bounding box center [757, 65] width 53 height 11
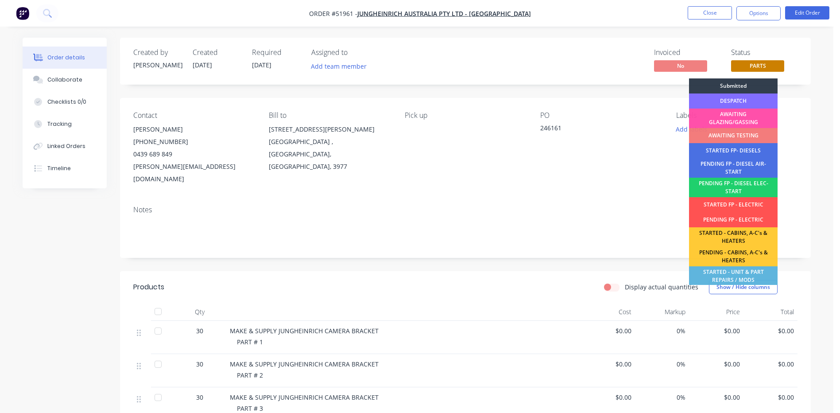
click at [747, 100] on div "DESPATCH" at bounding box center [733, 100] width 89 height 15
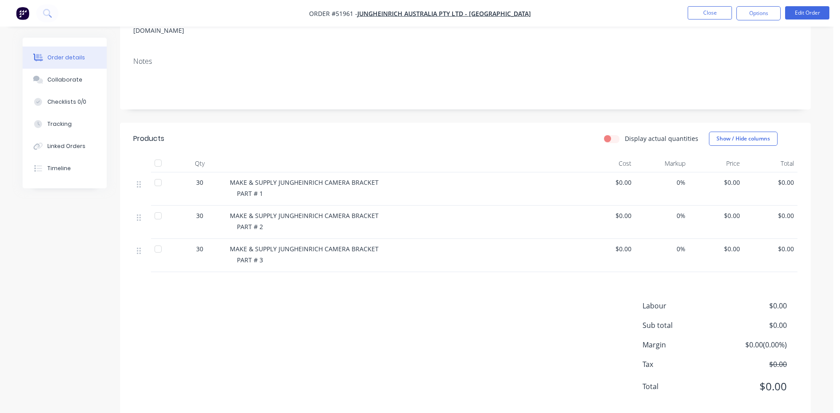
scroll to position [153, 0]
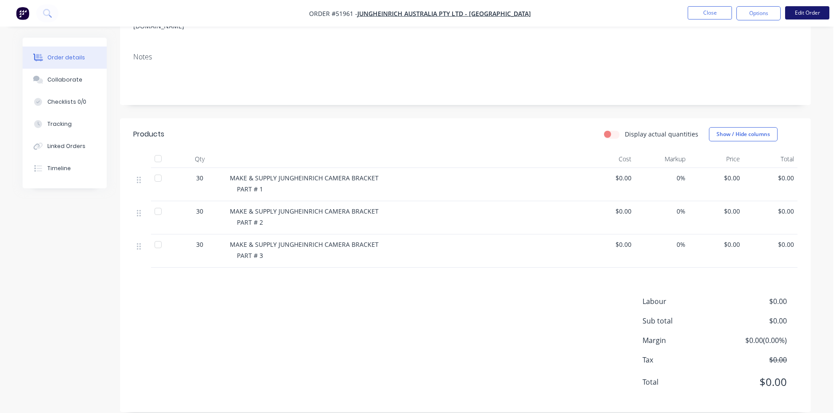
click at [790, 12] on button "Edit Order" at bounding box center [807, 12] width 44 height 13
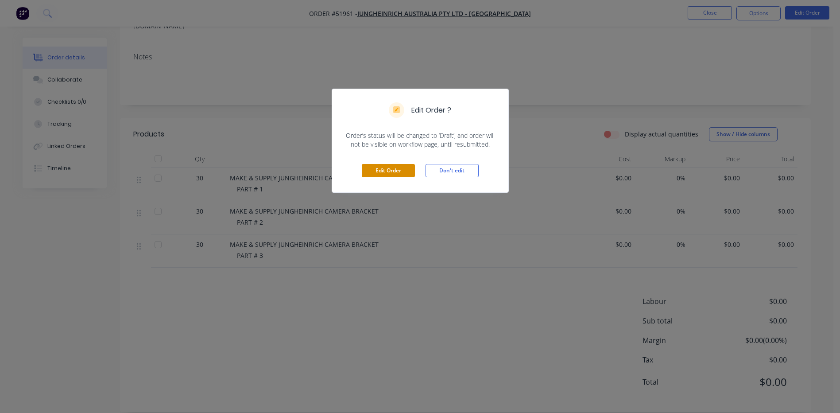
click at [389, 170] on button "Edit Order" at bounding box center [388, 170] width 53 height 13
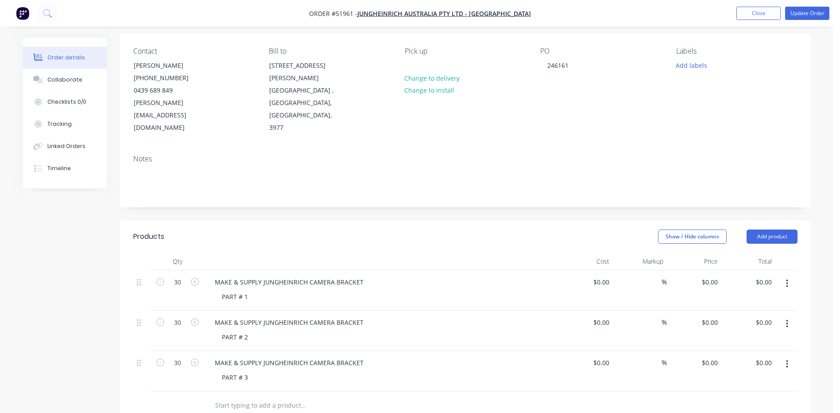
scroll to position [177, 0]
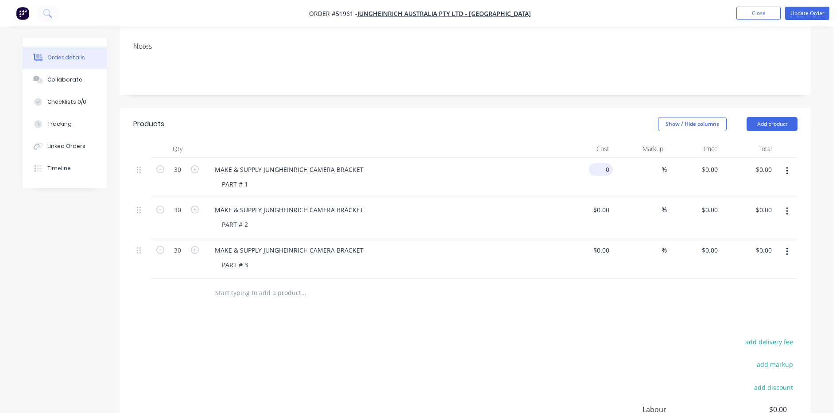
click at [606, 163] on input "0" at bounding box center [602, 169] width 20 height 13
click at [606, 163] on input "0" at bounding box center [608, 169] width 10 height 13
type input "$6.26"
type input "$187.80"
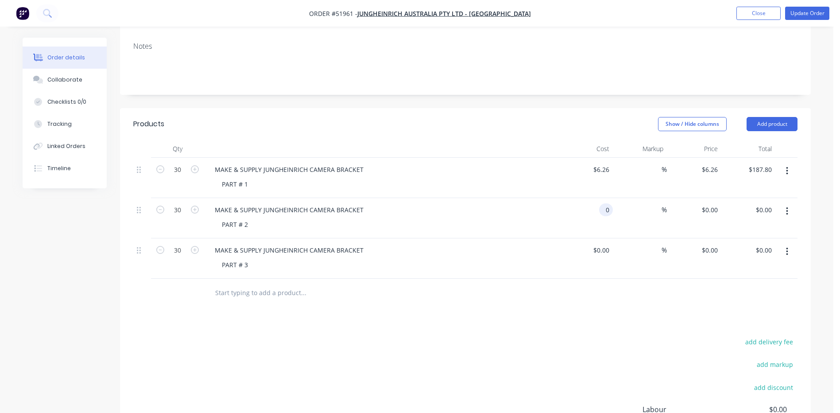
click at [595, 198] on div "0 0" at bounding box center [585, 218] width 54 height 40
click at [595, 198] on div "$0.00 0" at bounding box center [585, 218] width 54 height 40
click at [607, 203] on input "0" at bounding box center [602, 209] width 20 height 13
click at [607, 203] on input "0" at bounding box center [608, 209] width 10 height 13
type input "$6.39"
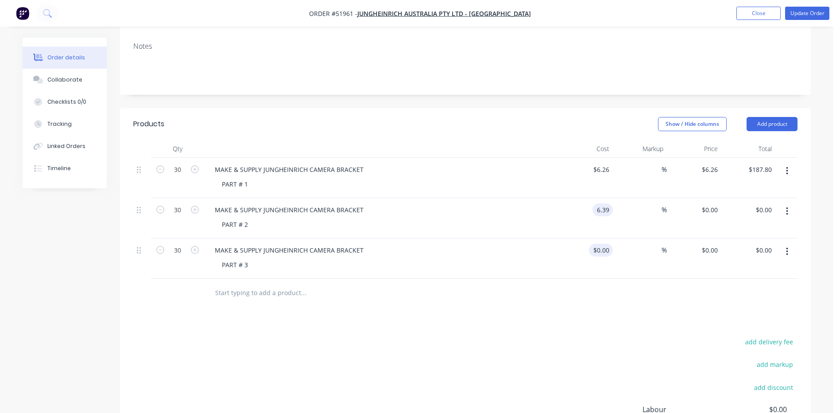
type input "$6.39"
type input "$191.70"
click at [606, 243] on input "0" at bounding box center [608, 249] width 10 height 13
type input "$6.65"
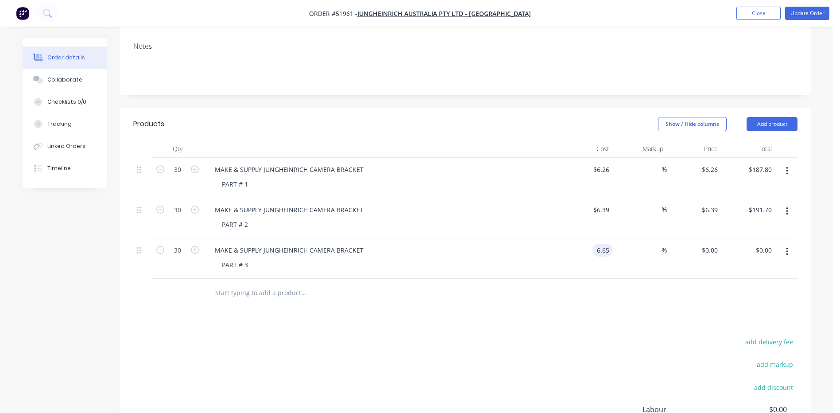
type input "$199.50"
click at [557, 140] on div at bounding box center [381, 149] width 354 height 18
click at [60, 124] on div "Tracking" at bounding box center [59, 124] width 24 height 8
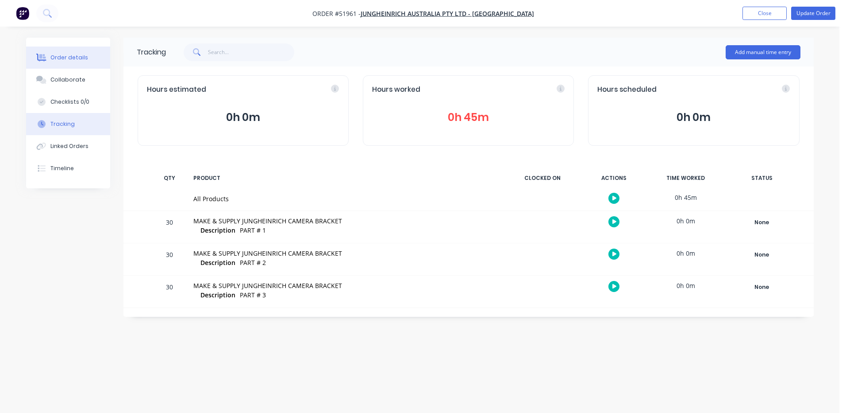
click at [57, 52] on button "Order details" at bounding box center [68, 57] width 84 height 22
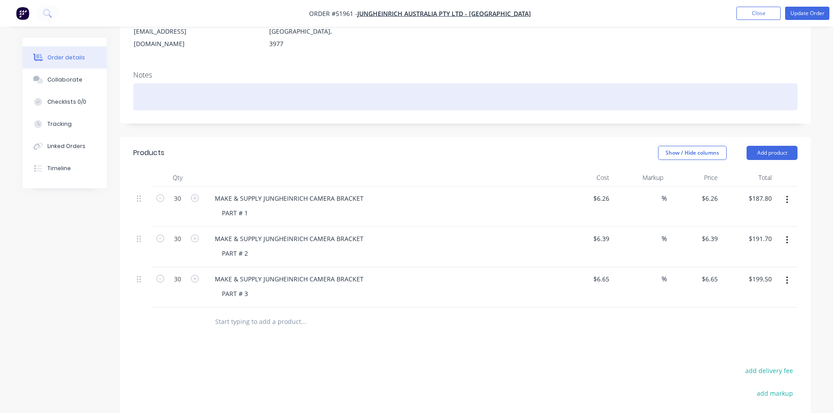
scroll to position [133, 0]
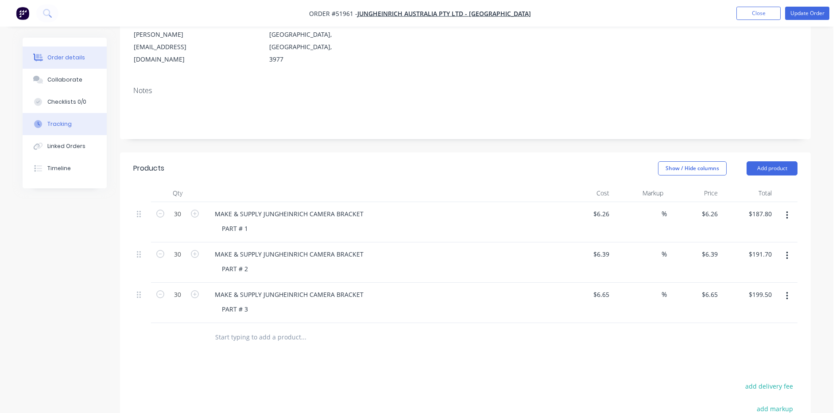
click at [91, 120] on button "Tracking" at bounding box center [65, 124] width 84 height 22
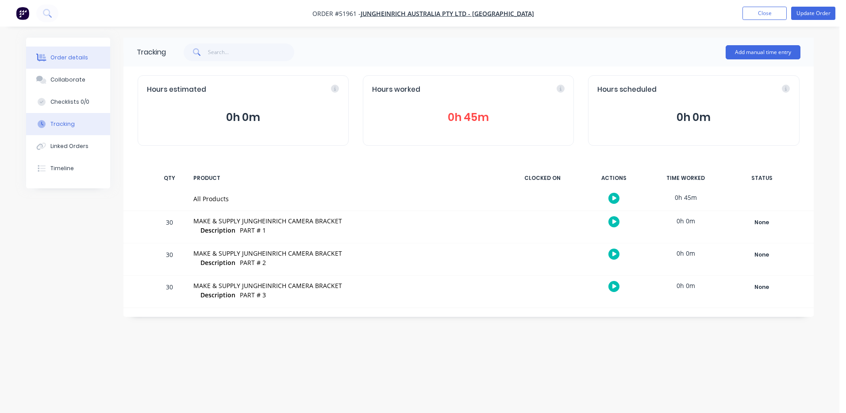
click at [91, 63] on button "Order details" at bounding box center [68, 57] width 84 height 22
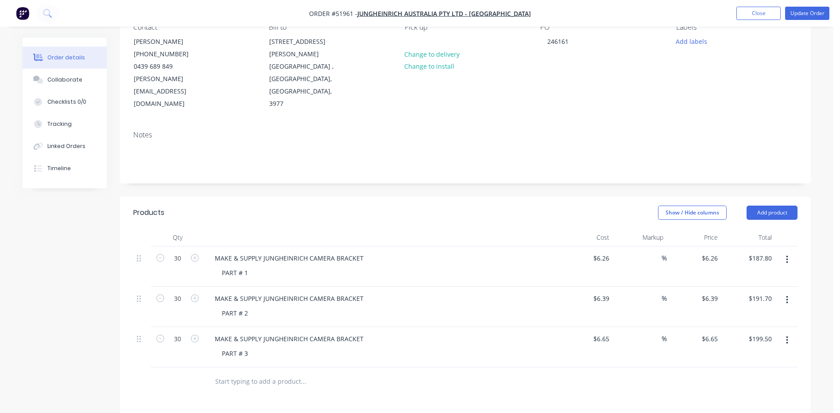
scroll to position [133, 0]
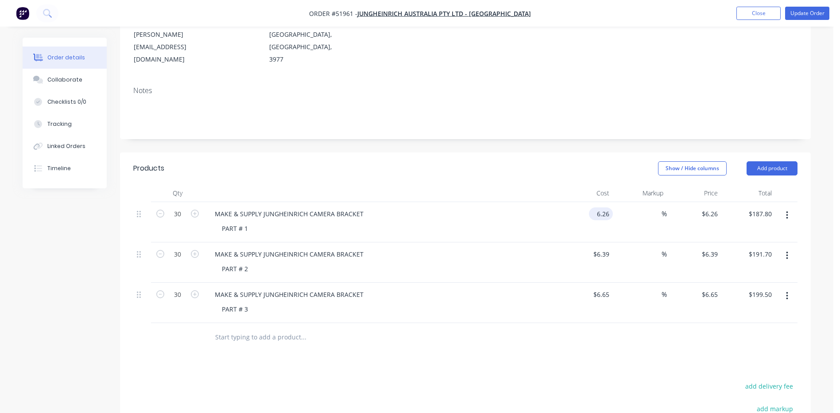
click at [603, 207] on input "6.26" at bounding box center [602, 213] width 20 height 13
type input "$7.05"
type input "$211.50"
click at [604, 247] on input "6.39" at bounding box center [602, 253] width 20 height 13
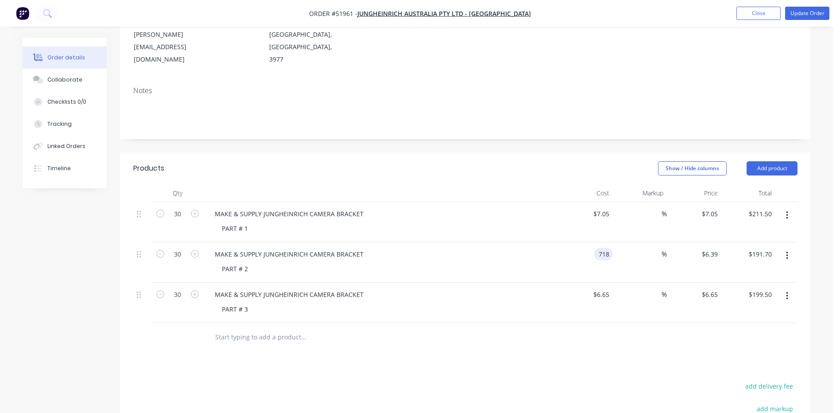
click at [602, 247] on input "718" at bounding box center [605, 253] width 15 height 13
type input "$7.18"
type input "$215.40"
click at [569, 161] on div "Show / Hide columns Add product" at bounding box center [535, 168] width 523 height 14
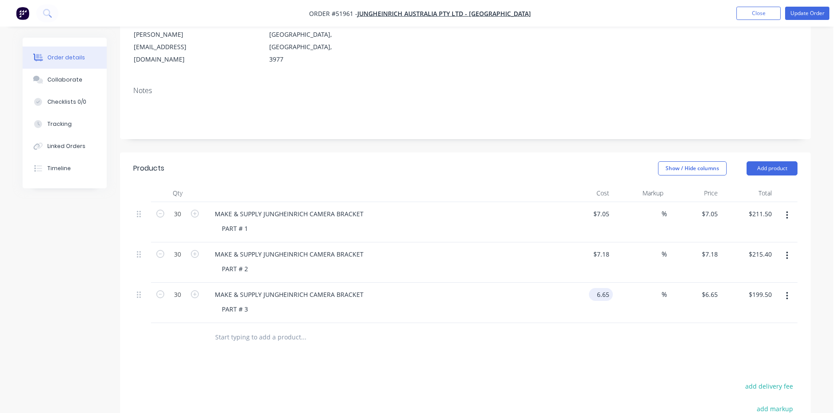
click at [607, 288] on input "6.65" at bounding box center [602, 294] width 20 height 13
type input "$7.44"
type input "$223.20"
click at [538, 161] on div "Show / Hide columns Add product" at bounding box center [535, 168] width 523 height 14
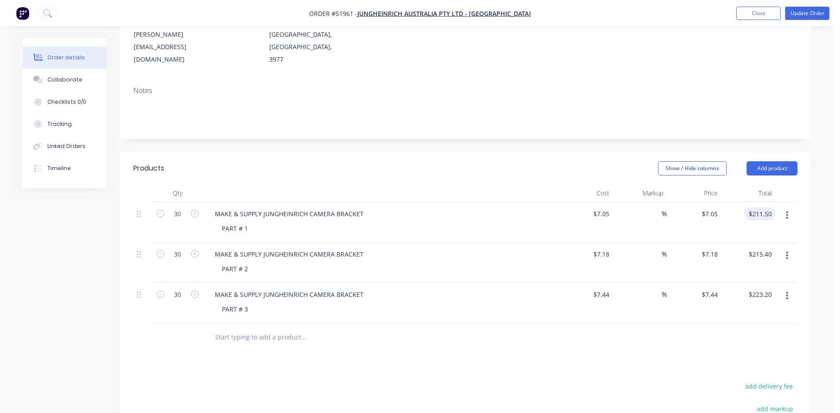
type input "211.50"
click at [753, 207] on input "211.50" at bounding box center [761, 213] width 27 height 13
type input "7.05"
type input "$211.50"
click at [710, 207] on input "7.05" at bounding box center [711, 213] width 20 height 13
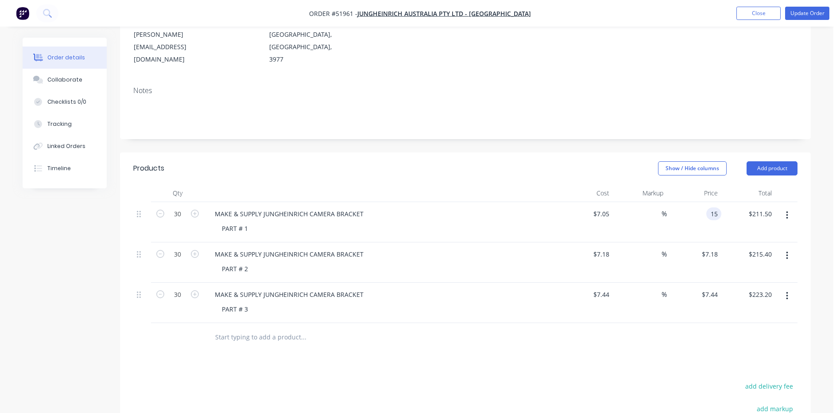
type input "15"
type input "112.77"
type input "$15.00"
type input "$450.00"
click at [542, 161] on div "Show / Hide columns Add product" at bounding box center [535, 168] width 523 height 14
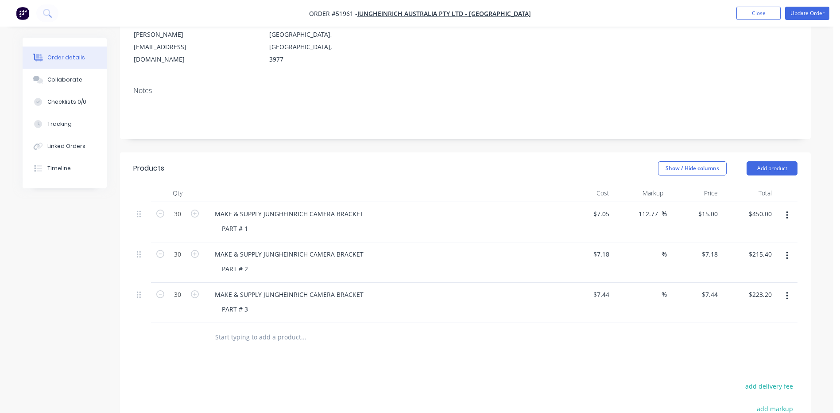
click at [722, 242] on div "$215.40 $215.40" at bounding box center [748, 262] width 54 height 40
click at [715, 247] on input "7.18" at bounding box center [711, 253] width 20 height 13
type input "15"
type input "108.91"
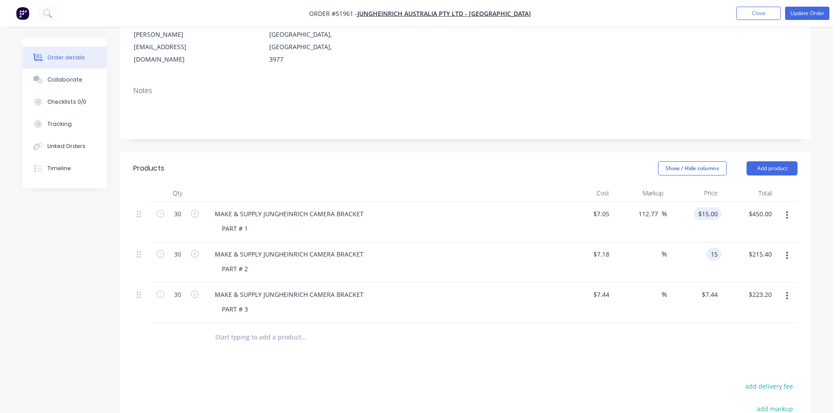
type input "$15.00"
type input "$450.00"
click at [709, 207] on div "15 15" at bounding box center [713, 213] width 15 height 13
type input "15.5"
type input "119.86"
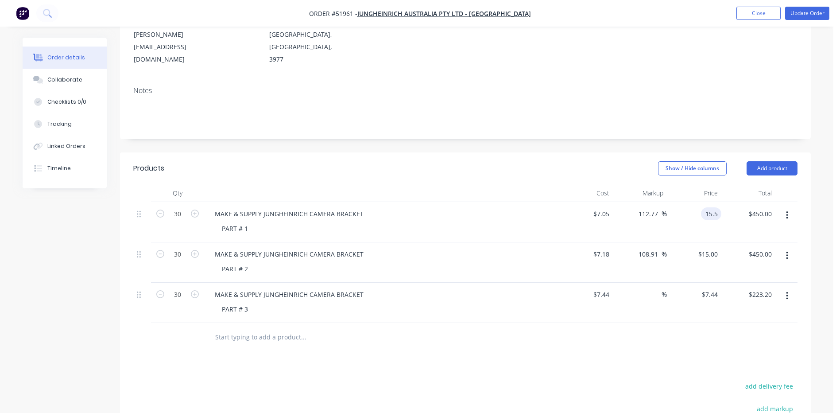
type input "$15.50"
type input "$465.00"
click at [622, 152] on header "Products Show / Hide columns Add product" at bounding box center [465, 168] width 691 height 32
click at [715, 288] on input "7.44" at bounding box center [711, 294] width 20 height 13
type input "16"
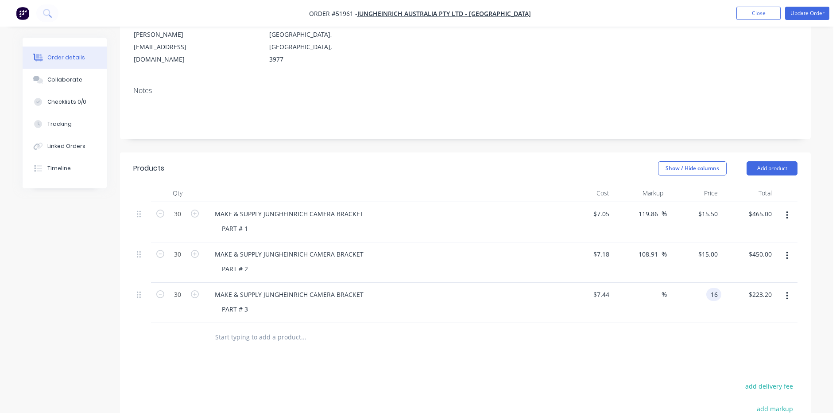
type input "115.05"
type input "$16.00"
type input "$480.00"
click at [561, 323] on div at bounding box center [465, 337] width 664 height 29
click at [535, 152] on header "Products Show / Hide columns Add product" at bounding box center [465, 168] width 691 height 32
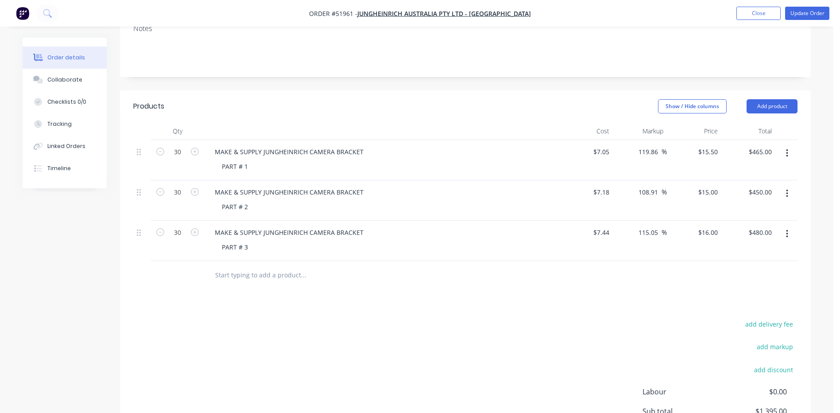
scroll to position [273, 0]
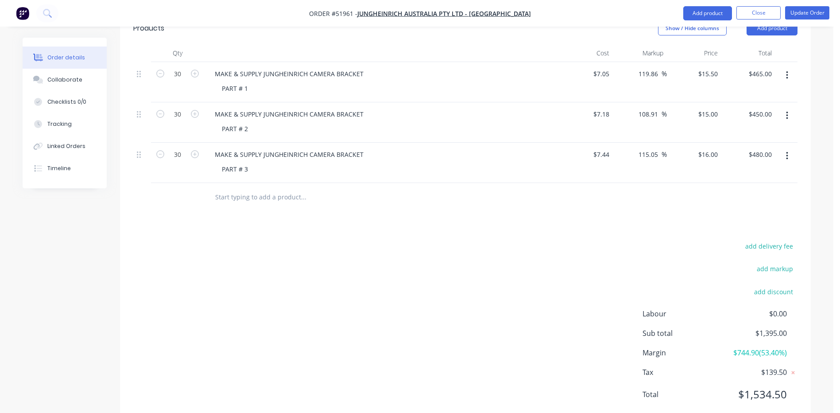
click at [598, 188] on div "Products Show / Hide columns Add product Qty Cost Markup Price Total 30 MAKE & …" at bounding box center [465, 218] width 691 height 412
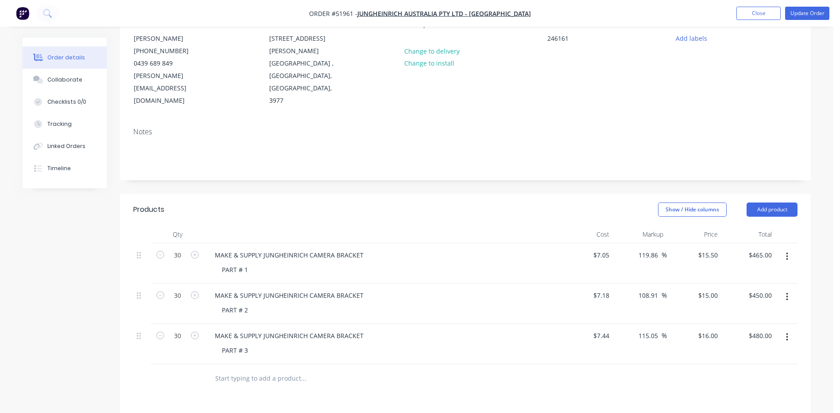
scroll to position [89, 0]
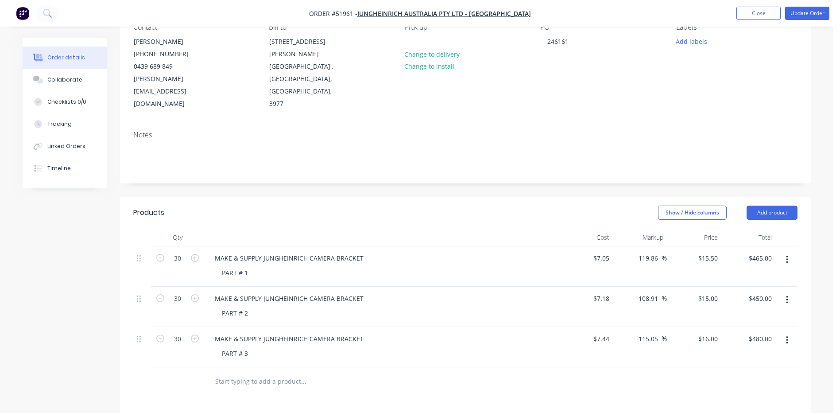
click at [595, 205] on div "Show / Hide columns Add product" at bounding box center [535, 212] width 523 height 14
click at [80, 70] on button "Collaborate" at bounding box center [65, 80] width 84 height 22
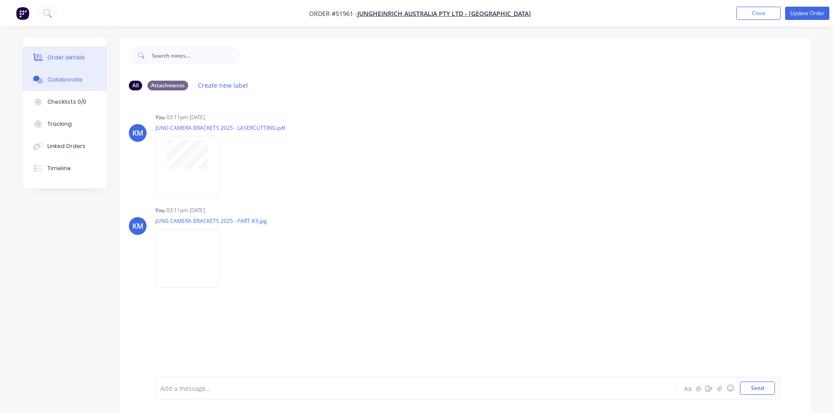
click at [51, 57] on div "Order details" at bounding box center [66, 58] width 38 height 8
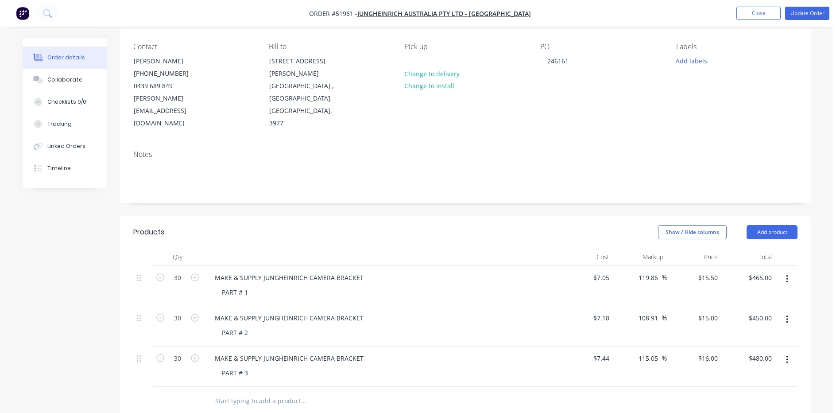
scroll to position [133, 0]
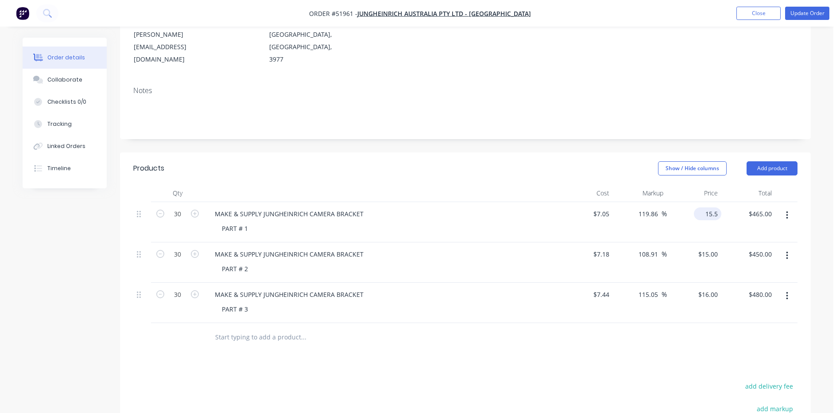
click at [707, 207] on input "15.5" at bounding box center [709, 213] width 24 height 13
type input "15"
type input "112.77"
type input "$15.00"
type input "$450.00"
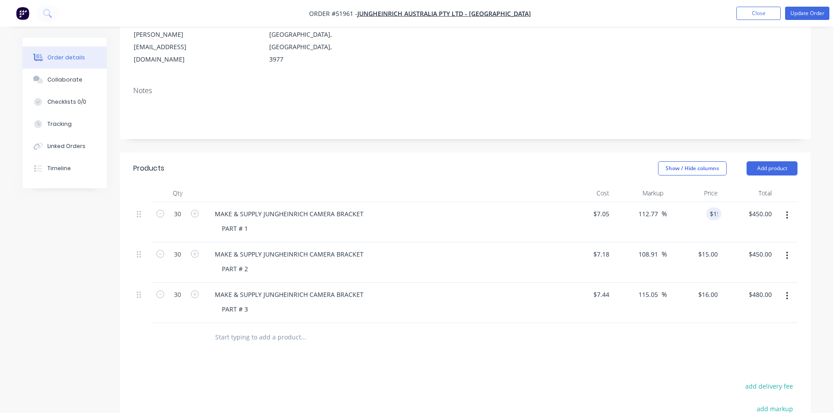
click at [556, 152] on header "Products Show / Hide columns Add product" at bounding box center [465, 168] width 691 height 32
click at [712, 247] on input "15" at bounding box center [716, 253] width 12 height 13
type input "15.5"
type input "115.88"
type input "$15.50"
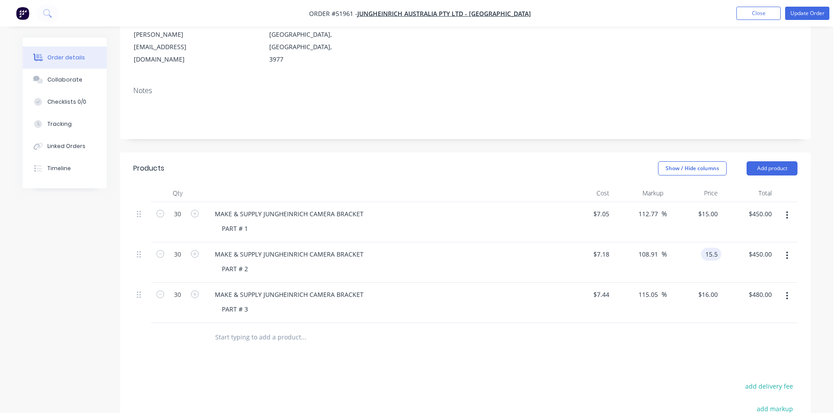
type input "$465.00"
click at [598, 161] on div "Show / Hide columns Add product" at bounding box center [535, 168] width 523 height 14
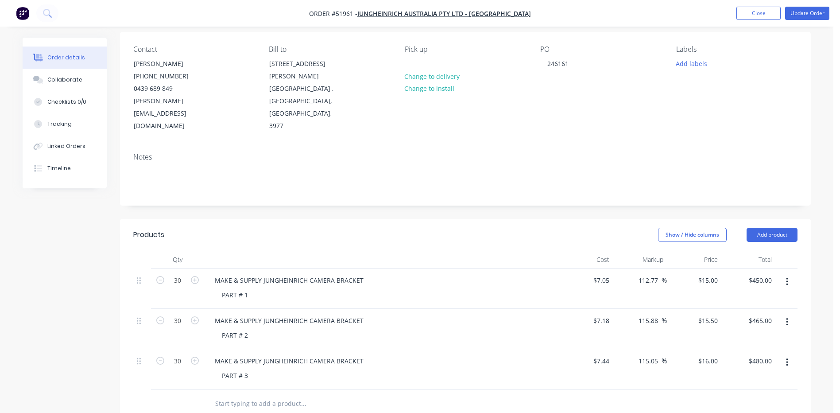
scroll to position [0, 0]
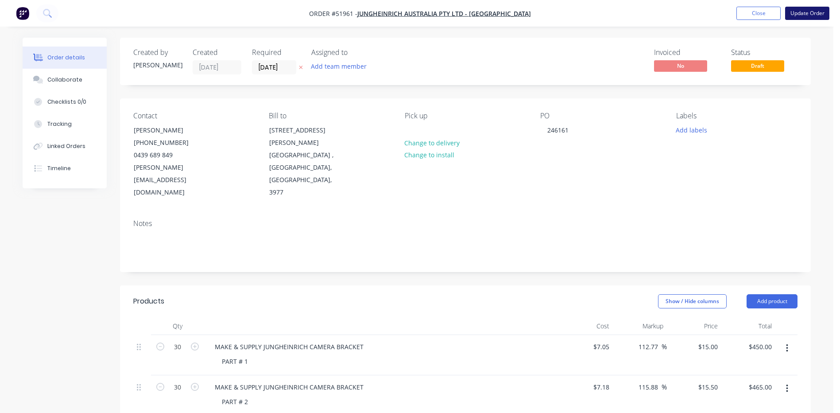
click at [805, 15] on button "Update Order" at bounding box center [807, 13] width 44 height 13
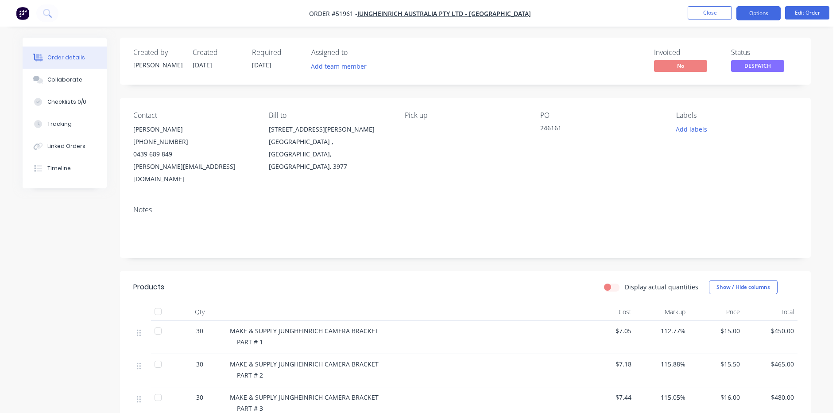
click at [769, 9] on button "Options" at bounding box center [758, 13] width 44 height 14
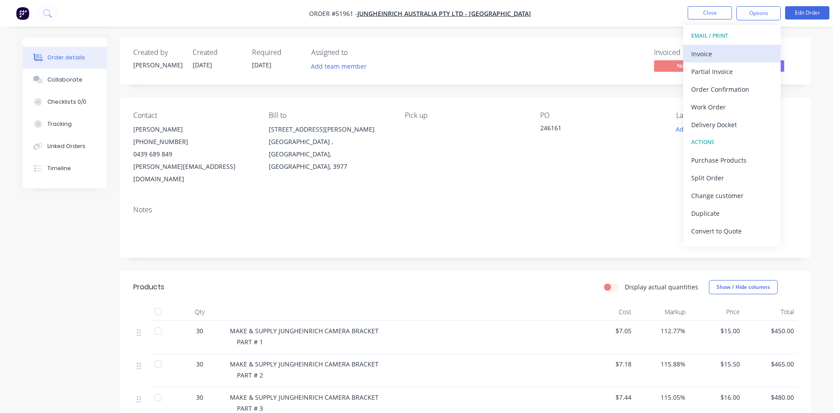
click at [732, 50] on div "Invoice" at bounding box center [731, 53] width 81 height 13
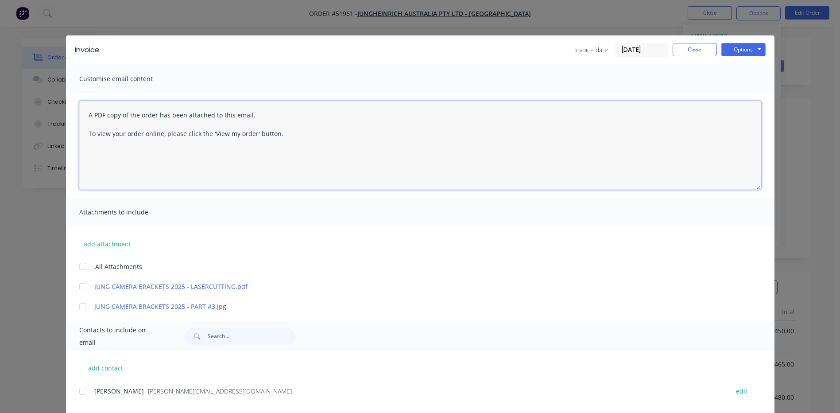
click at [86, 118] on textarea "A PDF copy of the order has been attached to this email. To view your order onl…" at bounding box center [420, 145] width 682 height 89
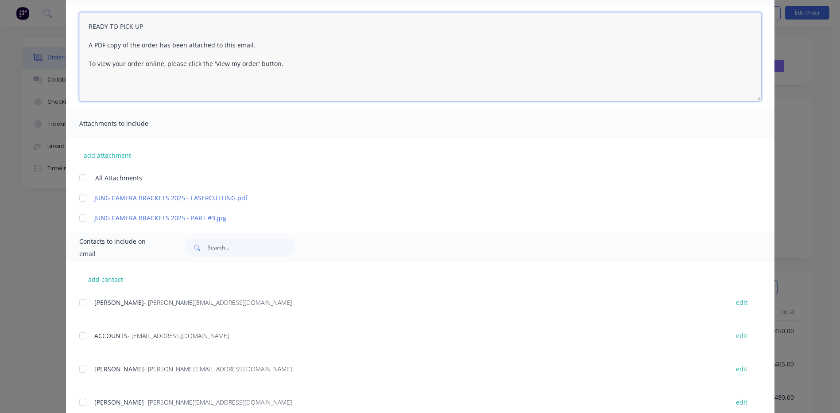
click at [82, 304] on div at bounding box center [83, 303] width 18 height 18
drag, startPoint x: 80, startPoint y: 332, endPoint x: 205, endPoint y: 279, distance: 135.7
click at [81, 332] on div at bounding box center [83, 336] width 18 height 18
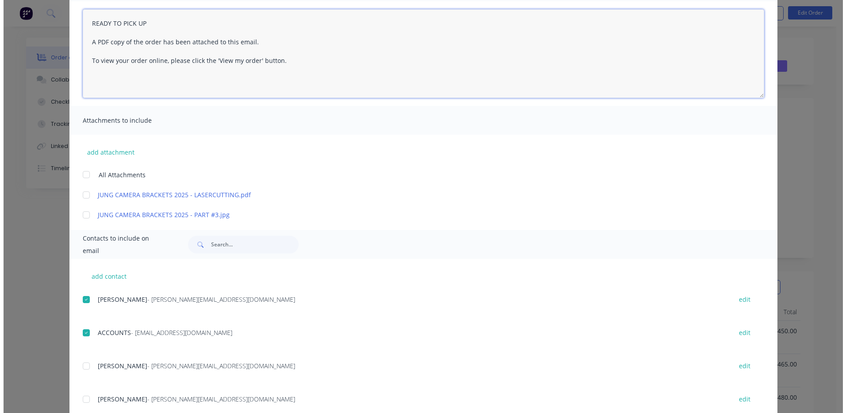
scroll to position [0, 0]
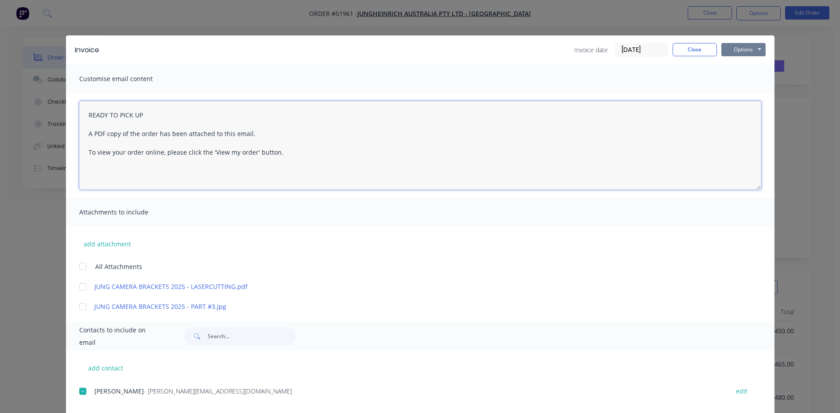
type textarea "READY TO PICK UP A PDF copy of the order has been attached to this email. To vi…"
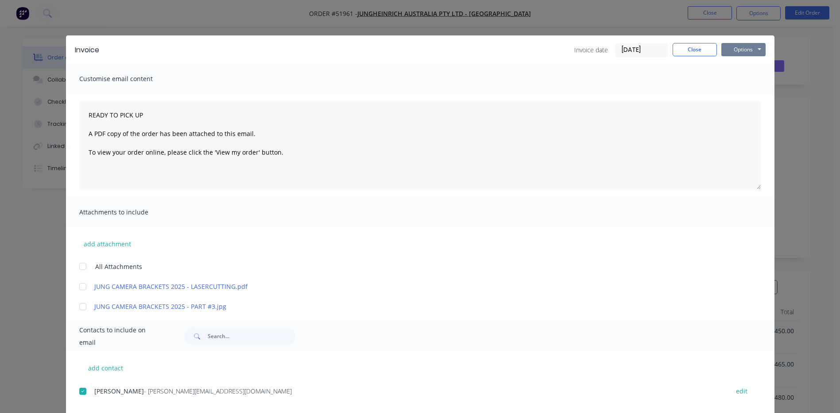
click at [730, 52] on button "Options" at bounding box center [743, 49] width 44 height 13
click at [730, 96] on button "Email" at bounding box center [749, 94] width 57 height 15
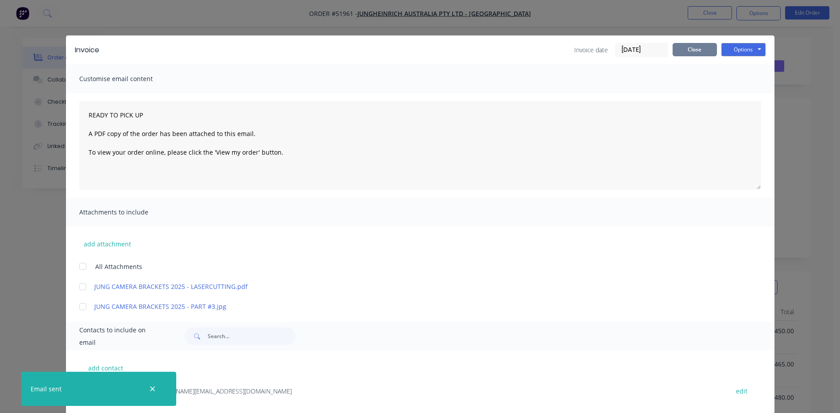
drag, startPoint x: 693, startPoint y: 53, endPoint x: 688, endPoint y: 60, distance: 8.9
click at [688, 60] on div "Invoice Invoice date 15/08/25 Close Options Preview Print Email" at bounding box center [420, 49] width 708 height 29
click at [695, 52] on button "Close" at bounding box center [694, 49] width 44 height 13
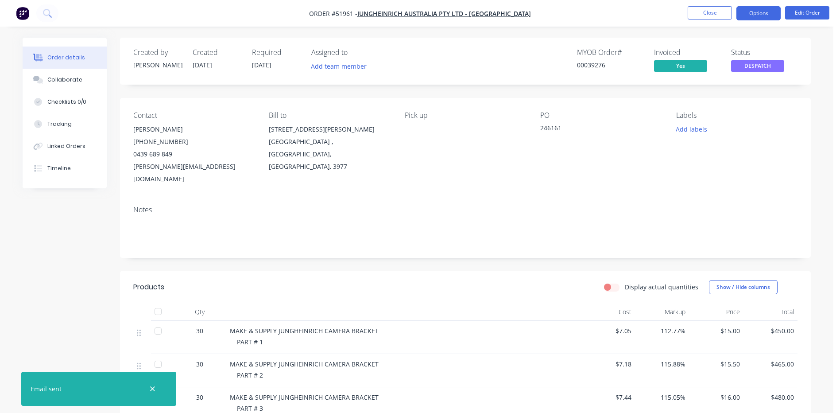
click at [769, 14] on button "Options" at bounding box center [758, 13] width 44 height 14
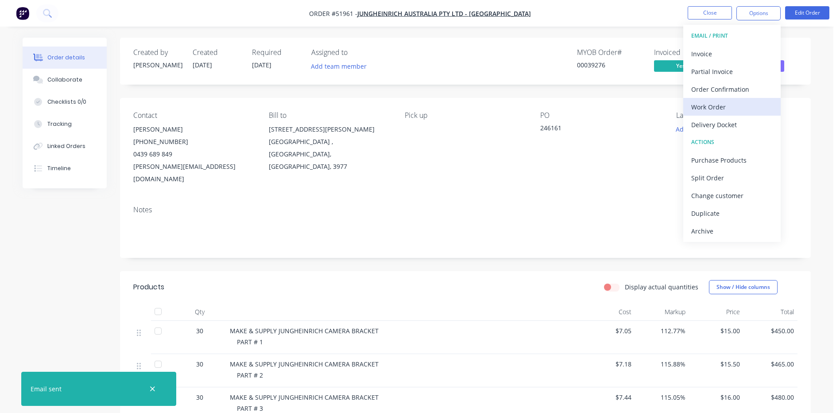
click at [720, 104] on div "Work Order" at bounding box center [731, 106] width 81 height 13
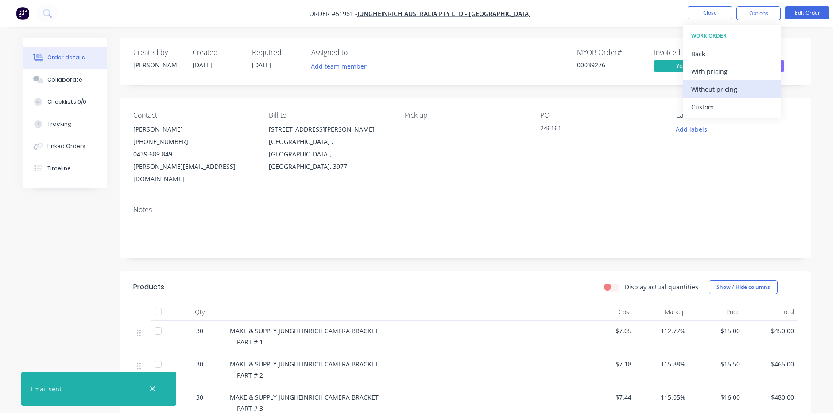
click at [721, 90] on div "Without pricing" at bounding box center [731, 89] width 81 height 13
drag, startPoint x: 403, startPoint y: 255, endPoint x: 490, endPoint y: 188, distance: 109.6
click at [403, 257] on div "Created by Kyle Created 08/08/25 Required 08/08/25 Assigned to Add team member …" at bounding box center [465, 301] width 691 height 527
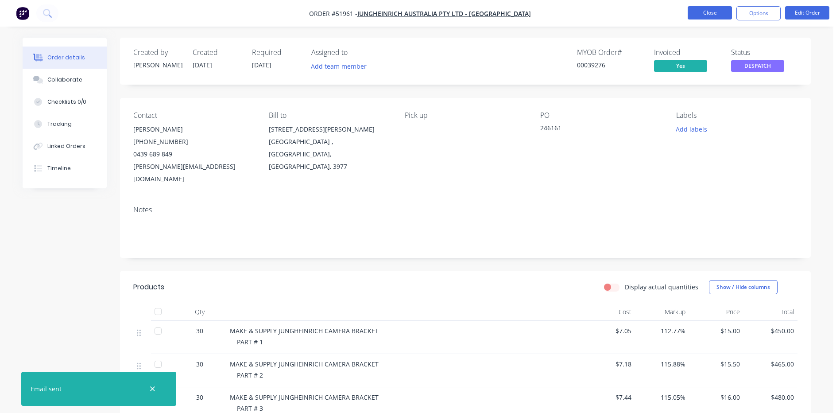
click at [704, 15] on button "Close" at bounding box center [709, 12] width 44 height 13
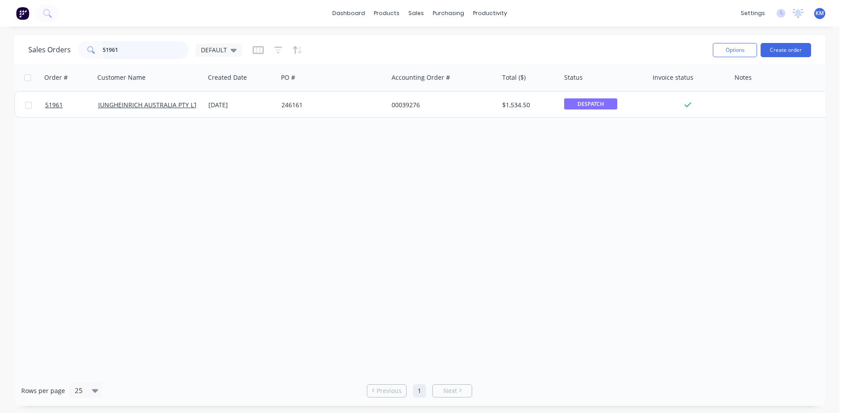
click at [152, 53] on input "51961" at bounding box center [146, 50] width 86 height 18
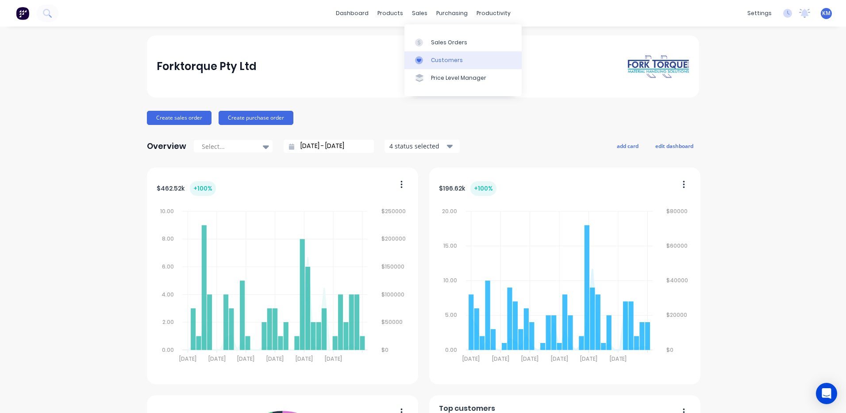
click at [445, 53] on link "Customers" at bounding box center [463, 60] width 117 height 18
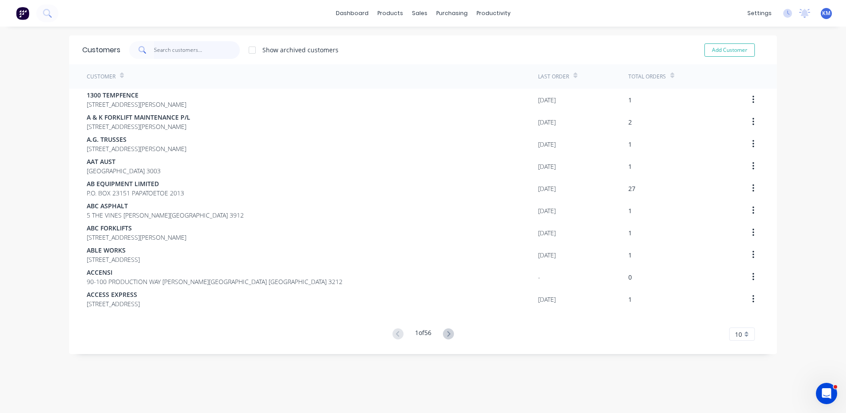
click at [185, 46] on input "text" at bounding box center [197, 50] width 86 height 18
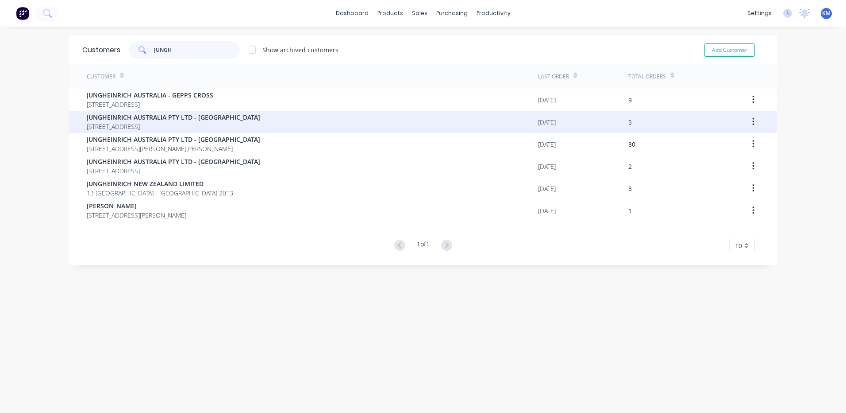
type input "JUNGH"
click at [331, 125] on div "JUNGHEINRICH AUSTRALIA PTY LTD - QLD [STREET_ADDRESS]" at bounding box center [313, 122] width 452 height 22
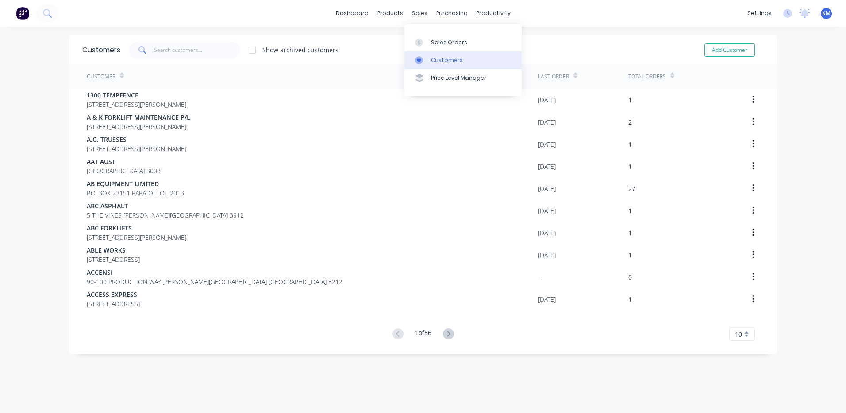
click at [428, 55] on link "Customers" at bounding box center [463, 60] width 117 height 18
click at [179, 45] on input "text" at bounding box center [197, 50] width 86 height 18
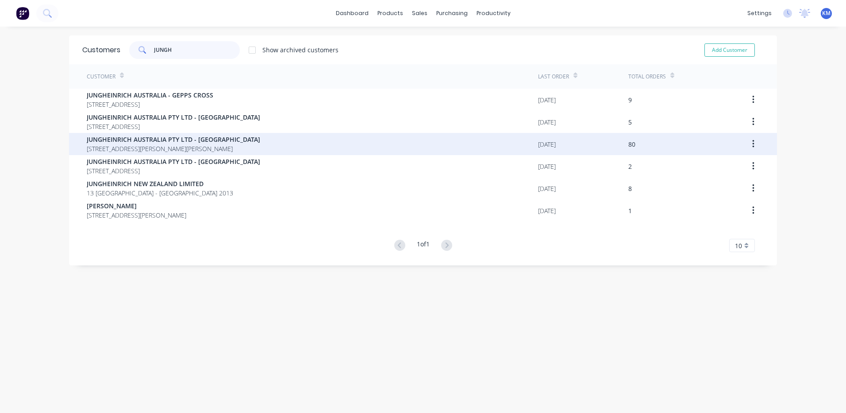
type input "JUNGH"
click at [218, 149] on span "[STREET_ADDRESS][PERSON_NAME][PERSON_NAME]" at bounding box center [174, 148] width 174 height 9
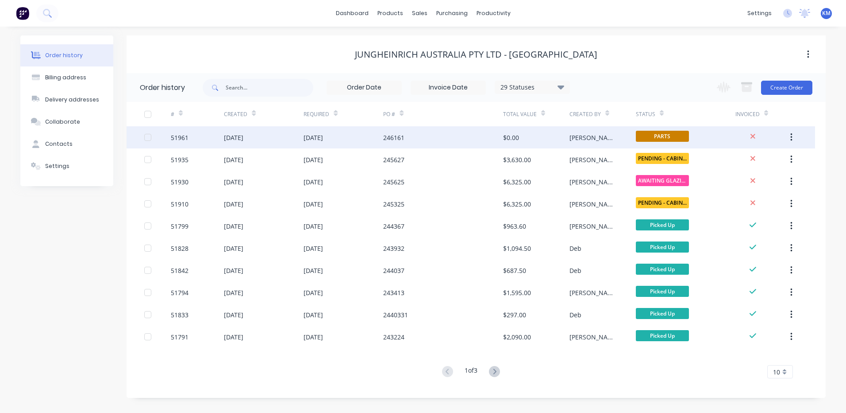
click at [488, 139] on div "246161" at bounding box center [443, 137] width 120 height 22
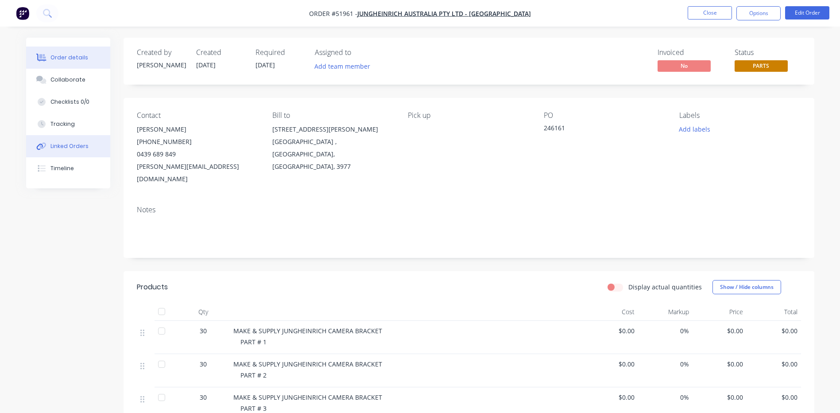
click at [58, 141] on button "Linked Orders" at bounding box center [68, 146] width 84 height 22
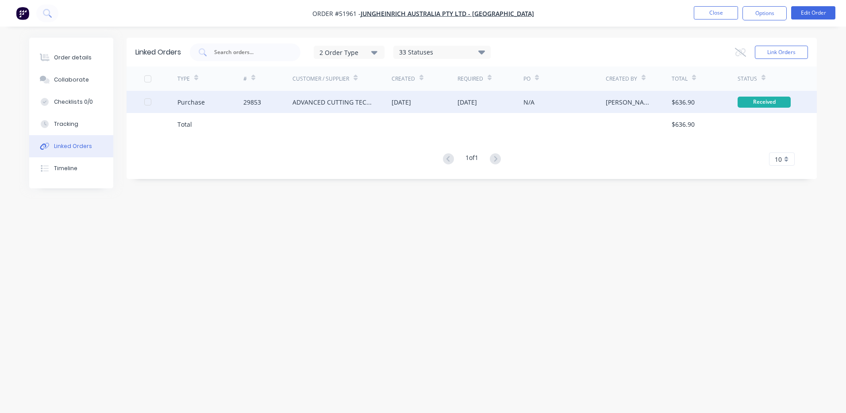
click at [391, 95] on div "ADVANCED CUTTING TECH P/L" at bounding box center [342, 102] width 99 height 22
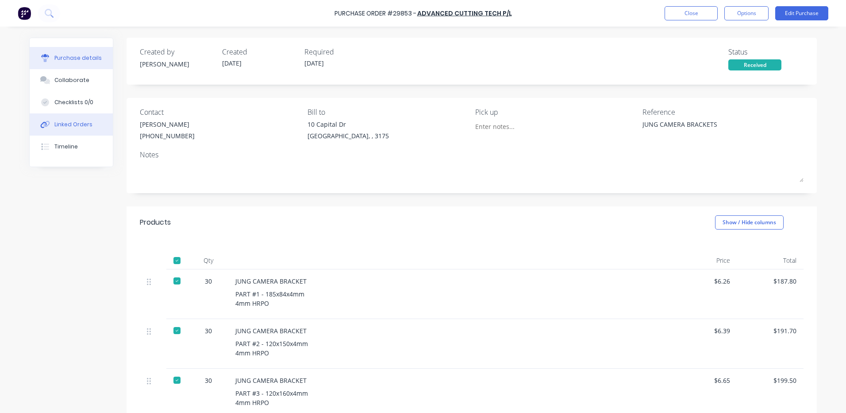
click at [54, 125] on div "Linked Orders" at bounding box center [73, 124] width 38 height 8
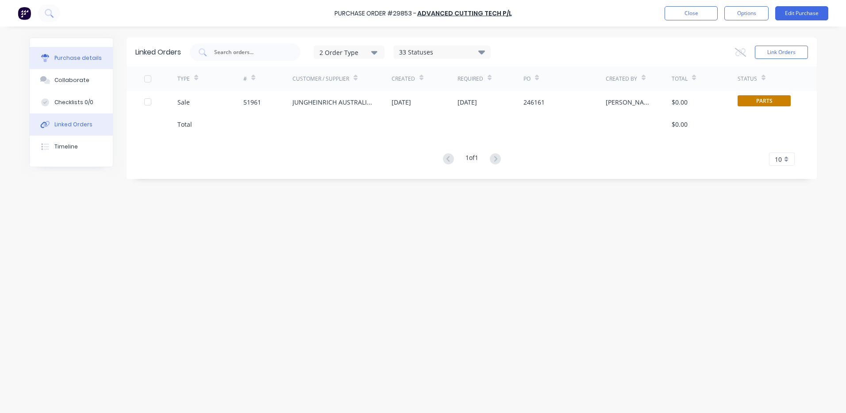
click at [76, 58] on div "Purchase details" at bounding box center [77, 58] width 47 height 8
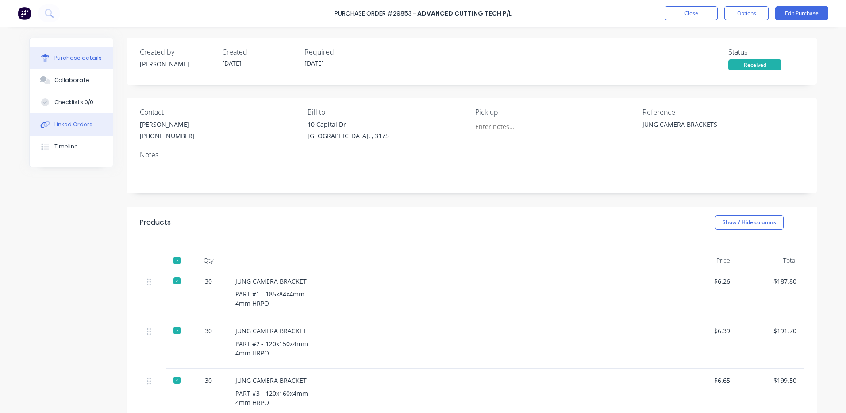
drag, startPoint x: 72, startPoint y: 120, endPoint x: 74, endPoint y: 116, distance: 5.2
click at [72, 120] on div "Linked Orders" at bounding box center [73, 124] width 38 height 8
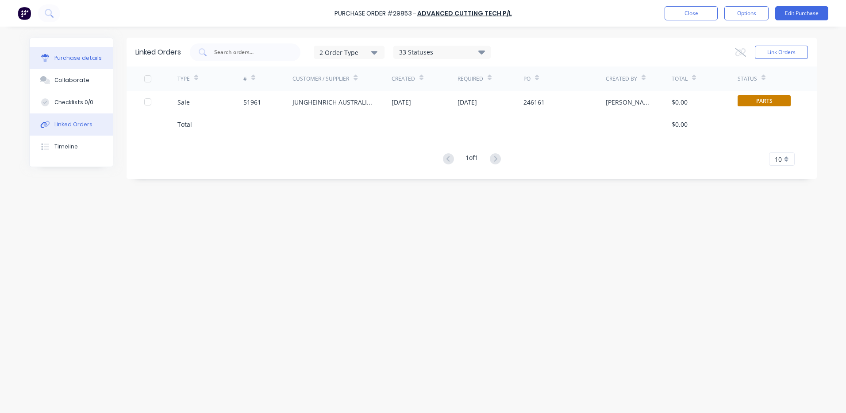
click at [86, 63] on button "Purchase details" at bounding box center [71, 58] width 83 height 22
type textarea "x"
